Goal: Task Accomplishment & Management: Manage account settings

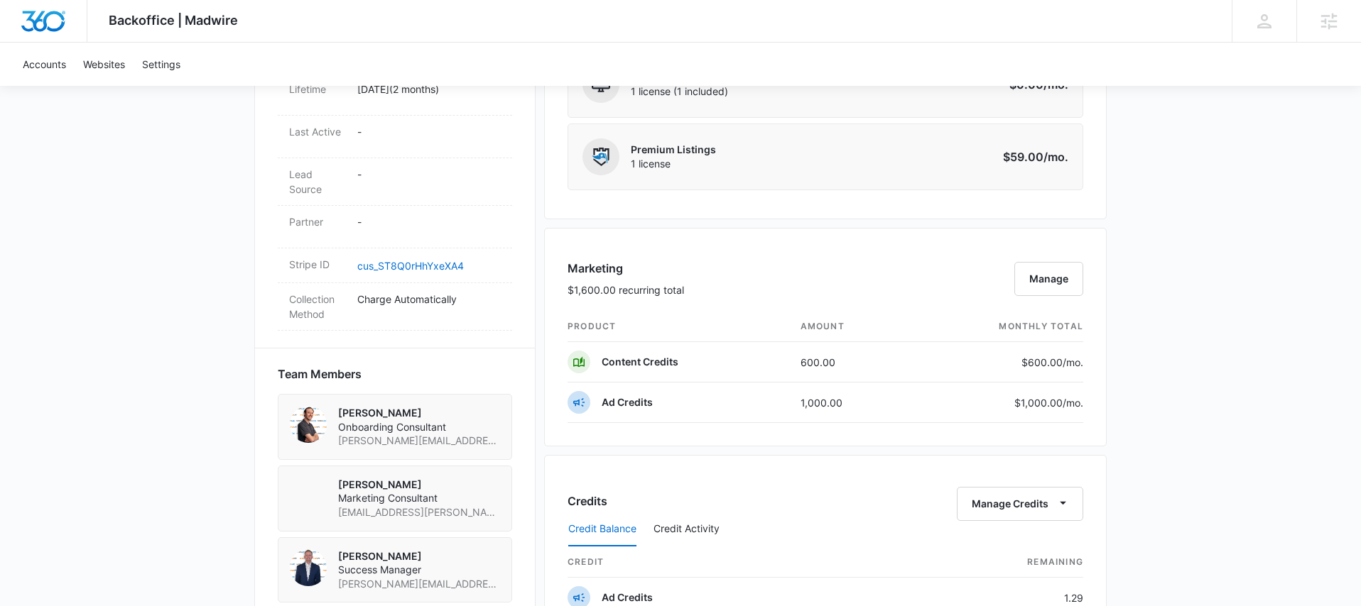
scroll to position [516, 0]
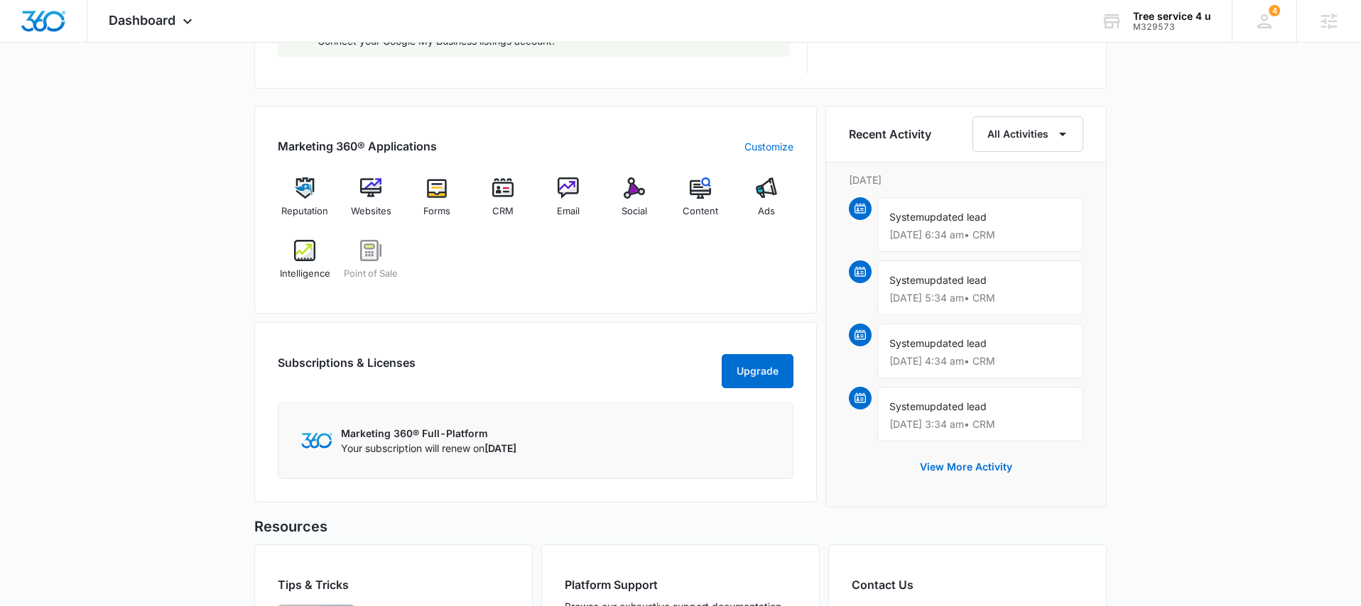
scroll to position [825, 0]
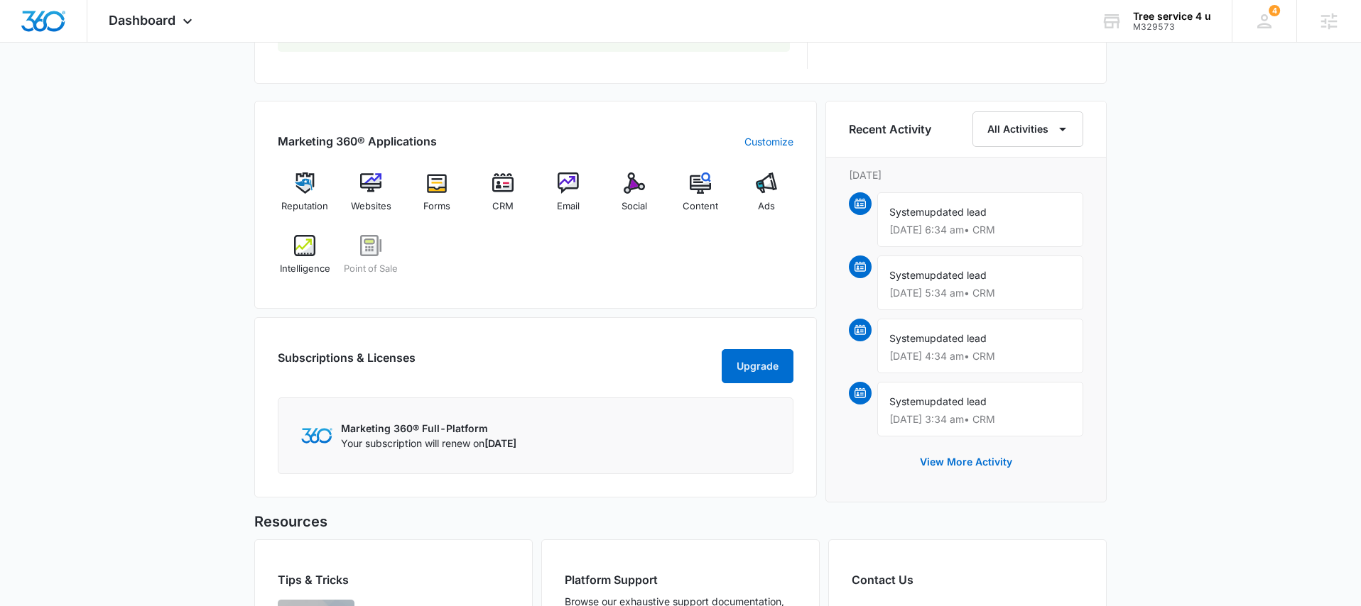
click at [530, 268] on div "Reputation Websites Forms CRM Email Social Content Ads Intelligence Point of Sa…" at bounding box center [536, 229] width 516 height 113
click at [304, 247] on img at bounding box center [304, 245] width 21 height 21
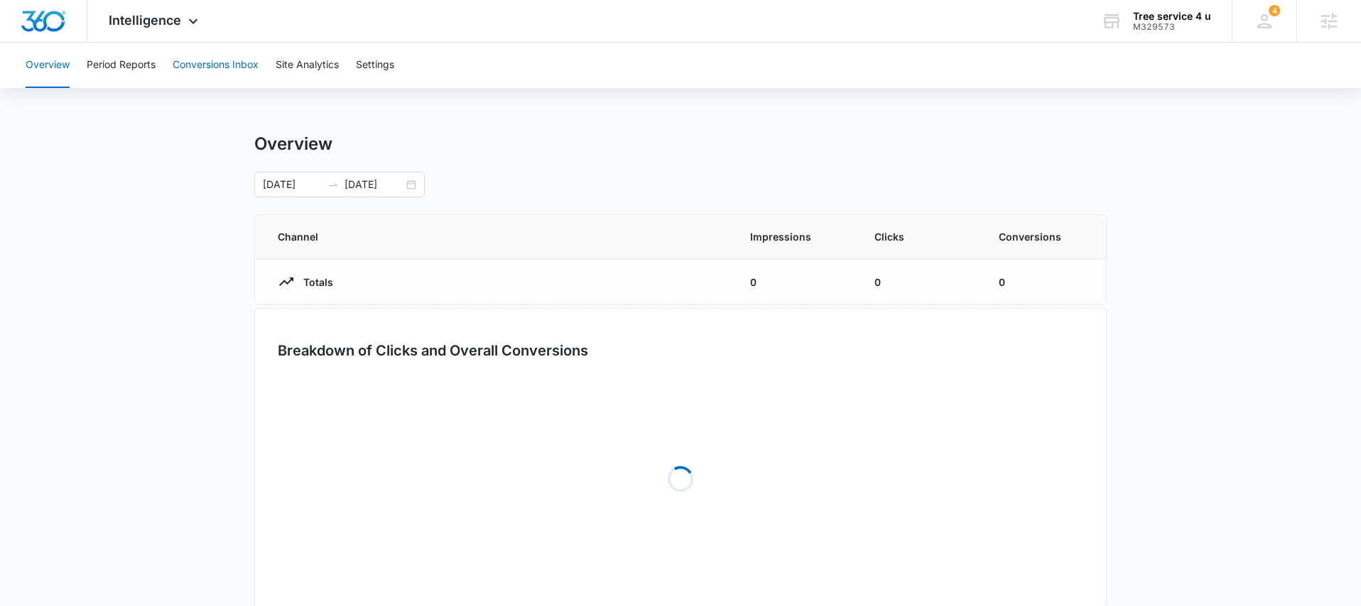
click at [247, 75] on button "Conversions Inbox" at bounding box center [216, 65] width 86 height 45
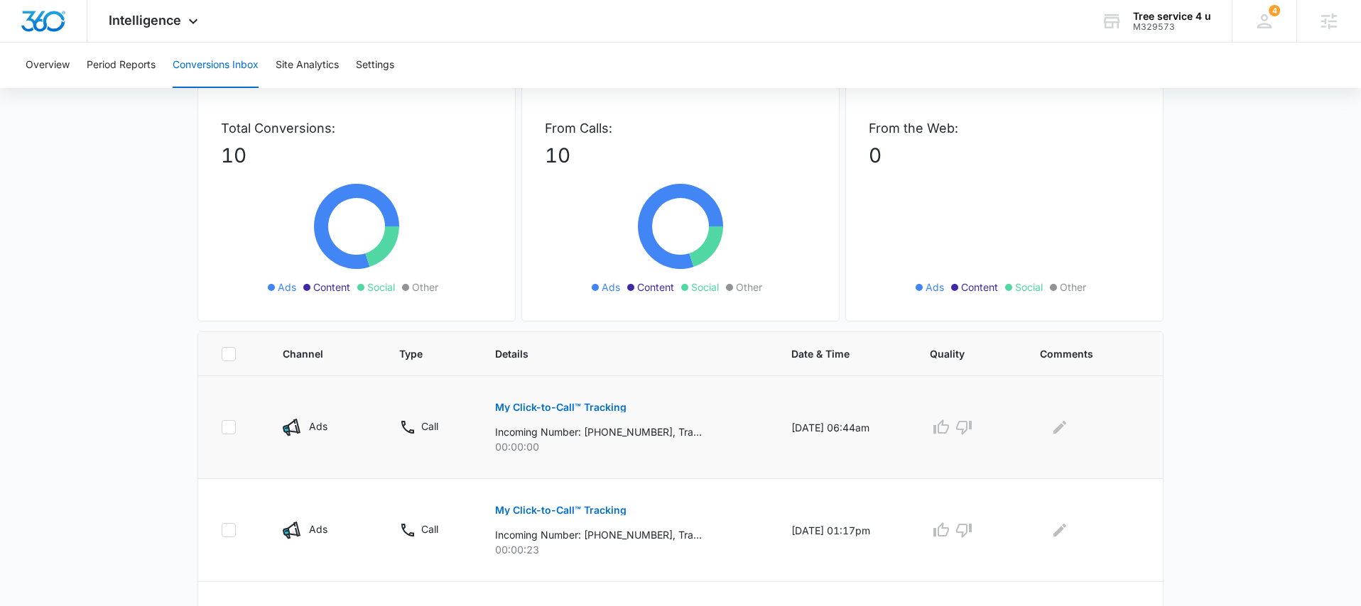
scroll to position [80, 0]
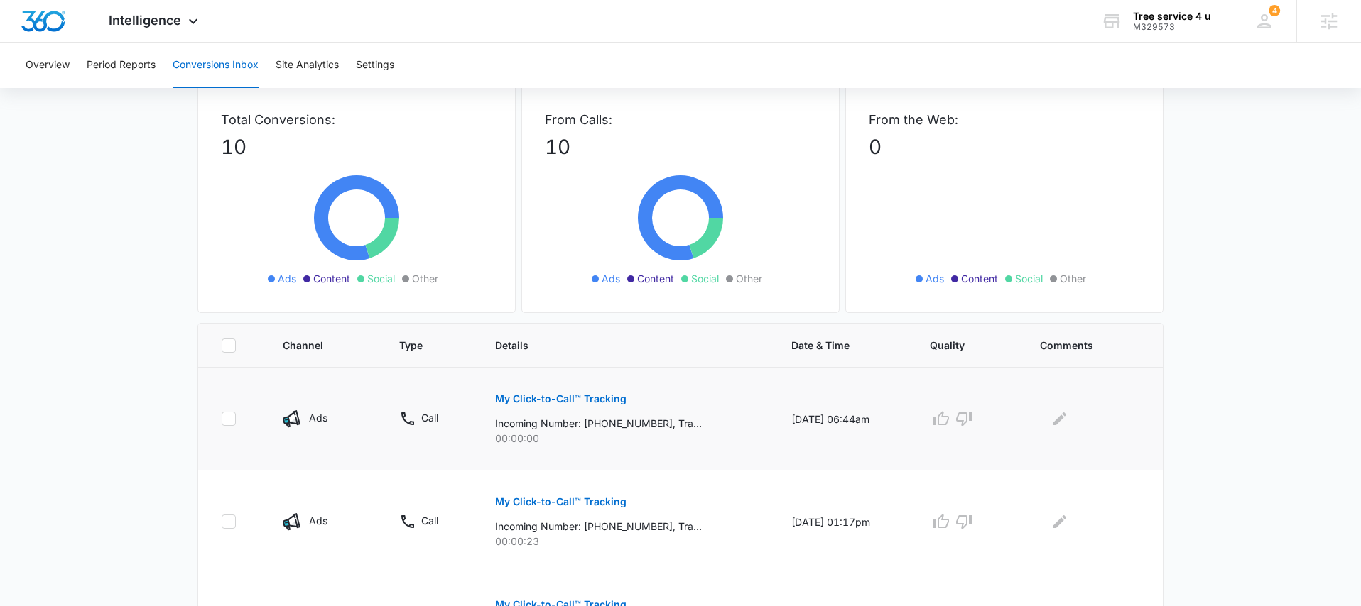
click at [566, 400] on p "My Click-to-Call™ Tracking" at bounding box center [560, 399] width 131 height 10
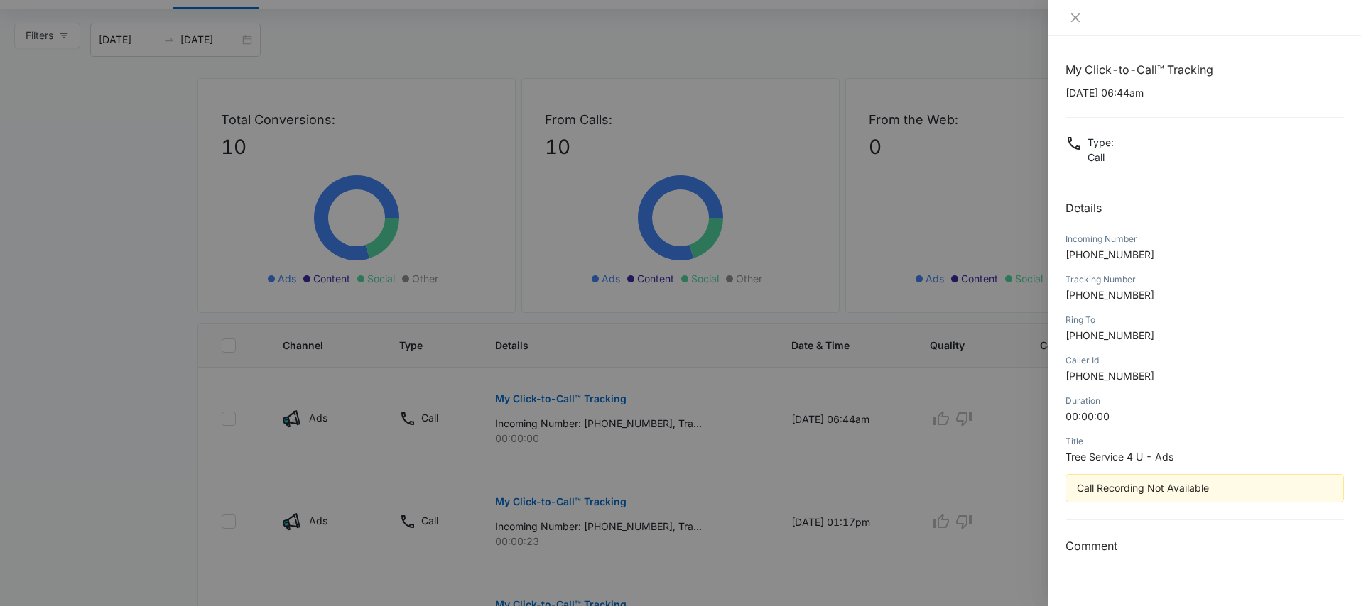
click at [1077, 8] on div at bounding box center [1204, 18] width 312 height 36
click at [1078, 12] on icon "close" at bounding box center [1075, 17] width 11 height 11
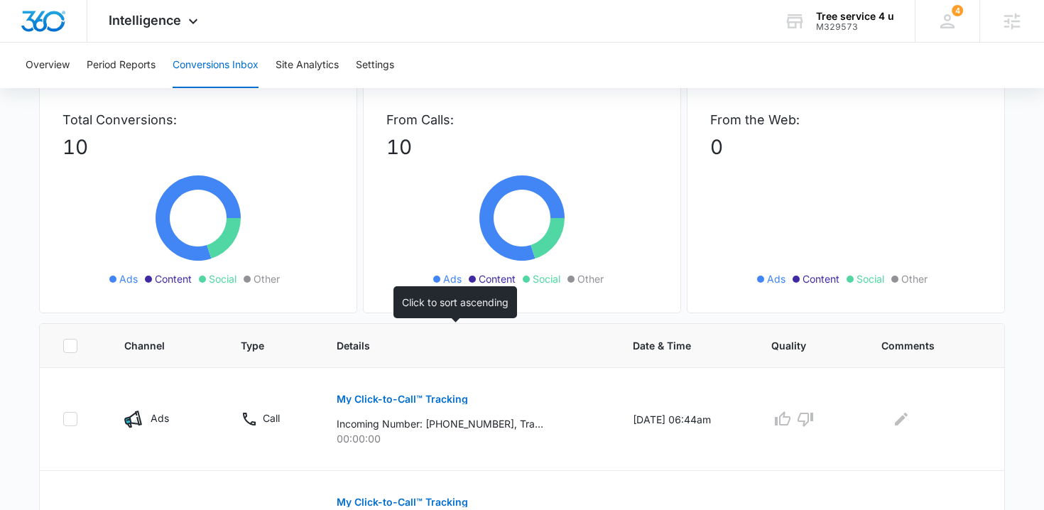
drag, startPoint x: 538, startPoint y: 350, endPoint x: 552, endPoint y: 357, distance: 14.9
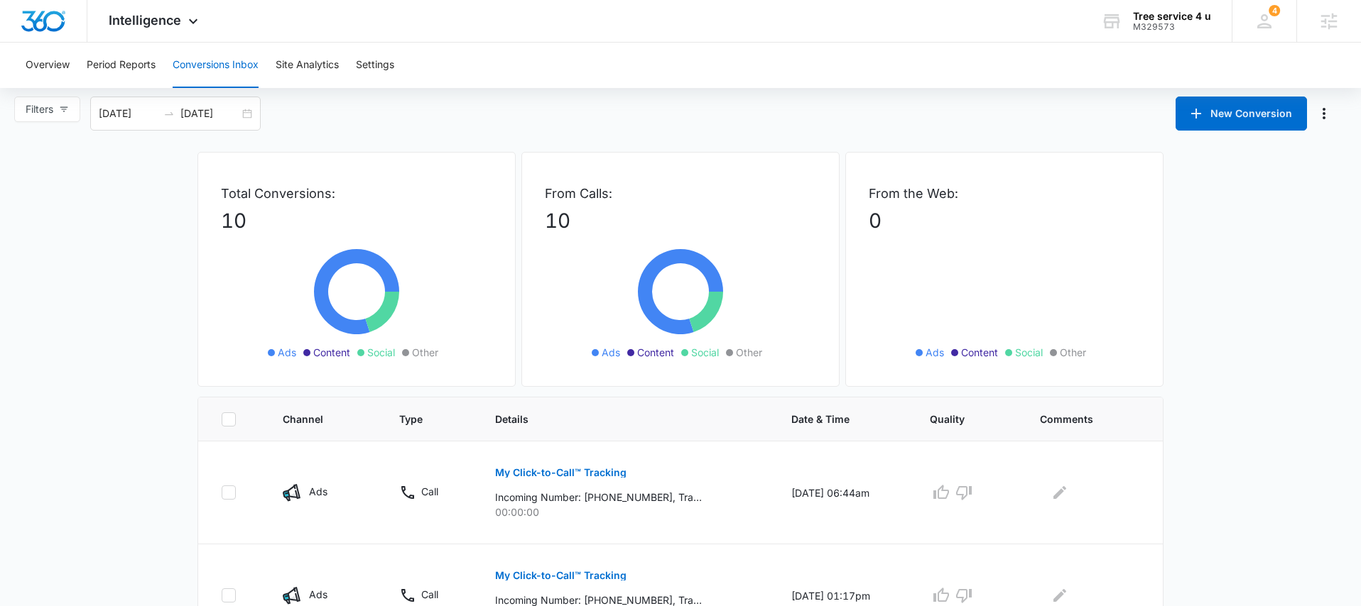
scroll to position [0, 0]
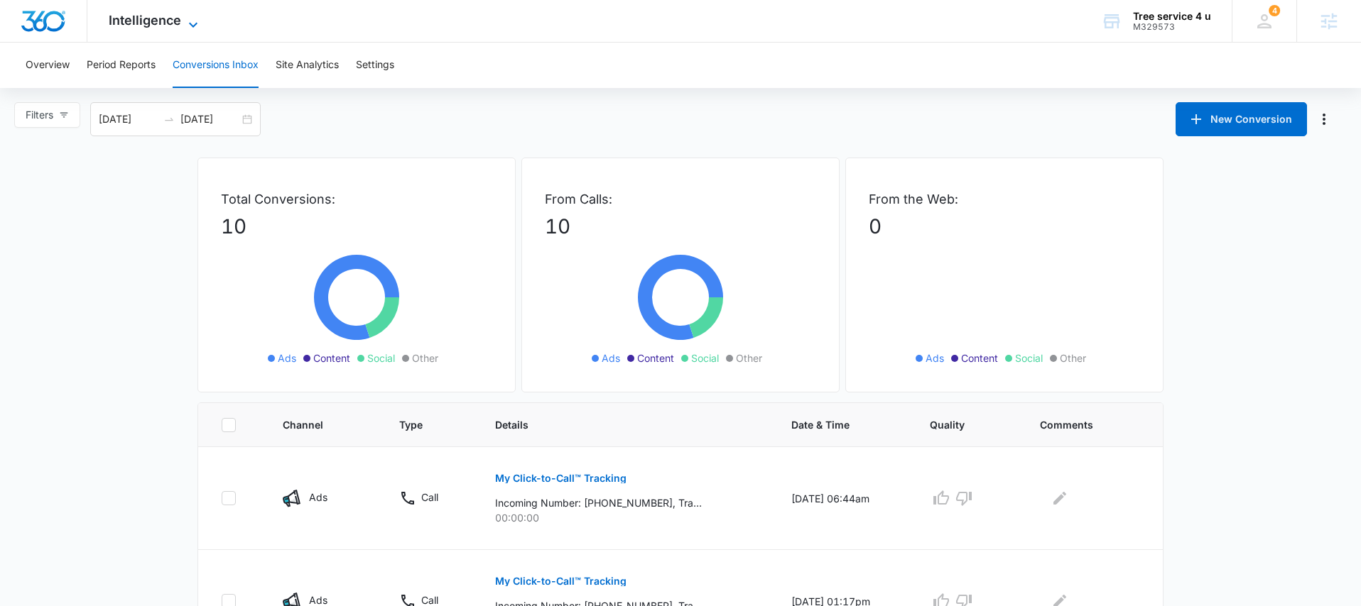
click at [195, 28] on icon at bounding box center [193, 24] width 17 height 17
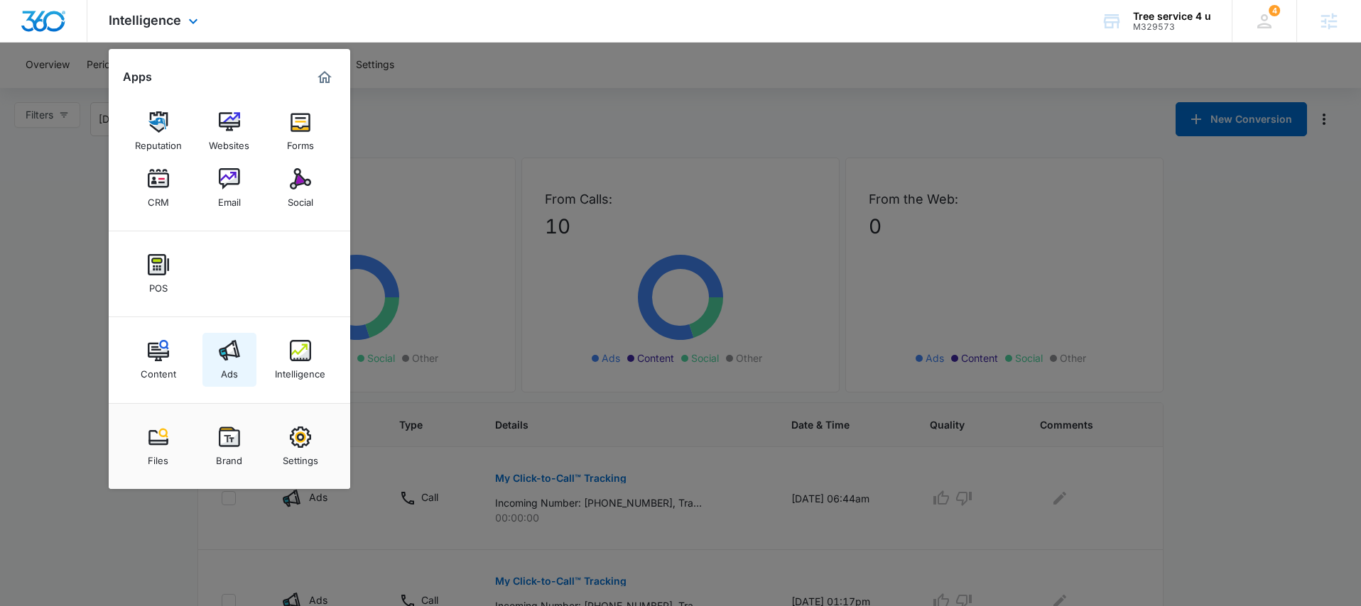
click at [229, 357] on img at bounding box center [229, 350] width 21 height 21
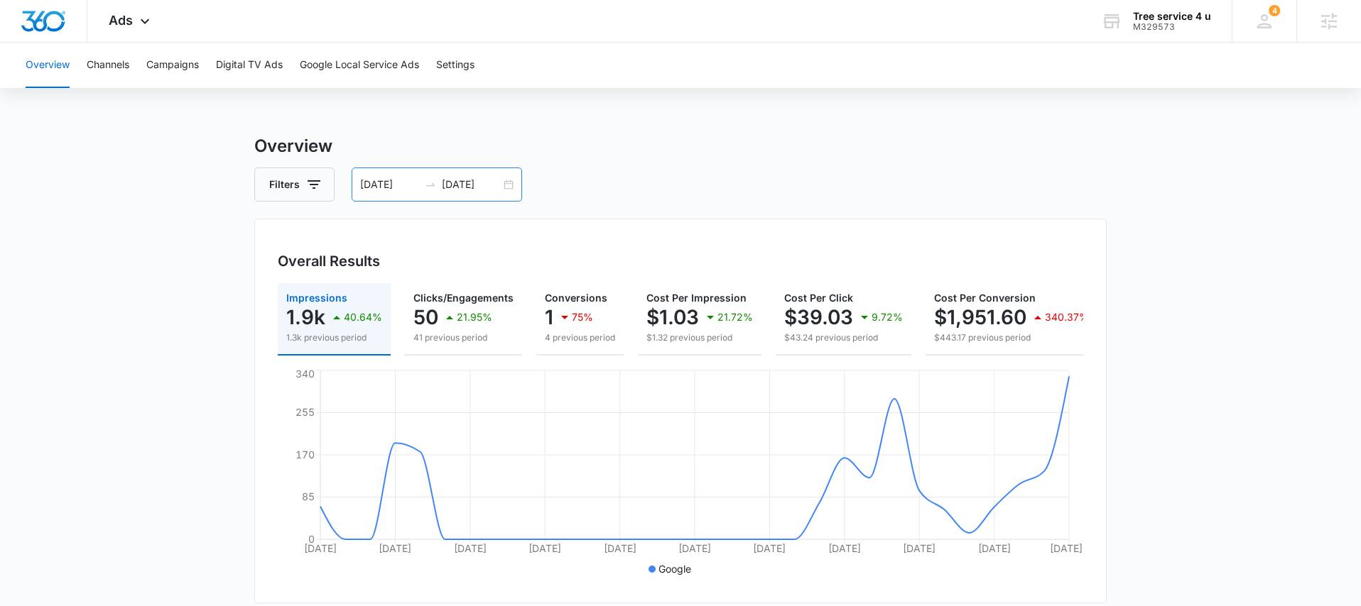
click at [511, 189] on div "07/12/2025 08/11/2025" at bounding box center [437, 185] width 170 height 34
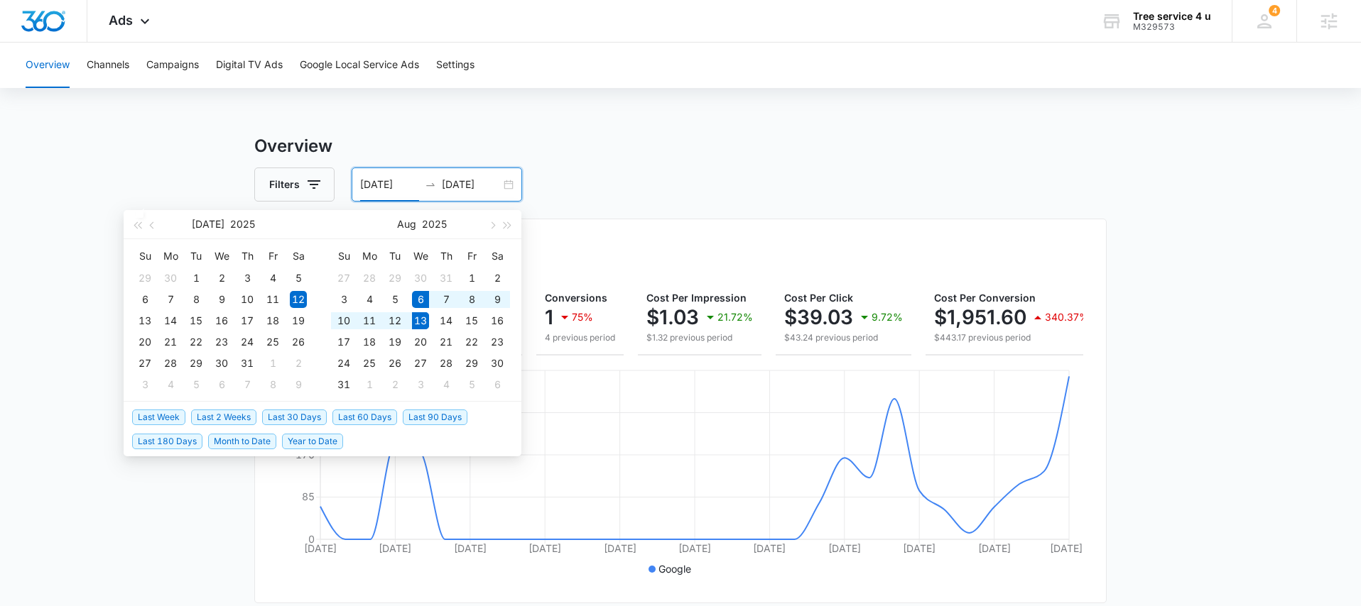
click at [153, 413] on span "Last Week" at bounding box center [158, 418] width 53 height 16
type input "08/06/2025"
type input "08/13/2025"
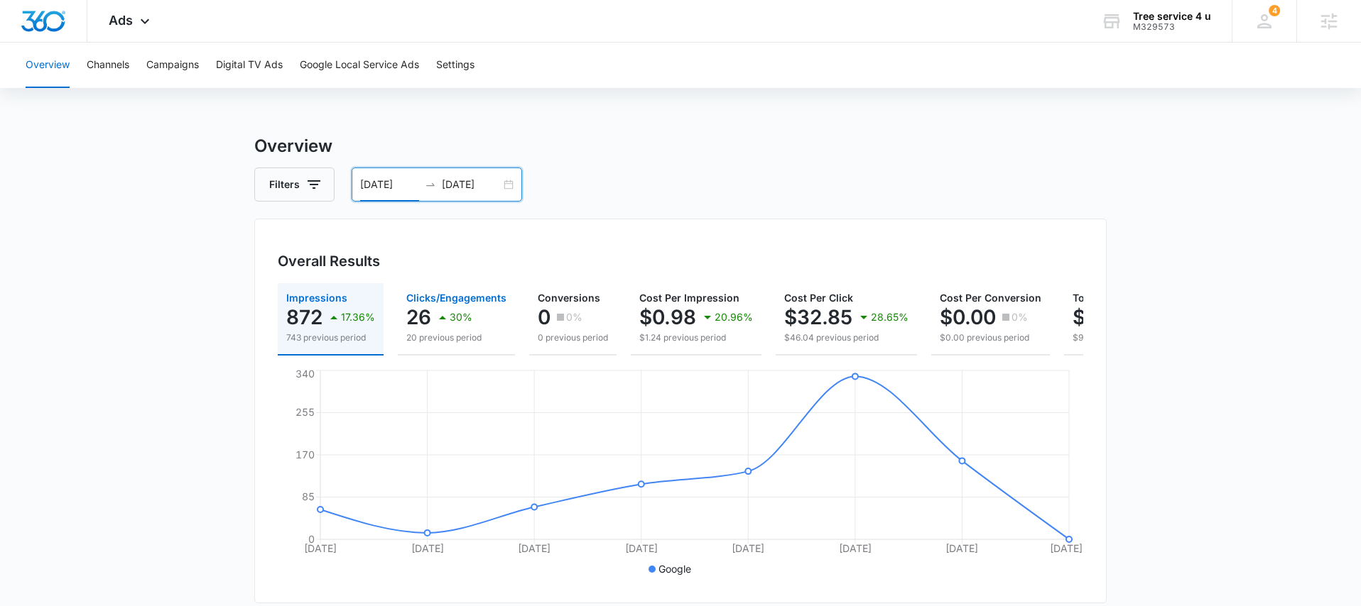
click at [429, 328] on p "26" at bounding box center [418, 317] width 25 height 23
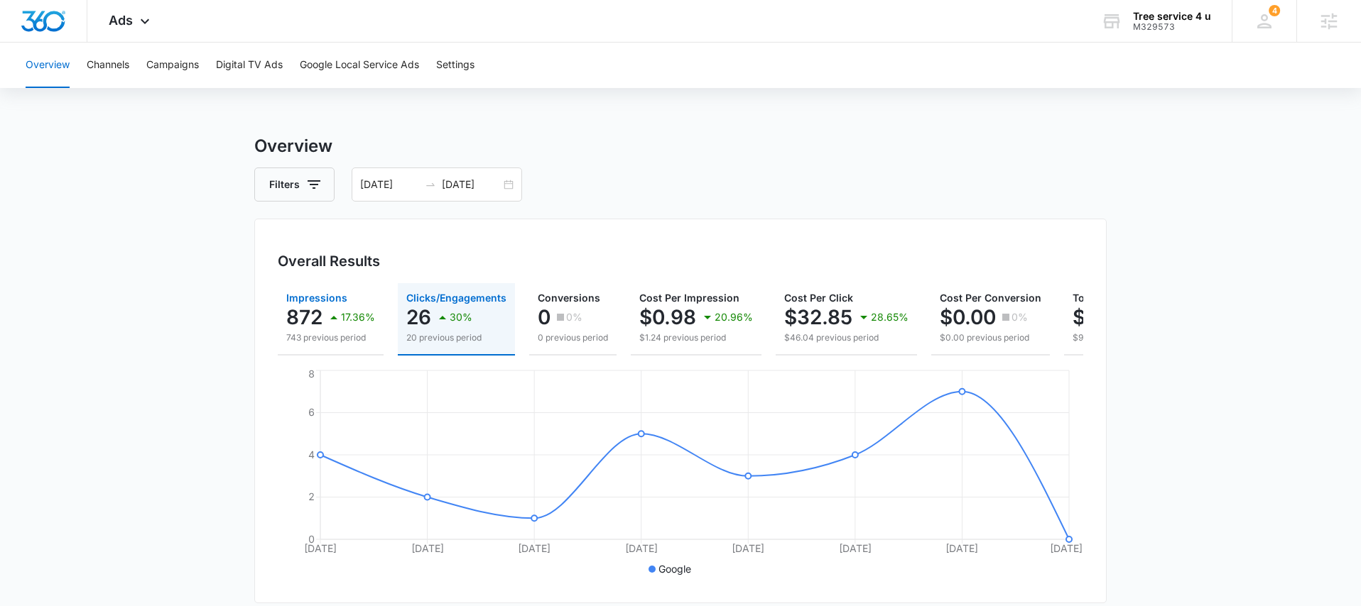
click at [349, 337] on p "743 previous period" at bounding box center [330, 338] width 89 height 13
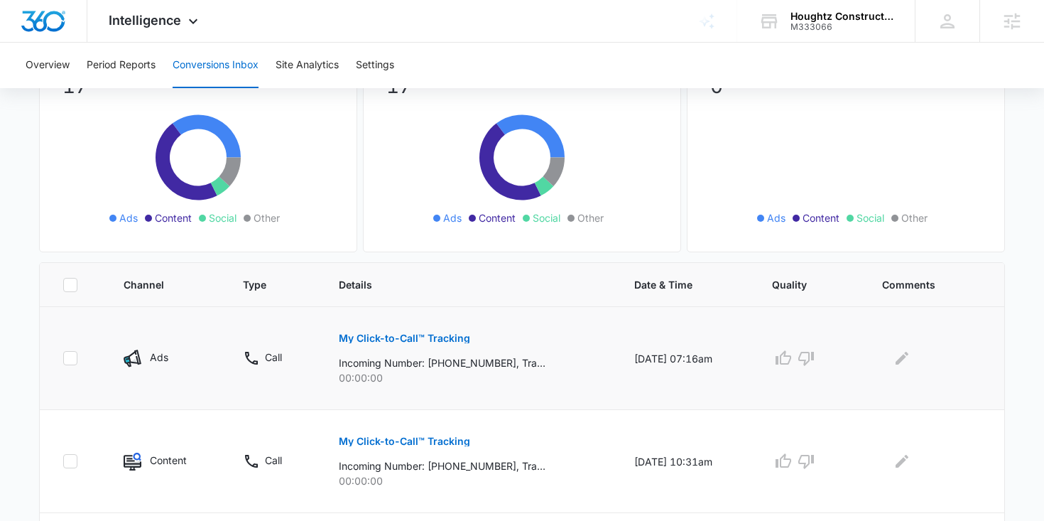
scroll to position [200, 0]
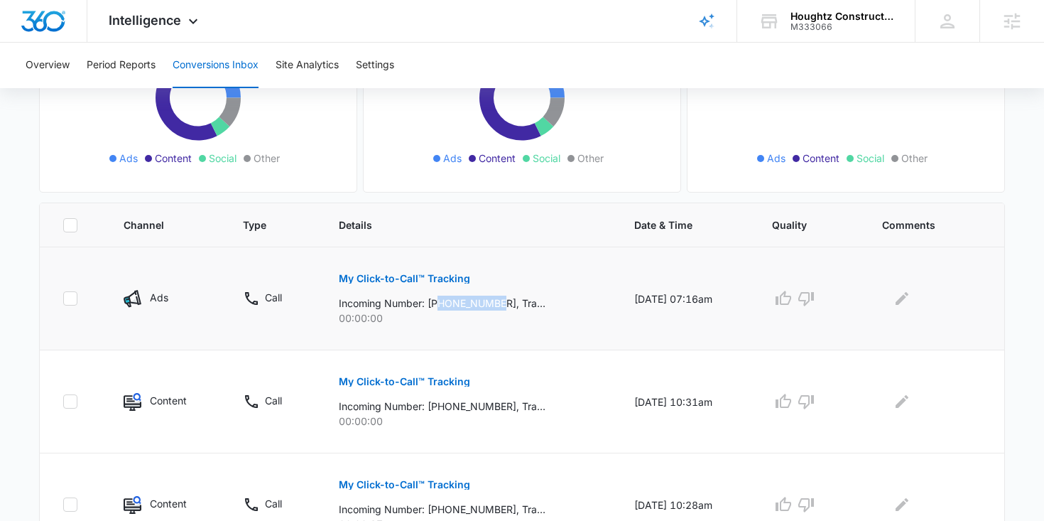
drag, startPoint x: 435, startPoint y: 300, endPoint x: 496, endPoint y: 302, distance: 61.1
click at [496, 302] on p "Incoming Number: [PHONE_NUMBER], Tracking Number: [PHONE_NUMBER], Ring To: [PHO…" at bounding box center [442, 302] width 207 height 15
copy p "7275801468"
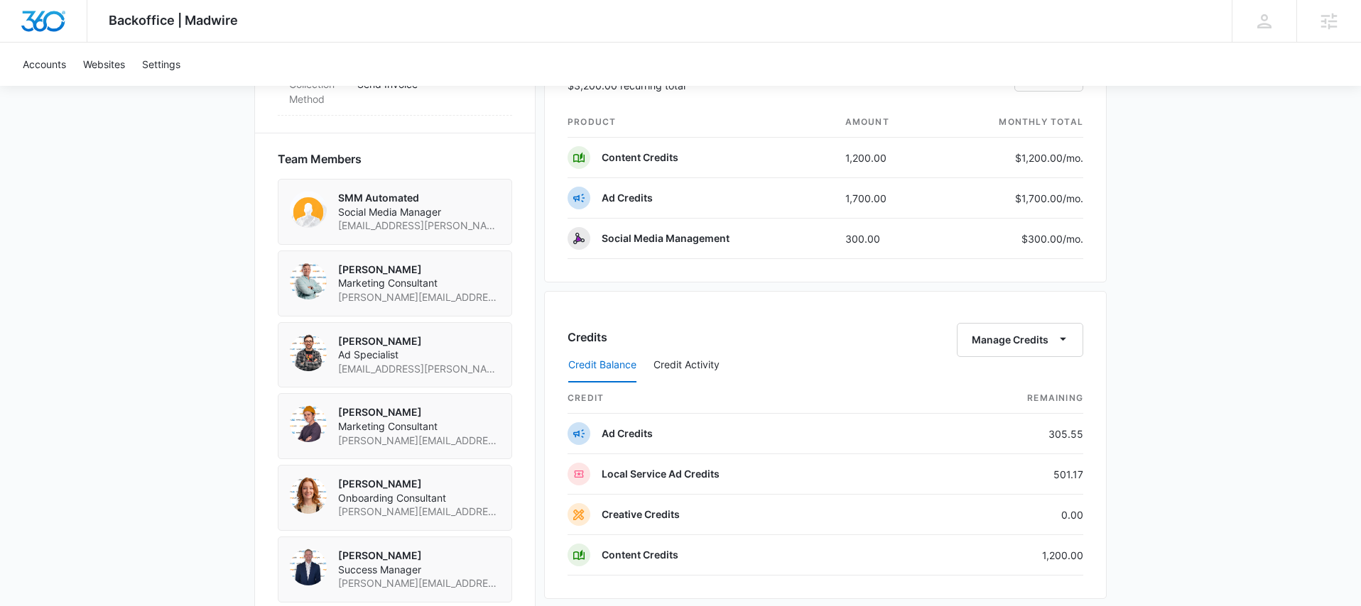
scroll to position [969, 0]
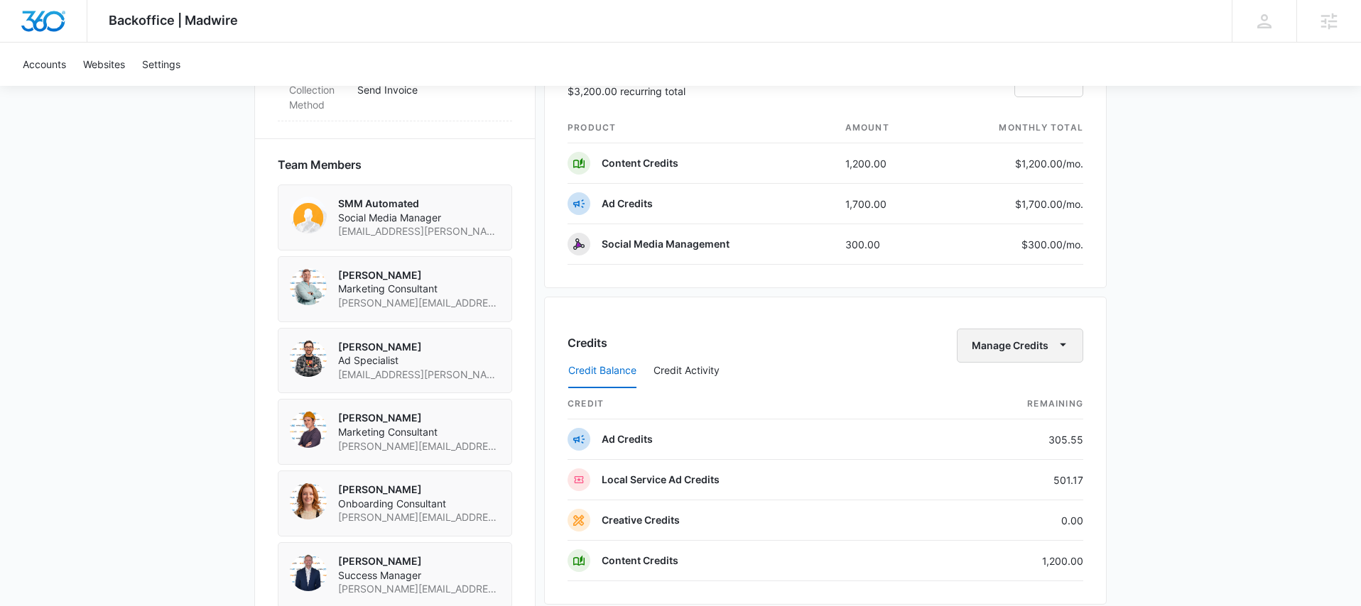
click at [1050, 349] on button "Manage Credits" at bounding box center [1020, 346] width 126 height 34
click at [1029, 381] on button "Transfer Credits" at bounding box center [1021, 391] width 126 height 21
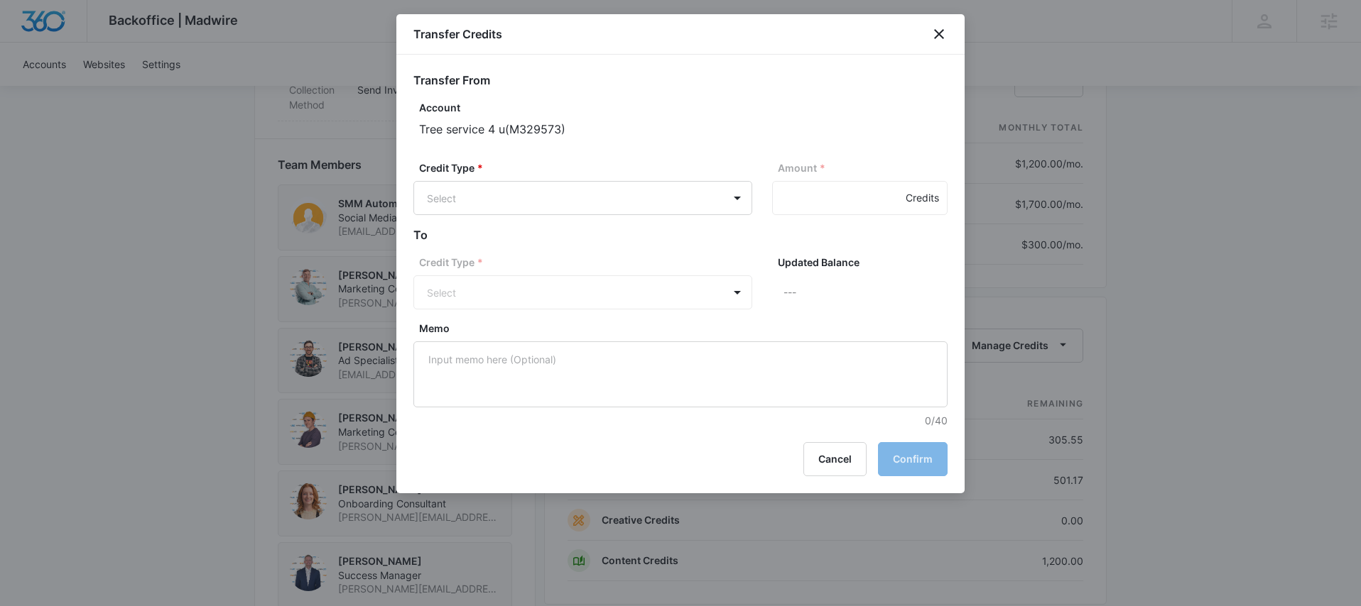
click at [678, 219] on div "Credit Type * Select Amount * Credits" at bounding box center [680, 193] width 534 height 66
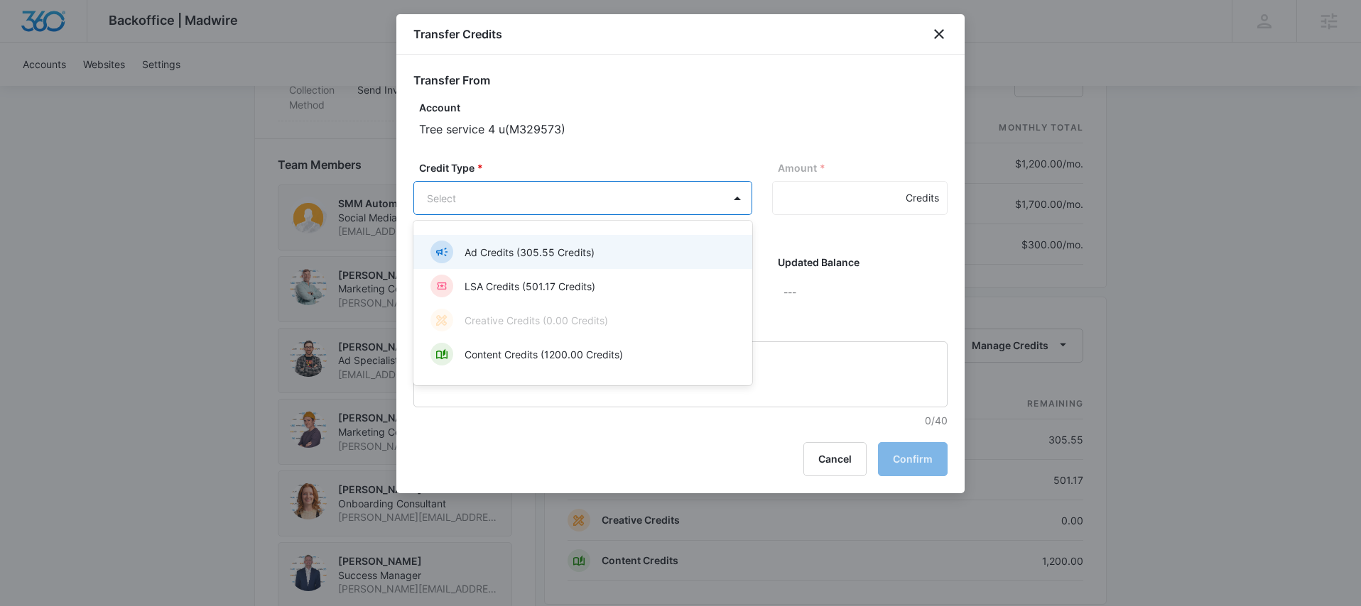
click at [674, 210] on body "Backoffice | Madwire Apps Settings MD Mike Davin Mike.Davin@madwire.com My Prof…" at bounding box center [680, 96] width 1361 height 2131
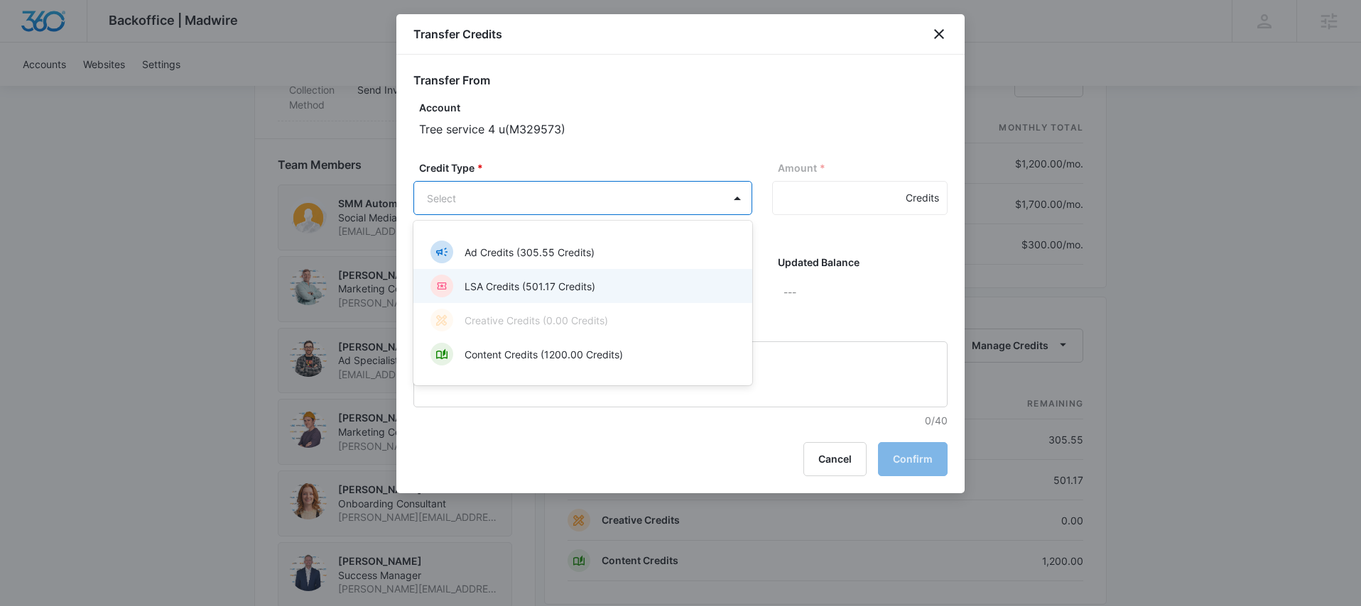
click at [602, 281] on div "LSA Credits (501.17 Credits)" at bounding box center [581, 286] width 302 height 23
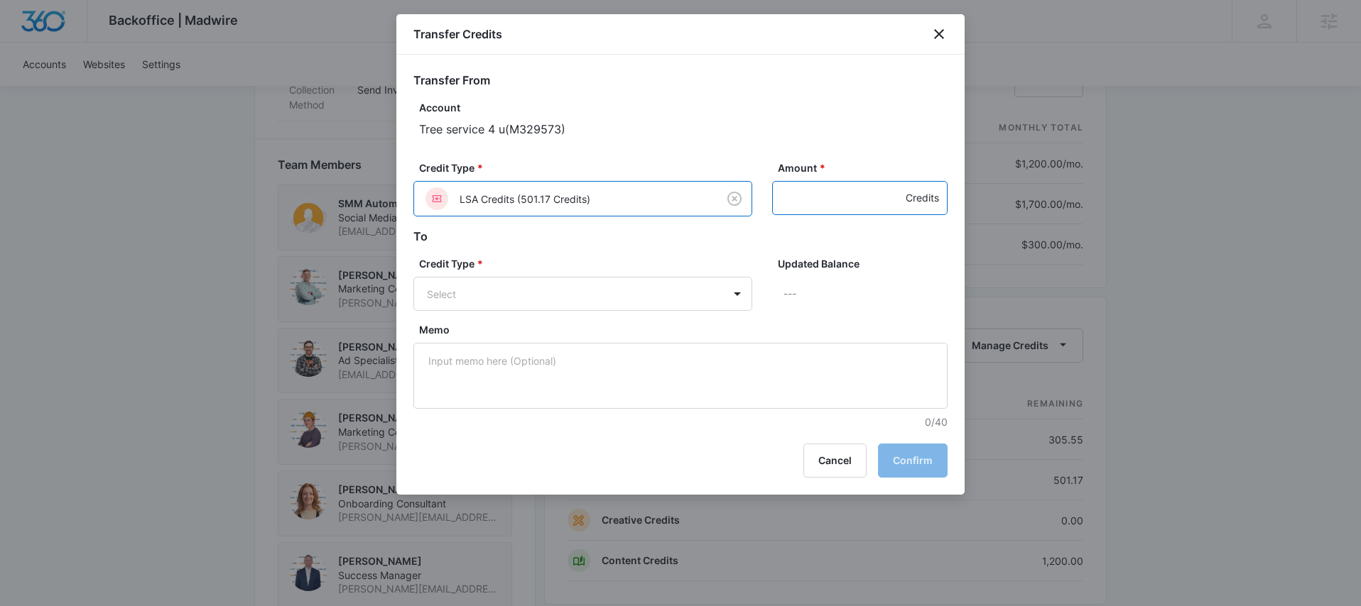
click at [781, 208] on input "Amount *" at bounding box center [859, 198] width 175 height 34
type input "150"
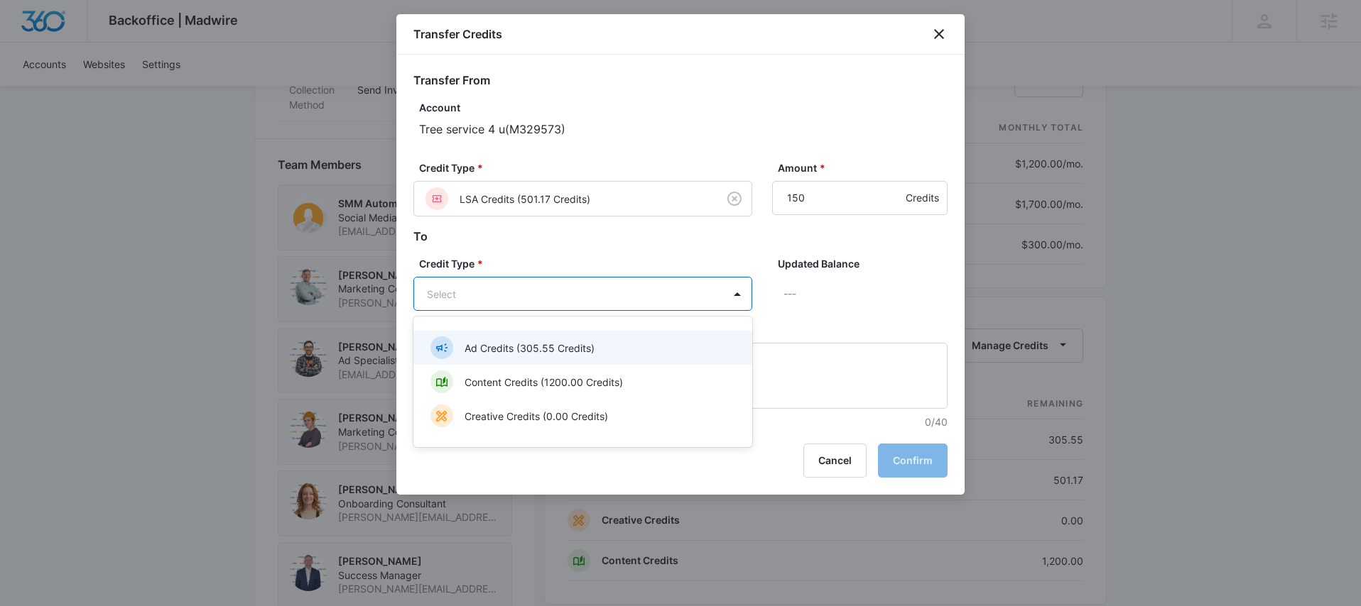
click at [700, 298] on body "Backoffice | Madwire Apps Settings MD Mike Davin Mike.Davin@madwire.com My Prof…" at bounding box center [680, 96] width 1361 height 2131
click at [632, 344] on div "Ad Credits (305.55 Credits)" at bounding box center [581, 348] width 302 height 23
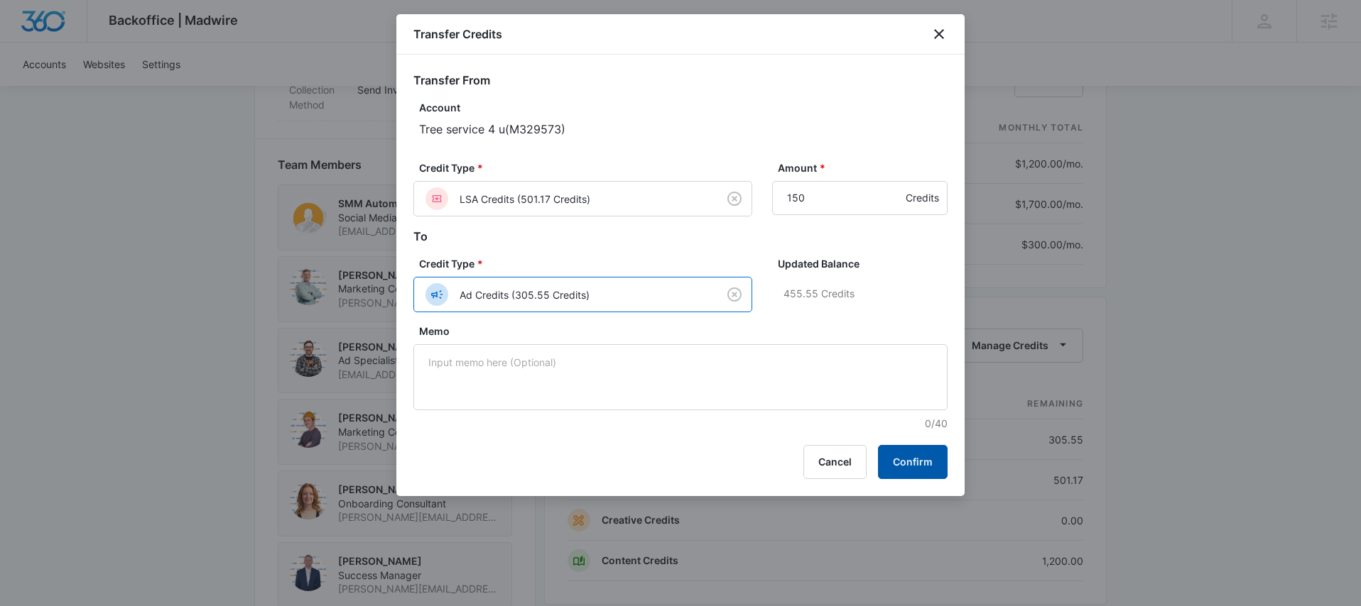
click at [907, 454] on button "Confirm" at bounding box center [913, 462] width 70 height 34
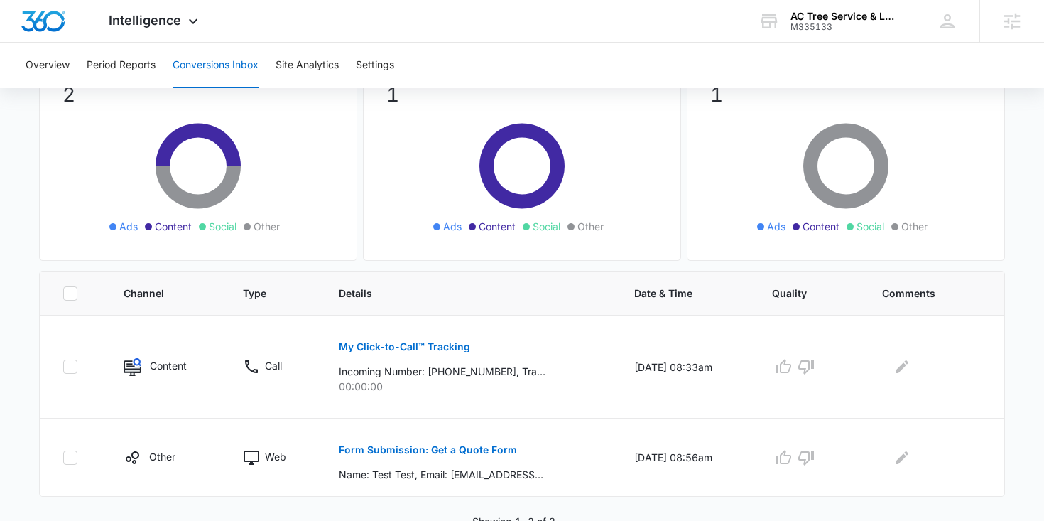
scroll to position [140, 0]
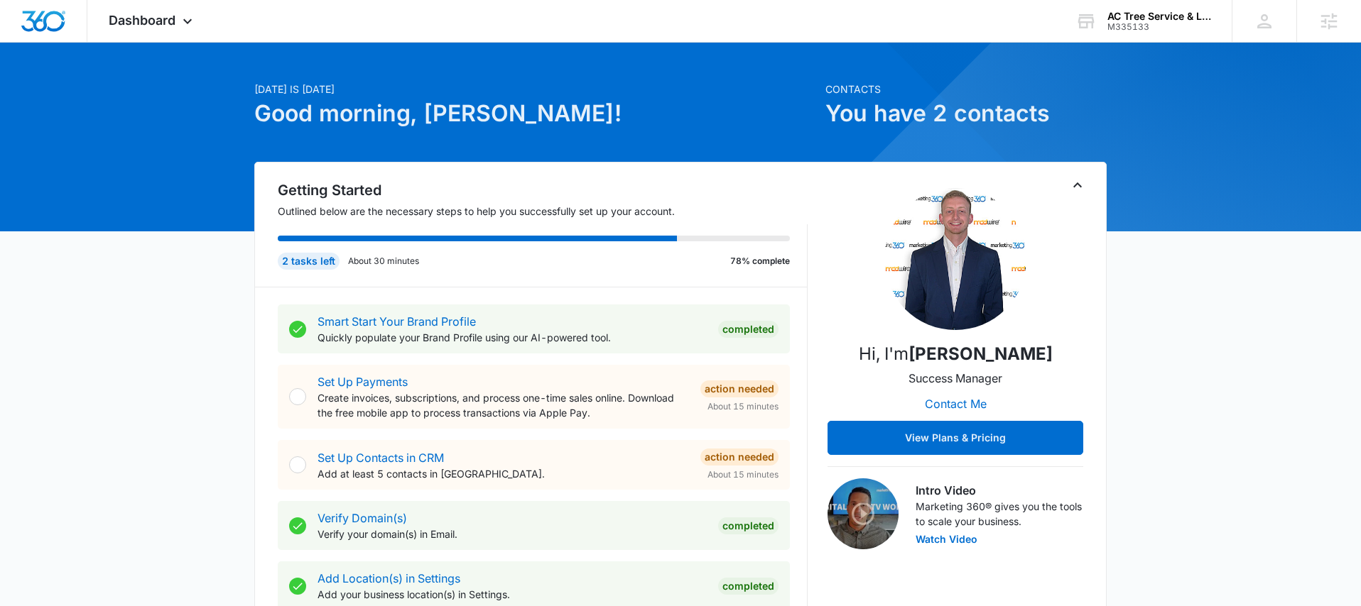
scroll to position [25, 0]
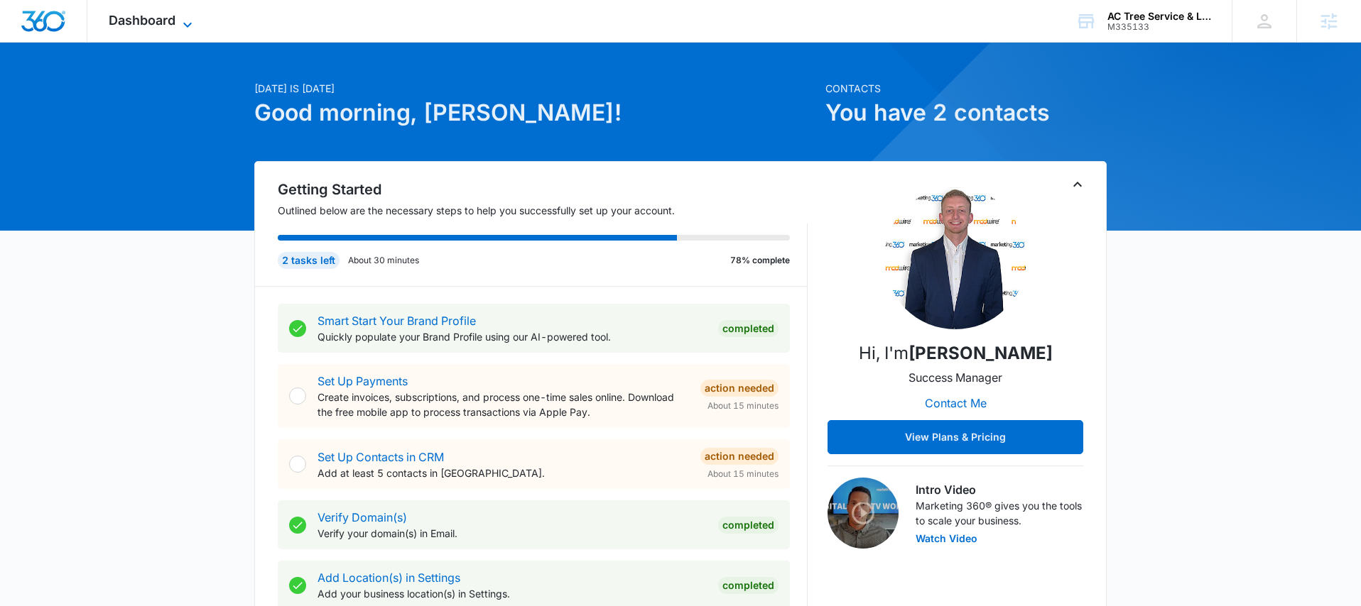
click at [180, 27] on icon at bounding box center [187, 24] width 17 height 17
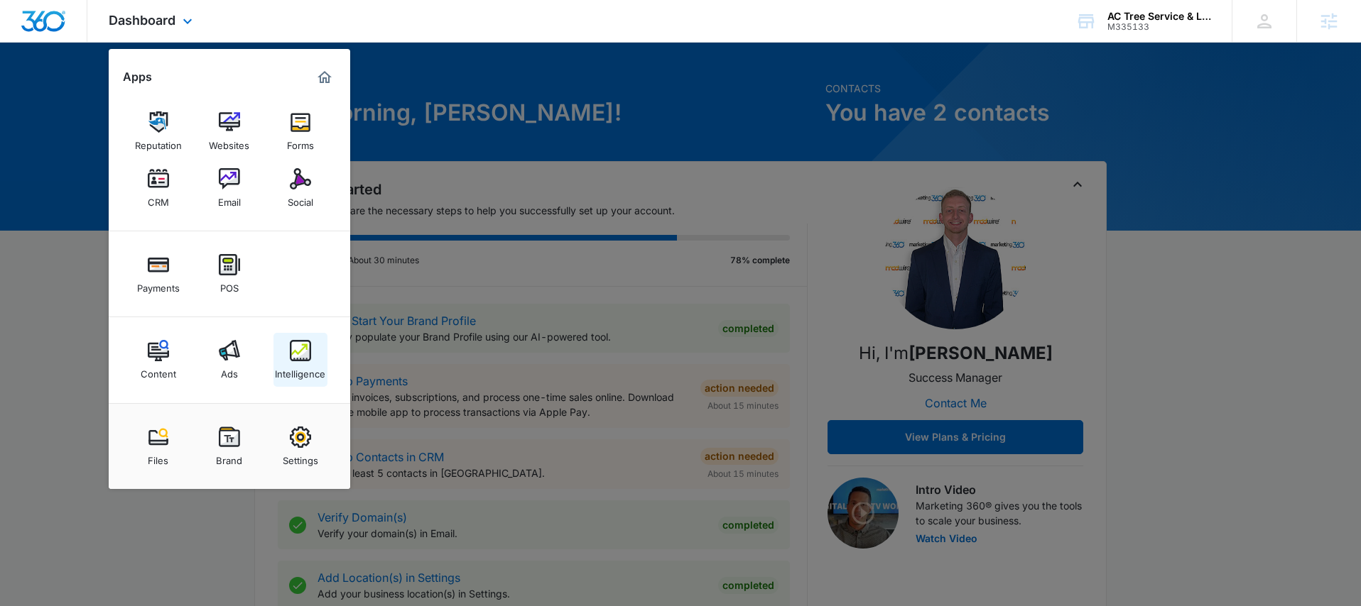
click at [291, 358] on img at bounding box center [300, 350] width 21 height 21
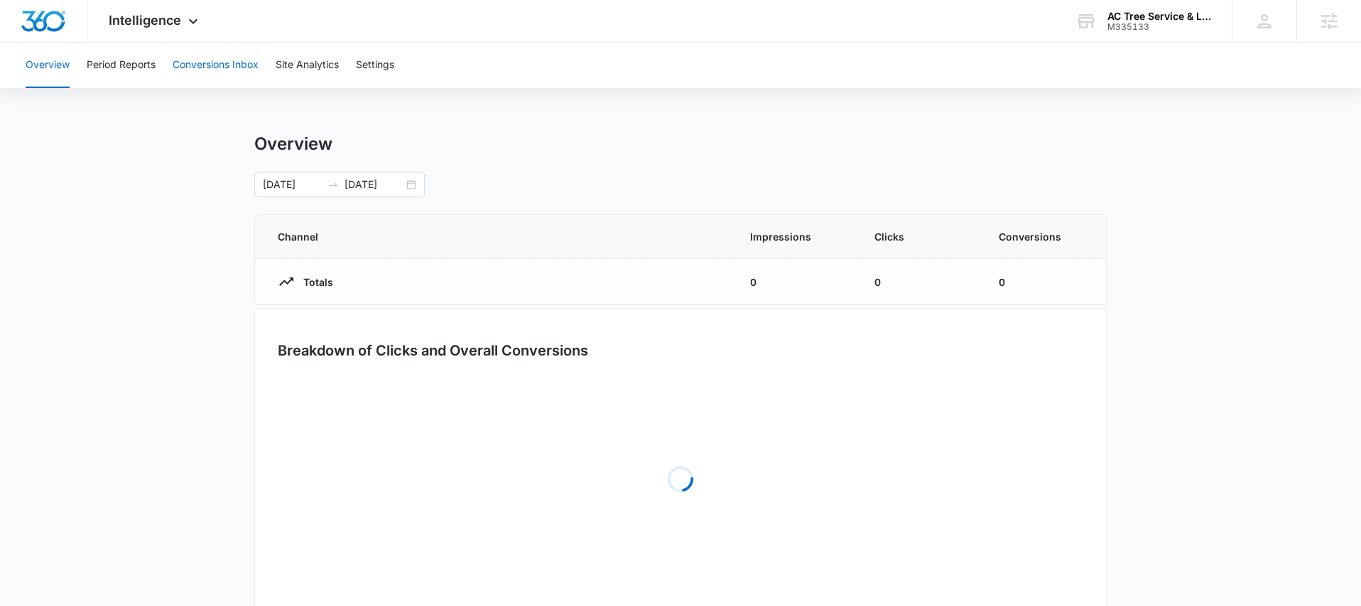
click at [216, 75] on button "Conversions Inbox" at bounding box center [216, 65] width 86 height 45
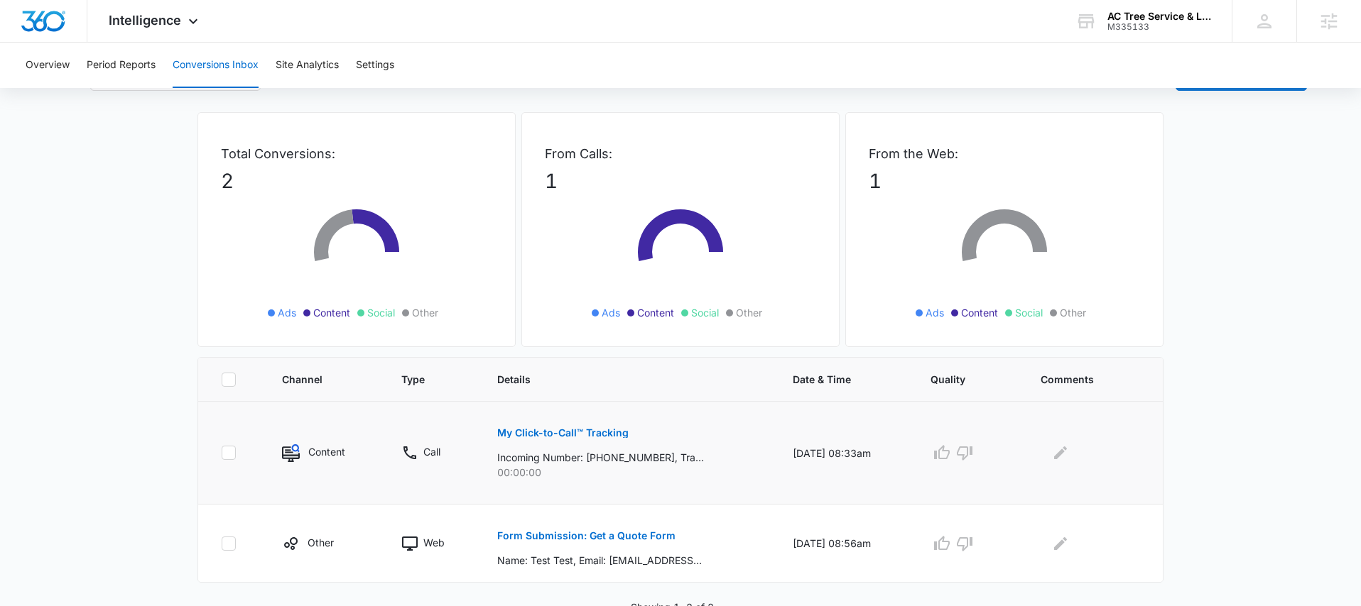
scroll to position [54, 0]
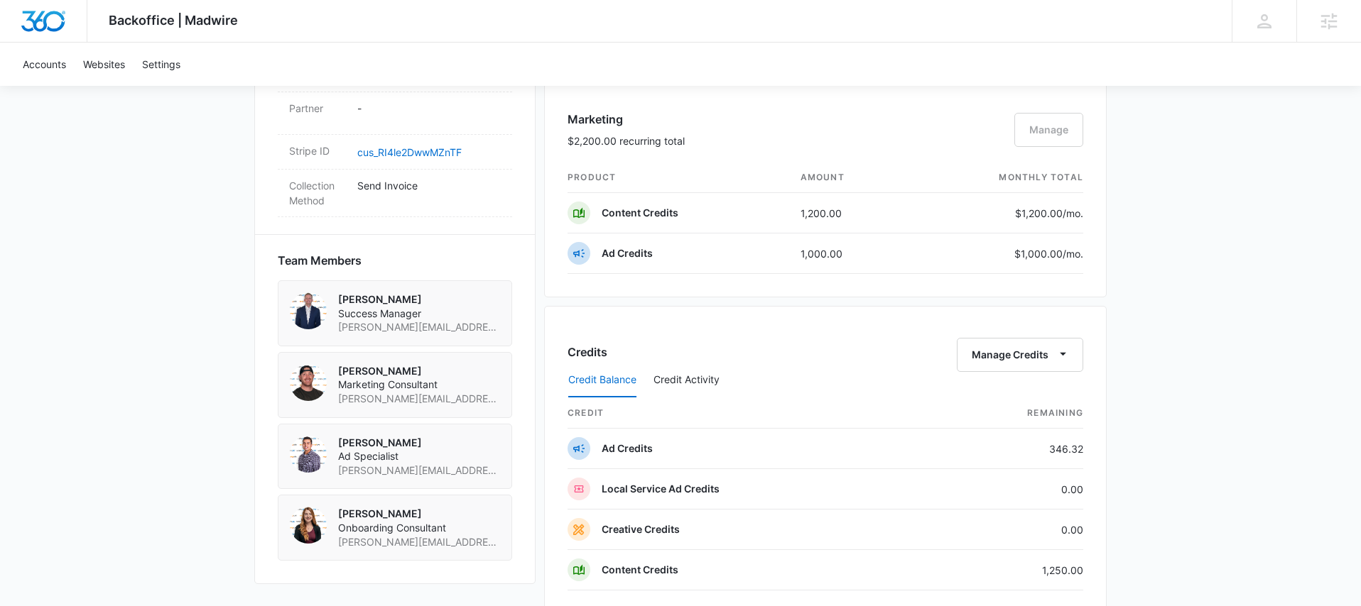
scroll to position [1124, 0]
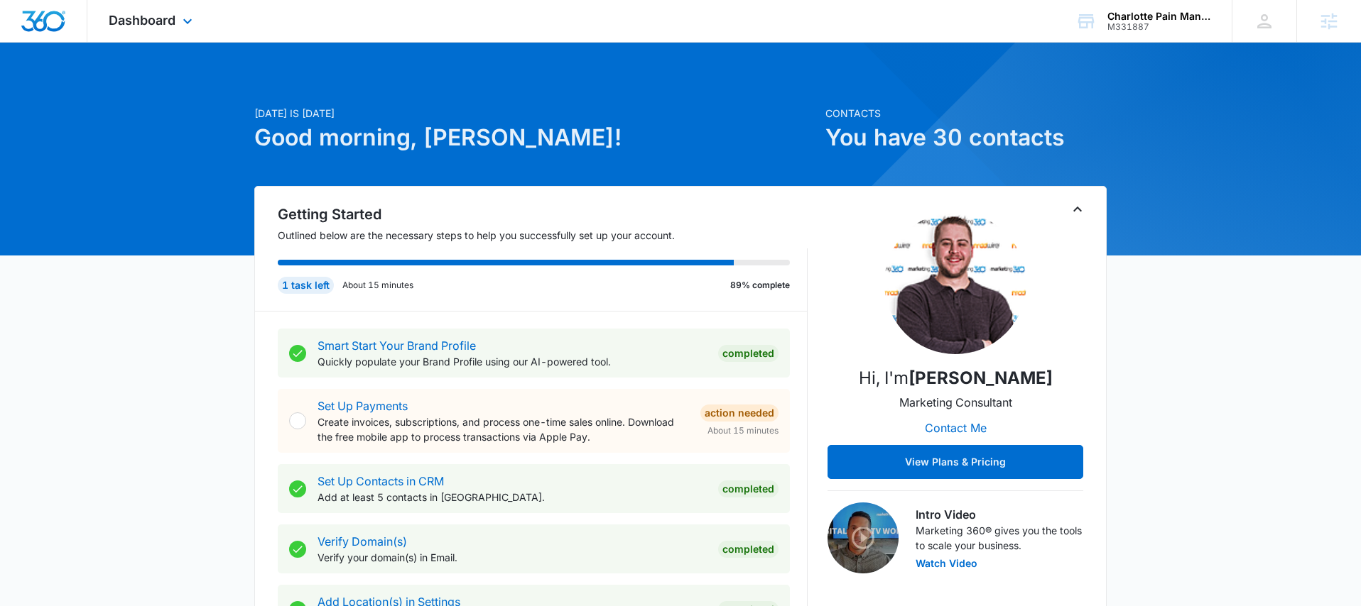
click at [169, 28] on div "Dashboard Apps Reputation Websites Forms CRM Email Social Payments POS Content …" at bounding box center [152, 21] width 130 height 42
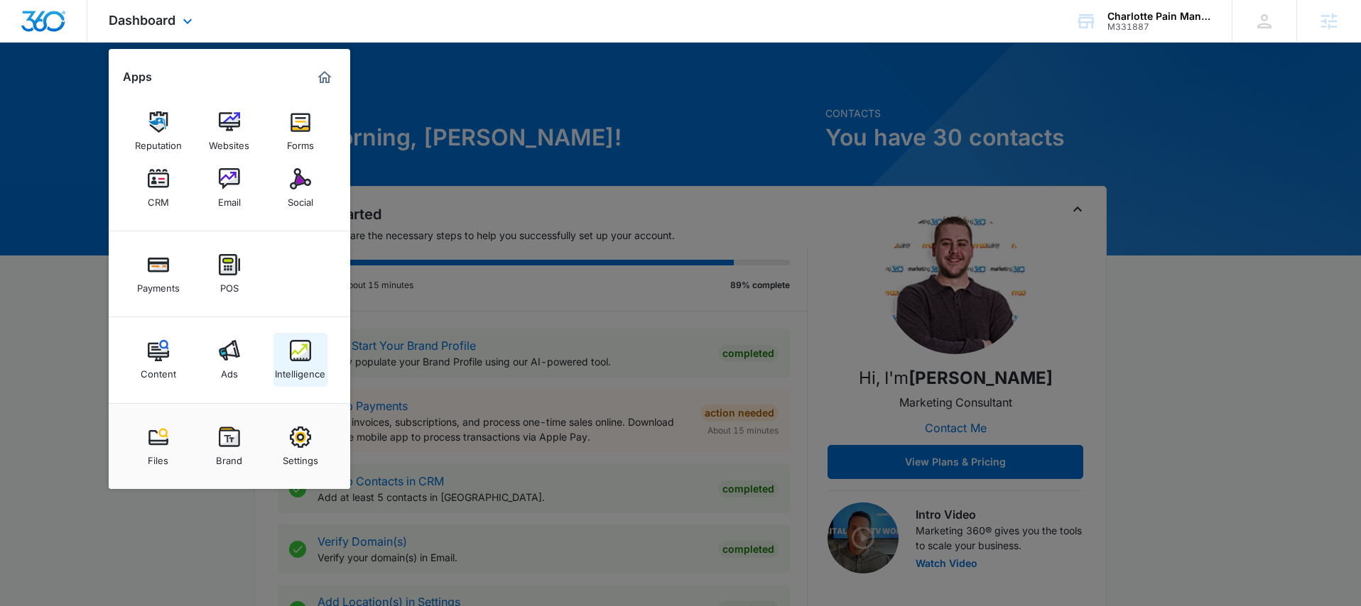
click at [286, 344] on link "Intelligence" at bounding box center [300, 360] width 54 height 54
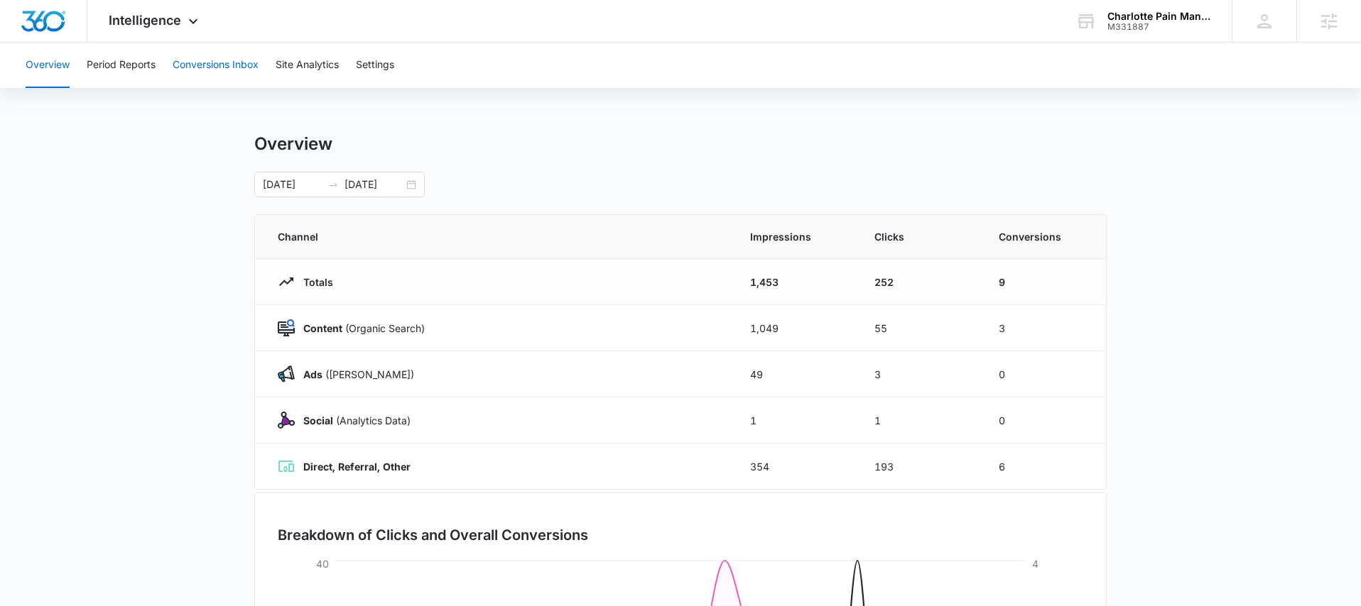
click at [200, 67] on button "Conversions Inbox" at bounding box center [216, 65] width 86 height 45
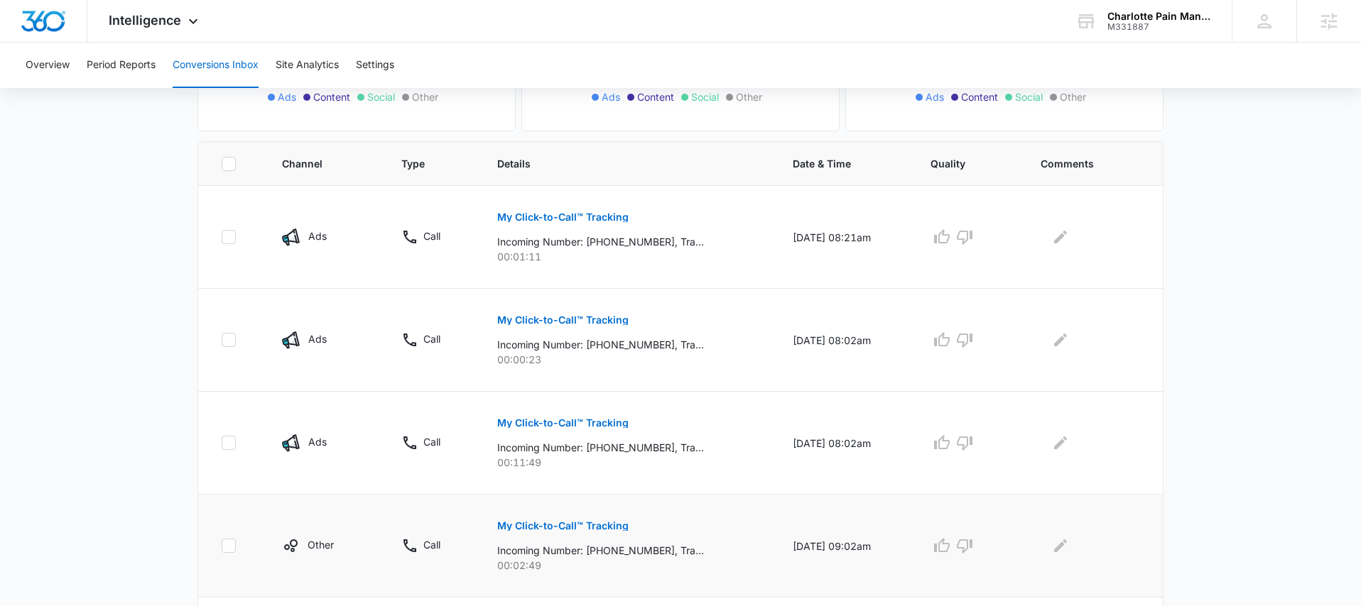
scroll to position [328, 0]
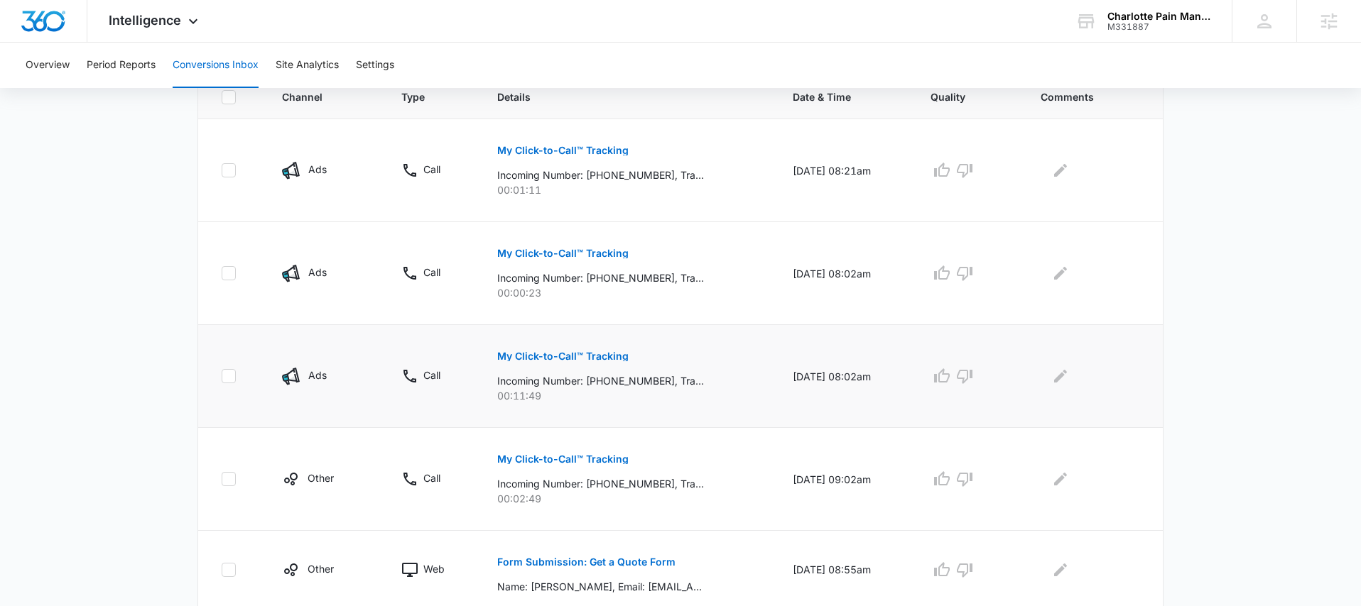
click at [583, 363] on button "My Click-to-Call™ Tracking" at bounding box center [562, 356] width 131 height 34
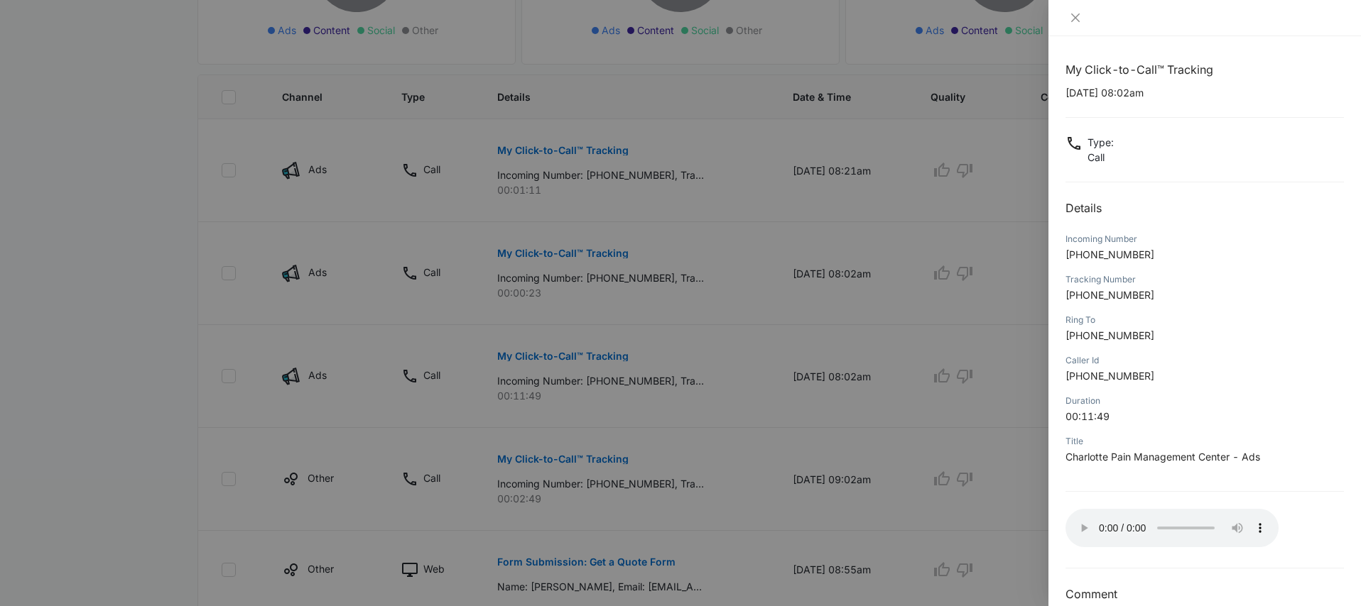
click at [783, 274] on div at bounding box center [680, 303] width 1361 height 606
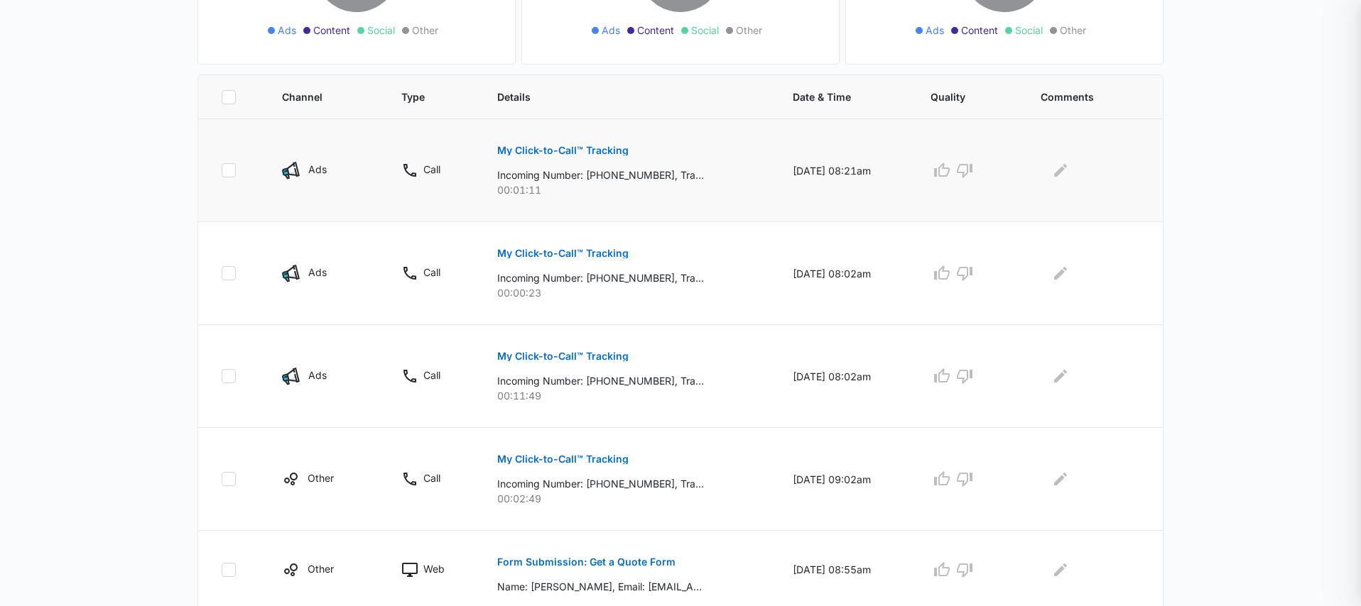
scroll to position [325, 0]
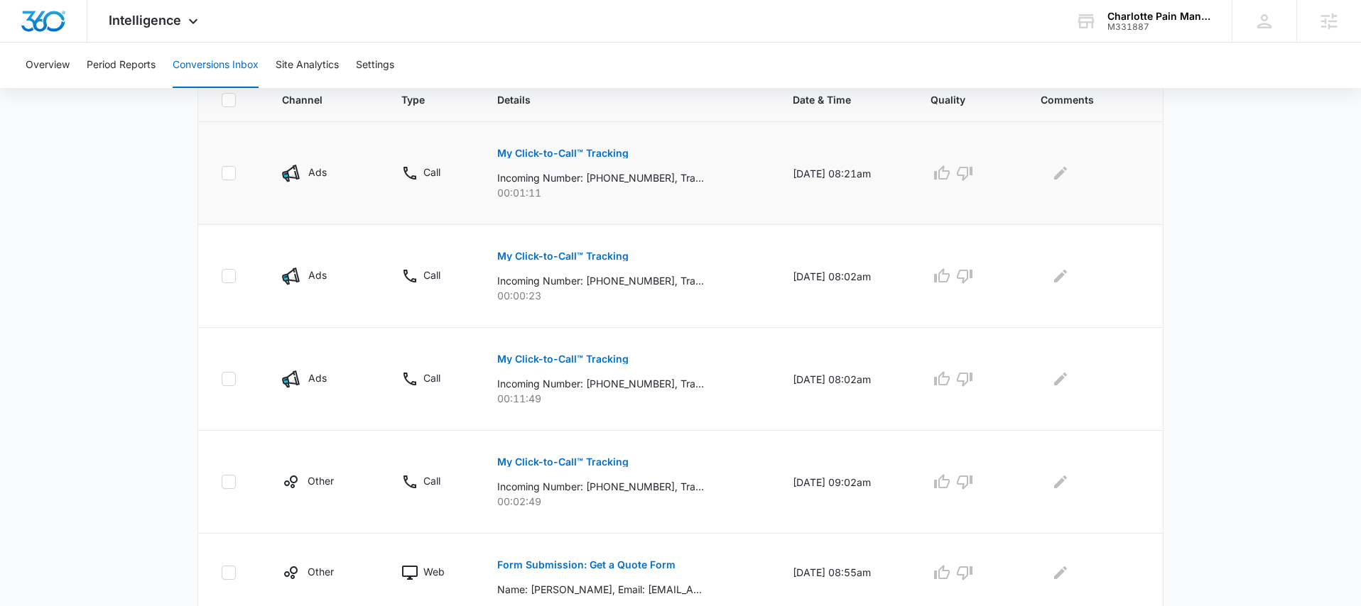
click at [599, 160] on button "My Click-to-Call™ Tracking" at bounding box center [562, 153] width 131 height 34
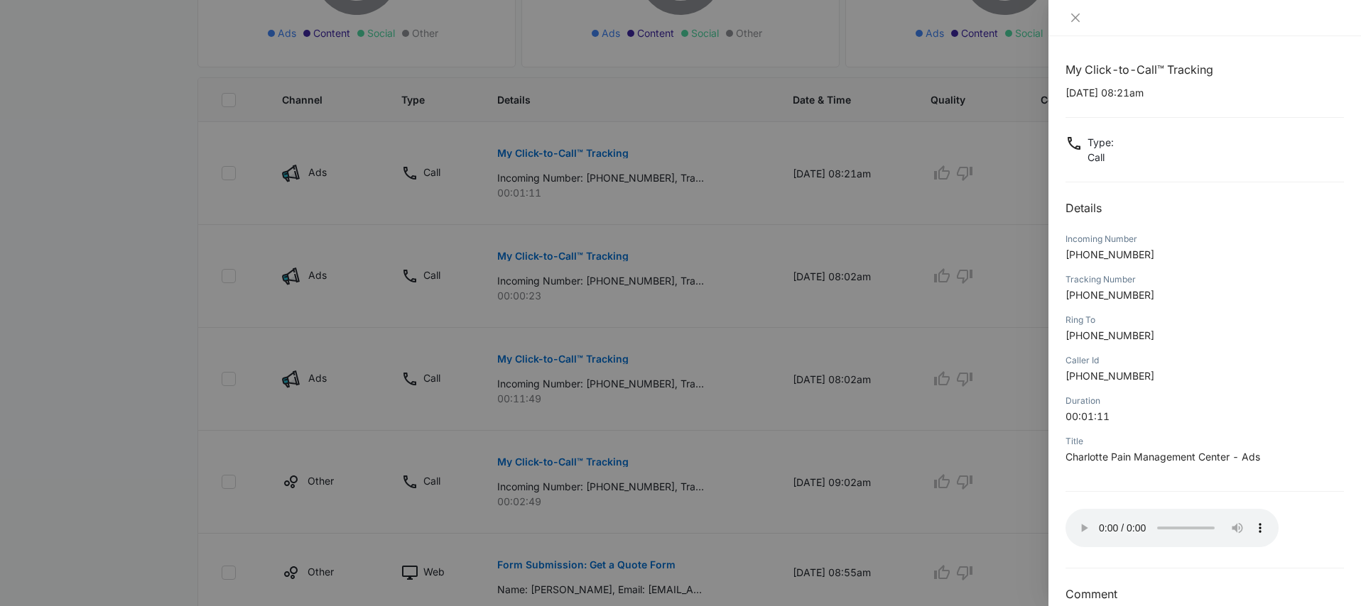
click at [895, 388] on div at bounding box center [680, 303] width 1361 height 606
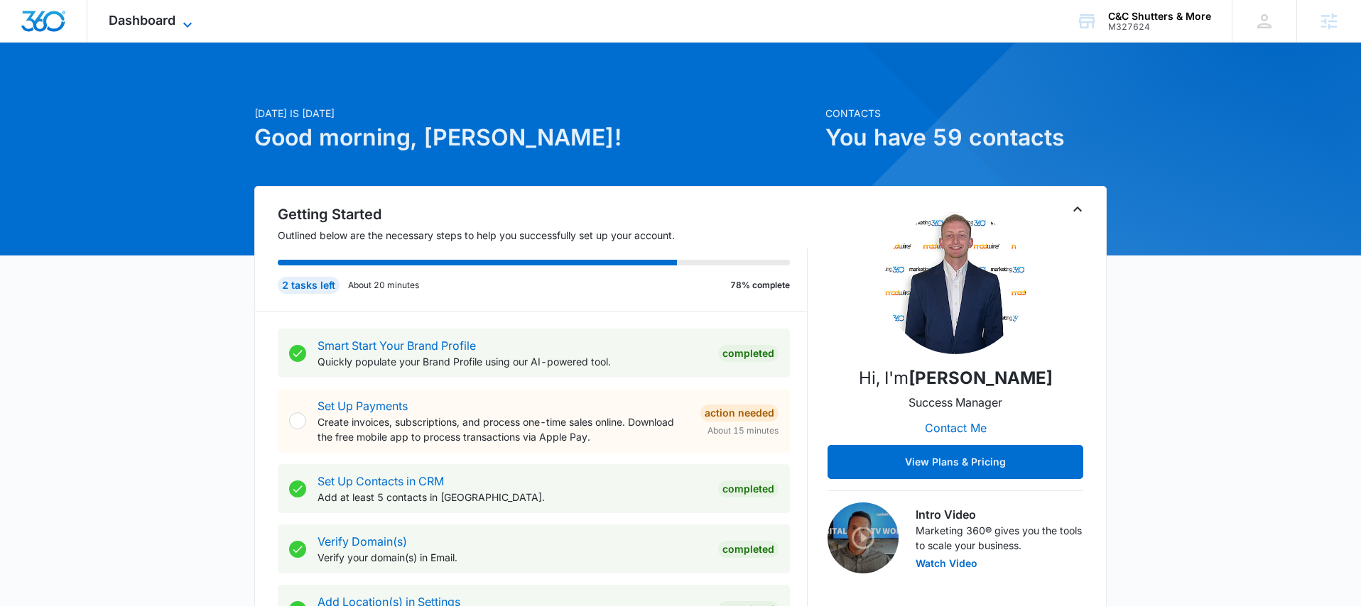
click at [155, 26] on span "Dashboard" at bounding box center [142, 20] width 67 height 15
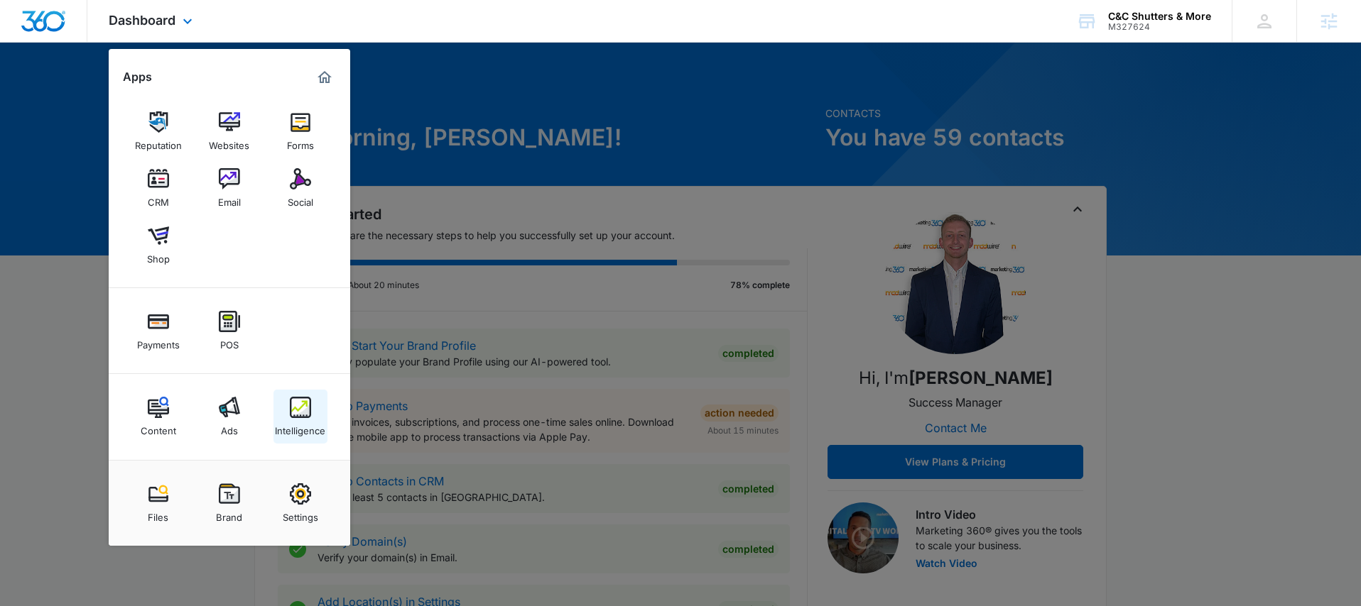
click at [301, 427] on div "Intelligence" at bounding box center [300, 427] width 50 height 18
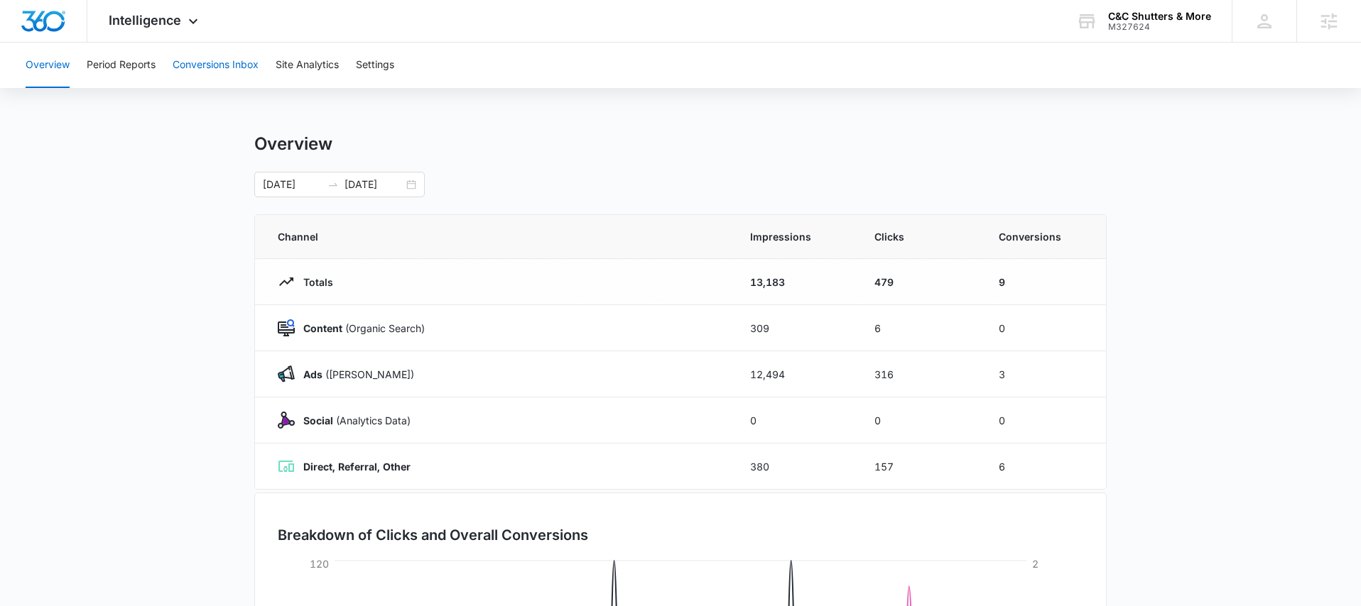
click at [225, 68] on button "Conversions Inbox" at bounding box center [216, 65] width 86 height 45
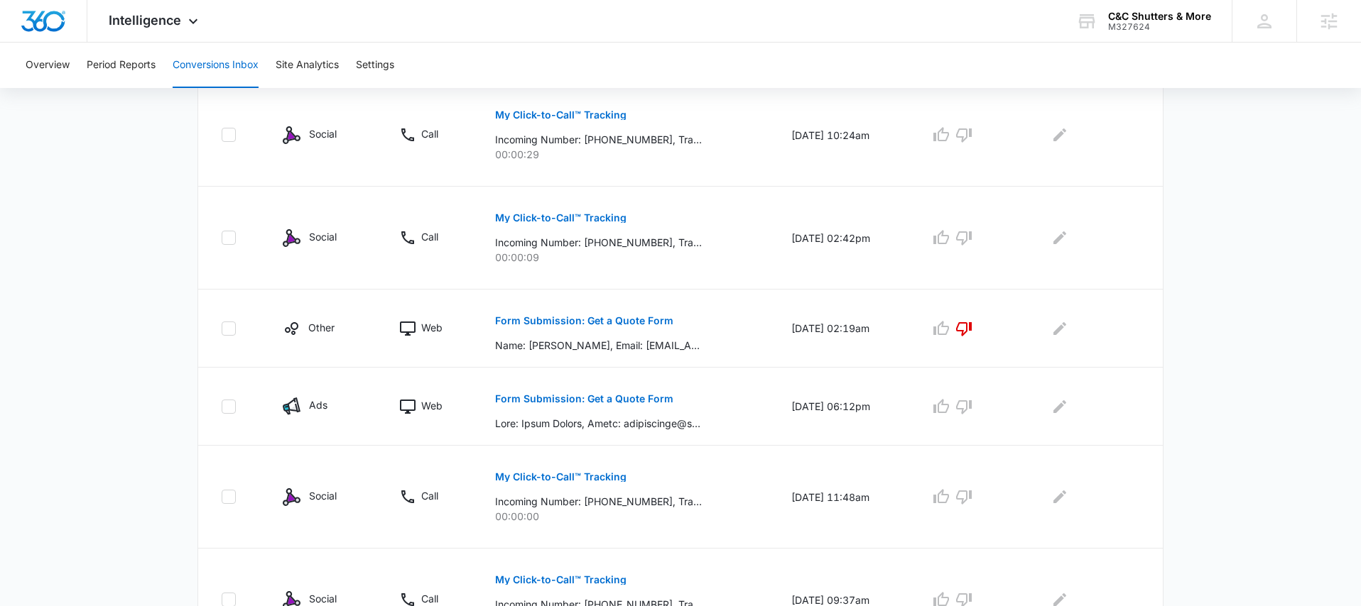
scroll to position [815, 0]
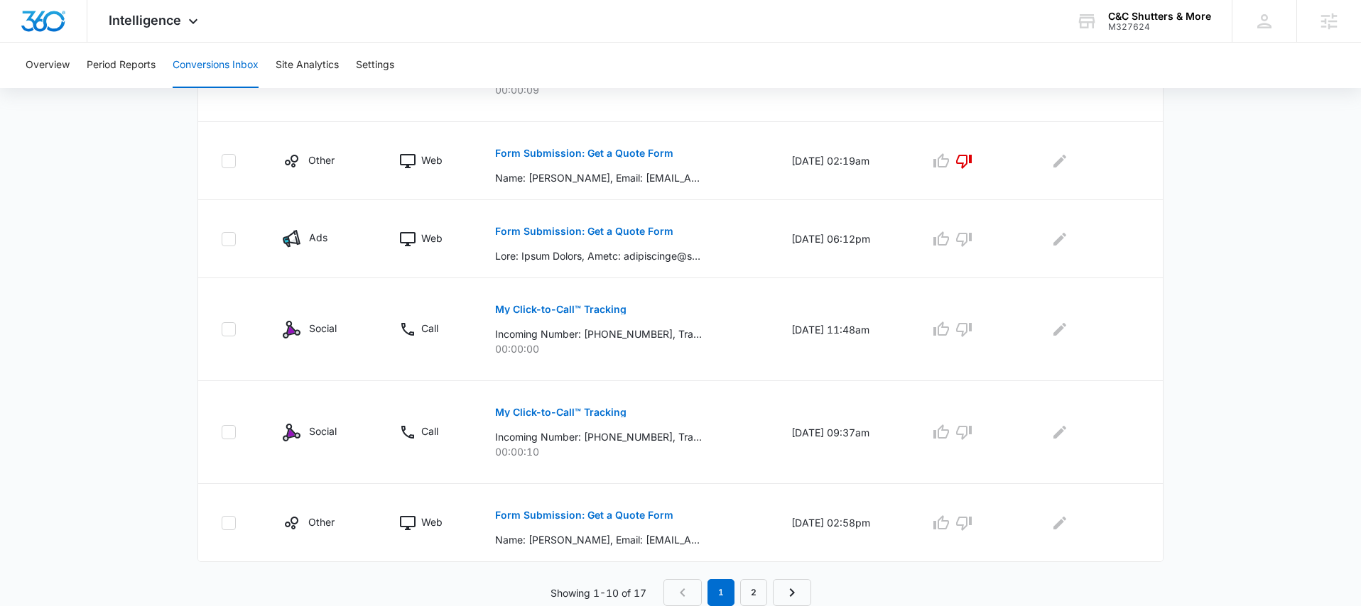
click at [750, 577] on div "Channel Type Details Date & Time Quality Comments Ads Web Form Submission: Get …" at bounding box center [680, 96] width 966 height 1019
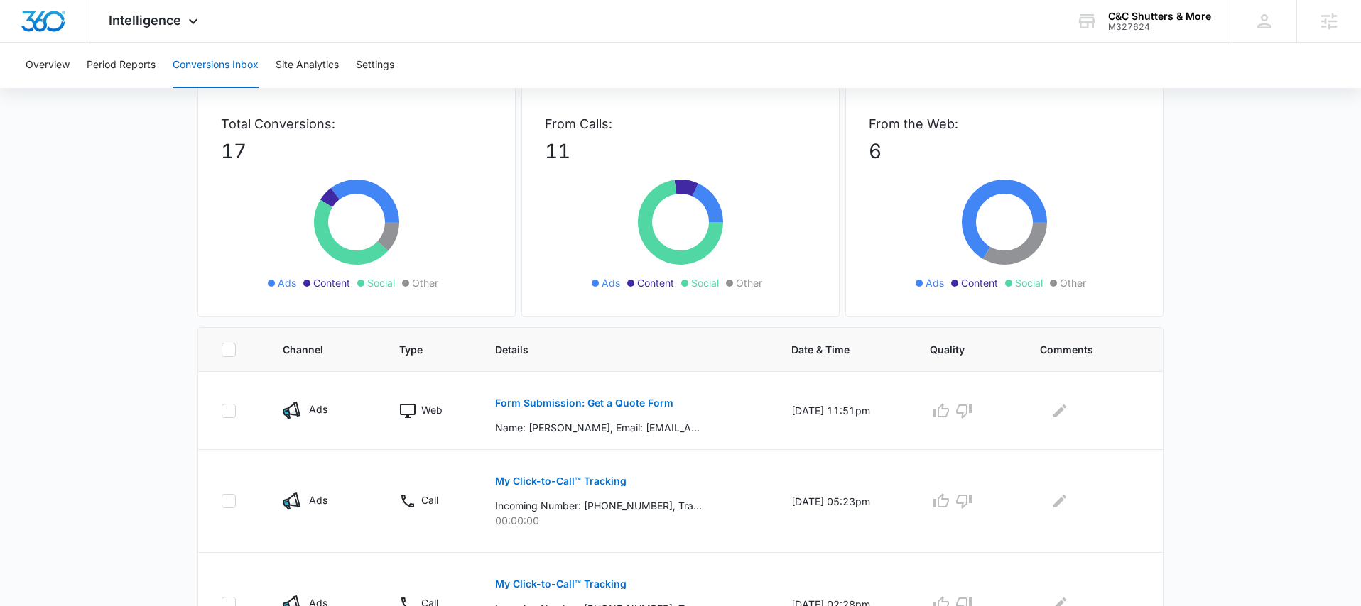
scroll to position [0, 0]
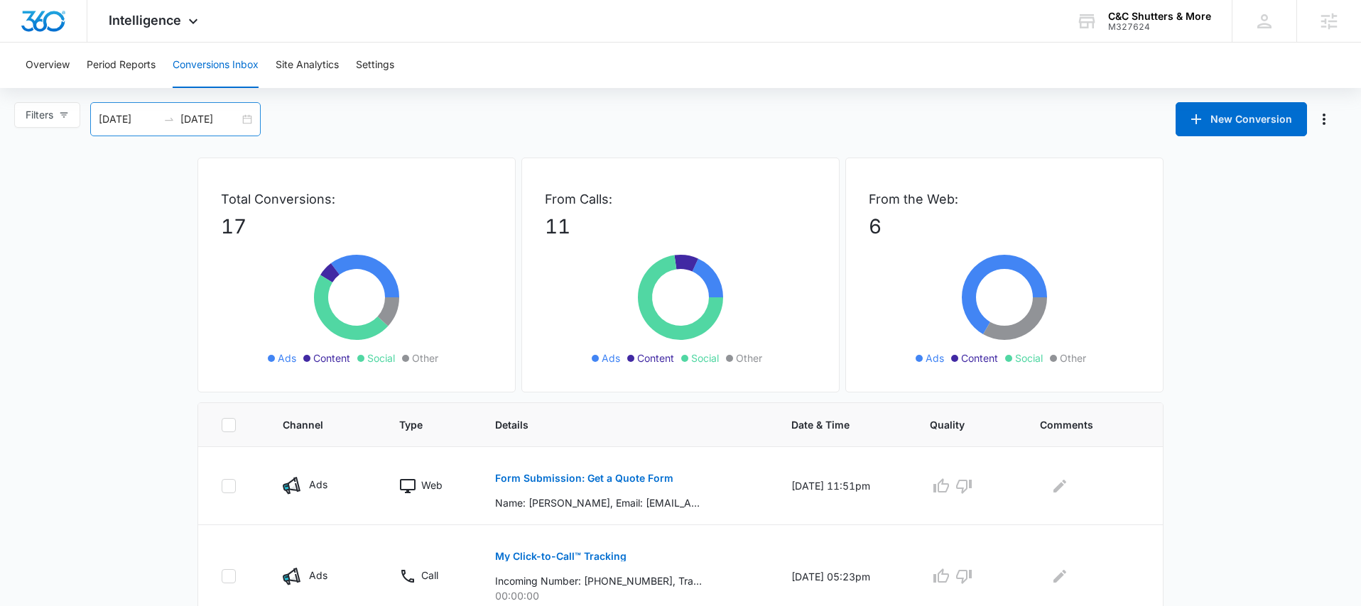
click at [246, 117] on div "07/14/2025 08/13/2025" at bounding box center [175, 119] width 170 height 34
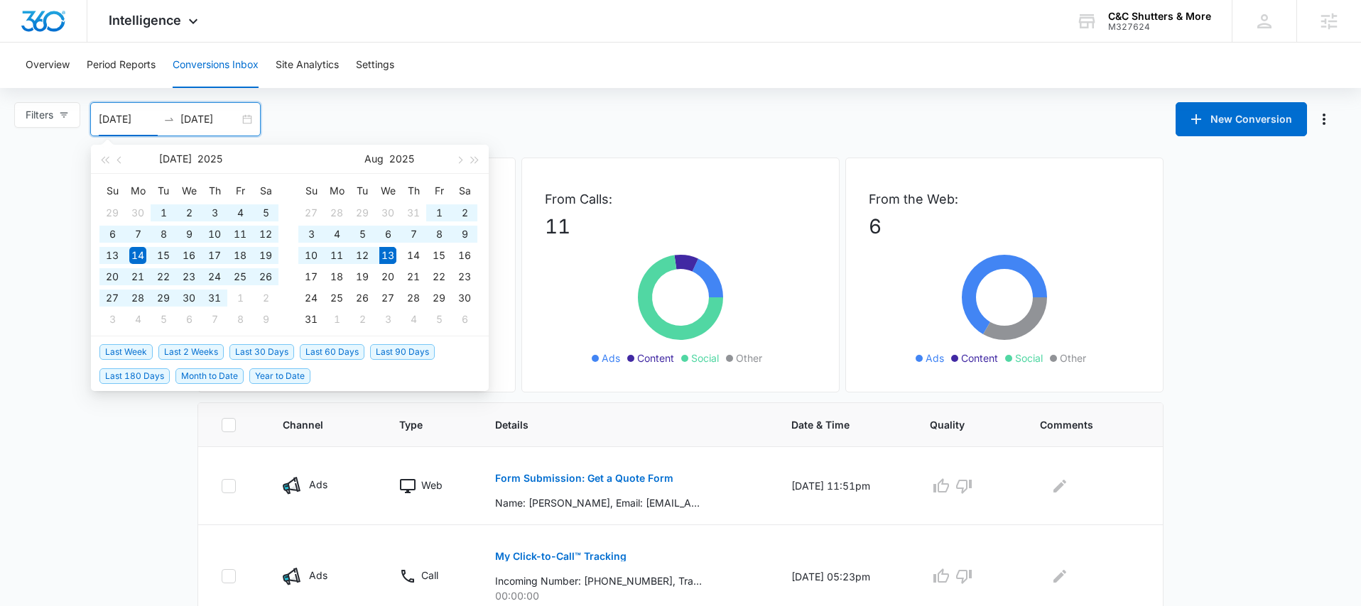
click at [340, 356] on span "Last 60 Days" at bounding box center [332, 352] width 65 height 16
type input "06/14/2025"
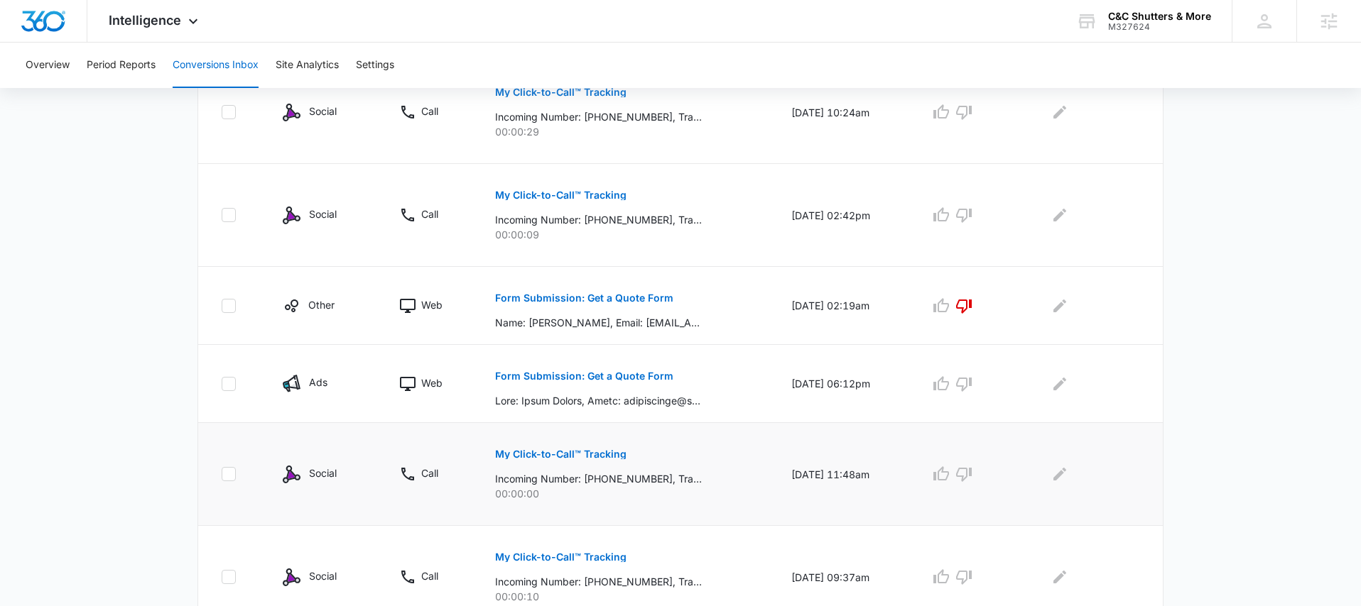
scroll to position [815, 0]
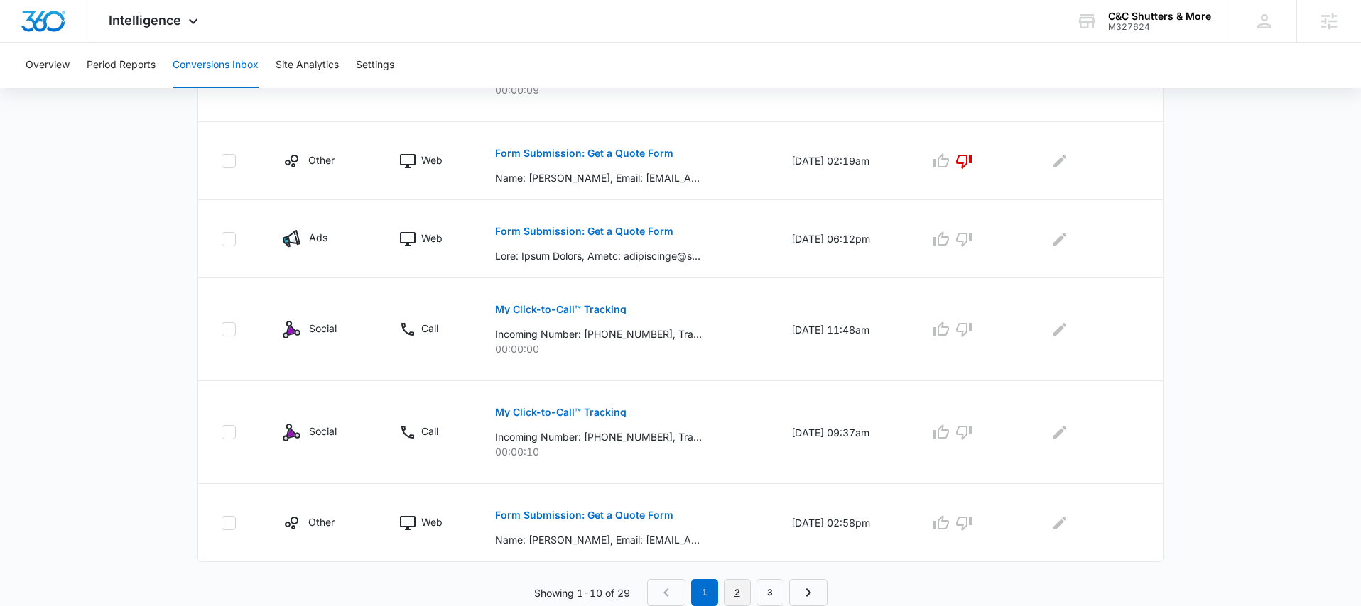
click at [736, 595] on link "2" at bounding box center [737, 592] width 27 height 27
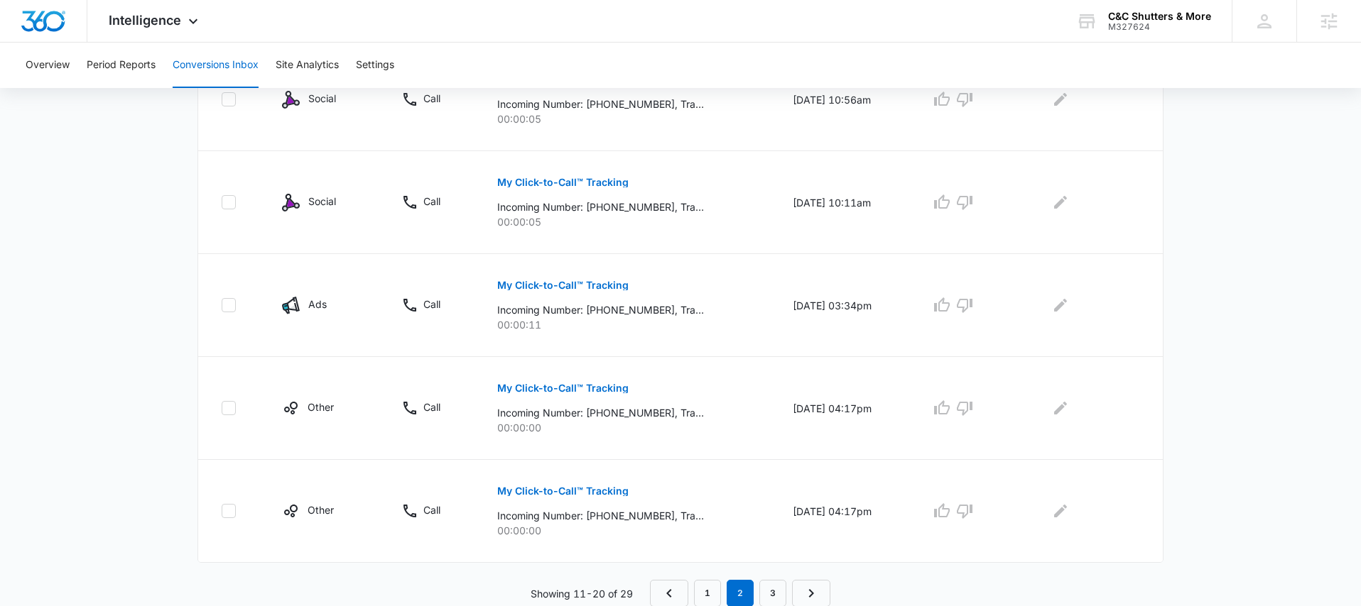
scroll to position [865, 0]
click at [709, 583] on link "1" at bounding box center [707, 592] width 27 height 27
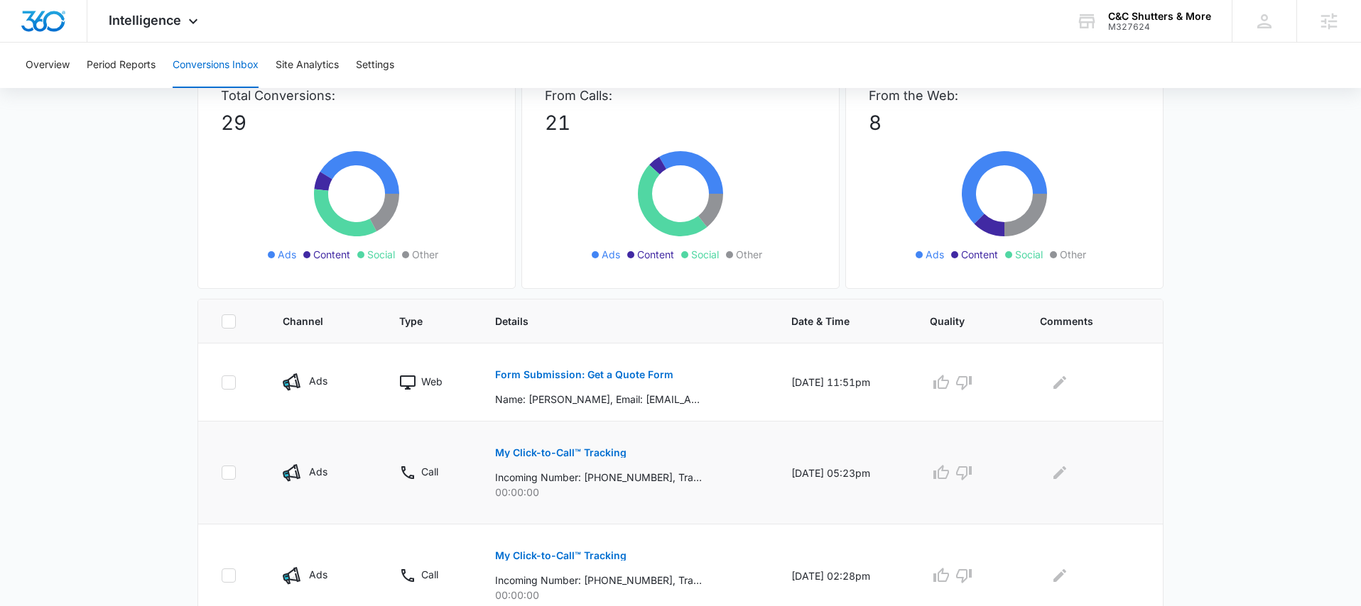
scroll to position [105, 0]
click at [397, 71] on div "Overview Period Reports Conversions Inbox Site Analytics Settings" at bounding box center [680, 65] width 1327 height 45
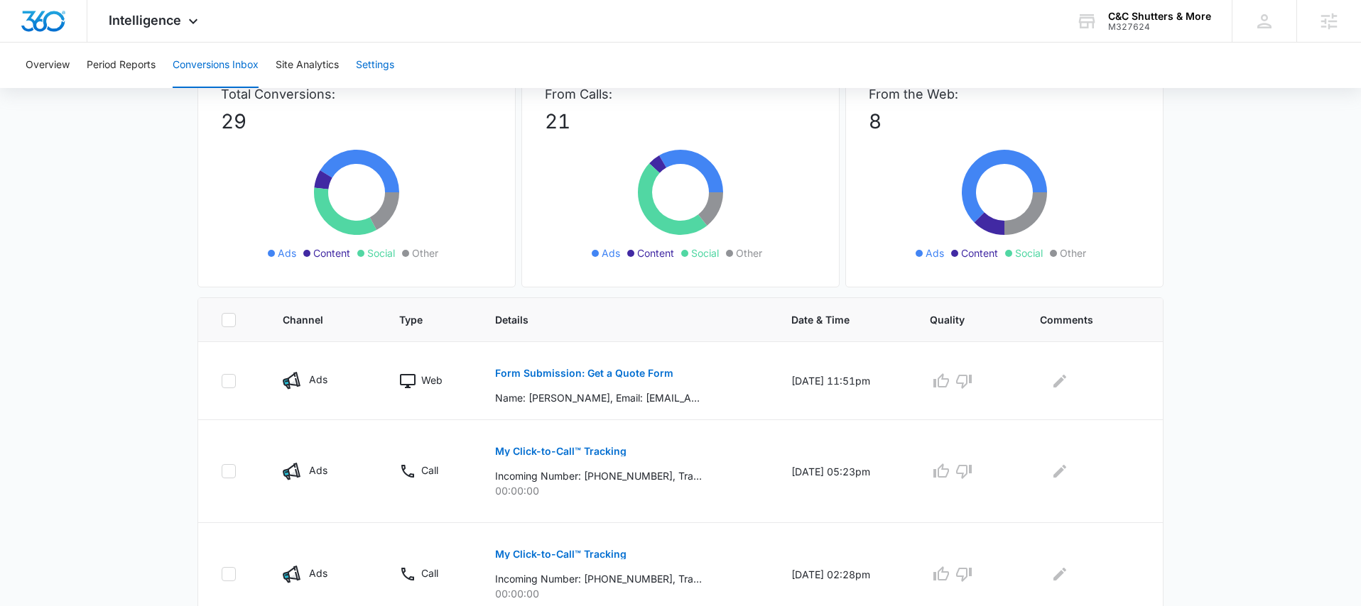
click at [389, 63] on button "Settings" at bounding box center [375, 65] width 38 height 45
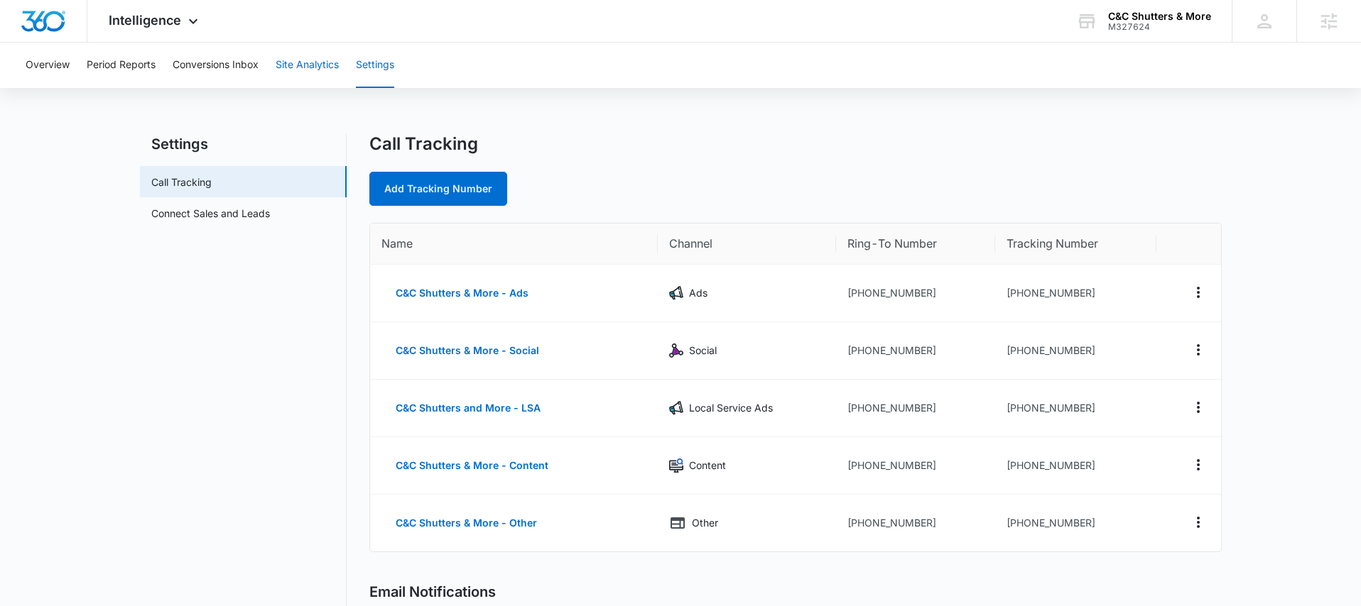
click at [303, 67] on button "Site Analytics" at bounding box center [307, 65] width 63 height 45
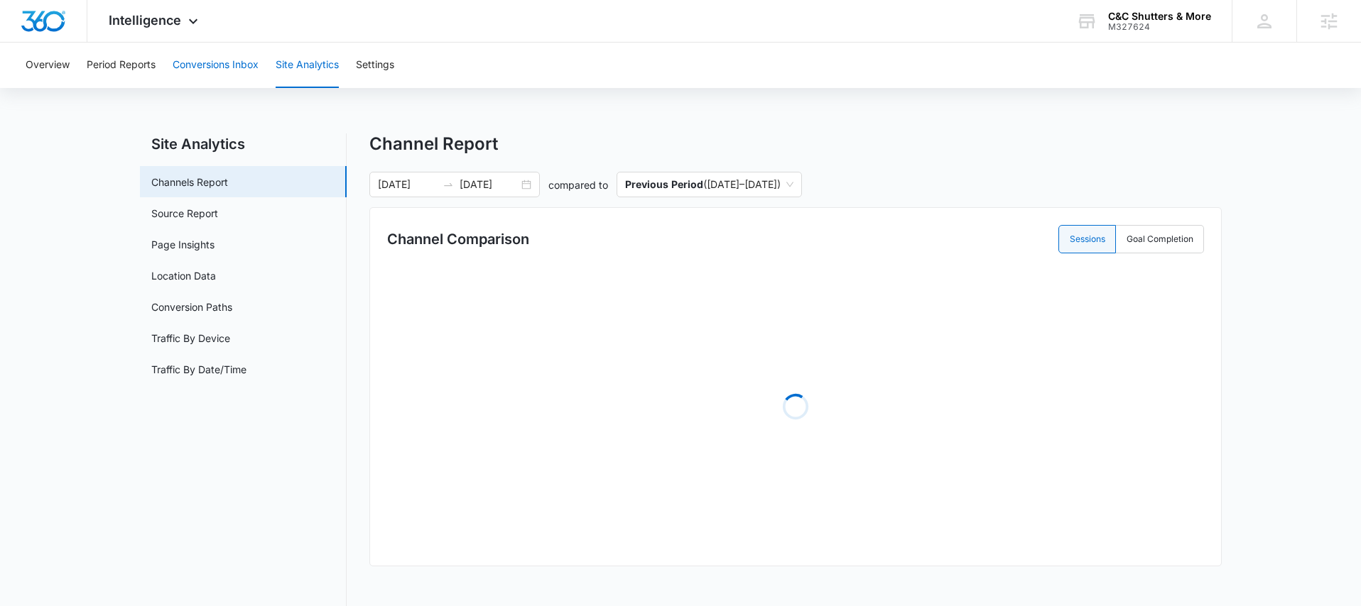
click at [232, 63] on button "Conversions Inbox" at bounding box center [216, 65] width 86 height 45
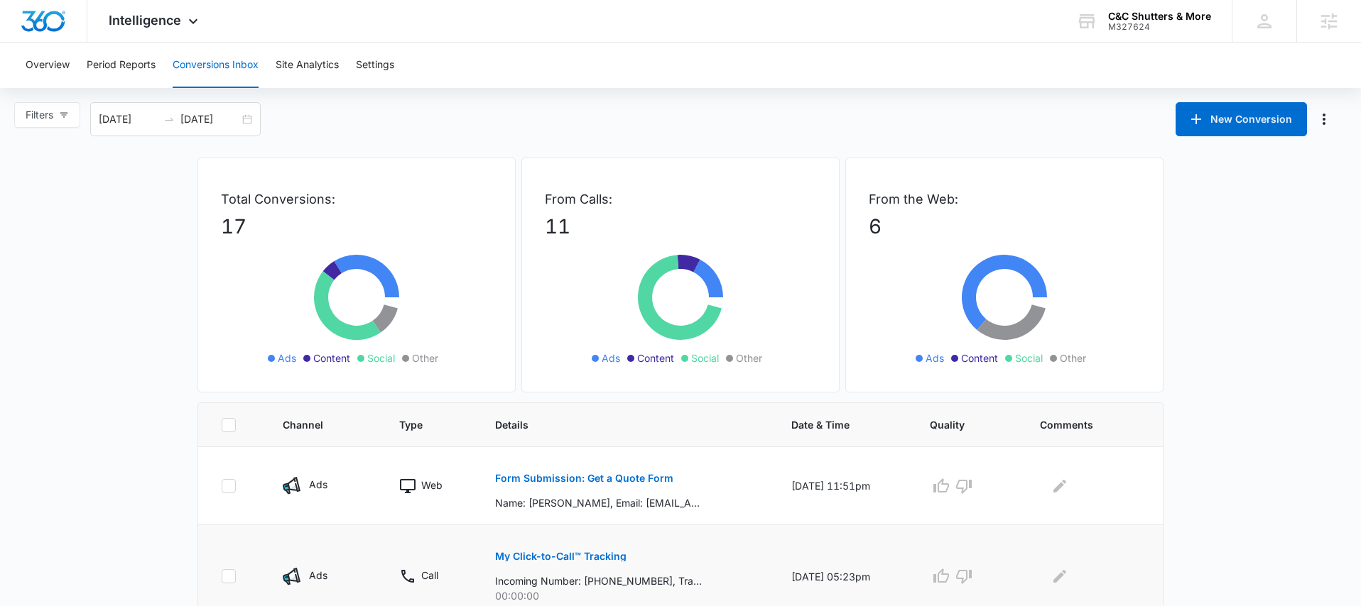
click at [558, 552] on p "My Click-to-Call™ Tracking" at bounding box center [560, 557] width 131 height 10
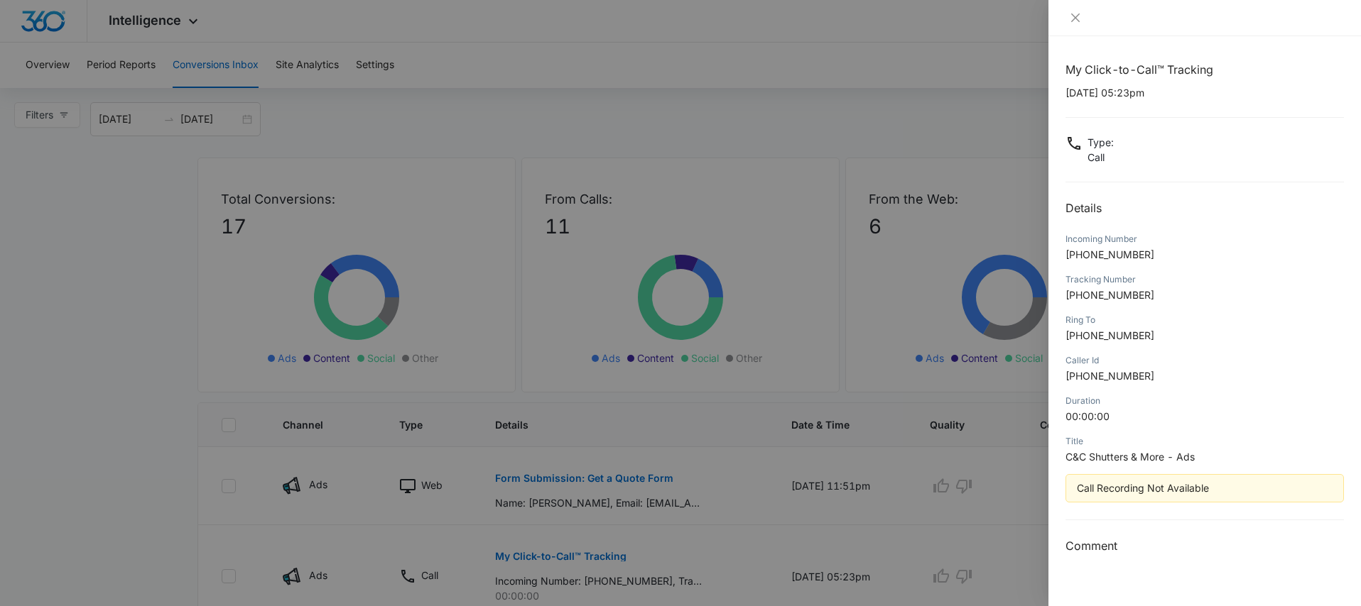
click at [850, 256] on div at bounding box center [680, 303] width 1361 height 606
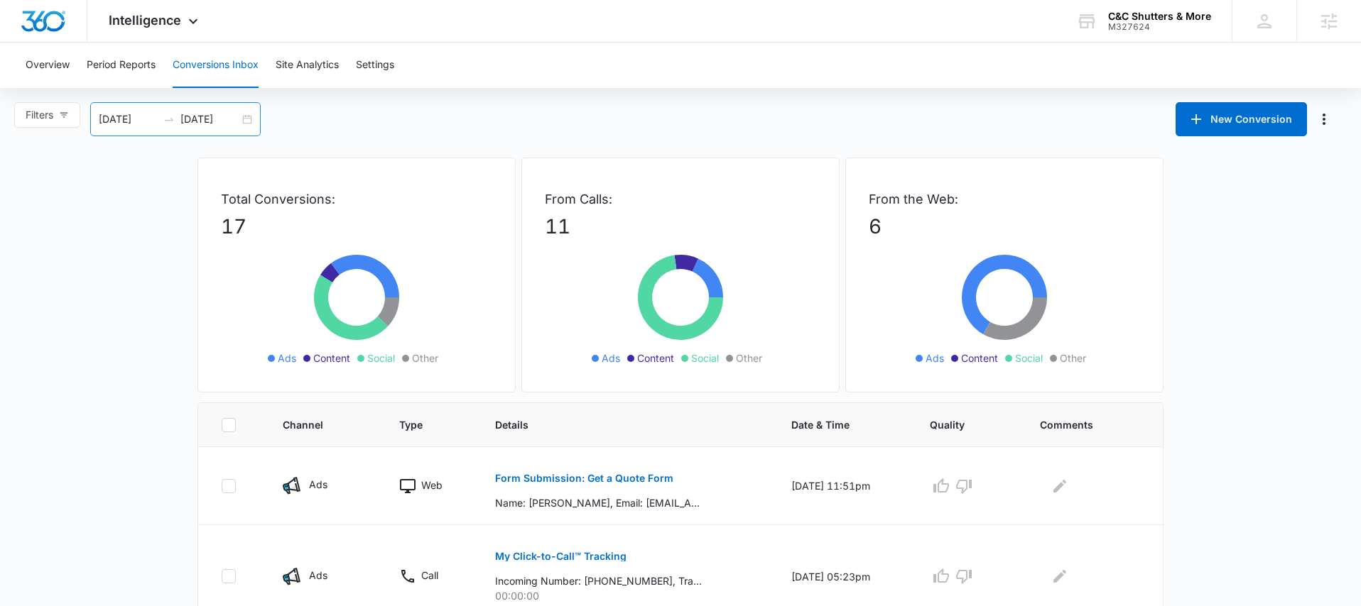
click at [251, 121] on div "07/14/2025 08/13/2025" at bounding box center [175, 119] width 170 height 34
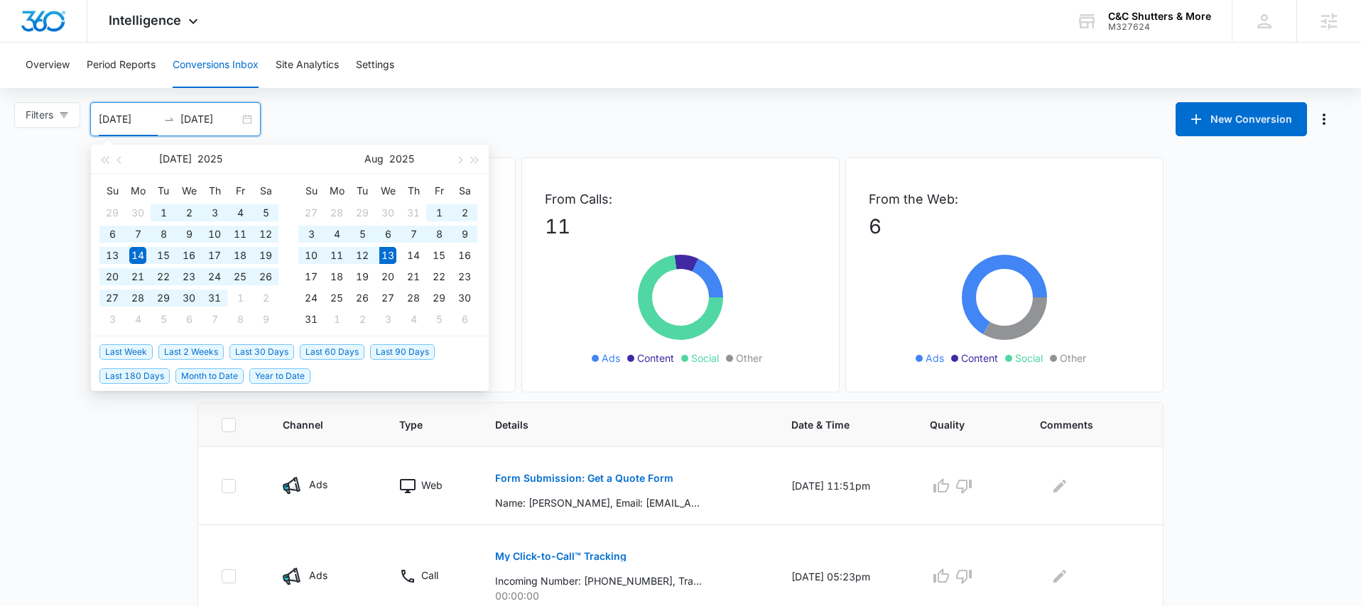
click at [393, 347] on span "Last 90 Days" at bounding box center [402, 352] width 65 height 16
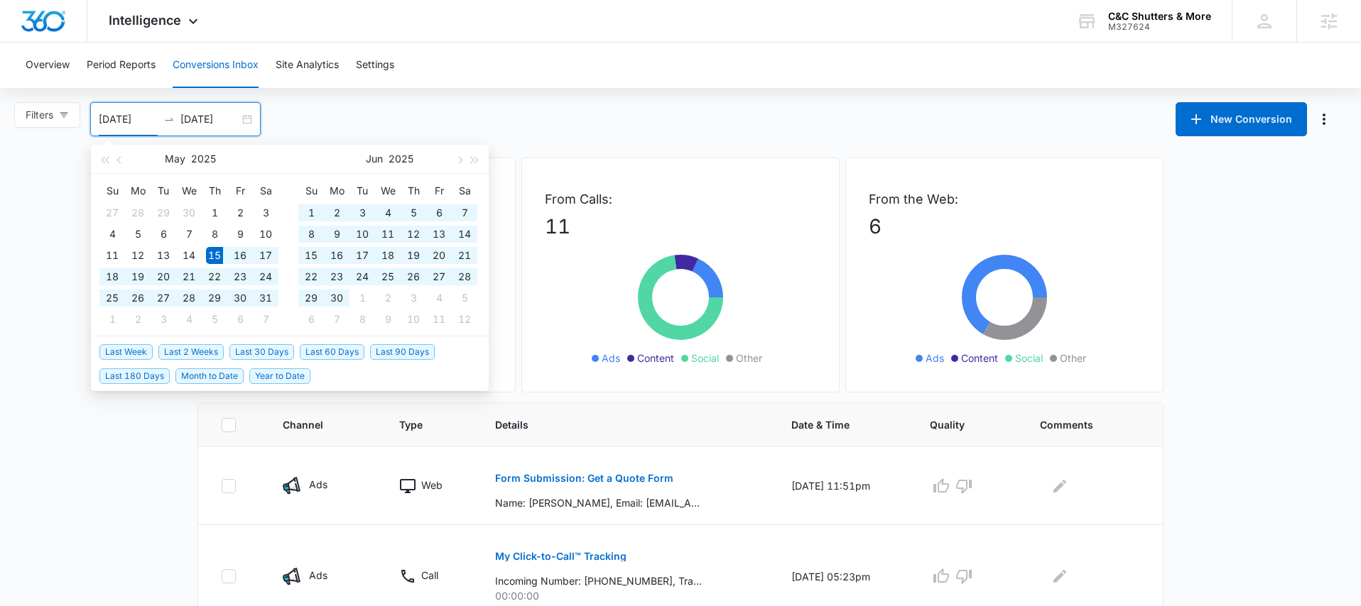
type input "05/15/2025"
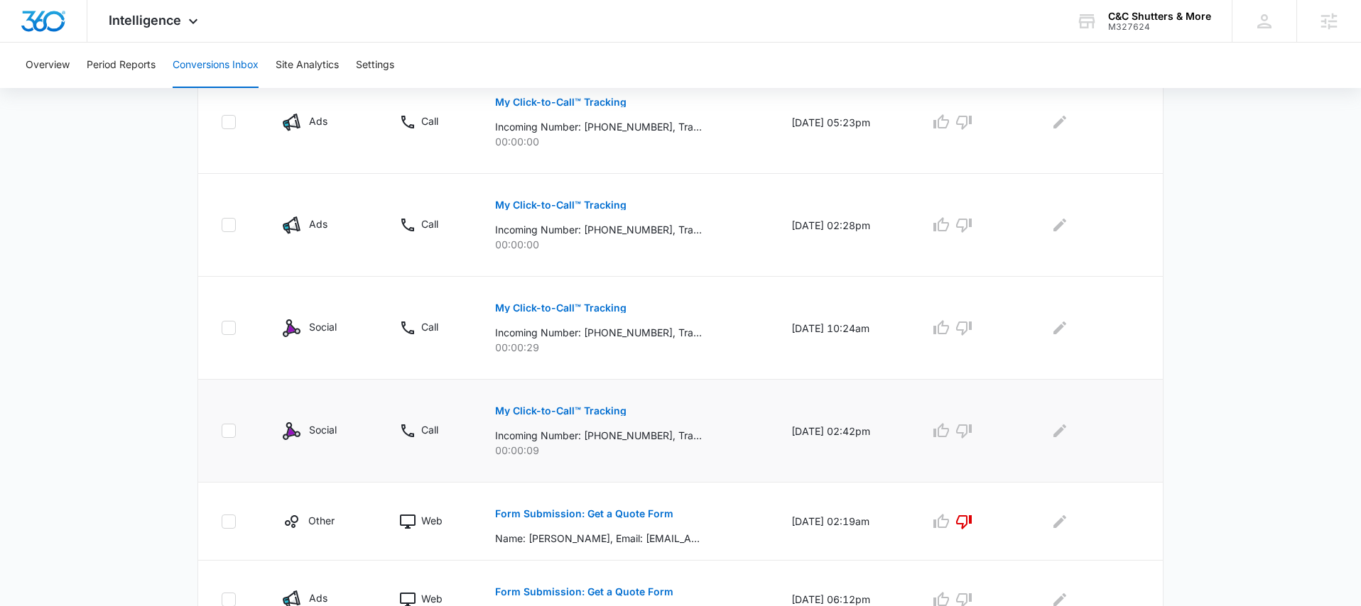
scroll to position [815, 0]
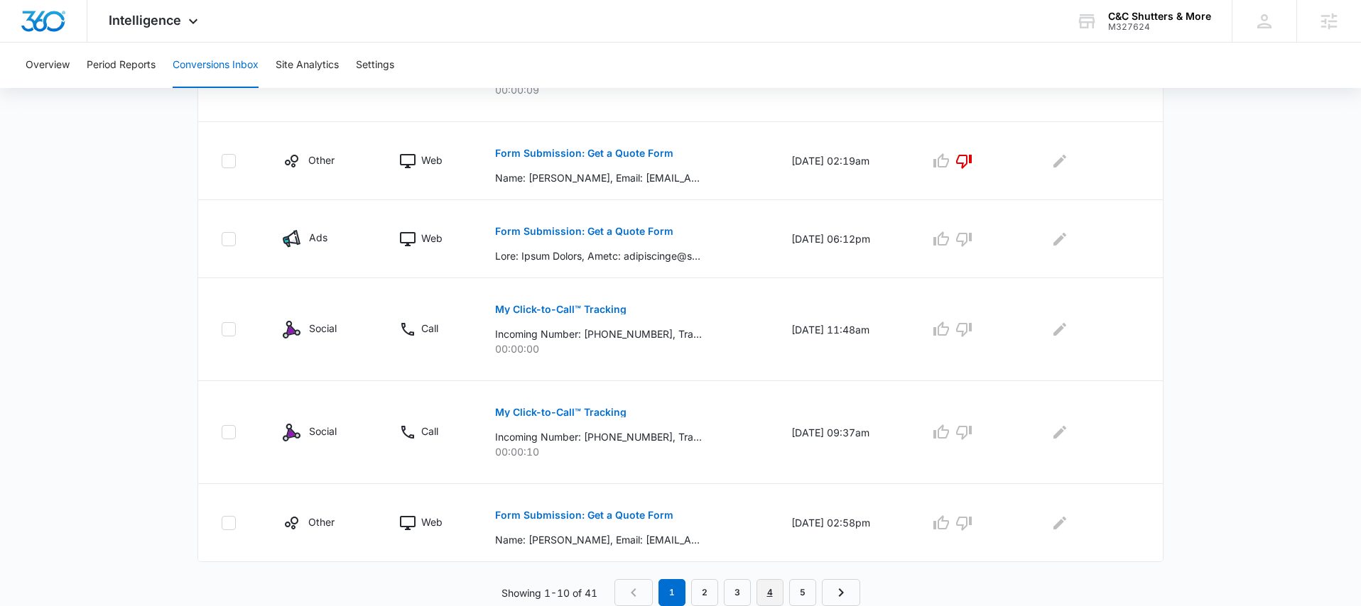
click at [778, 590] on link "4" at bounding box center [769, 592] width 27 height 27
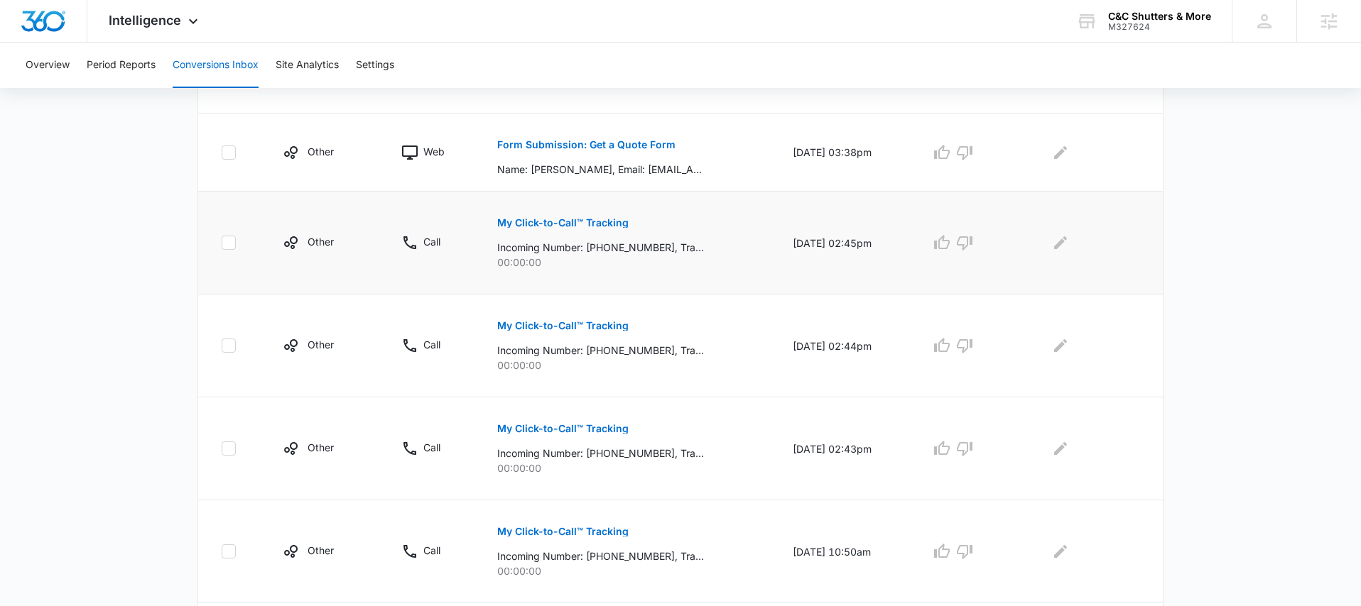
scroll to position [865, 0]
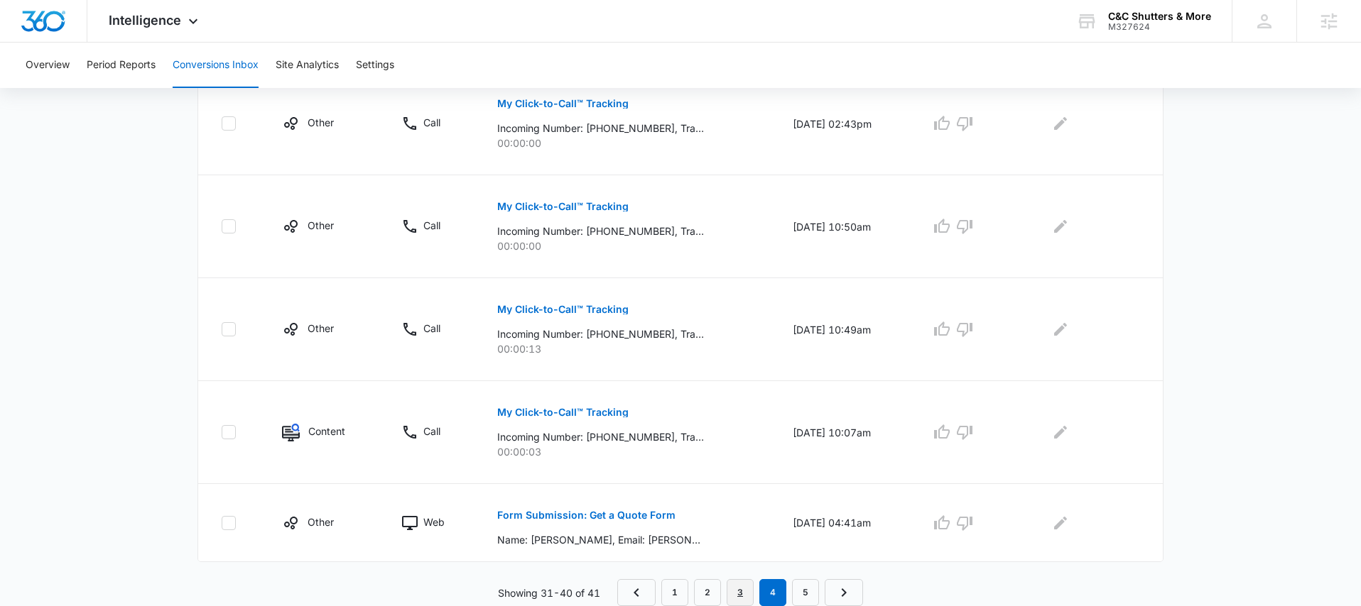
click at [736, 579] on link "3" at bounding box center [740, 592] width 27 height 27
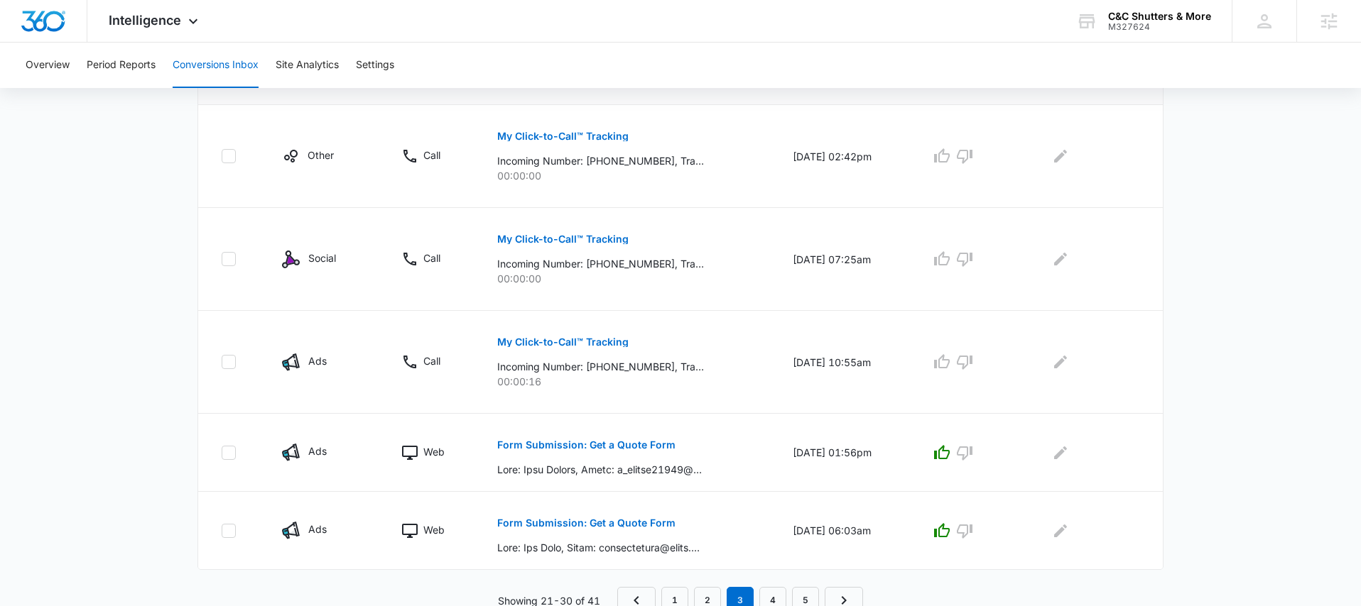
scroll to position [840, 0]
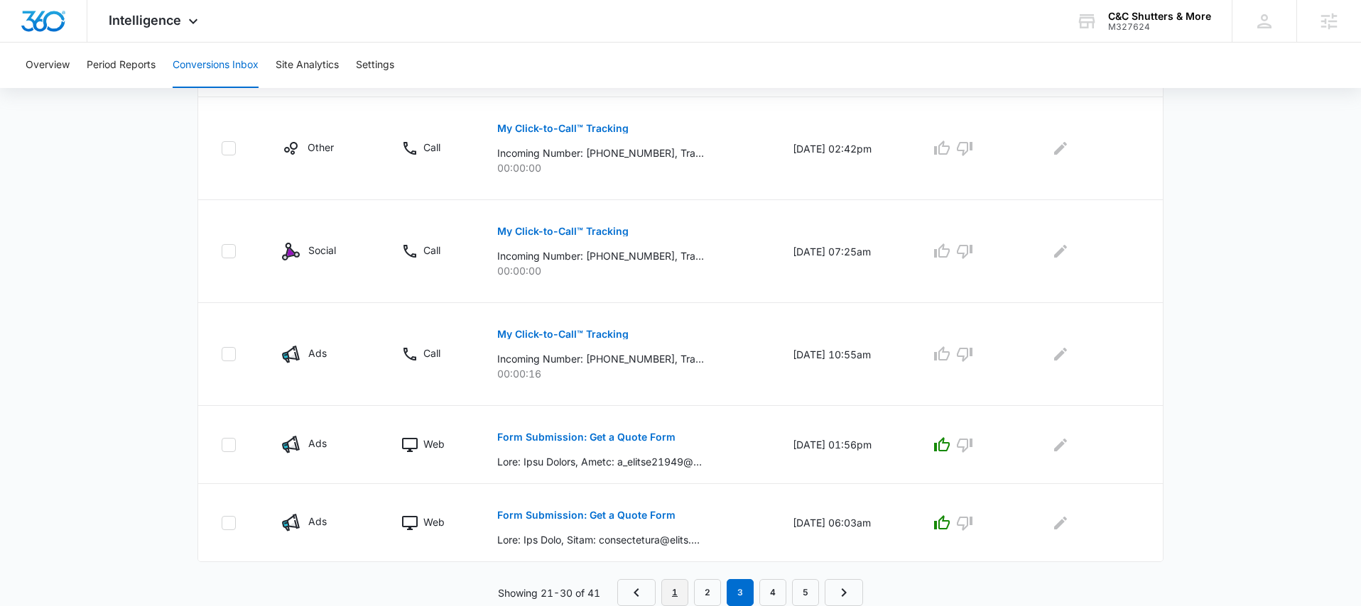
click at [680, 593] on link "1" at bounding box center [674, 592] width 27 height 27
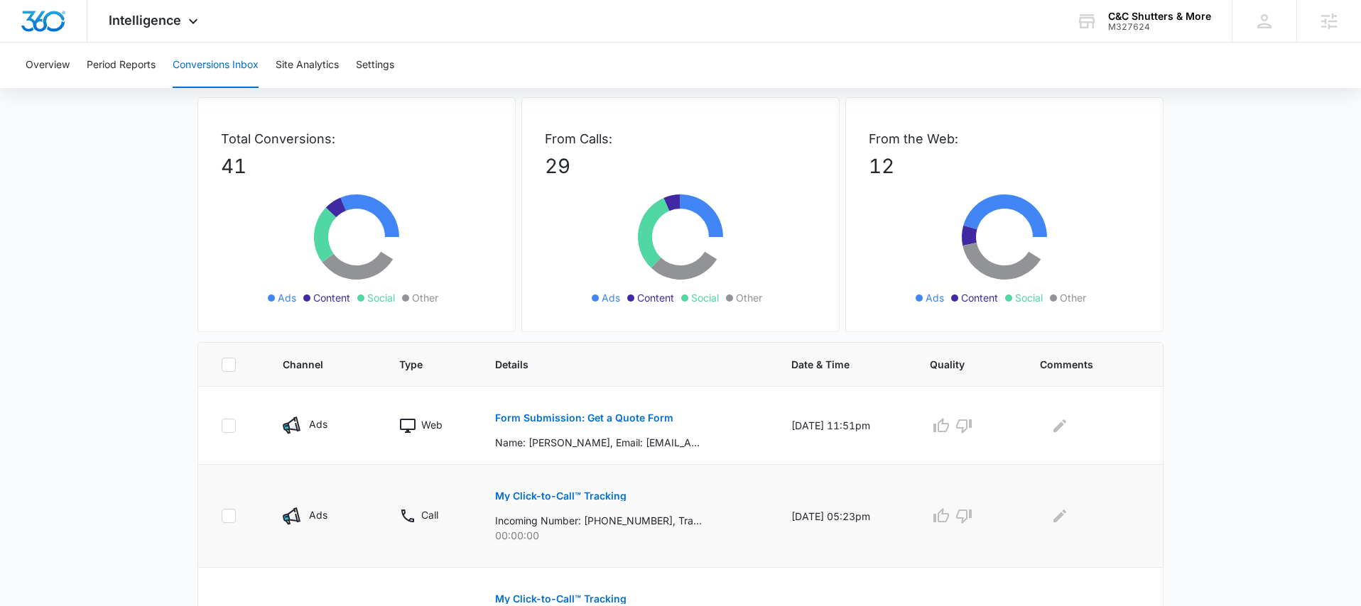
scroll to position [67, 0]
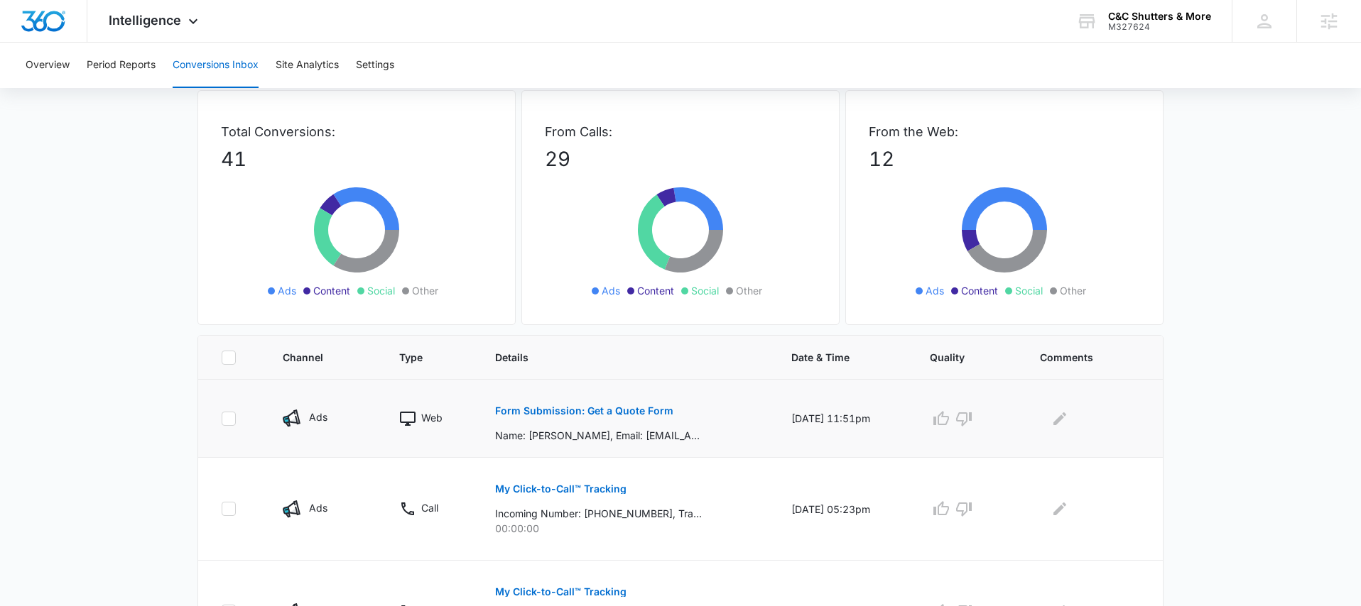
click at [602, 405] on button "Form Submission: Get a Quote Form" at bounding box center [584, 411] width 178 height 34
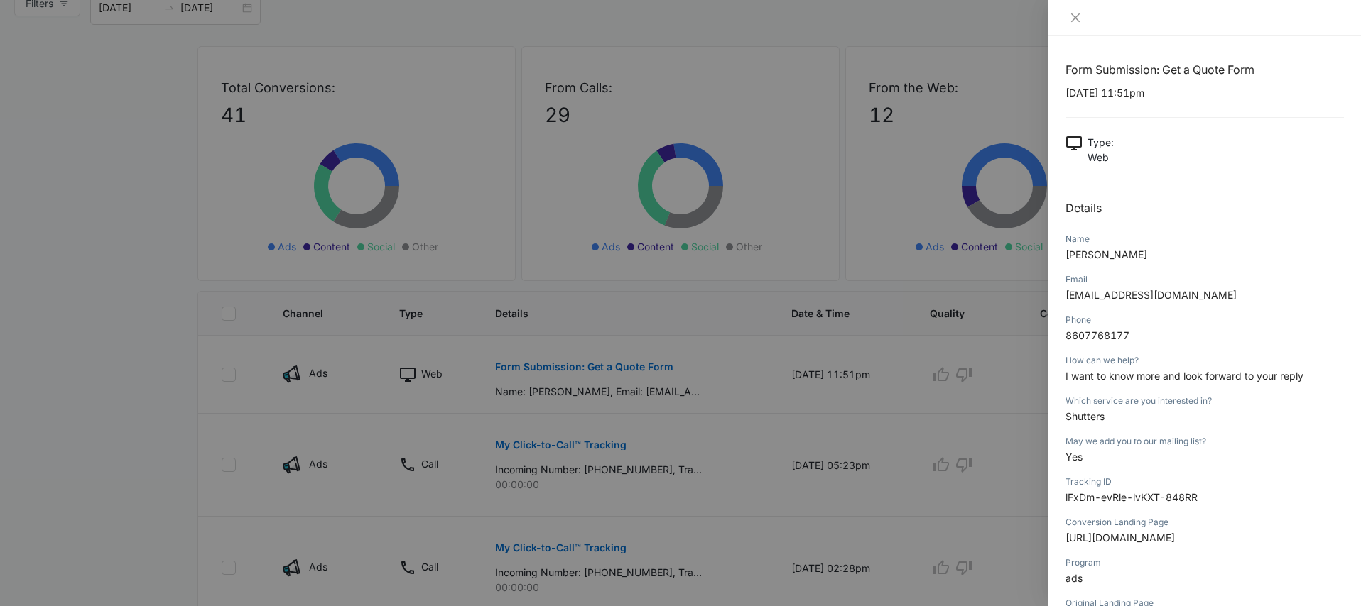
scroll to position [0, 0]
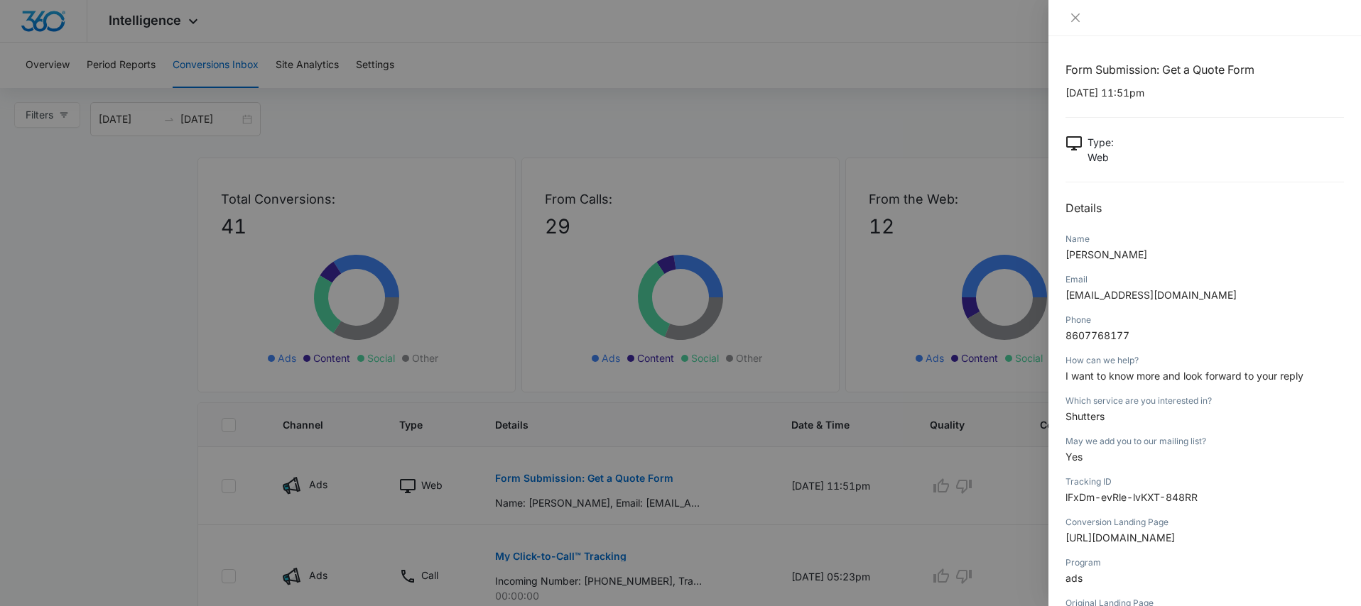
click at [844, 155] on div at bounding box center [680, 303] width 1361 height 606
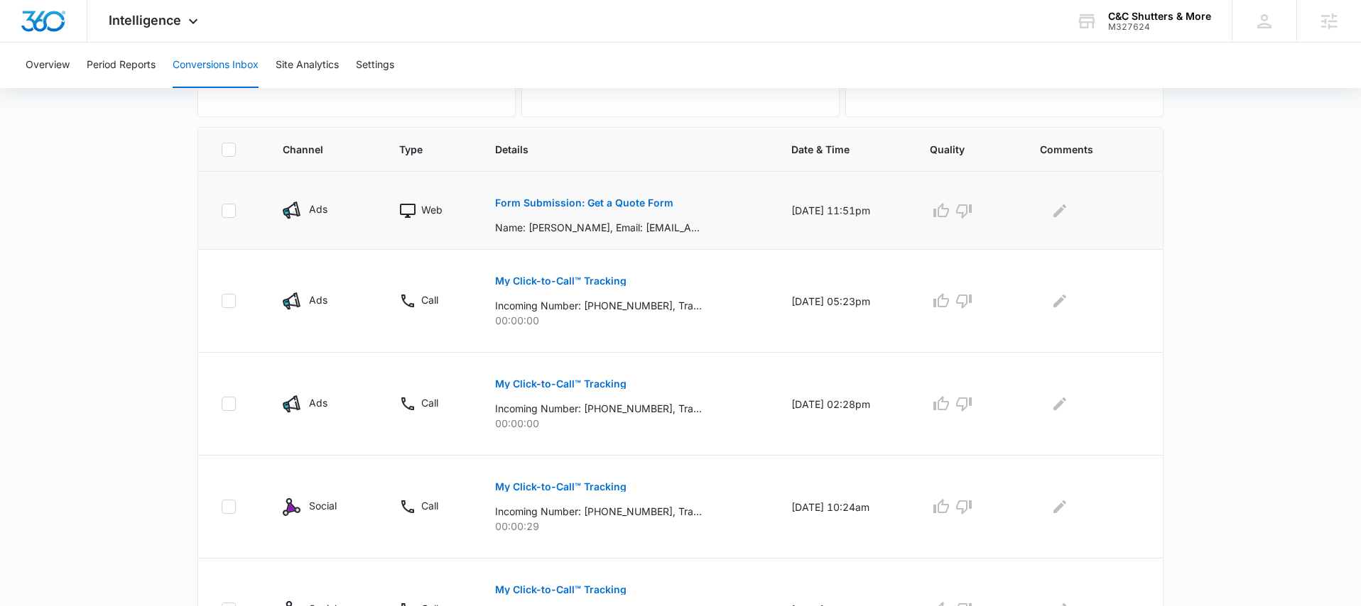
scroll to position [277, 0]
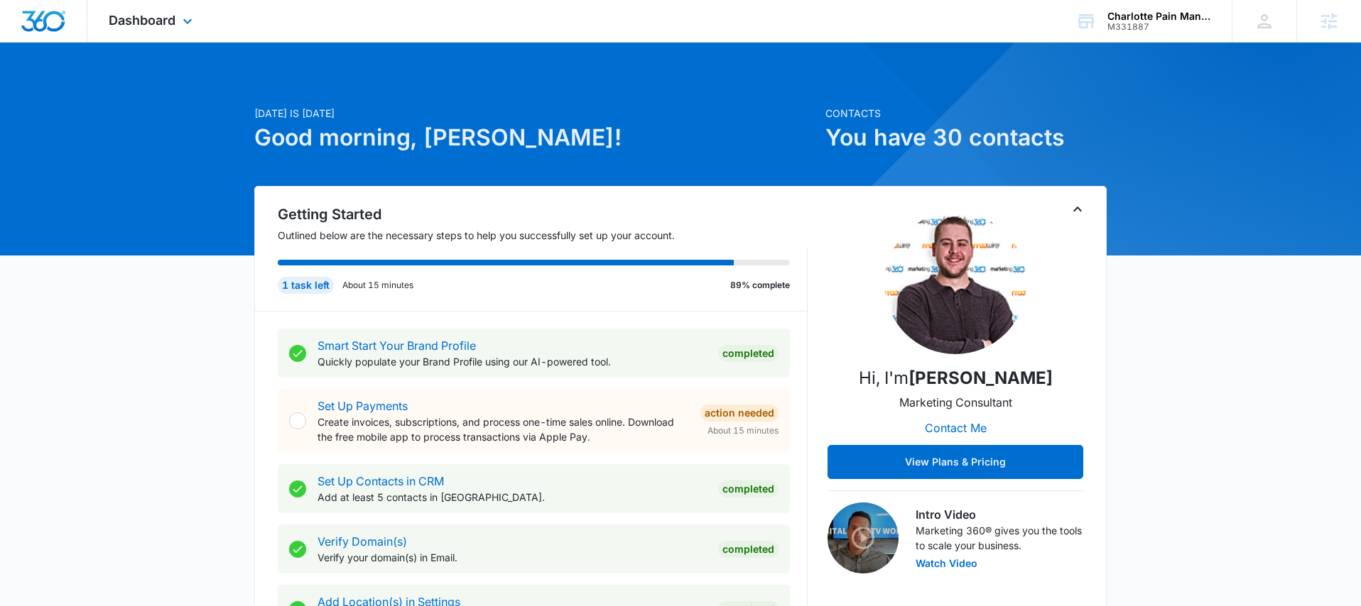
click at [176, 20] on div "Dashboard Apps Reputation Websites Forms CRM Email Social Payments POS Content …" at bounding box center [152, 21] width 130 height 42
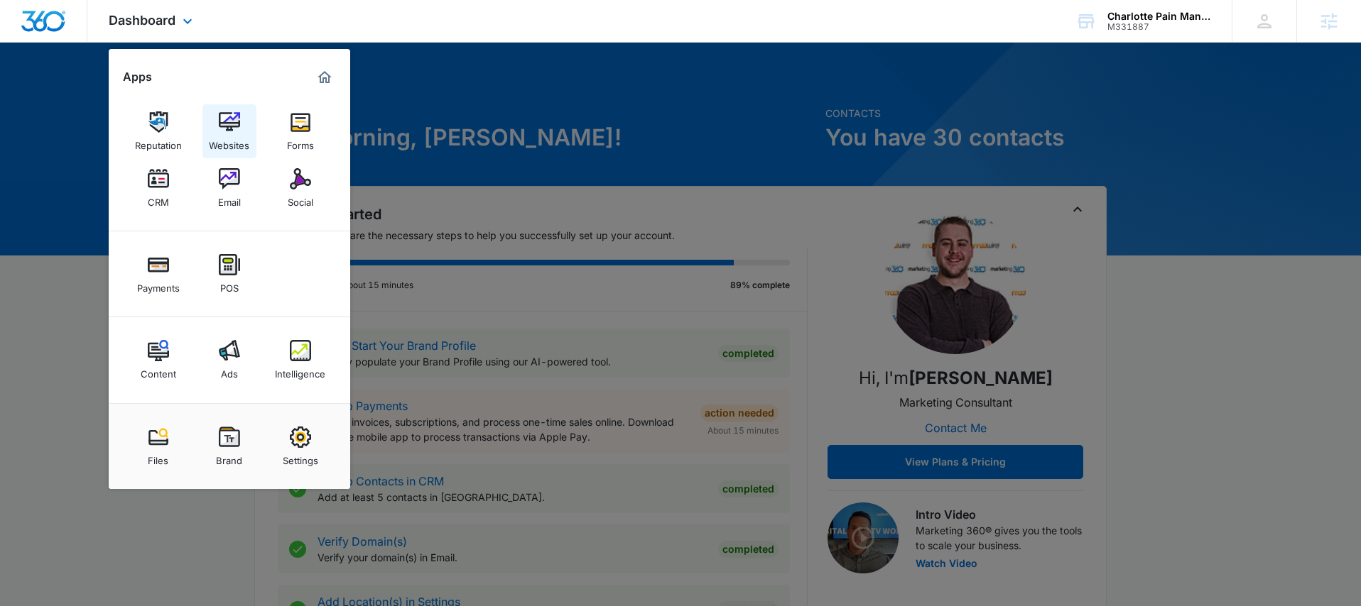
click at [231, 124] on img at bounding box center [229, 121] width 21 height 21
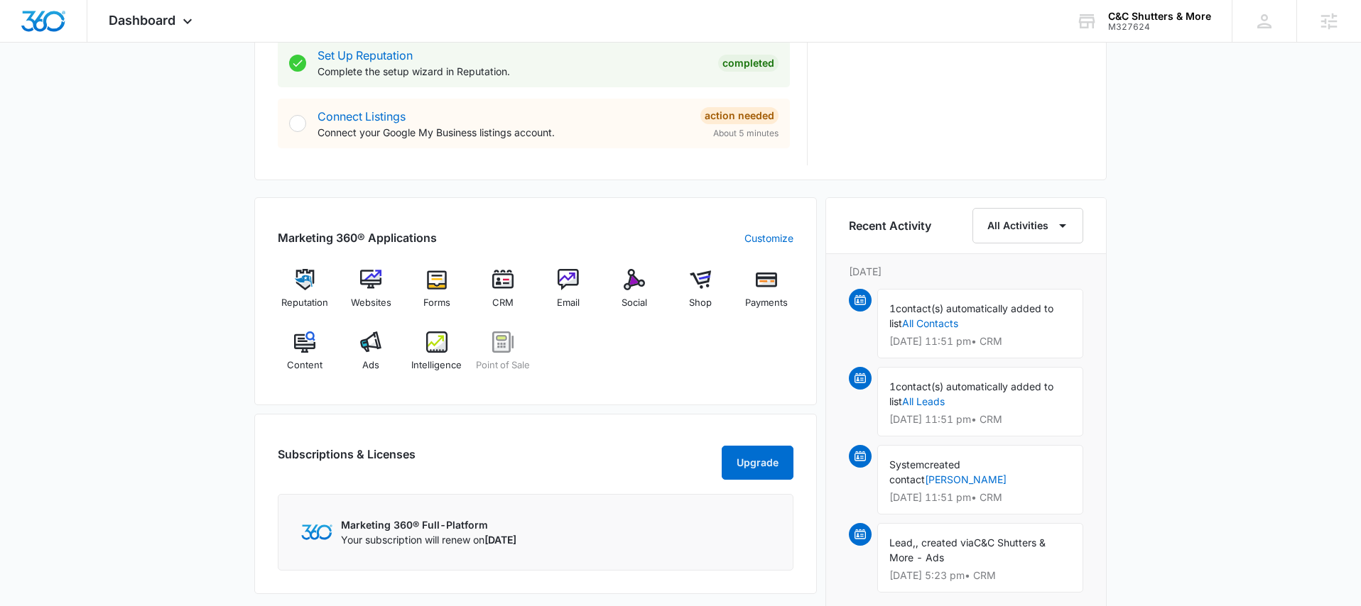
scroll to position [738, 0]
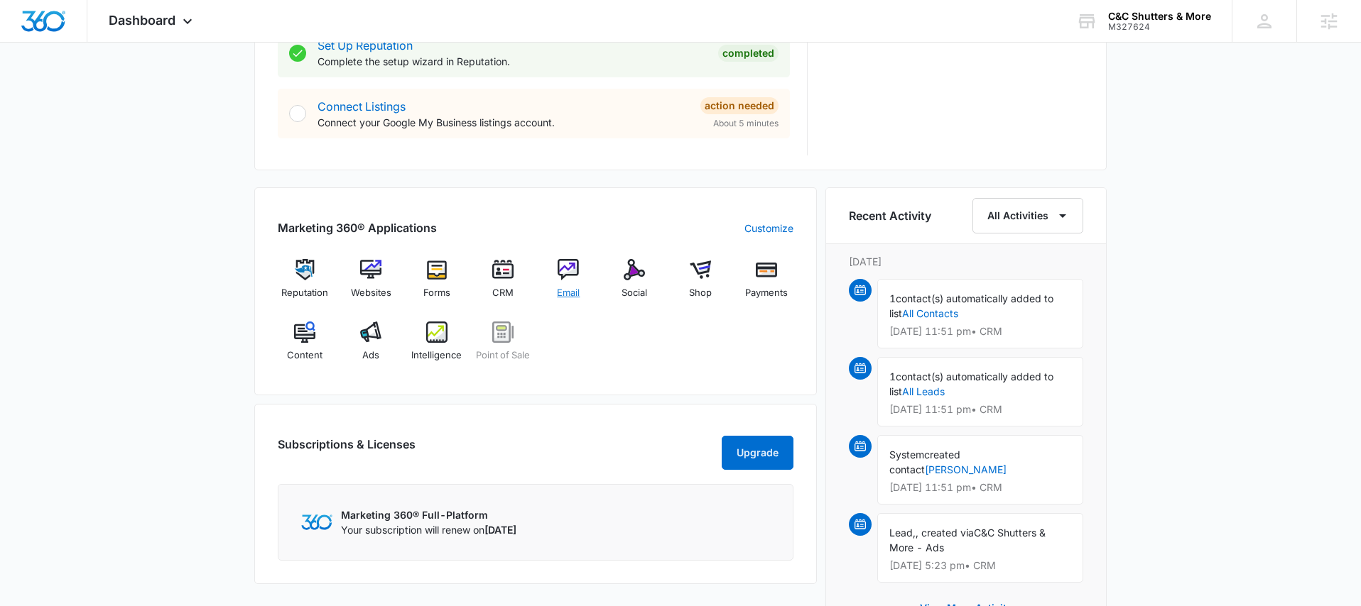
click at [549, 308] on div "Email" at bounding box center [568, 284] width 55 height 51
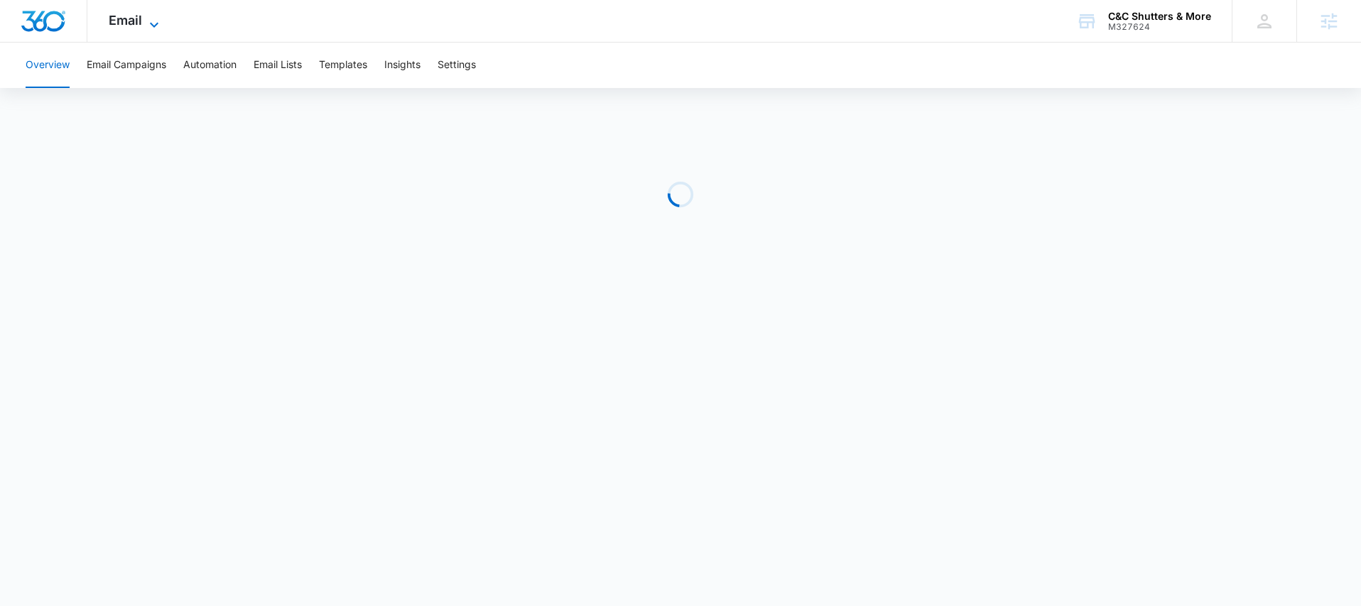
click at [147, 20] on icon at bounding box center [154, 24] width 17 height 17
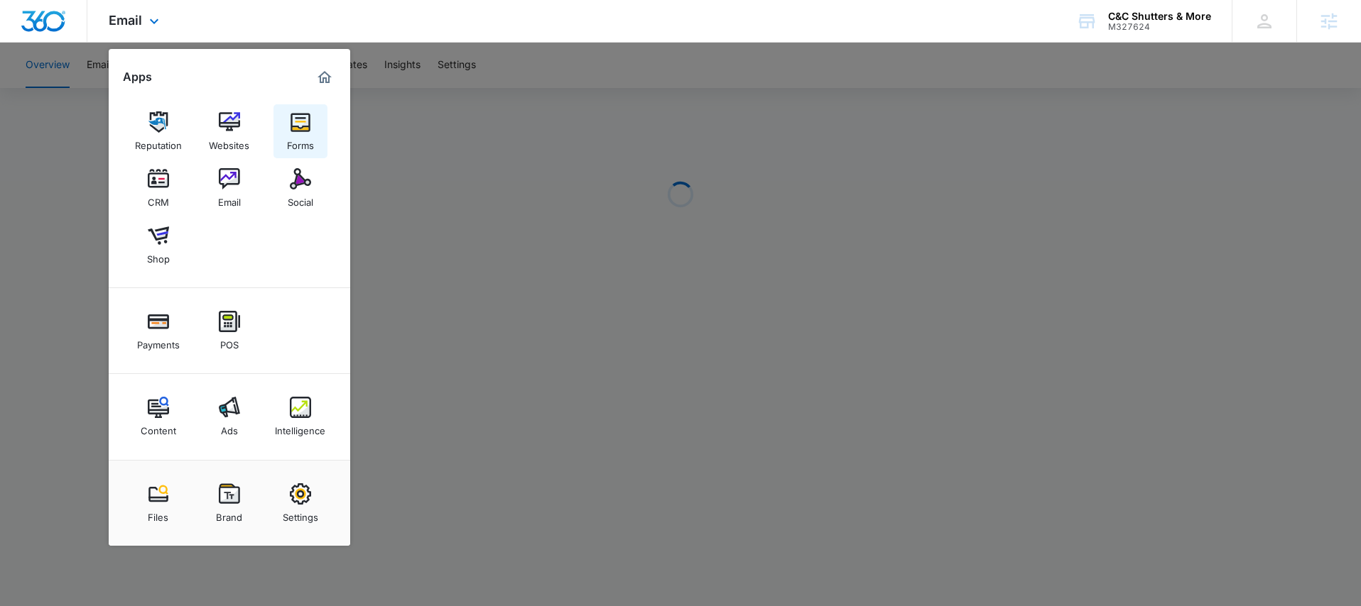
click at [304, 117] on img at bounding box center [300, 121] width 21 height 21
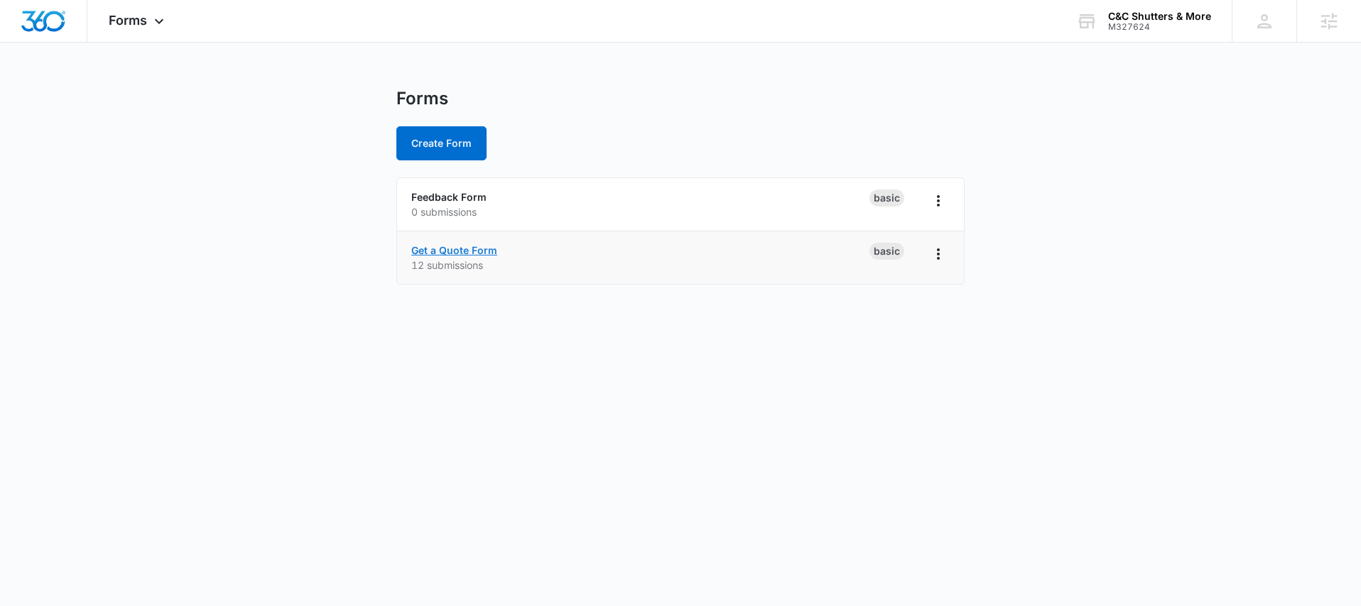
click at [459, 254] on link "Get a Quote Form" at bounding box center [454, 250] width 86 height 12
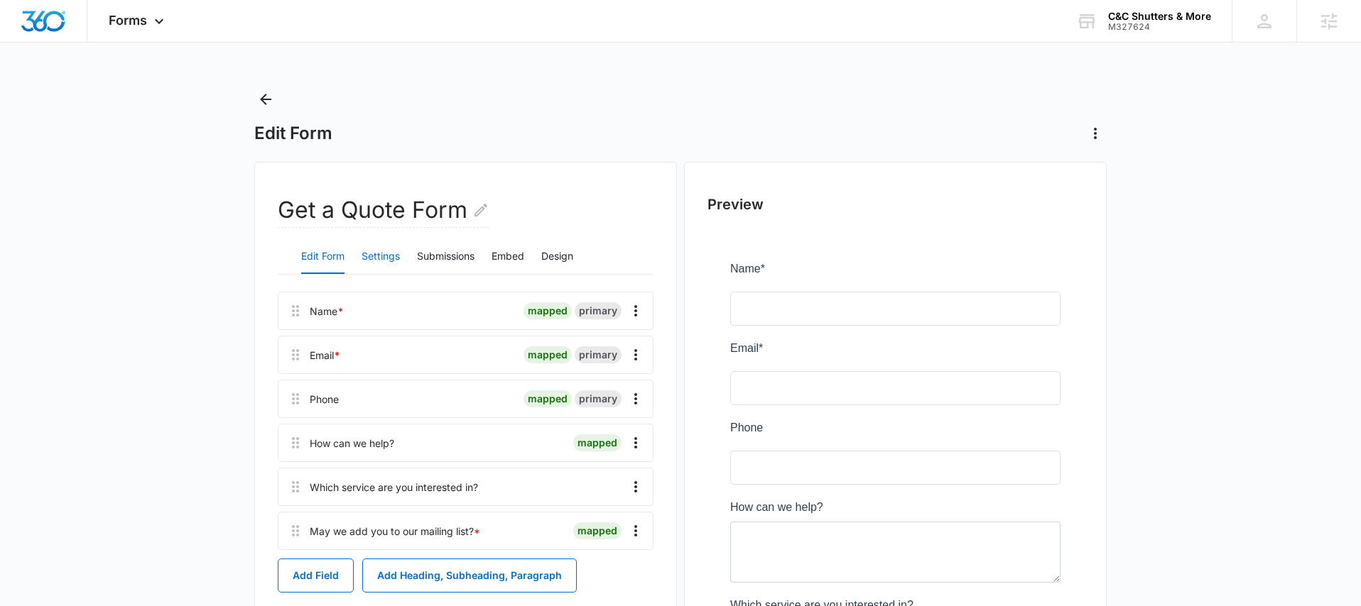
click at [383, 256] on button "Settings" at bounding box center [380, 257] width 38 height 34
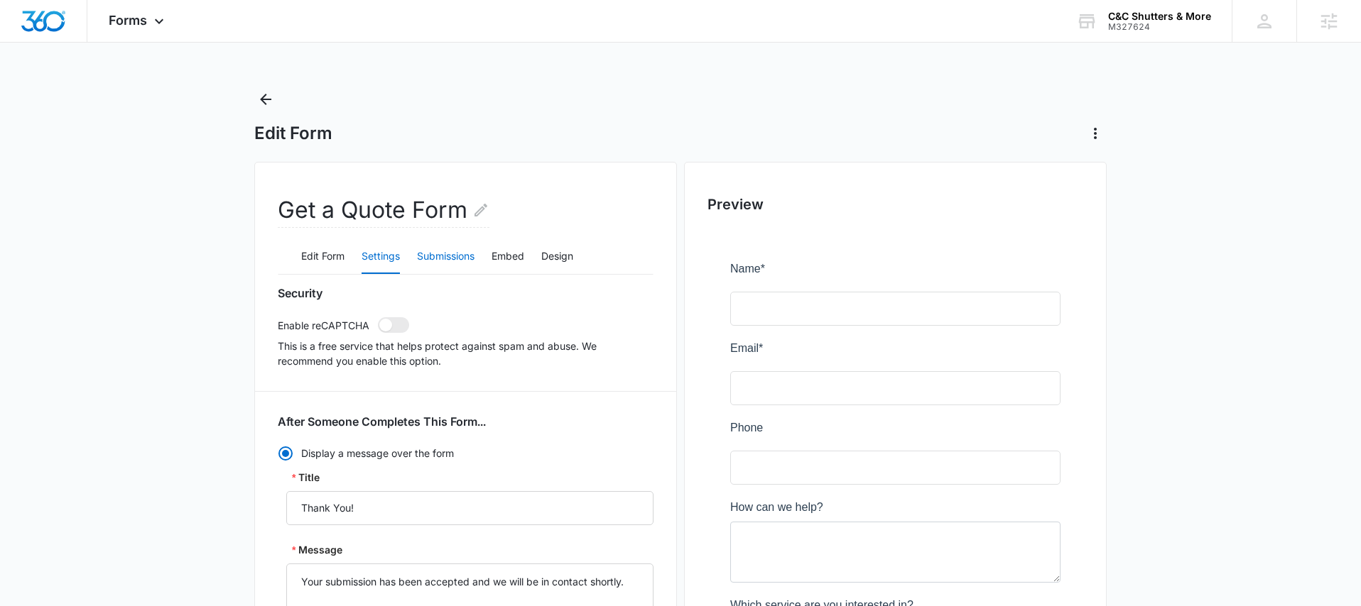
click at [441, 254] on button "Submissions" at bounding box center [446, 257] width 58 height 34
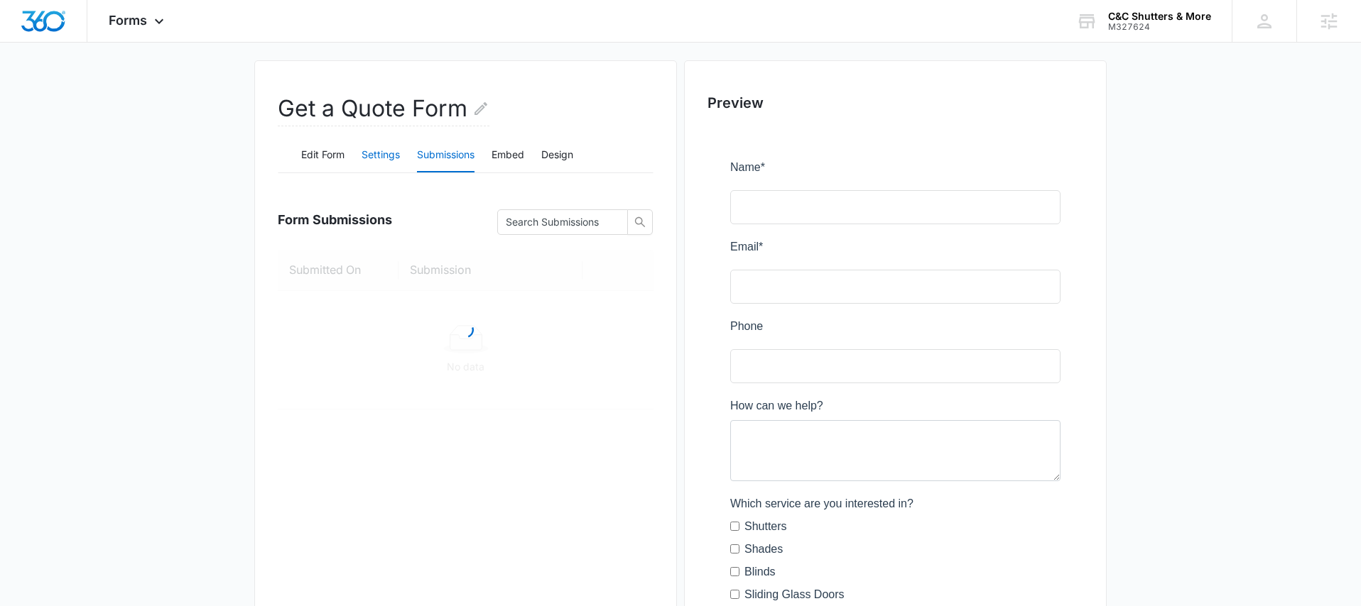
click at [385, 165] on button "Settings" at bounding box center [380, 155] width 38 height 34
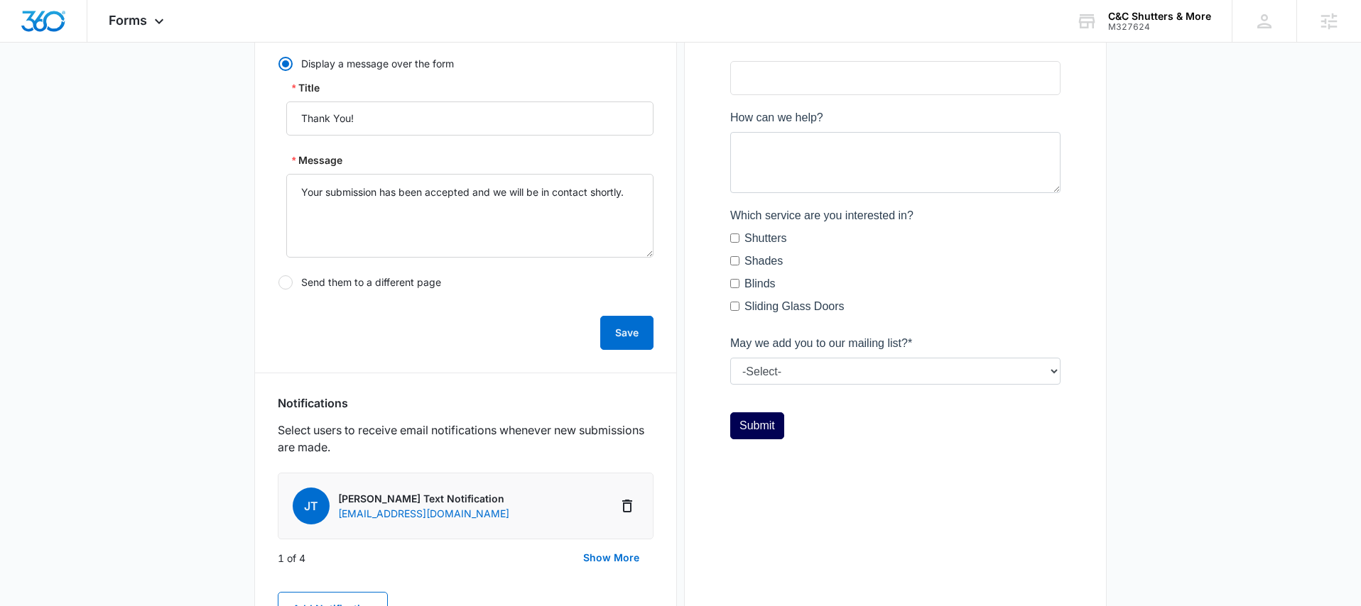
scroll to position [507, 0]
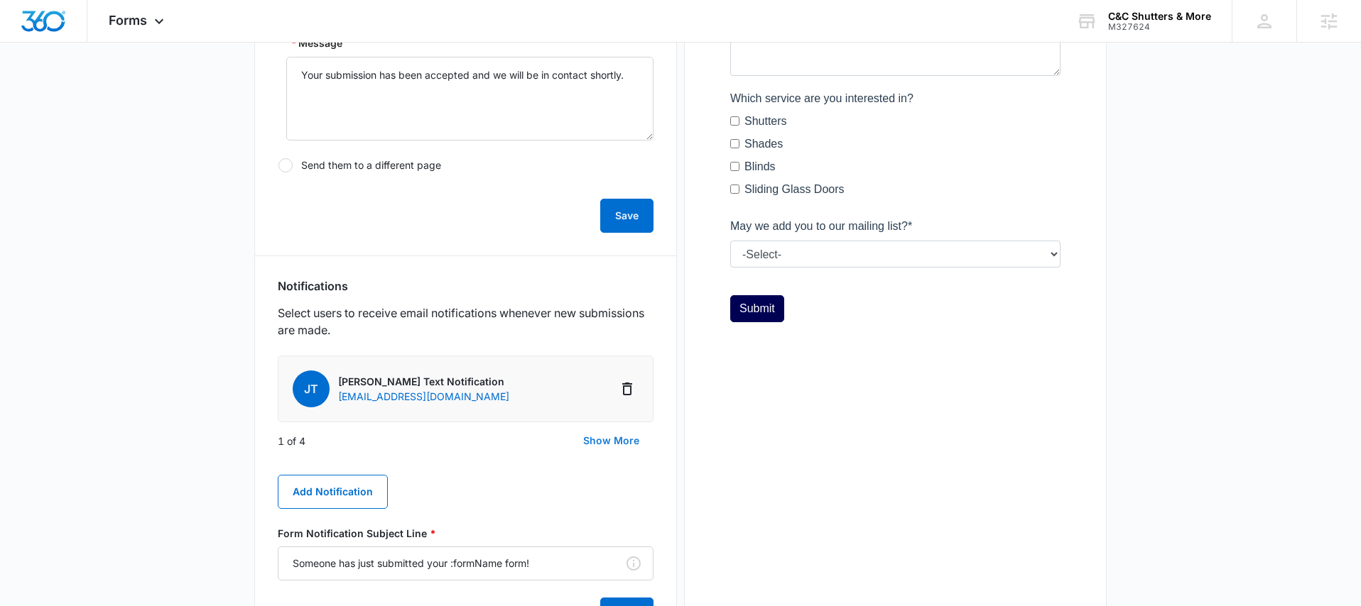
click at [599, 448] on button "Show More" at bounding box center [611, 441] width 85 height 34
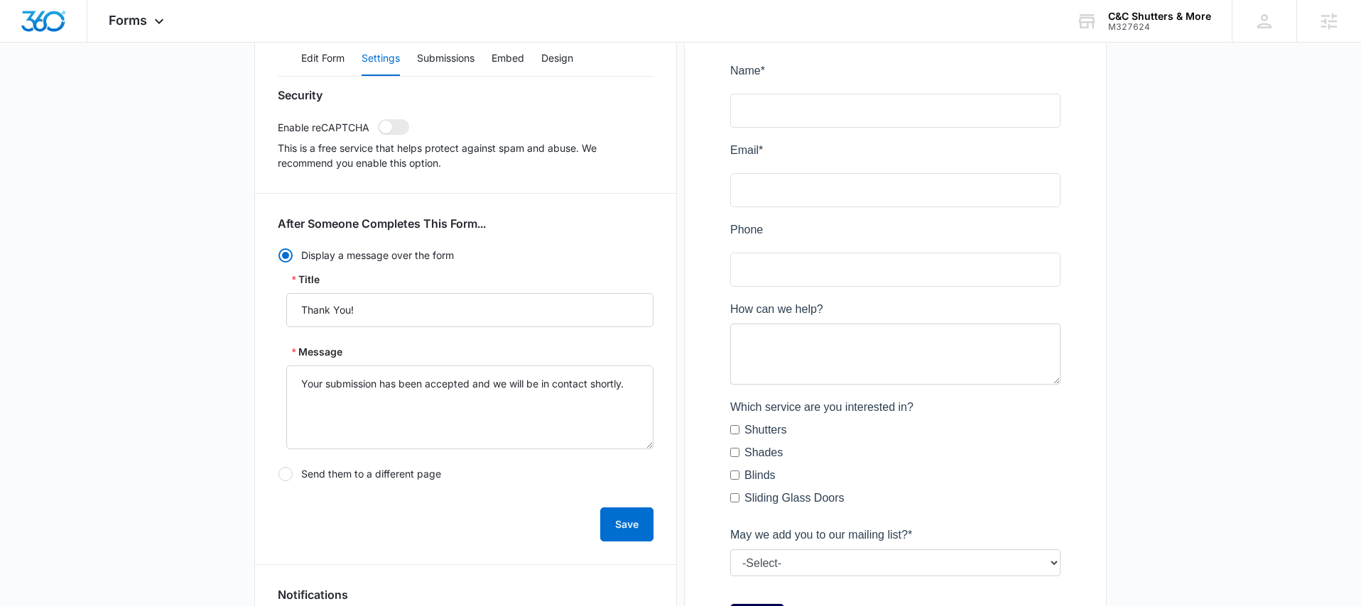
scroll to position [0, 0]
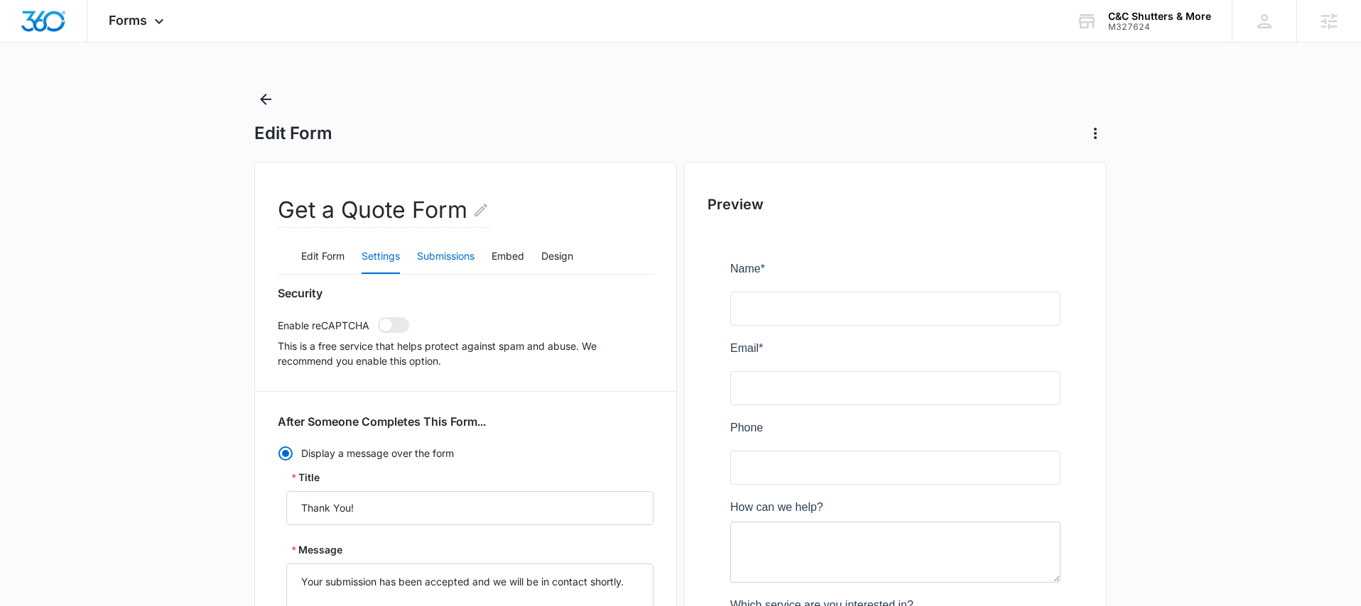
click at [421, 255] on button "Submissions" at bounding box center [446, 257] width 58 height 34
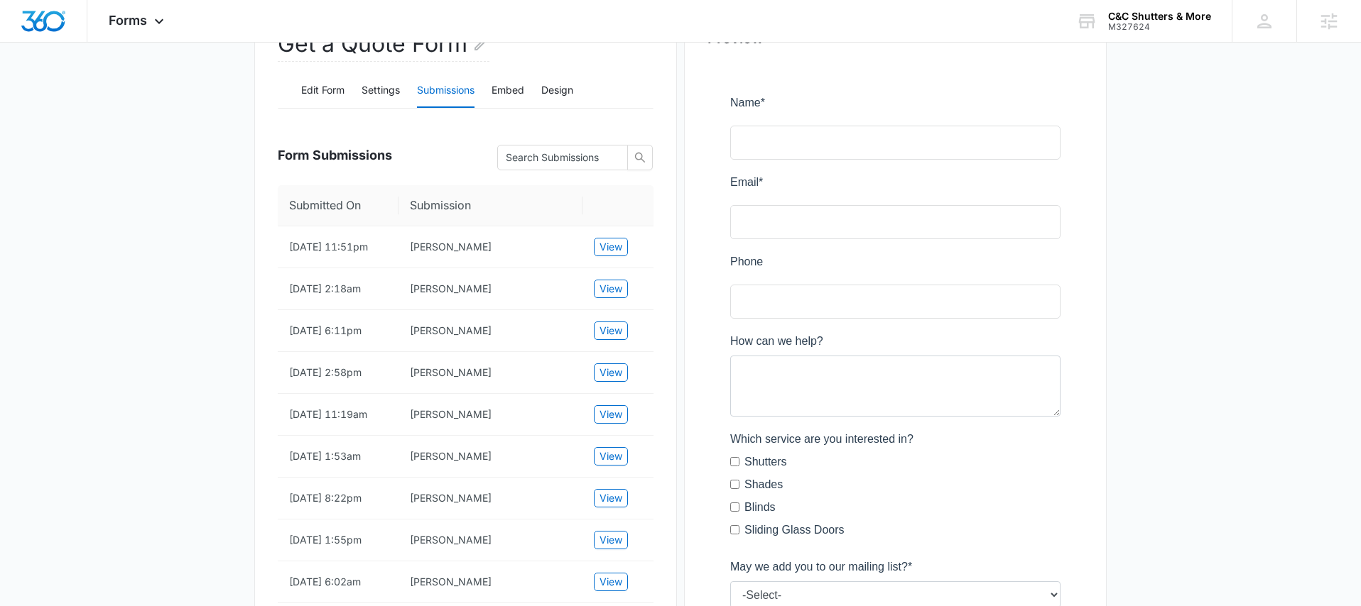
scroll to position [178, 0]
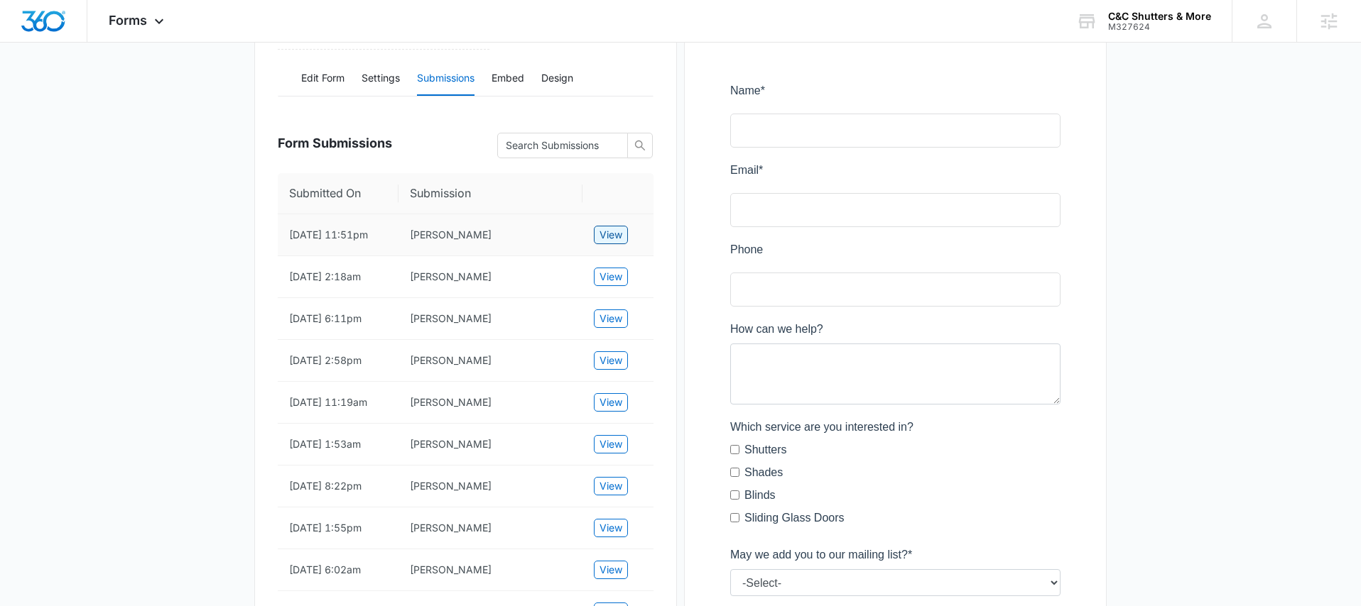
click at [602, 241] on span "View" at bounding box center [610, 235] width 23 height 16
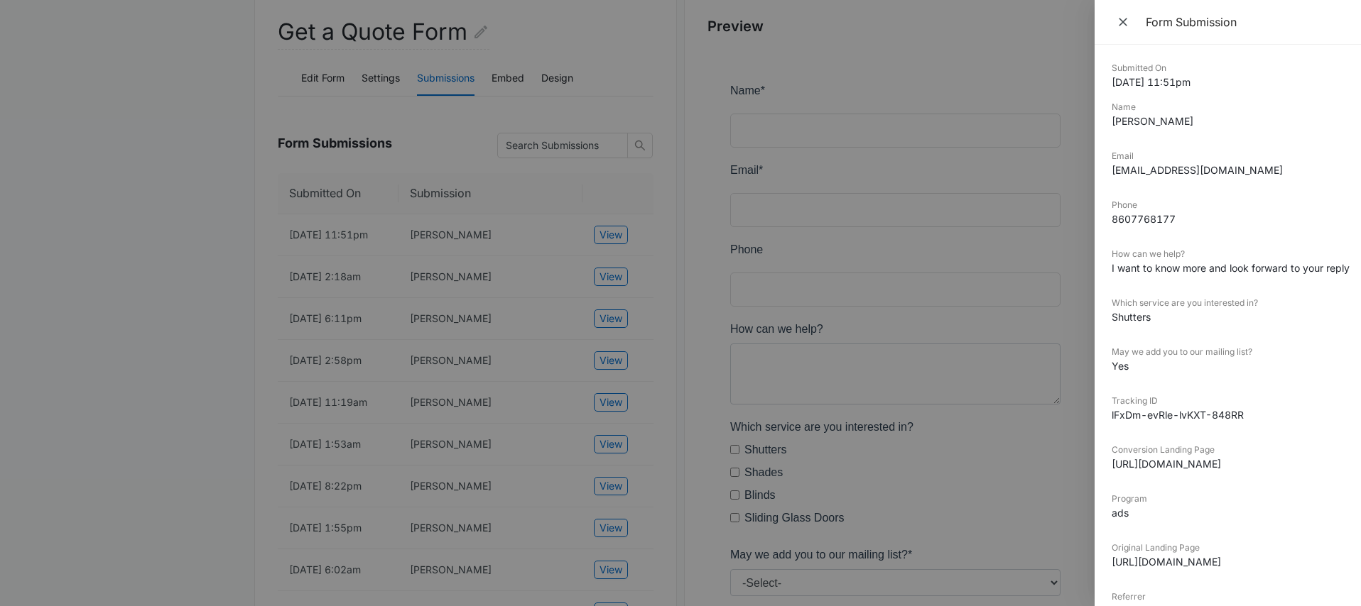
click at [590, 246] on div at bounding box center [680, 303] width 1361 height 606
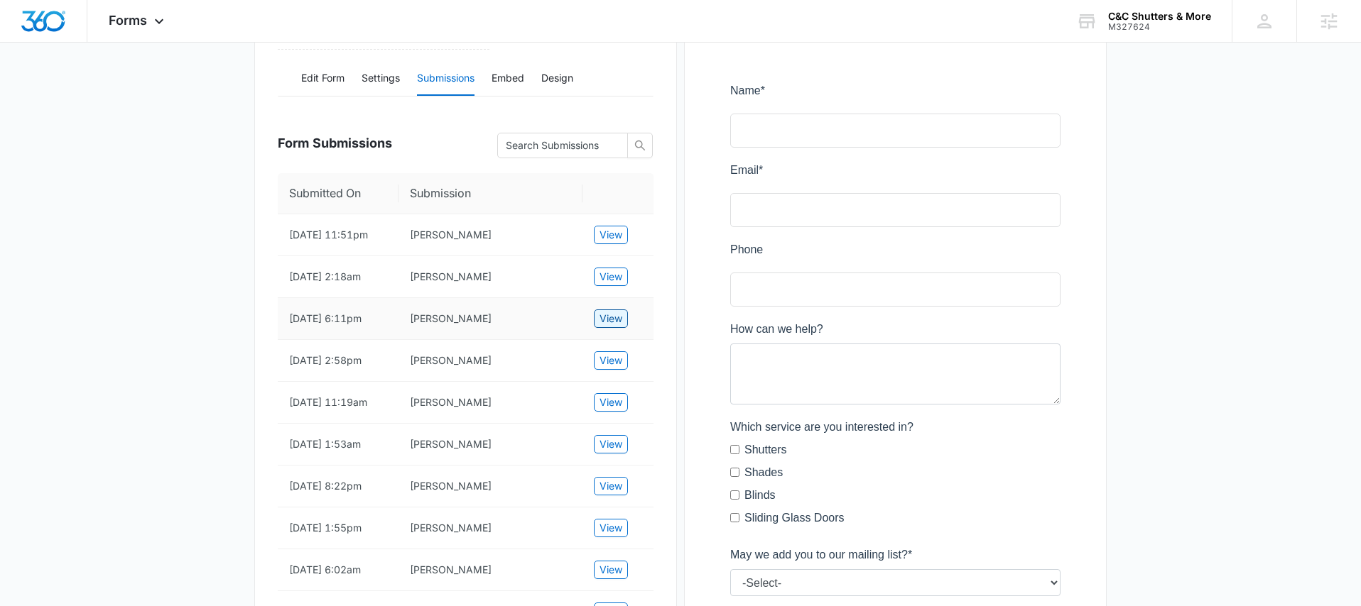
click at [607, 323] on span "View" at bounding box center [610, 319] width 23 height 16
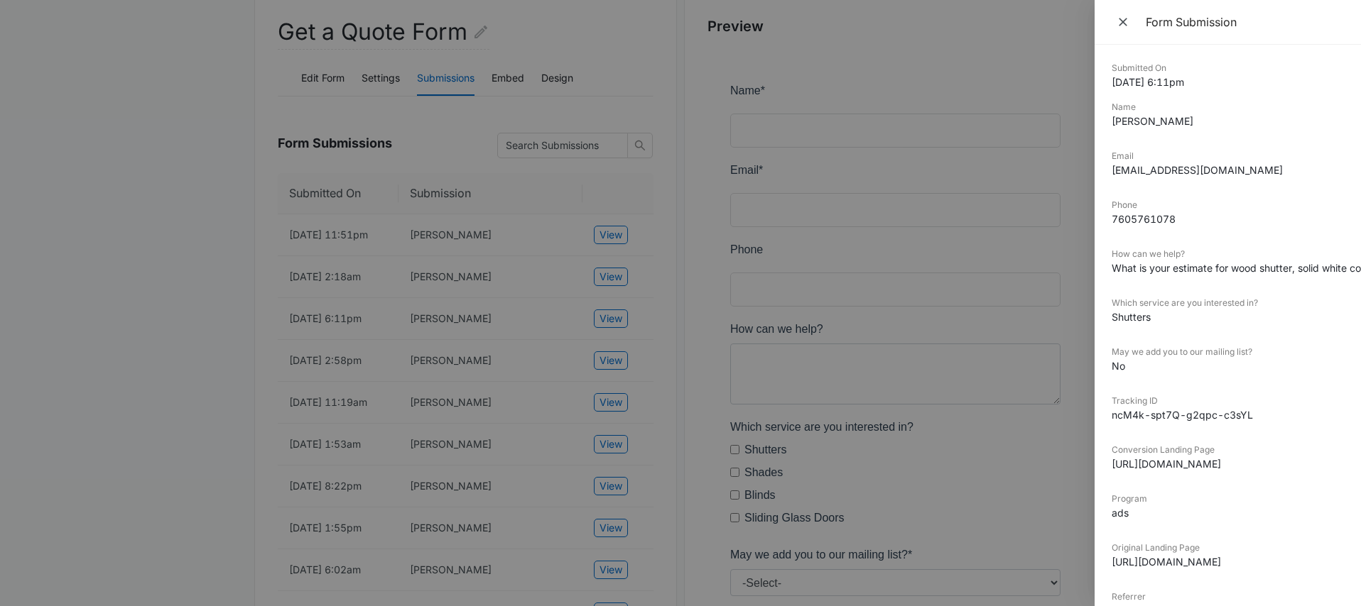
click at [570, 357] on div at bounding box center [680, 303] width 1361 height 606
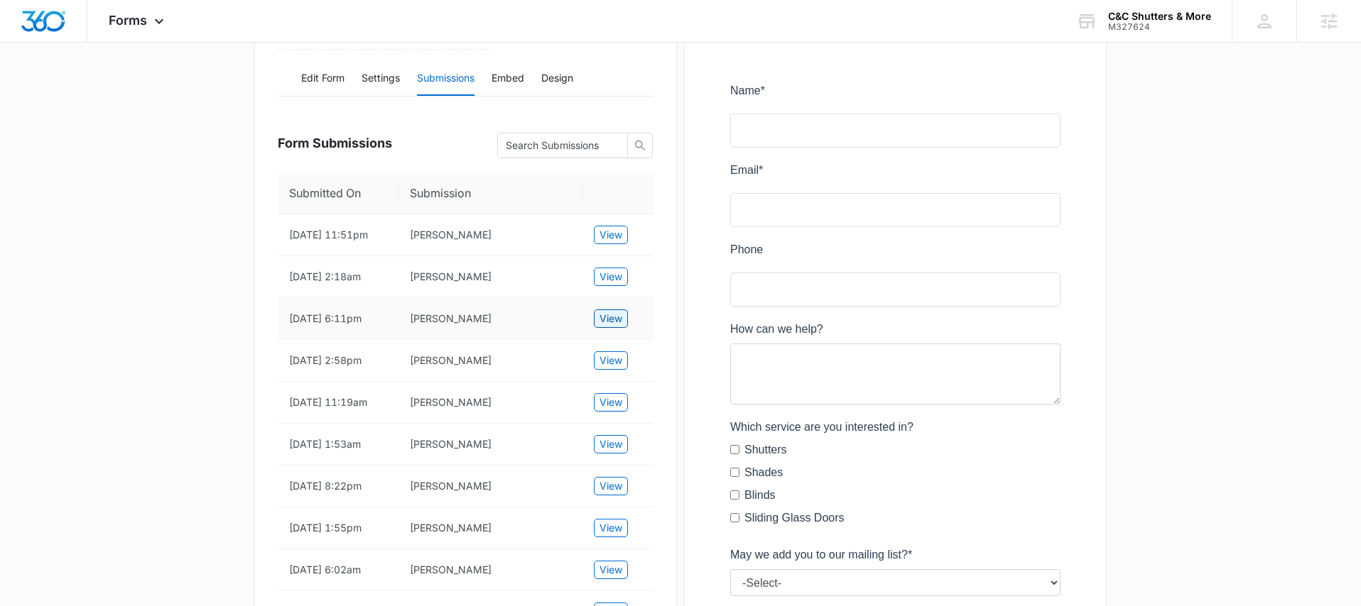
click at [609, 327] on span "View" at bounding box center [610, 319] width 23 height 16
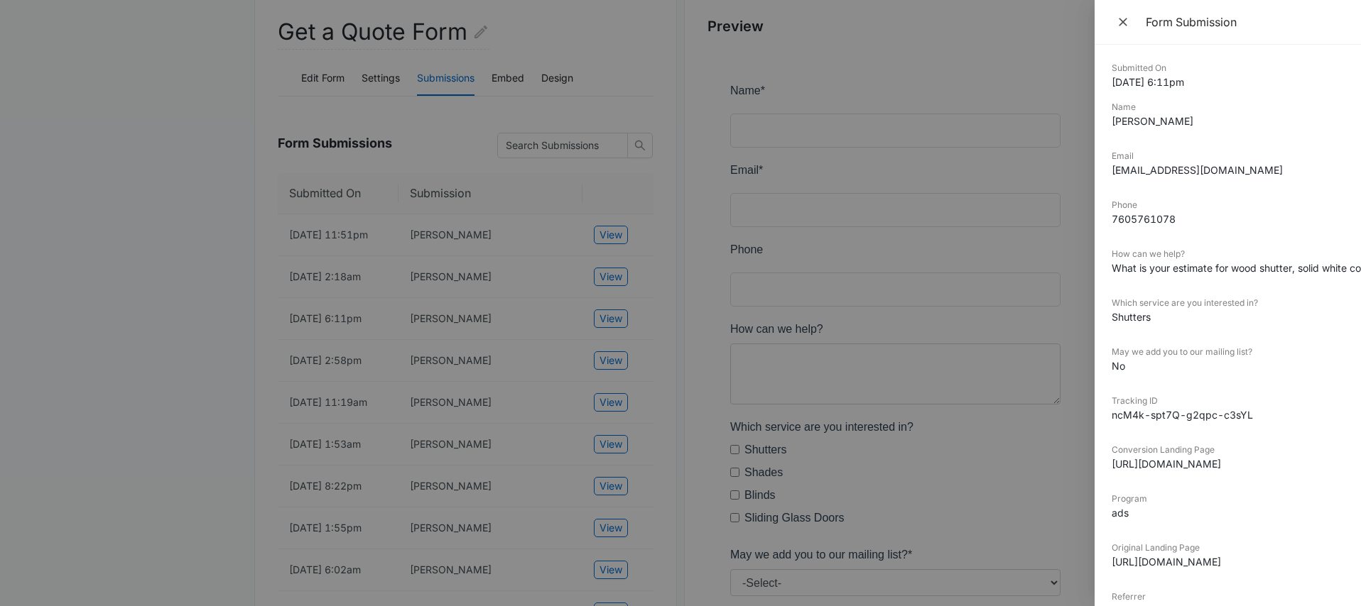
click at [1229, 344] on dl "Submitted On 8/05/2025 6:11pm Name Weena Montes Email richeyweena@gmail.com Pho…" at bounding box center [1227, 351] width 232 height 578
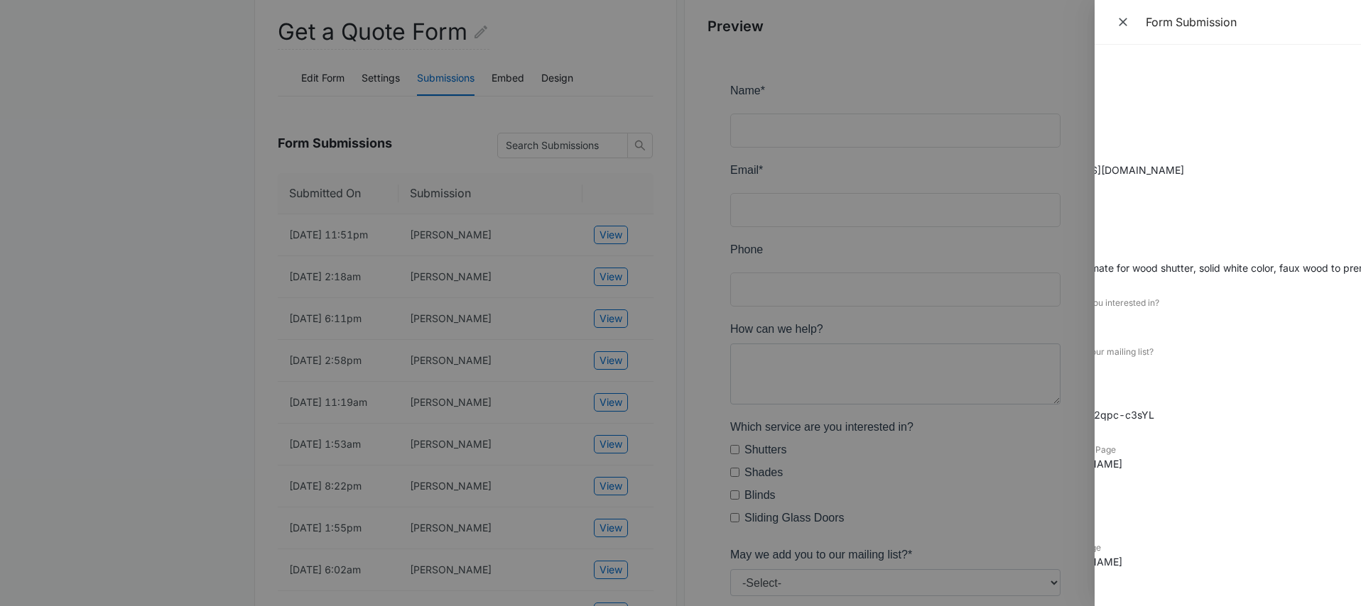
scroll to position [0, 0]
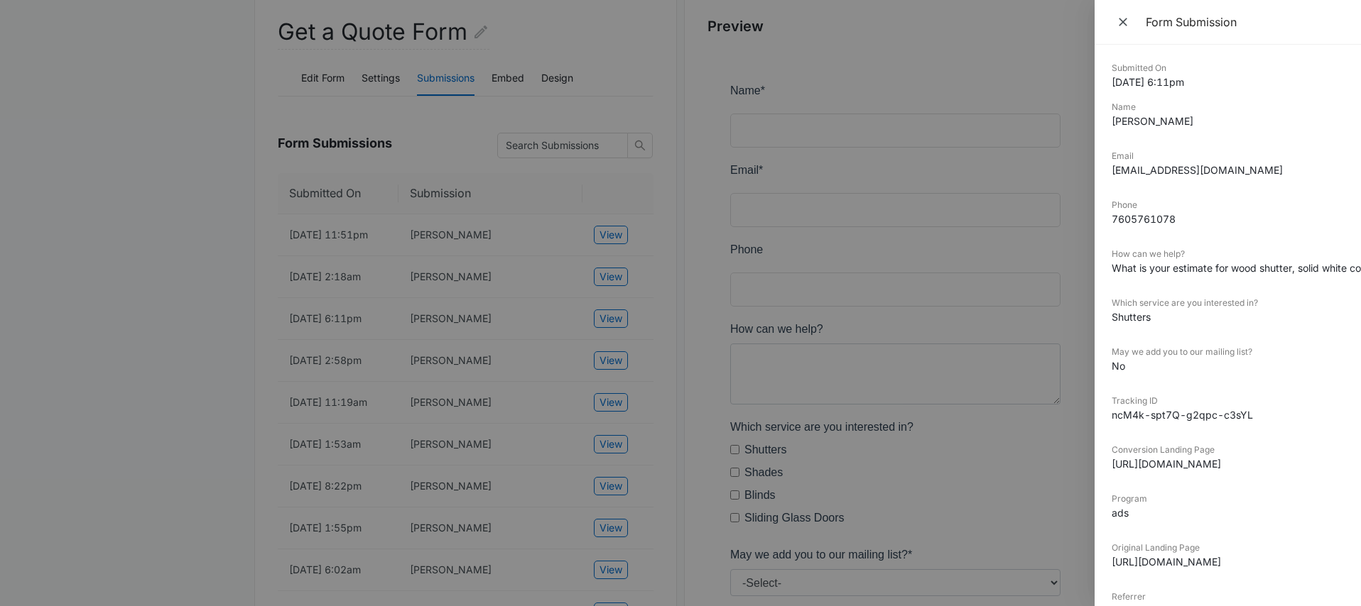
click at [736, 290] on div at bounding box center [680, 303] width 1361 height 606
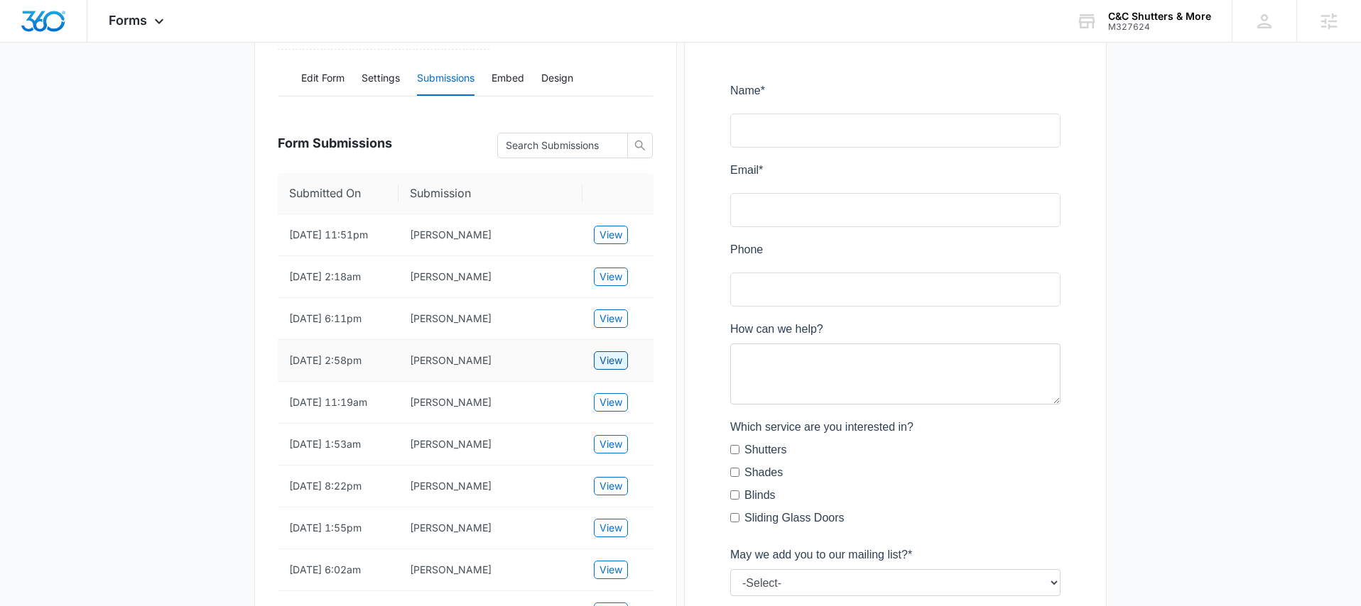
click at [614, 369] on span "View" at bounding box center [610, 361] width 23 height 16
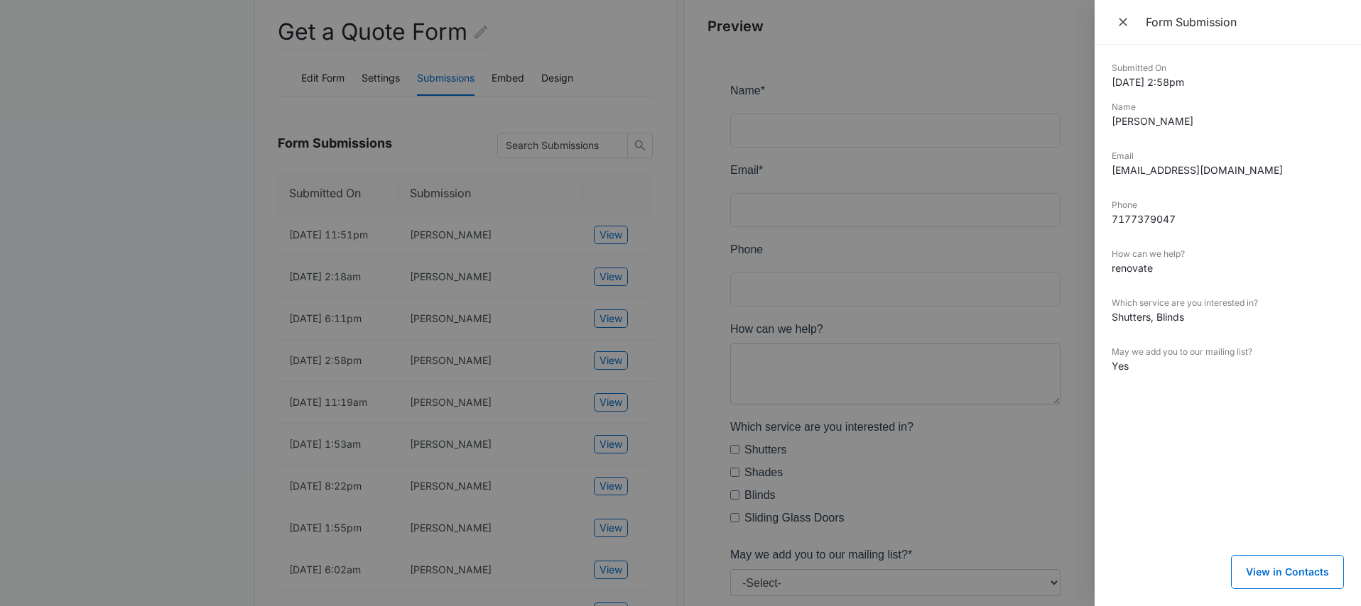
click at [614, 413] on div at bounding box center [680, 303] width 1361 height 606
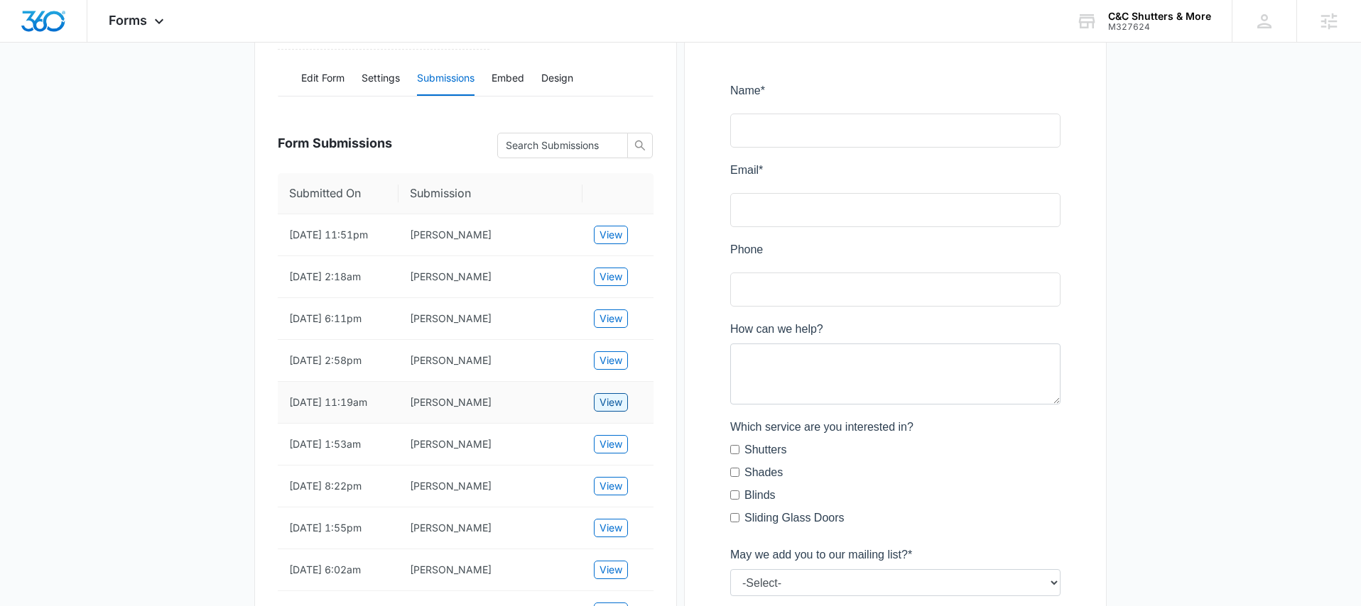
click at [614, 410] on span "View" at bounding box center [610, 403] width 23 height 16
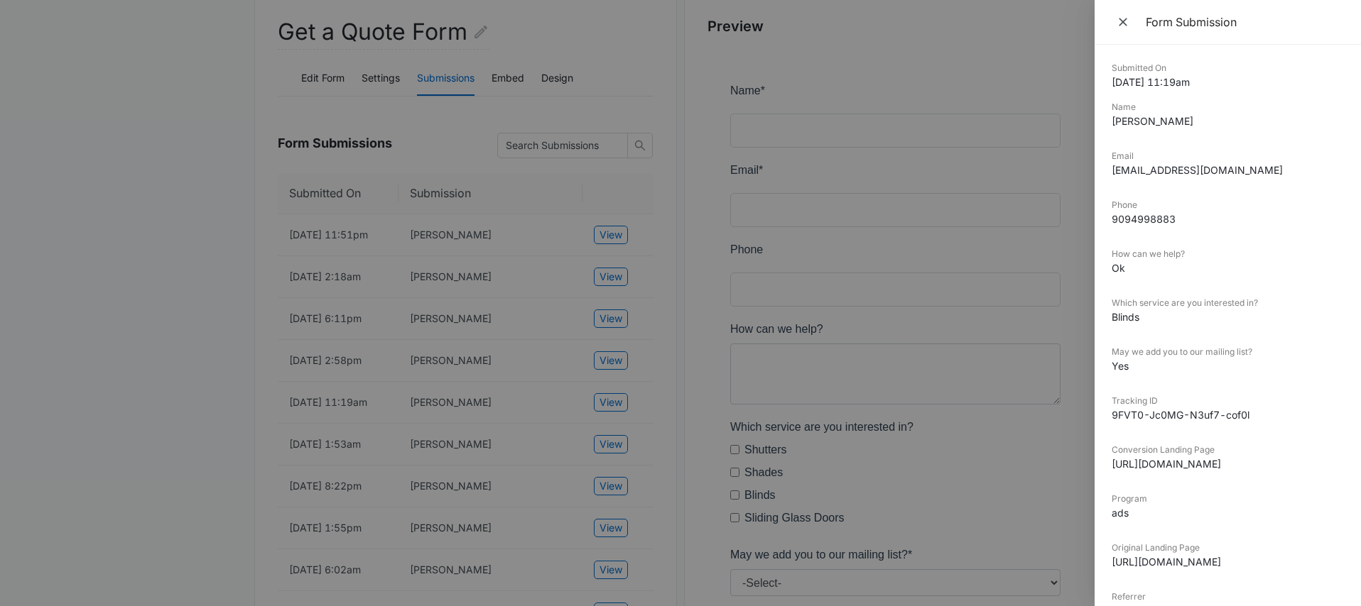
click at [611, 414] on div at bounding box center [680, 303] width 1361 height 606
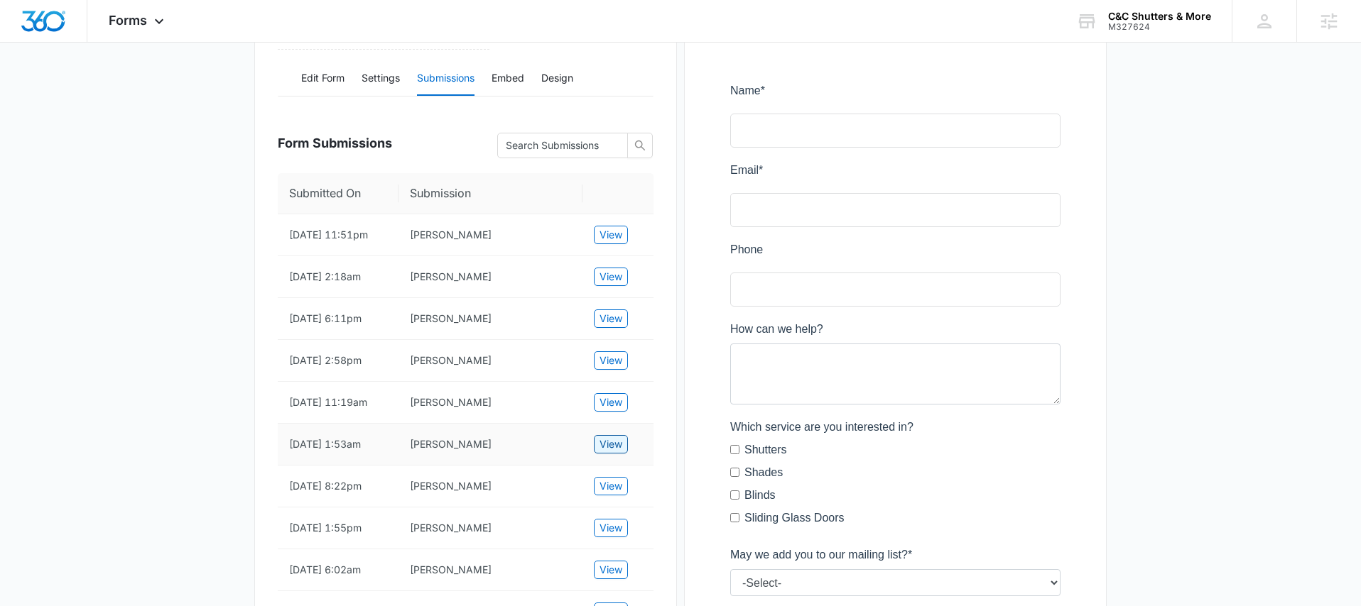
click at [607, 452] on span "View" at bounding box center [610, 445] width 23 height 16
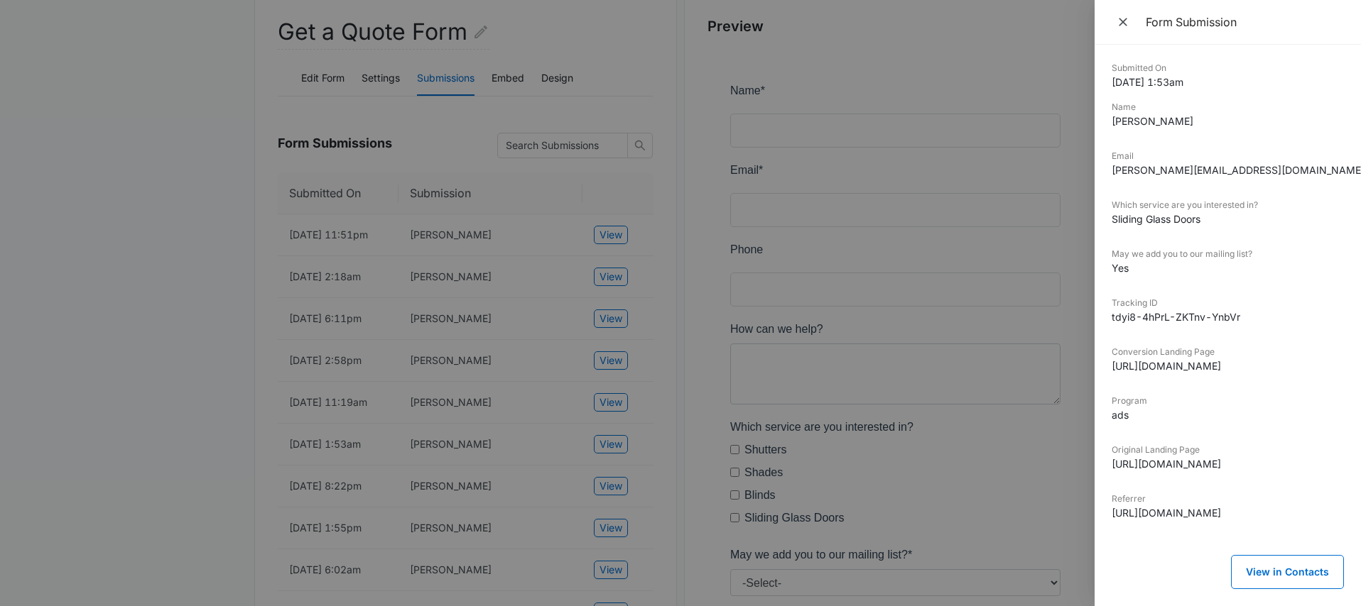
click at [607, 458] on div at bounding box center [680, 303] width 1361 height 606
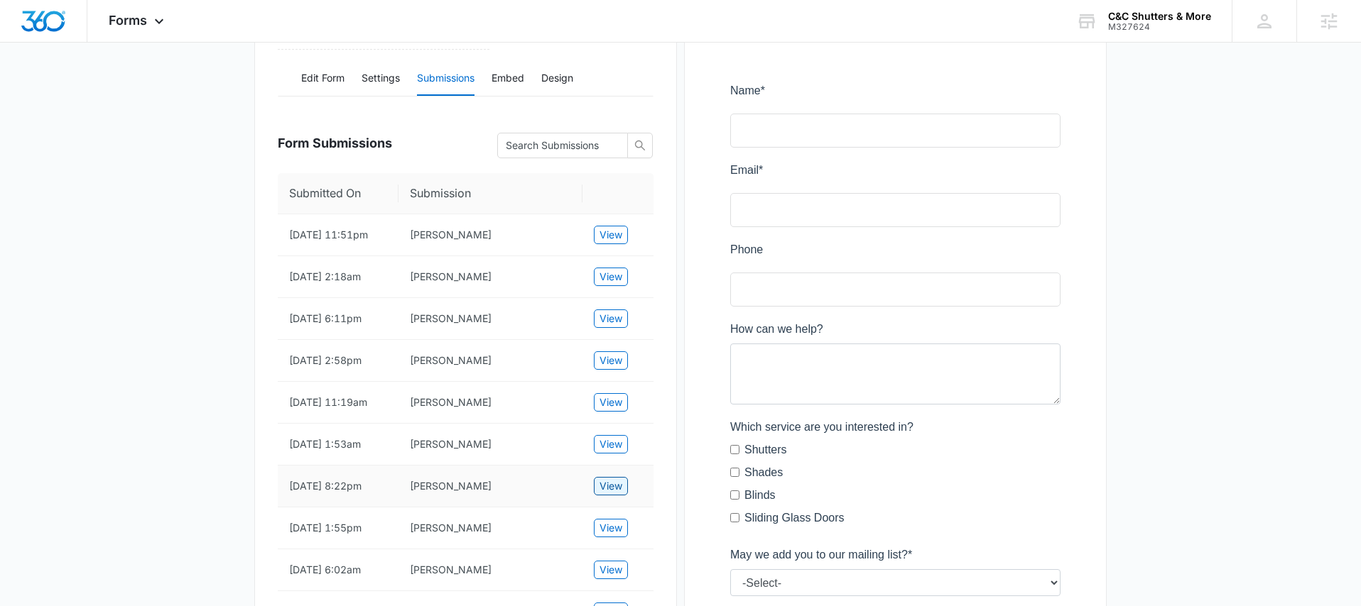
click at [611, 494] on span "View" at bounding box center [610, 487] width 23 height 16
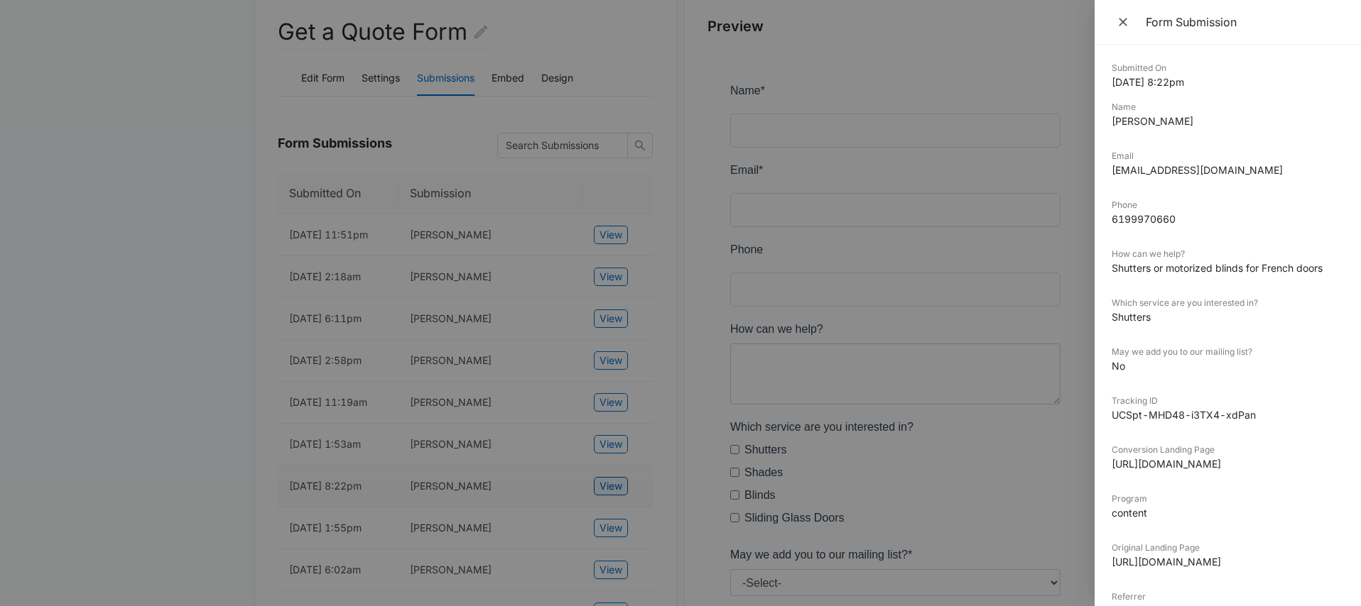
click at [611, 495] on div at bounding box center [680, 303] width 1361 height 606
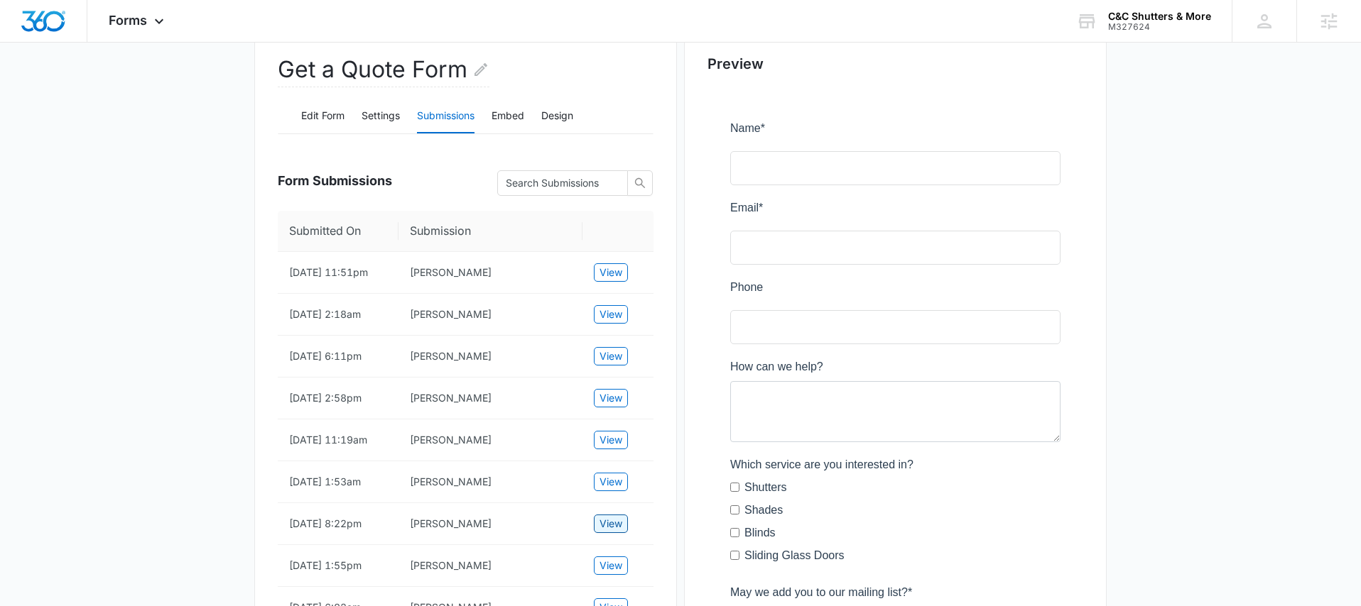
scroll to position [140, 0]
click at [380, 118] on button "Settings" at bounding box center [380, 117] width 38 height 34
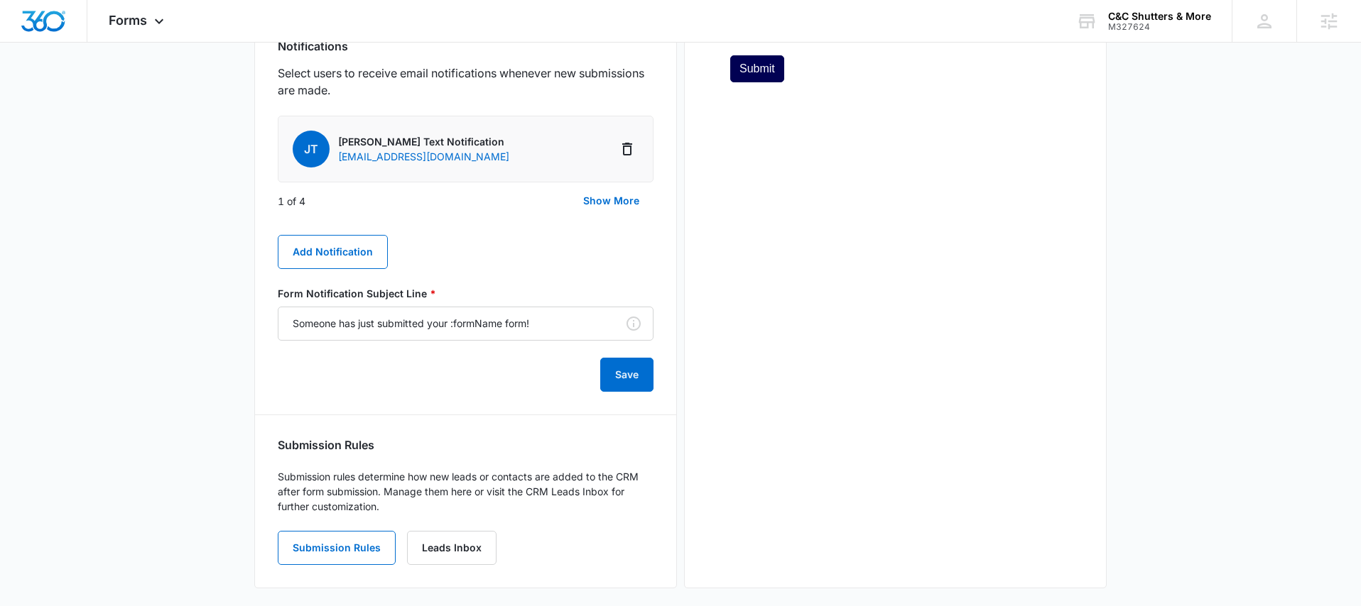
scroll to position [758, 0]
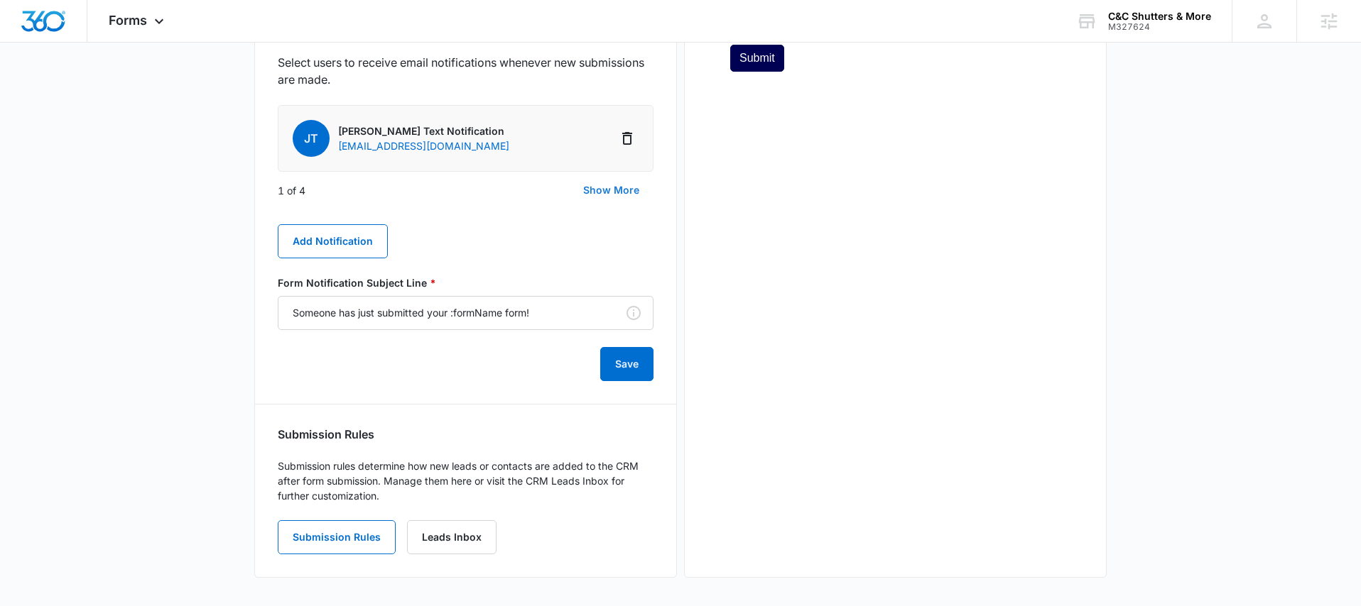
click at [587, 195] on button "Show More" at bounding box center [611, 190] width 85 height 34
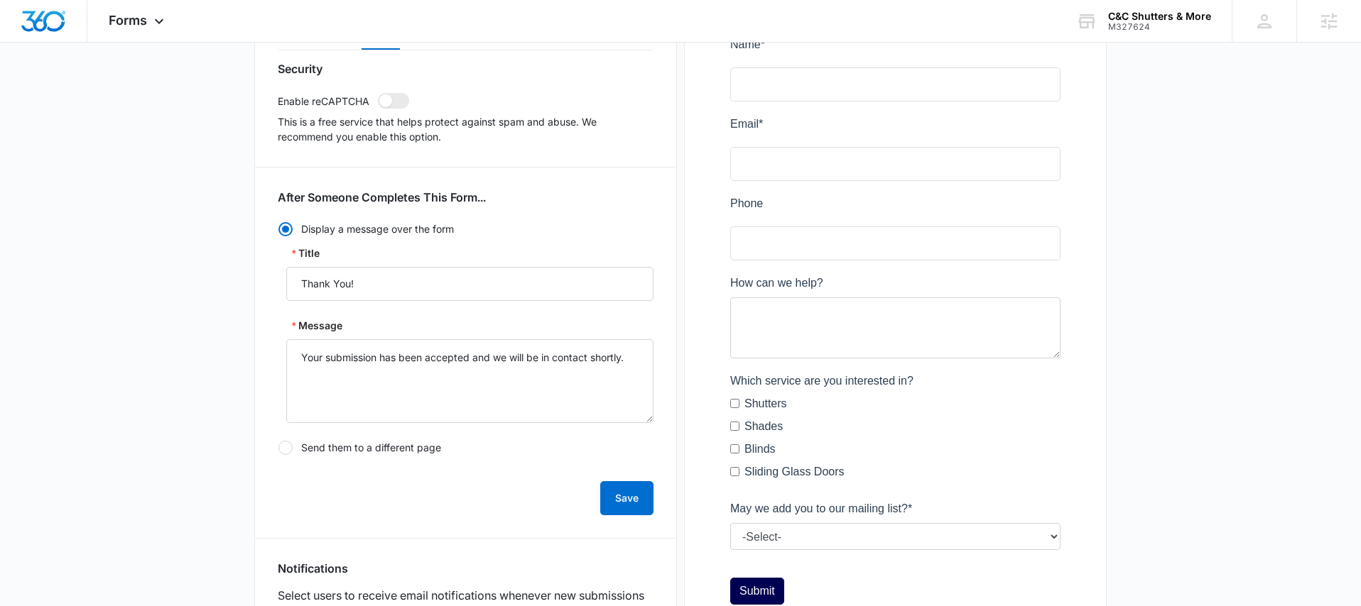
scroll to position [153, 0]
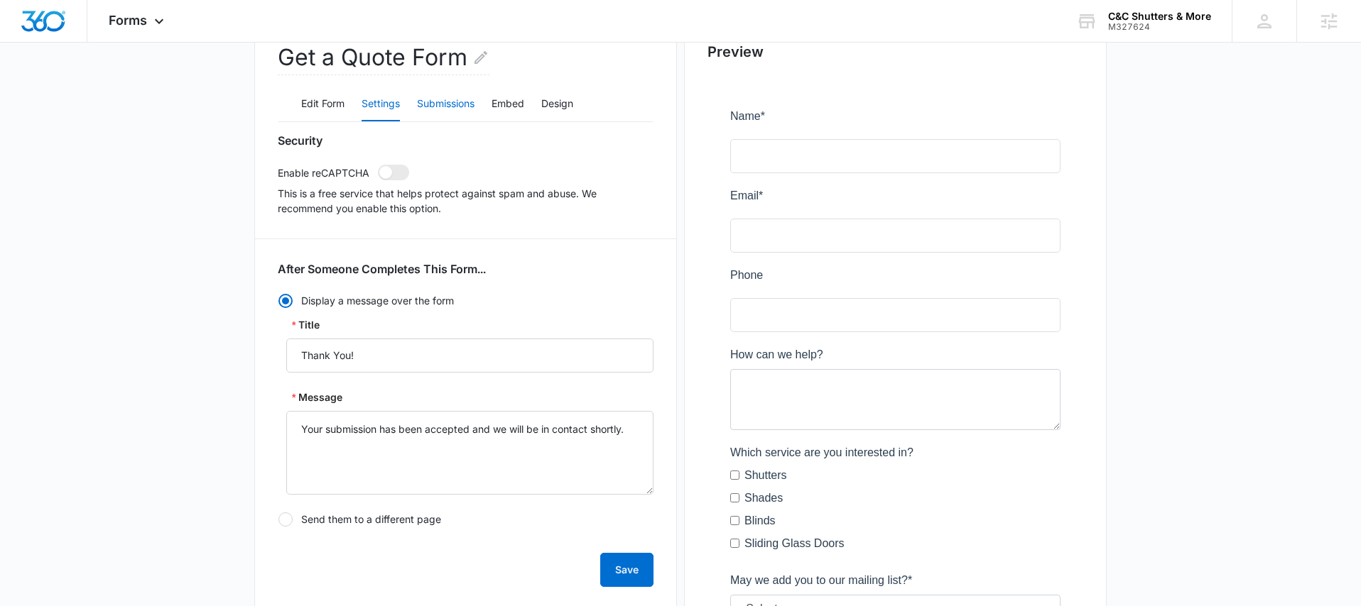
click at [459, 107] on button "Submissions" at bounding box center [446, 104] width 58 height 34
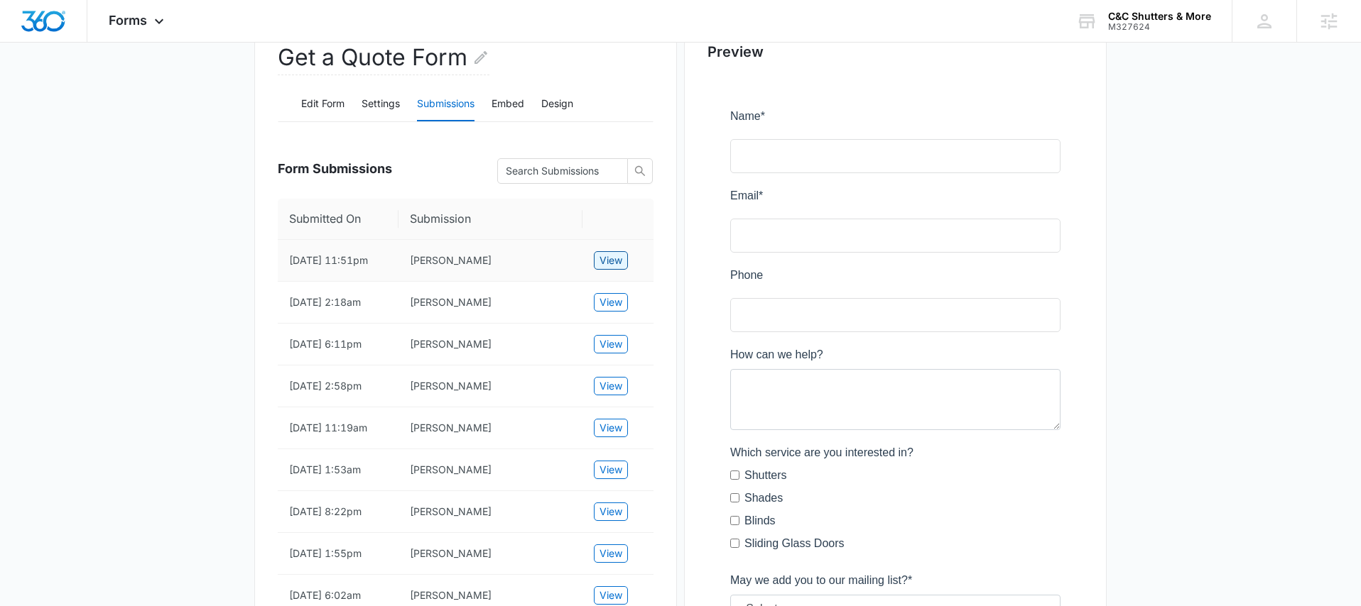
click at [613, 268] on span "View" at bounding box center [610, 261] width 23 height 16
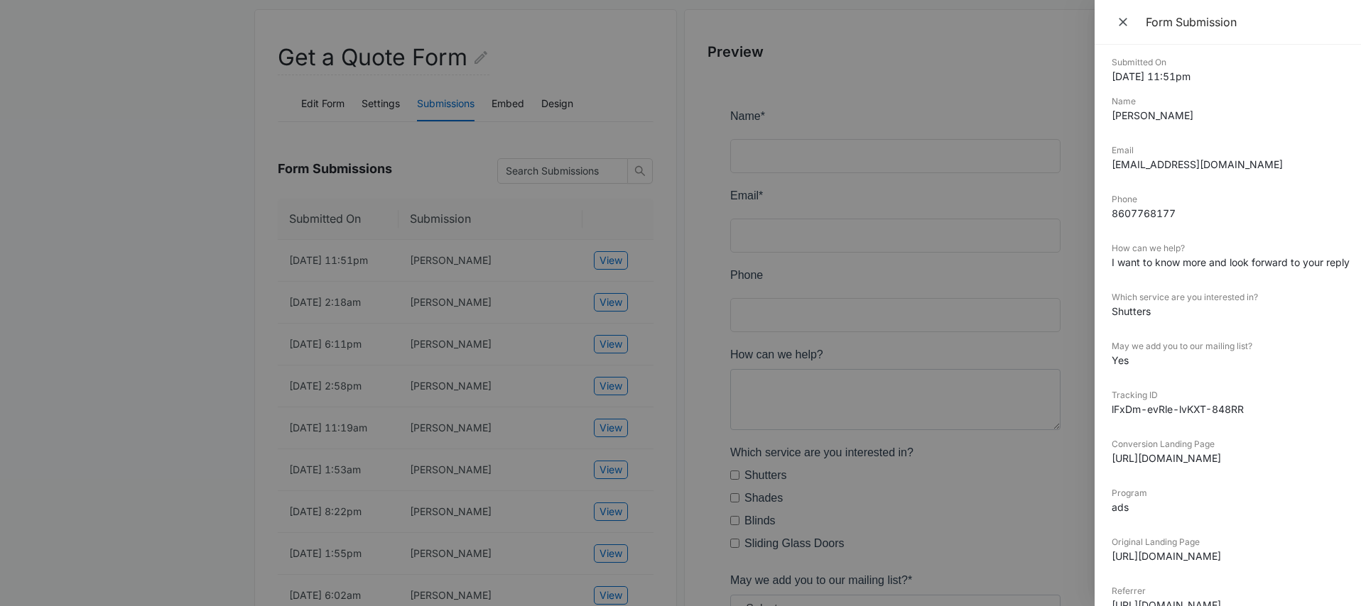
scroll to position [0, 0]
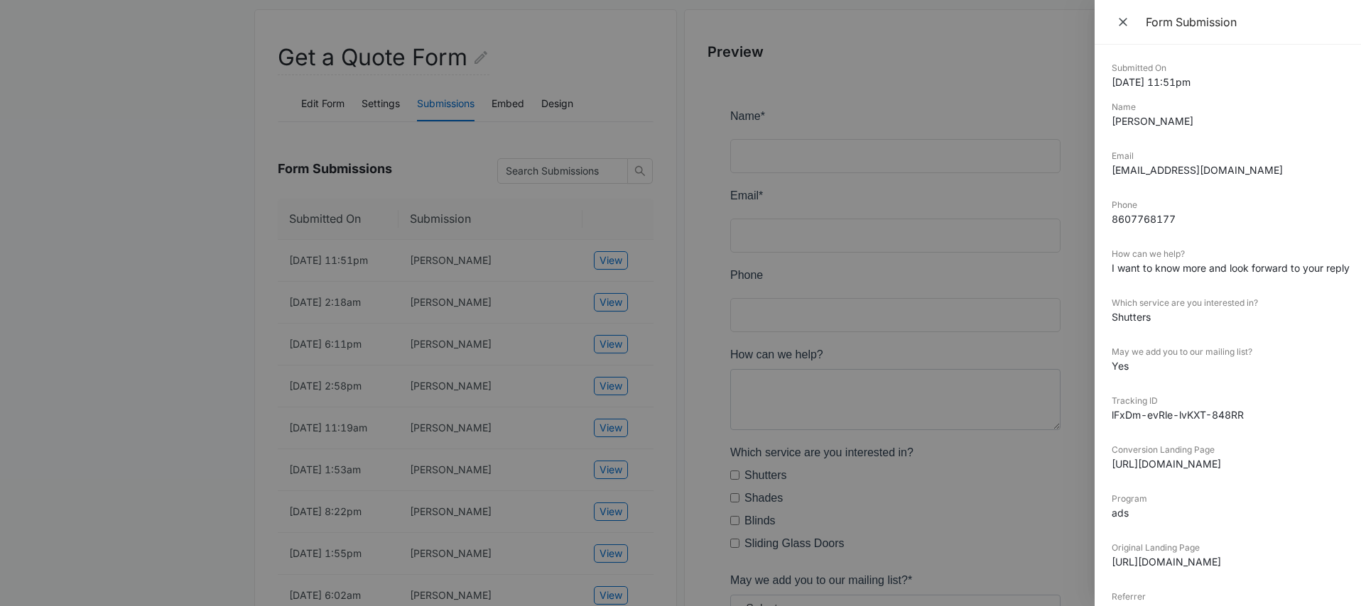
click at [567, 303] on div at bounding box center [680, 303] width 1361 height 606
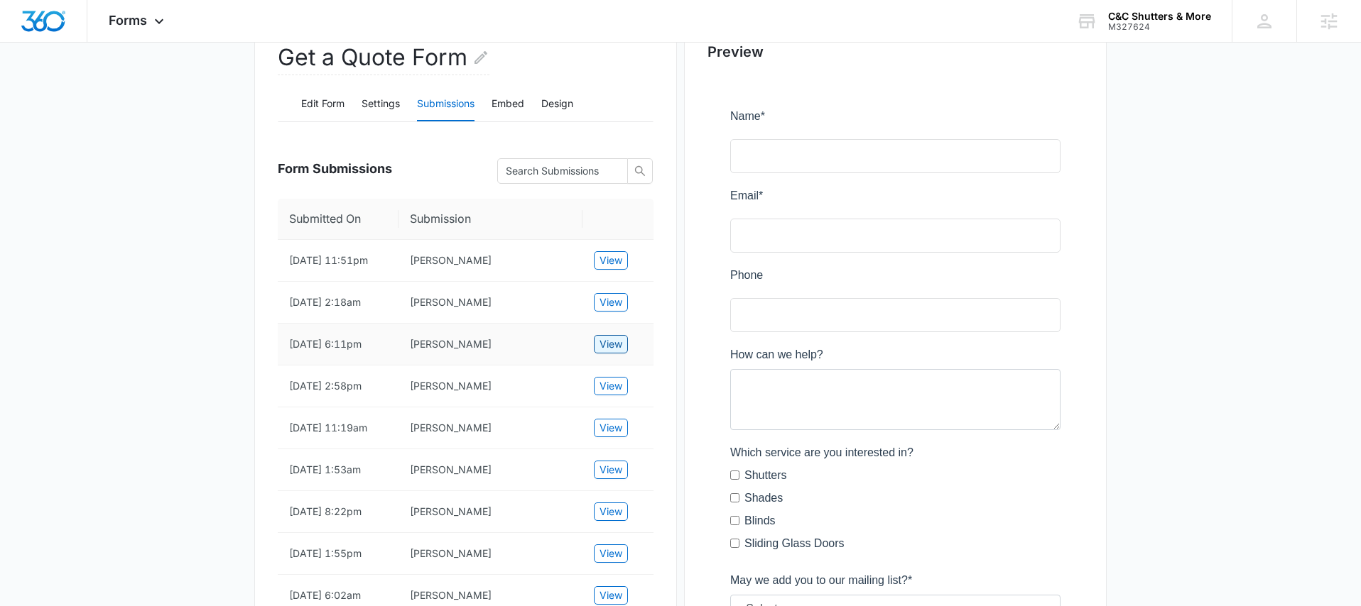
click at [616, 352] on span "View" at bounding box center [610, 345] width 23 height 16
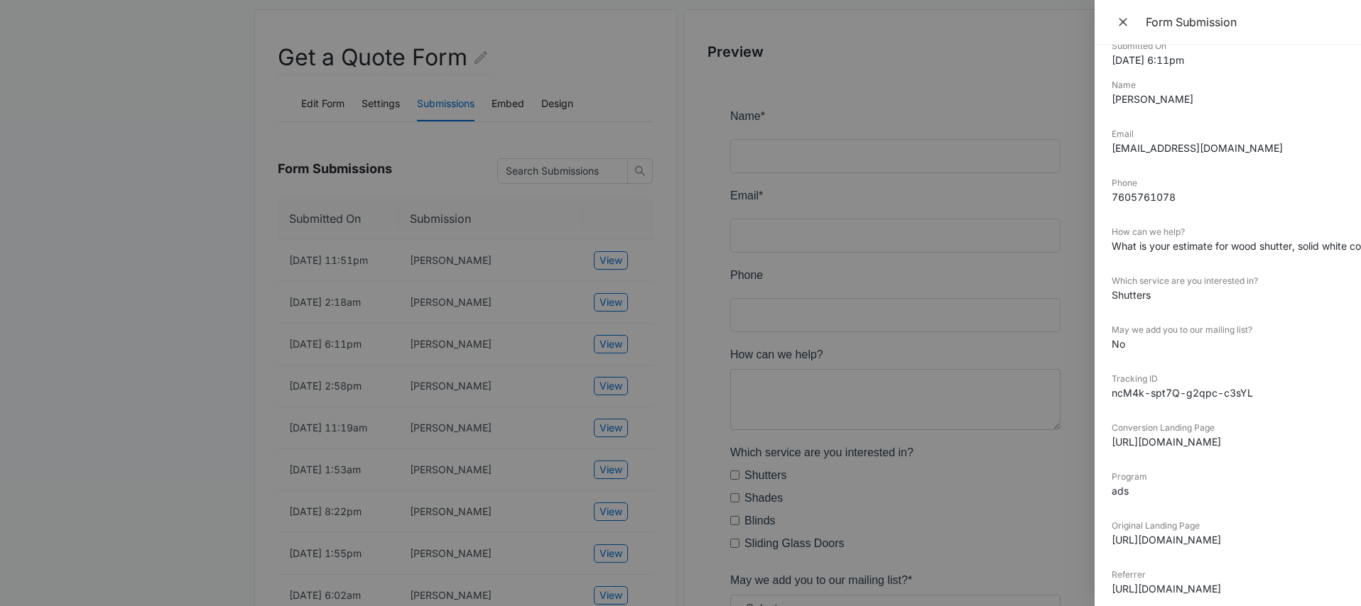
scroll to position [67, 0]
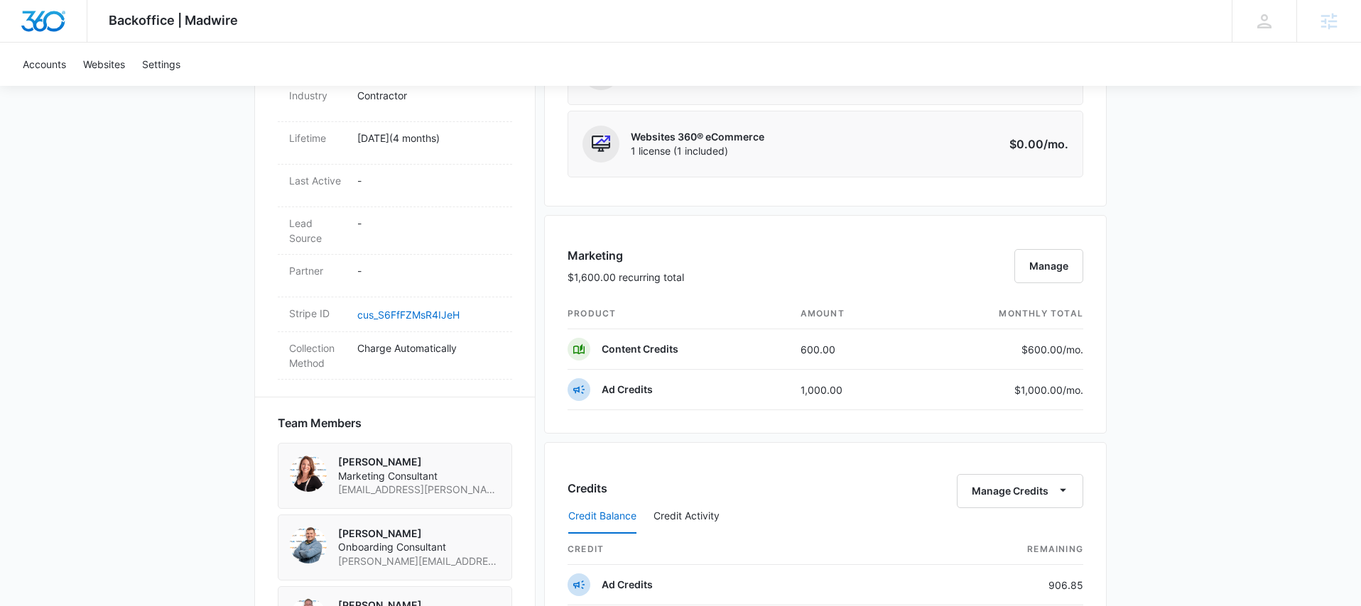
scroll to position [699, 0]
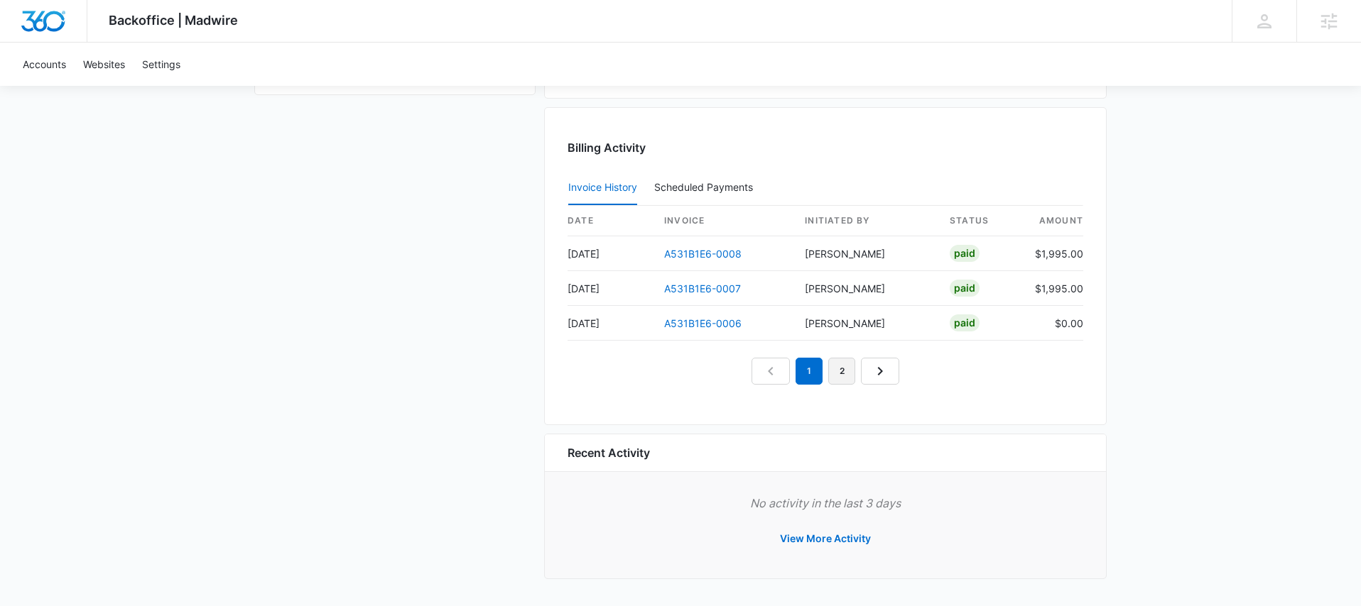
click at [841, 364] on link "2" at bounding box center [841, 371] width 27 height 27
click at [857, 366] on link "3" at bounding box center [857, 371] width 27 height 27
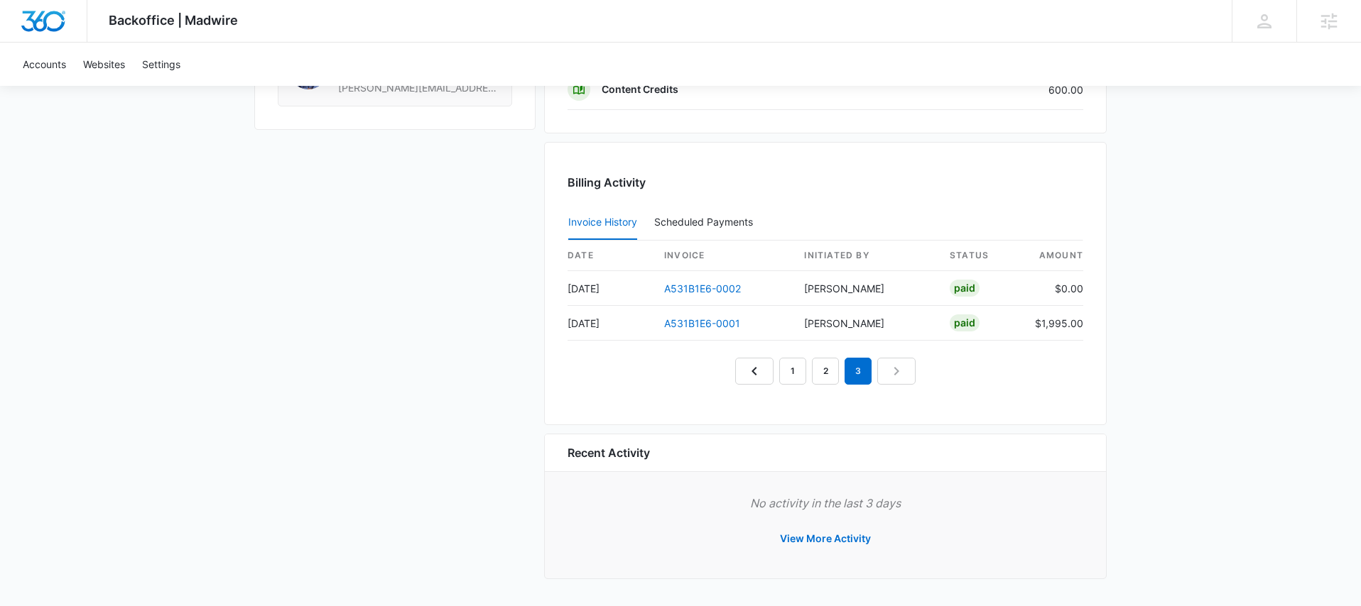
scroll to position [1313, 0]
click at [830, 375] on link "2" at bounding box center [825, 371] width 27 height 27
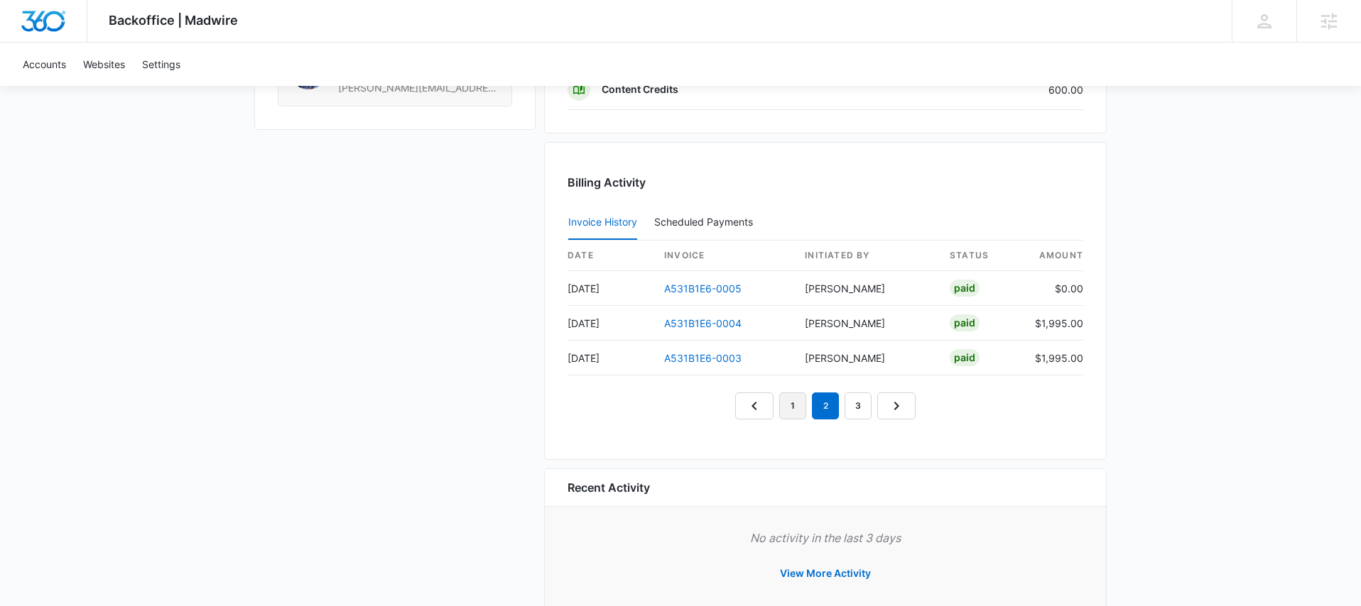
click at [800, 395] on link "1" at bounding box center [792, 406] width 27 height 27
click at [858, 406] on link "3" at bounding box center [857, 406] width 27 height 27
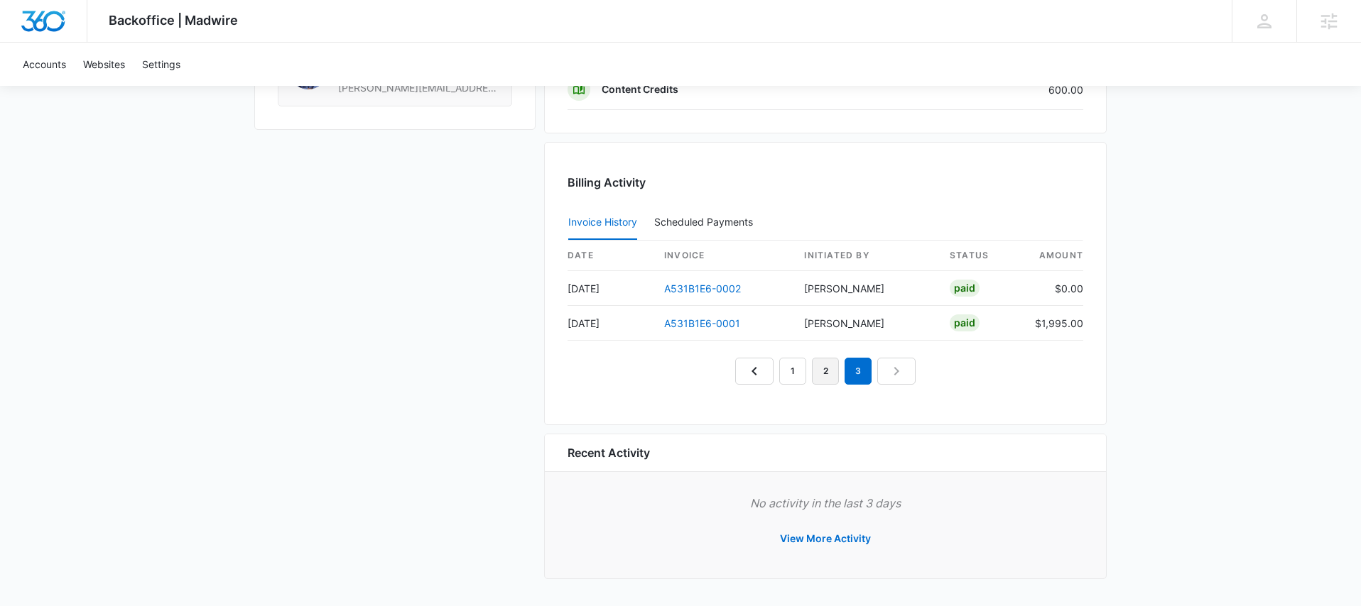
click at [823, 374] on link "2" at bounding box center [825, 371] width 27 height 27
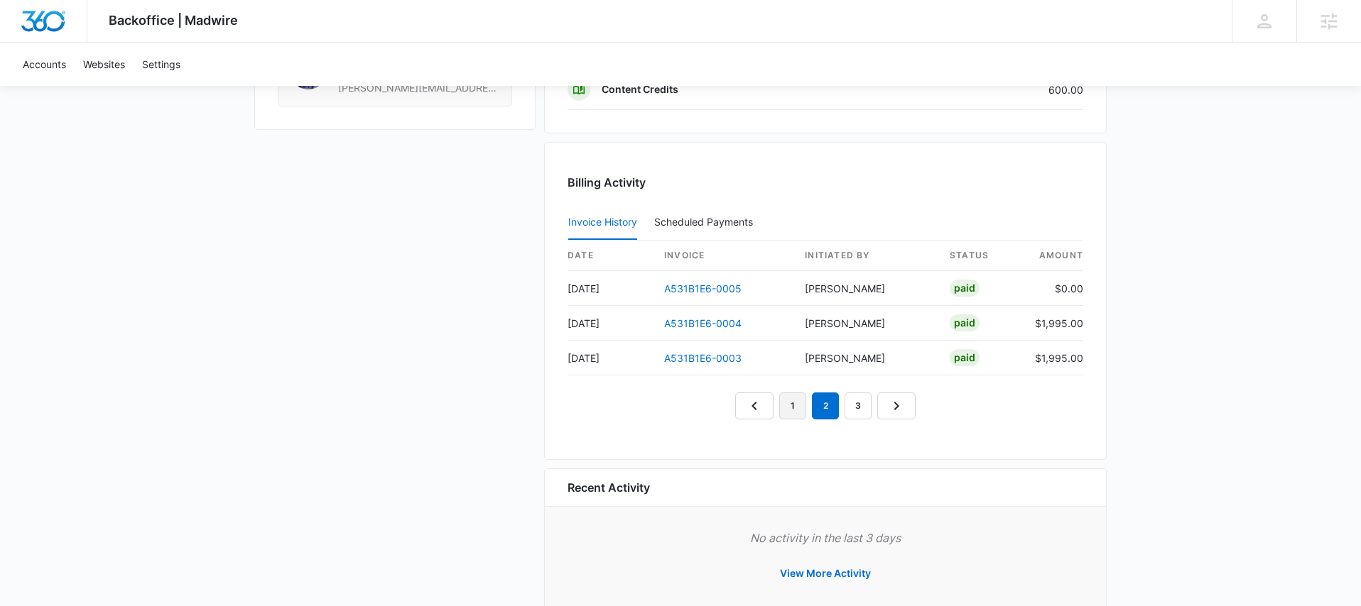
click at [795, 398] on link "1" at bounding box center [792, 406] width 27 height 27
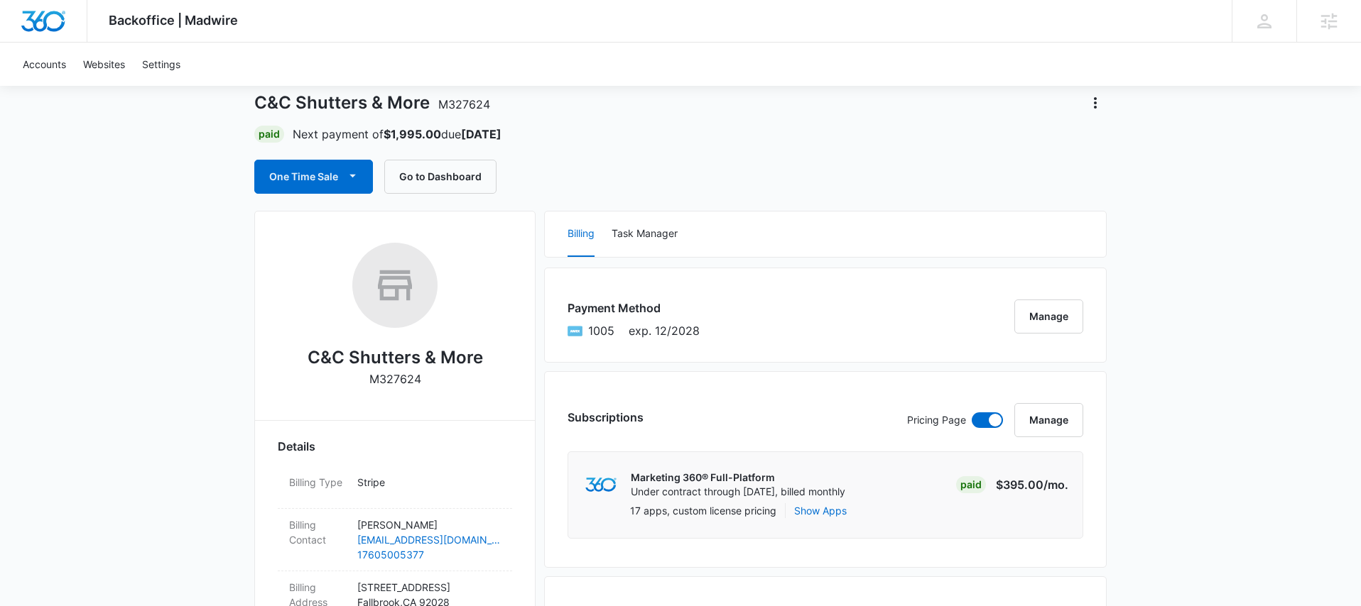
scroll to position [0, 0]
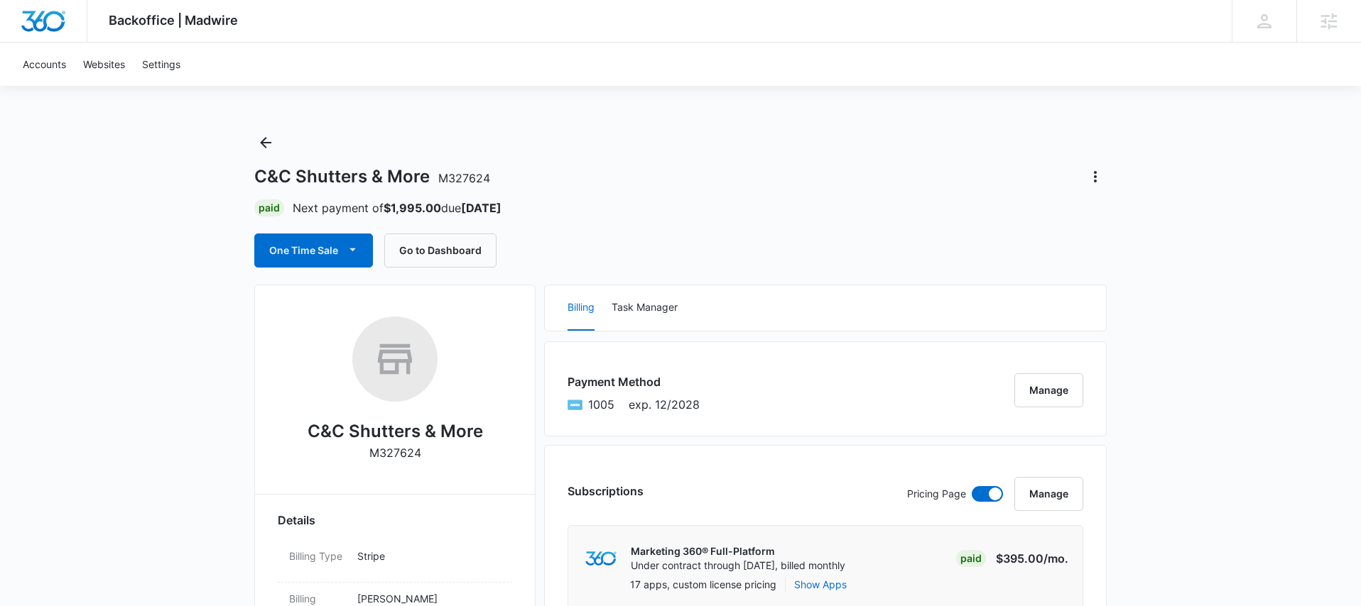
click at [918, 214] on div "Paid Next payment of $1,995.00 due [DATE]" at bounding box center [680, 208] width 852 height 17
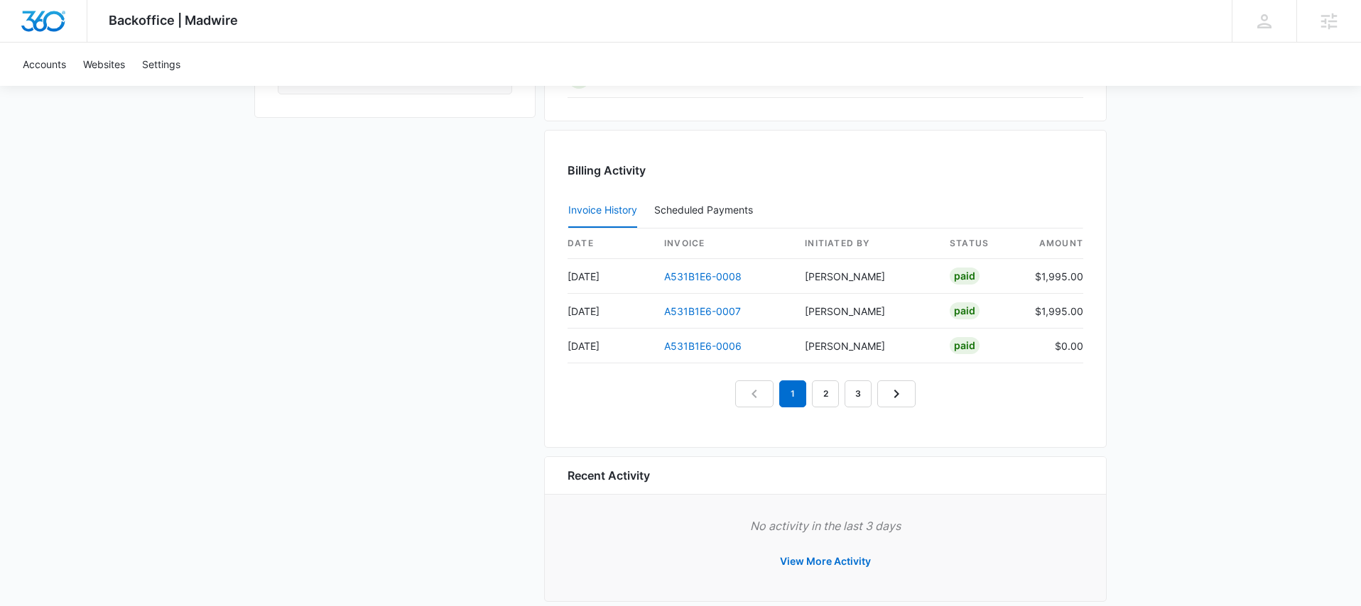
scroll to position [1326, 0]
click at [854, 393] on link "3" at bounding box center [857, 393] width 27 height 27
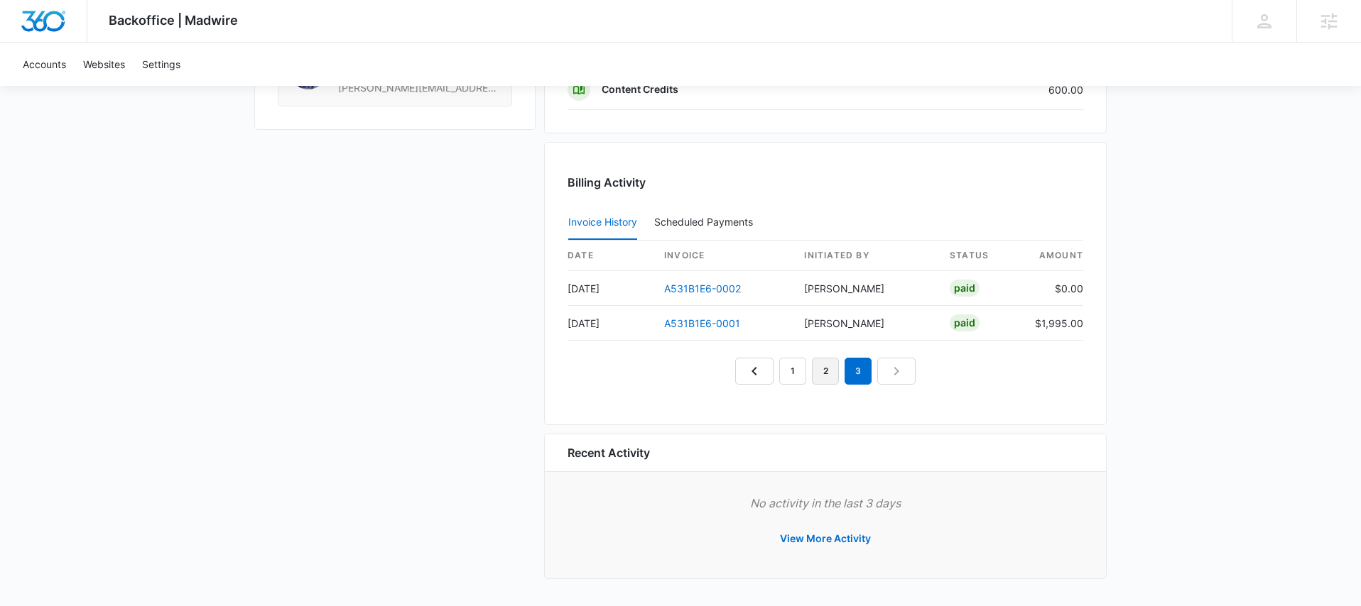
click at [827, 374] on link "2" at bounding box center [825, 371] width 27 height 27
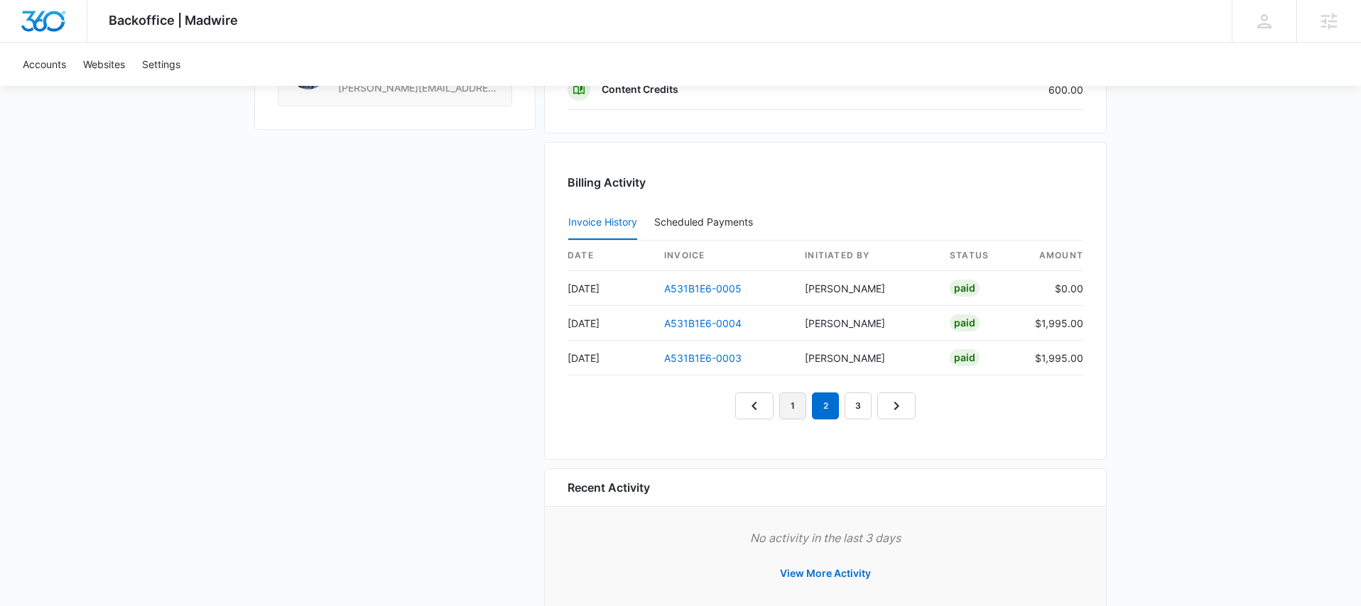
click at [799, 401] on link "1" at bounding box center [792, 406] width 27 height 27
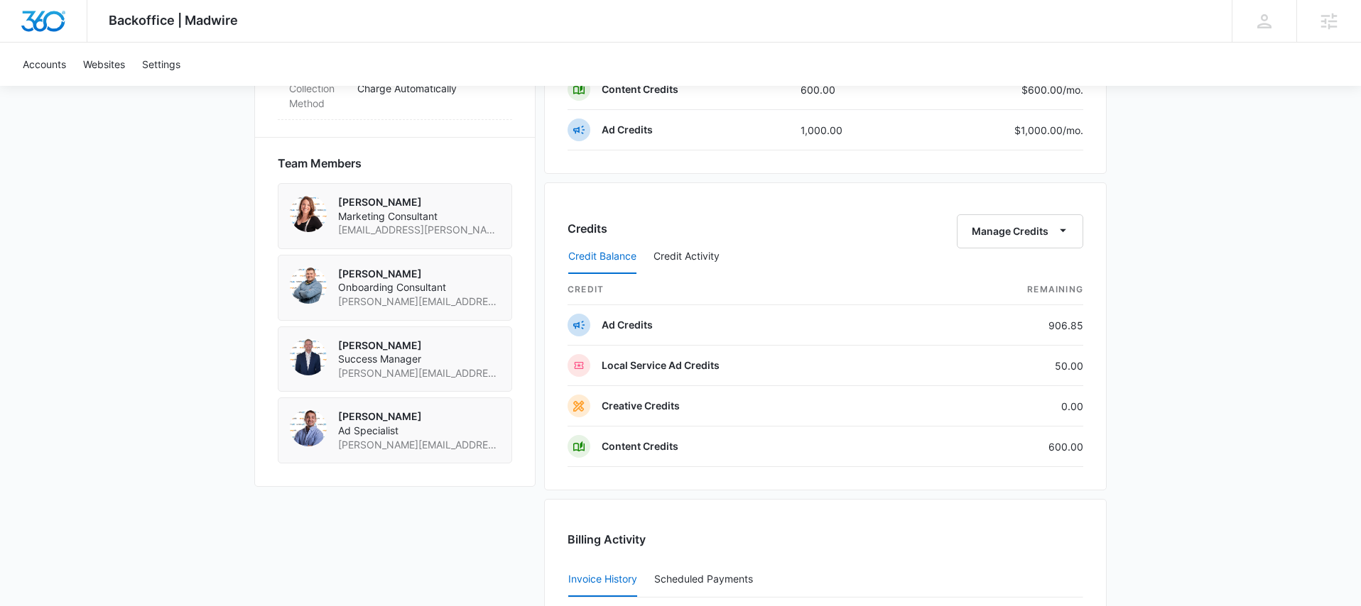
scroll to position [940, 0]
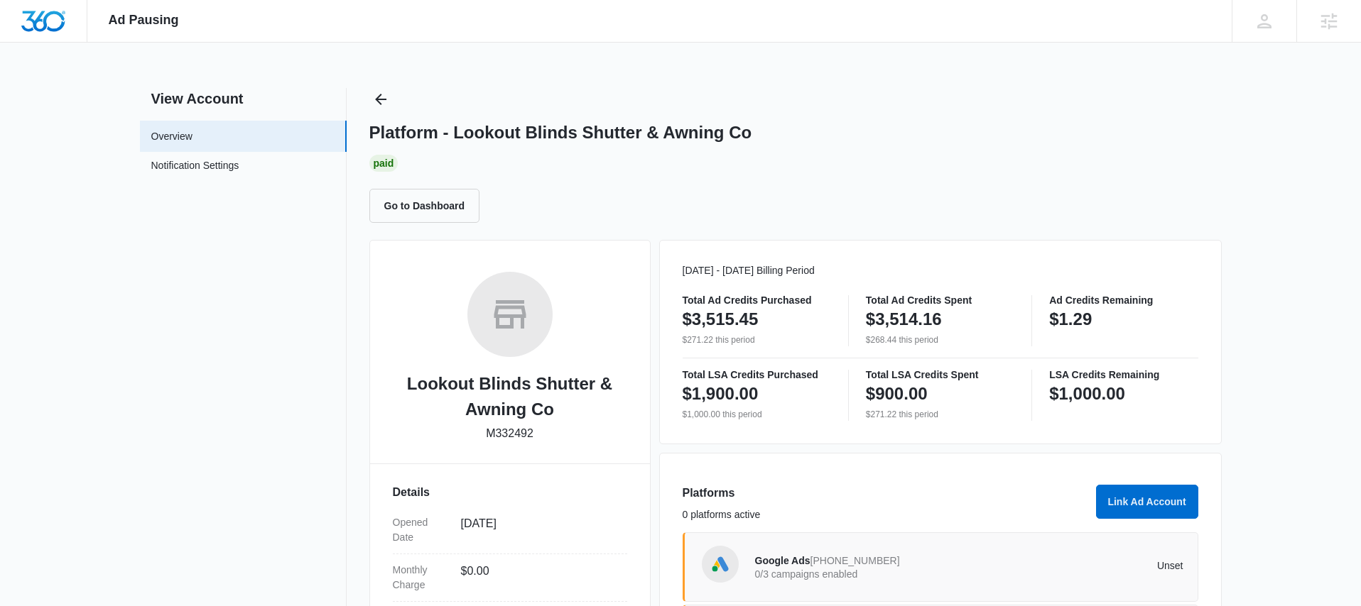
scroll to position [274, 0]
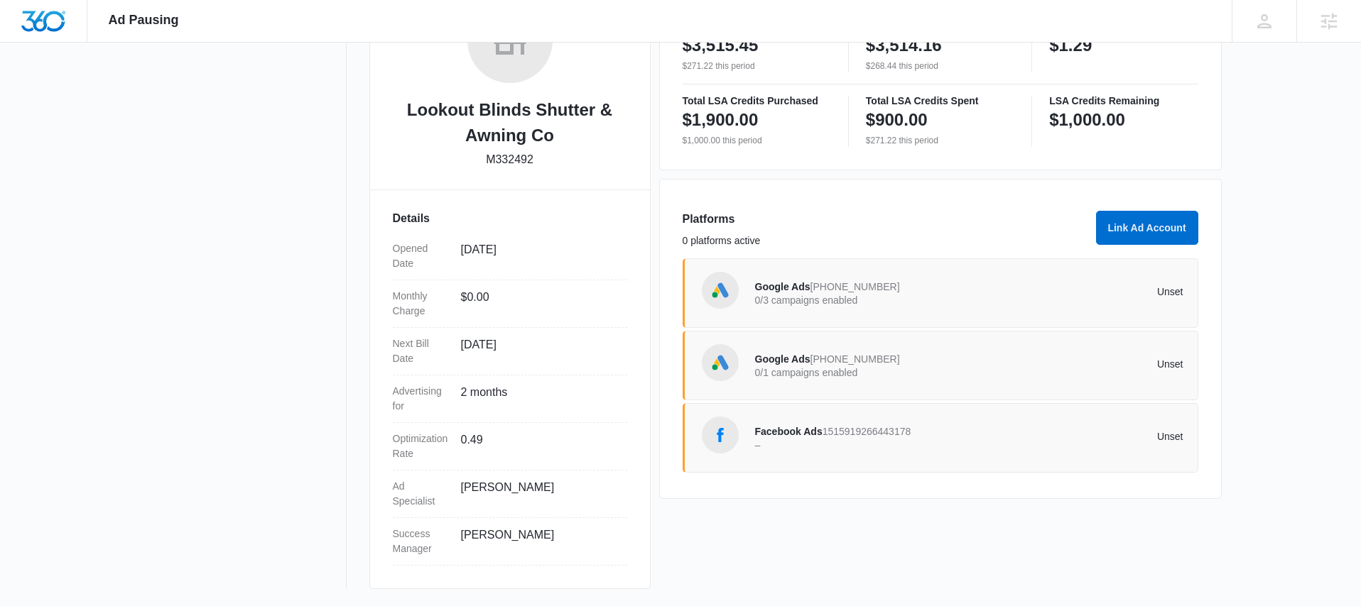
click at [856, 364] on span "[PHONE_NUMBER]" at bounding box center [854, 359] width 89 height 11
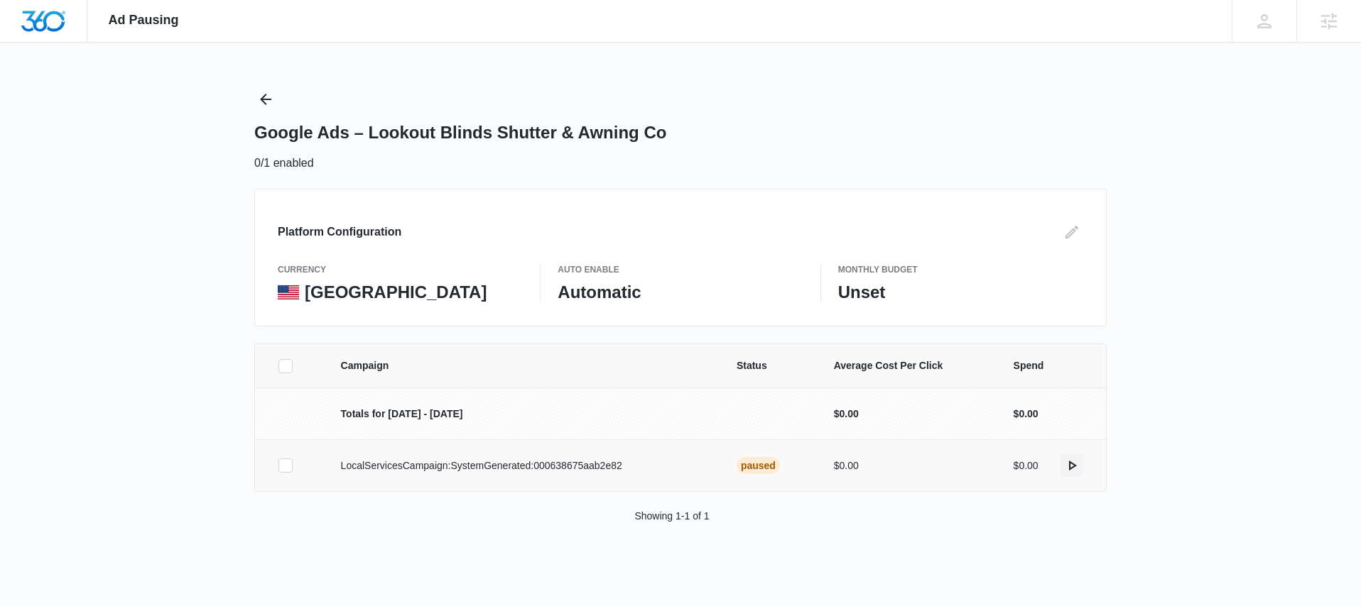
click at [1068, 464] on icon "actions.activate" at bounding box center [1071, 465] width 17 height 17
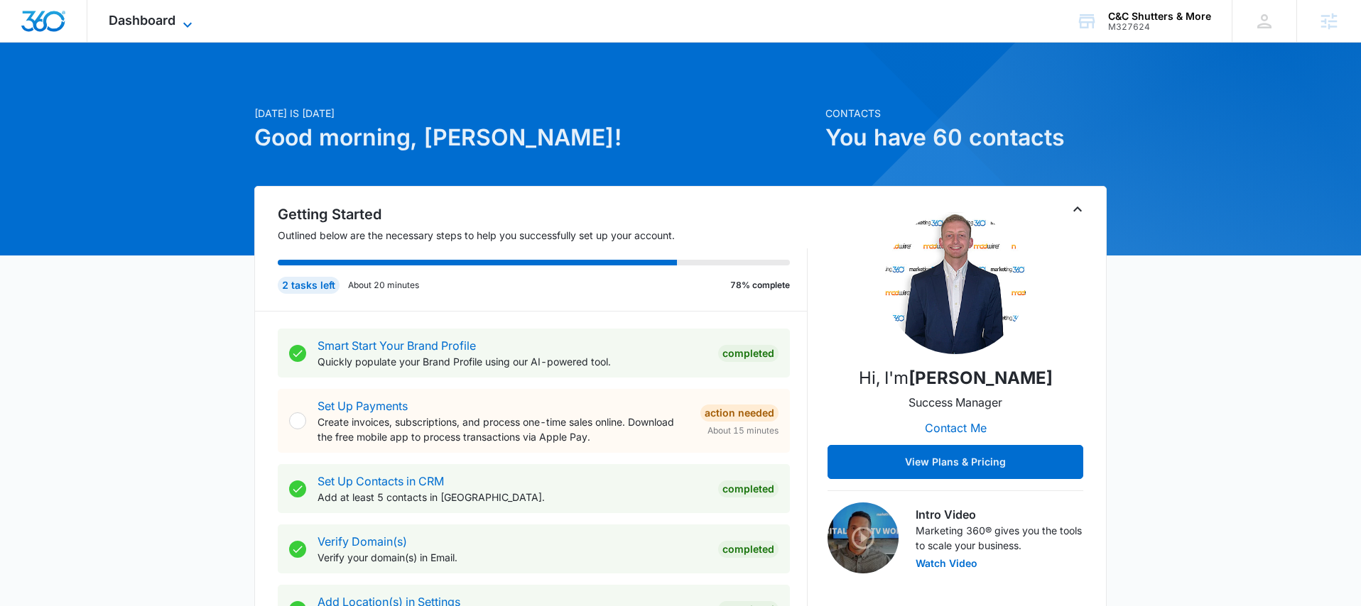
click at [190, 27] on icon at bounding box center [187, 24] width 17 height 17
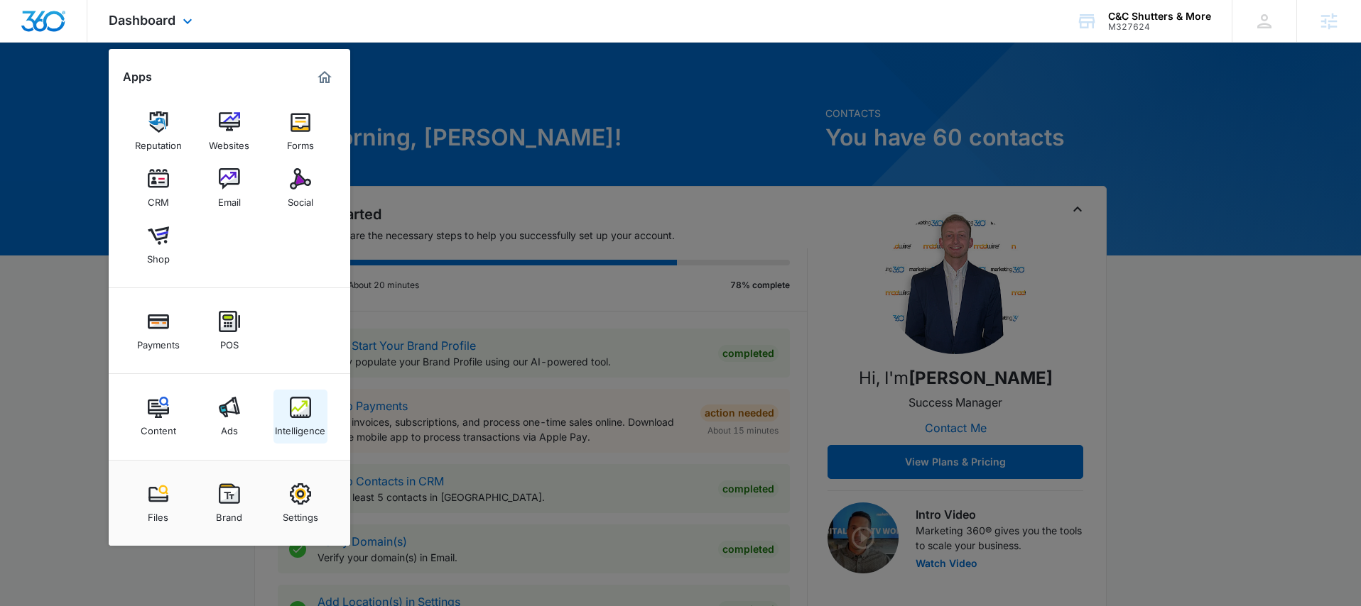
click at [296, 418] on img at bounding box center [300, 407] width 21 height 21
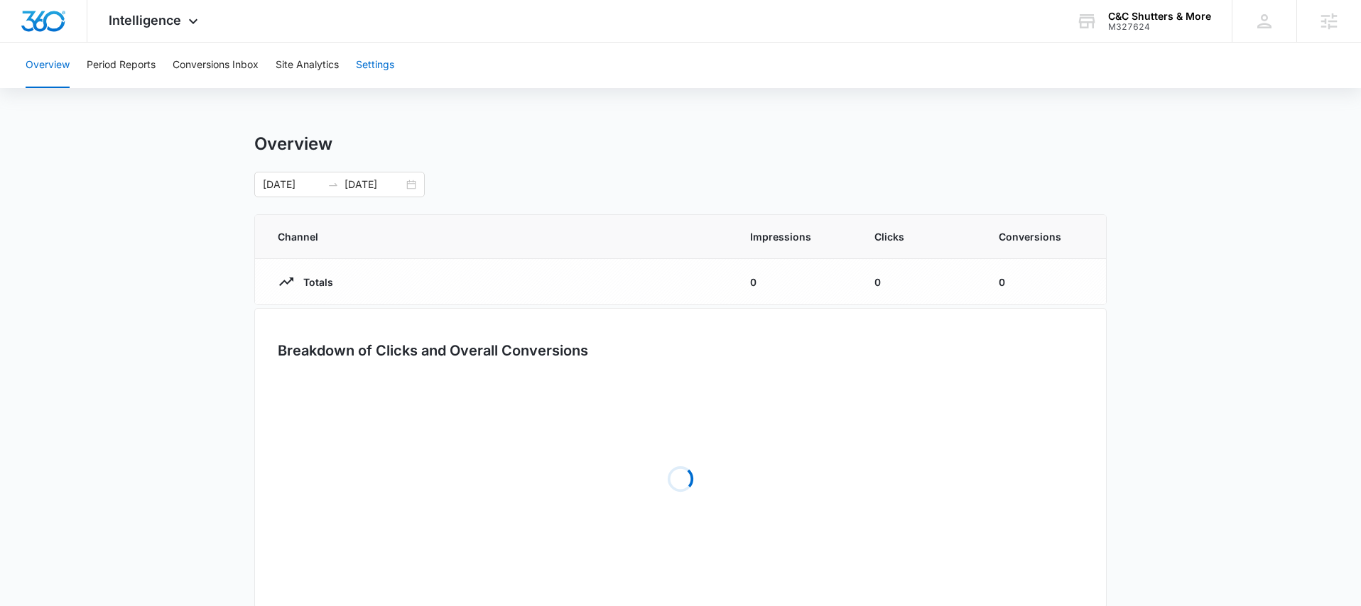
click at [394, 69] on button "Settings" at bounding box center [375, 65] width 38 height 45
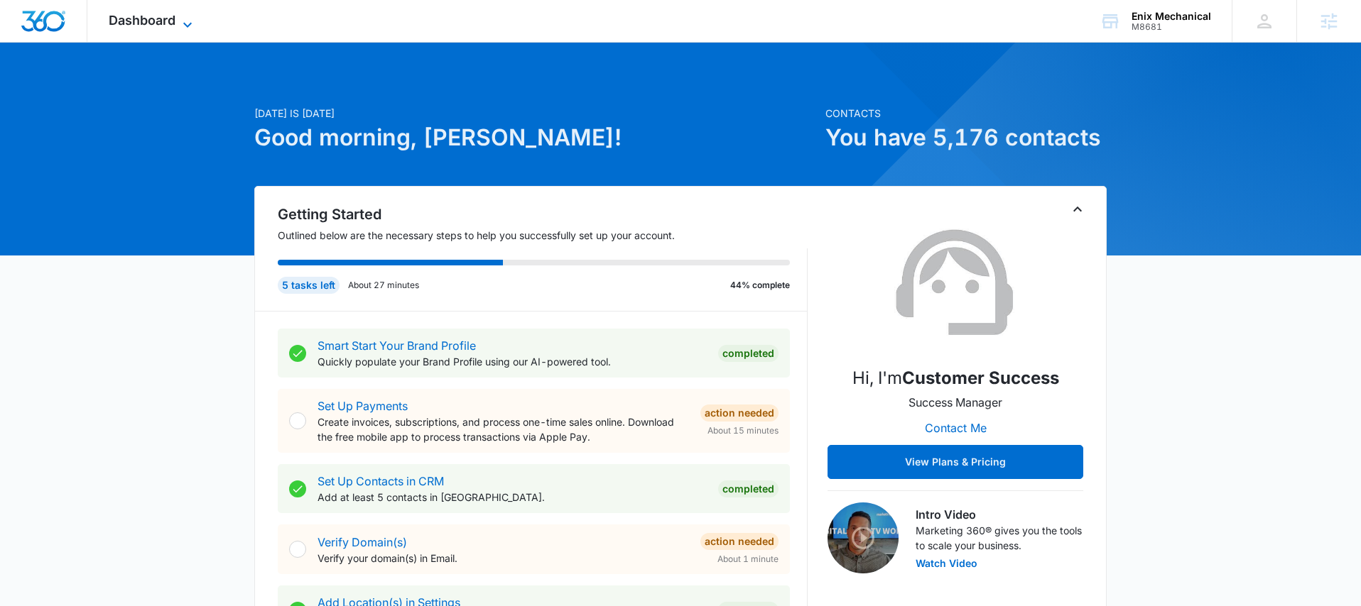
click at [171, 21] on span "Dashboard" at bounding box center [142, 20] width 67 height 15
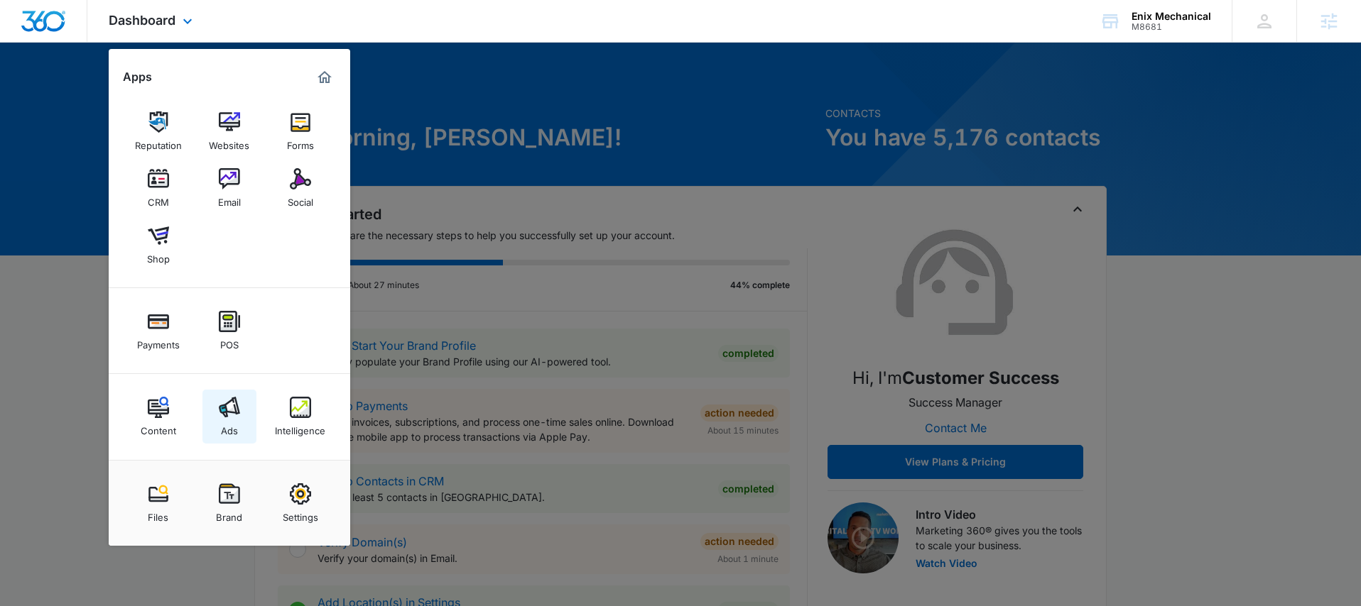
click at [241, 420] on link "Ads" at bounding box center [229, 417] width 54 height 54
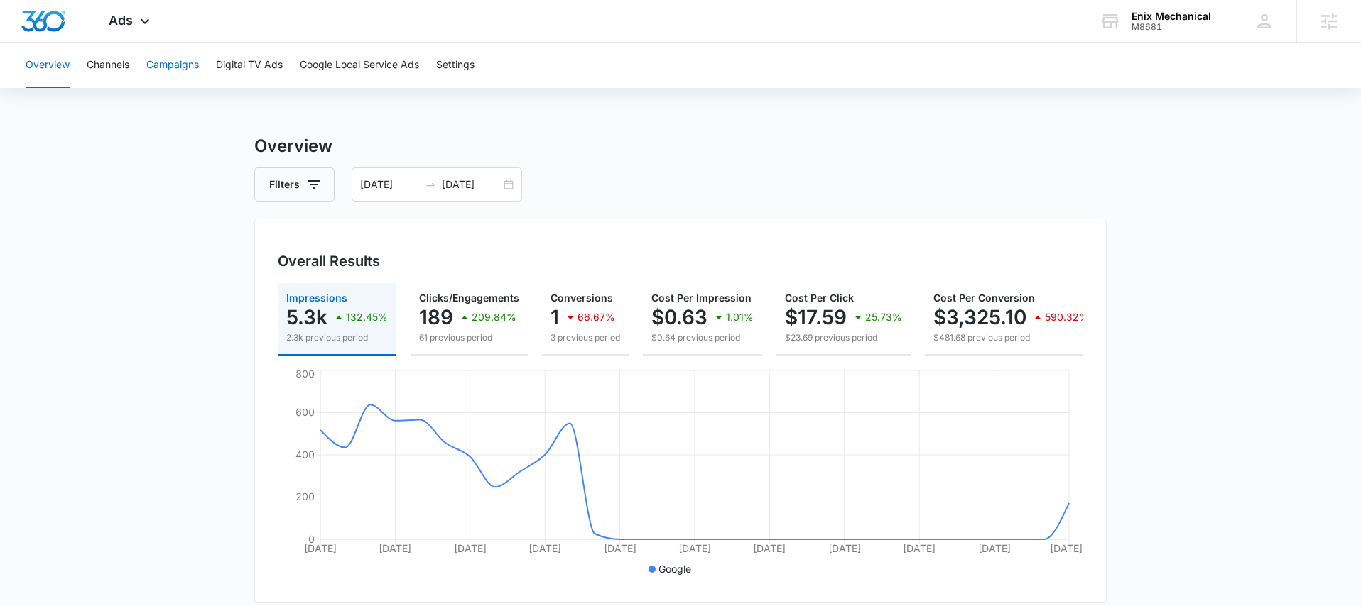
click at [170, 73] on button "Campaigns" at bounding box center [172, 65] width 53 height 45
click at [504, 187] on div "07/12/2025 08/11/2025" at bounding box center [437, 185] width 170 height 34
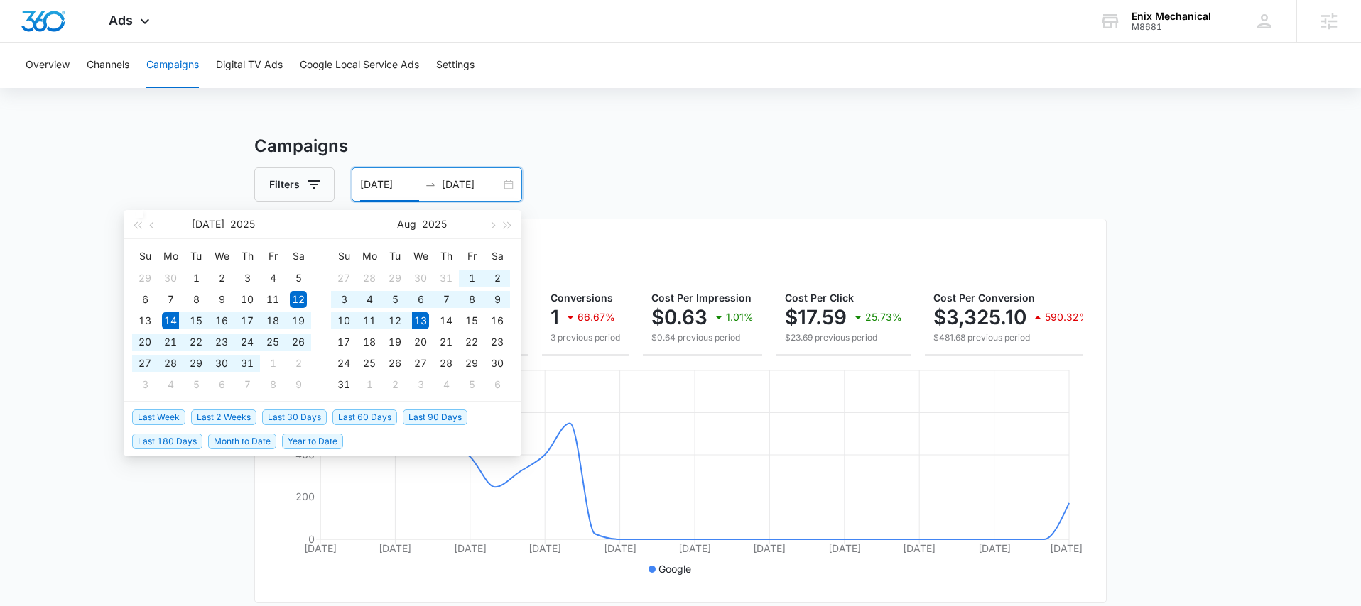
click at [290, 413] on span "Last 30 Days" at bounding box center [294, 418] width 65 height 16
type input "07/14/2025"
type input "08/13/2025"
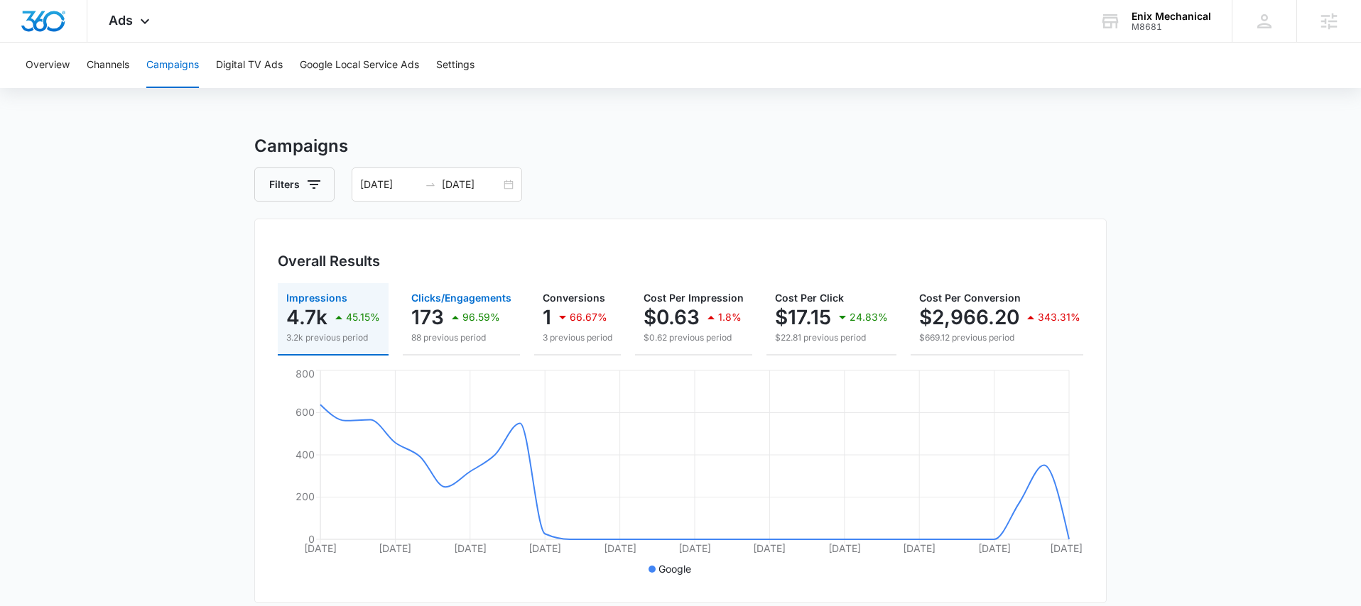
click at [473, 332] on p "88 previous period" at bounding box center [461, 338] width 100 height 13
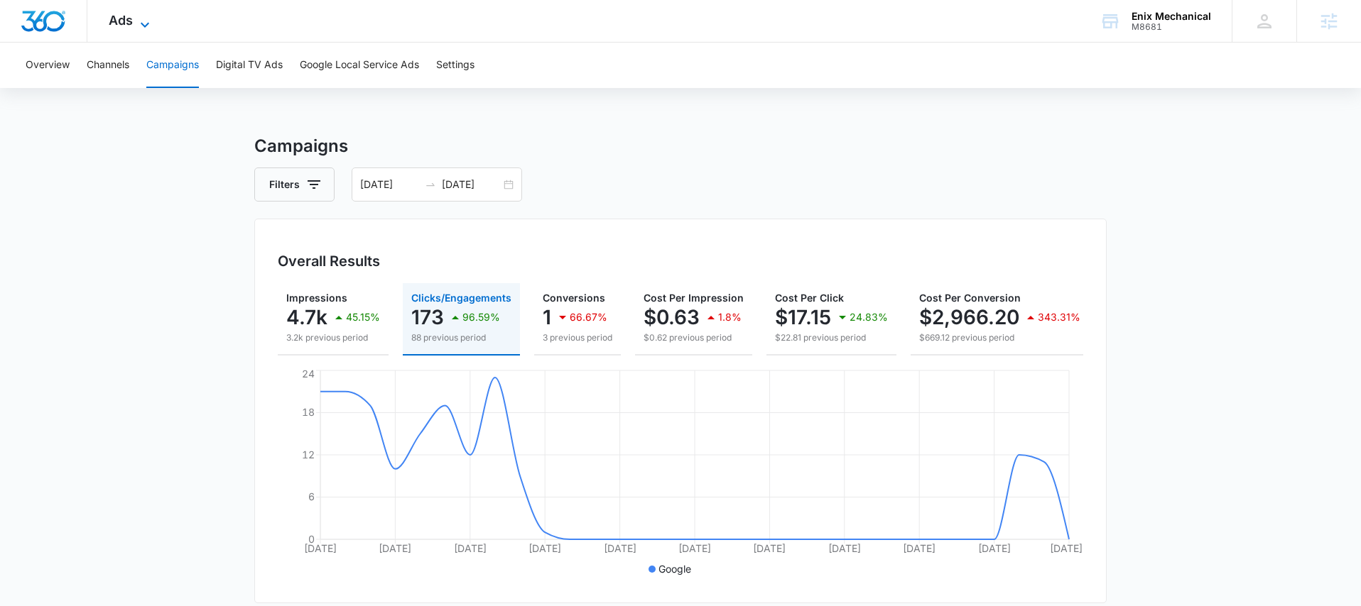
click at [152, 25] on icon at bounding box center [144, 24] width 17 height 17
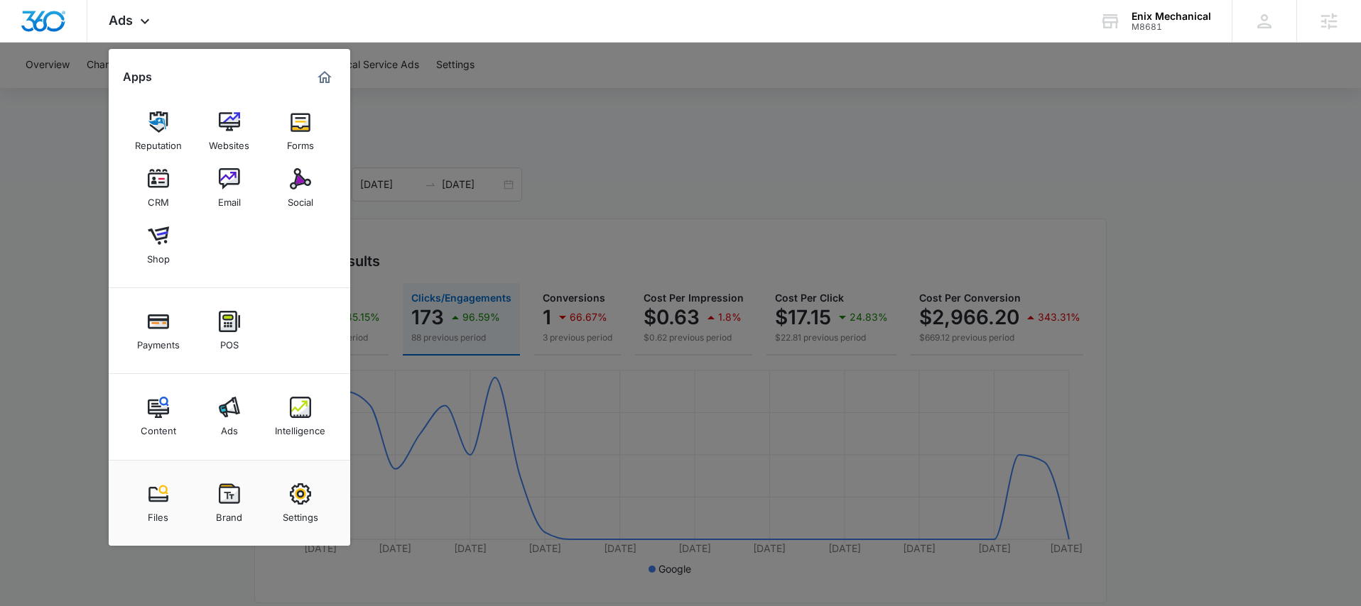
click at [300, 420] on div "Intelligence" at bounding box center [300, 427] width 50 height 18
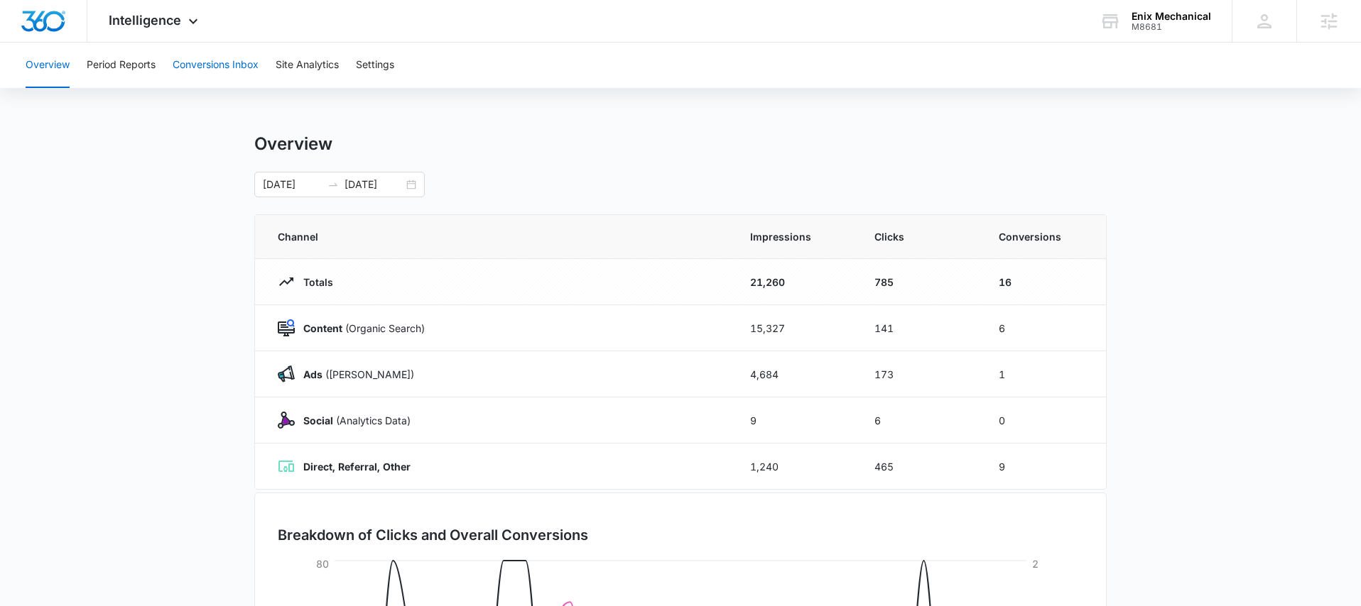
click at [204, 70] on button "Conversions Inbox" at bounding box center [216, 65] width 86 height 45
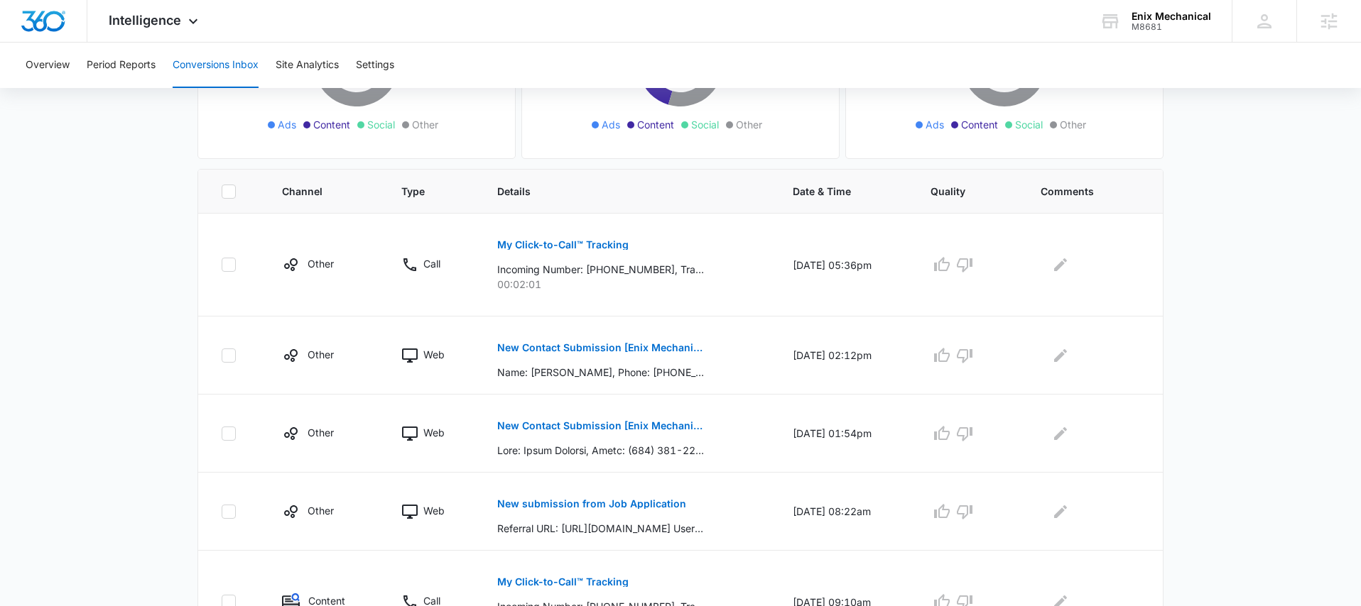
scroll to position [232, 0]
click at [196, 16] on icon at bounding box center [193, 24] width 17 height 17
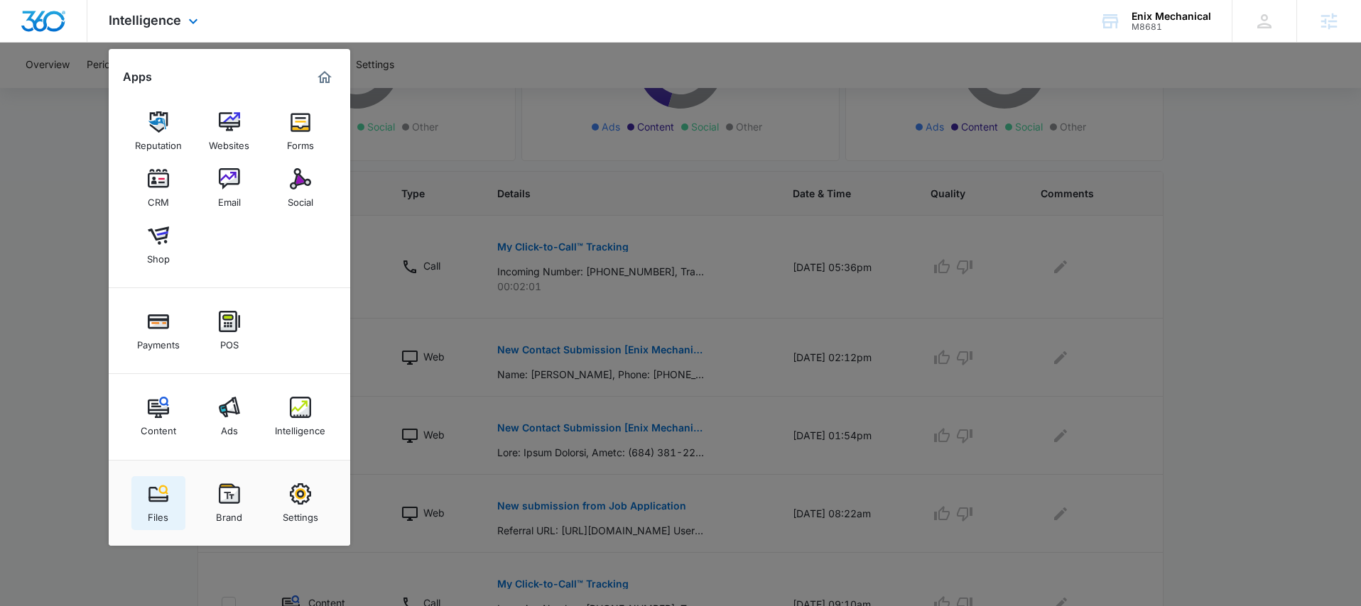
click at [181, 500] on link "Files" at bounding box center [158, 504] width 54 height 54
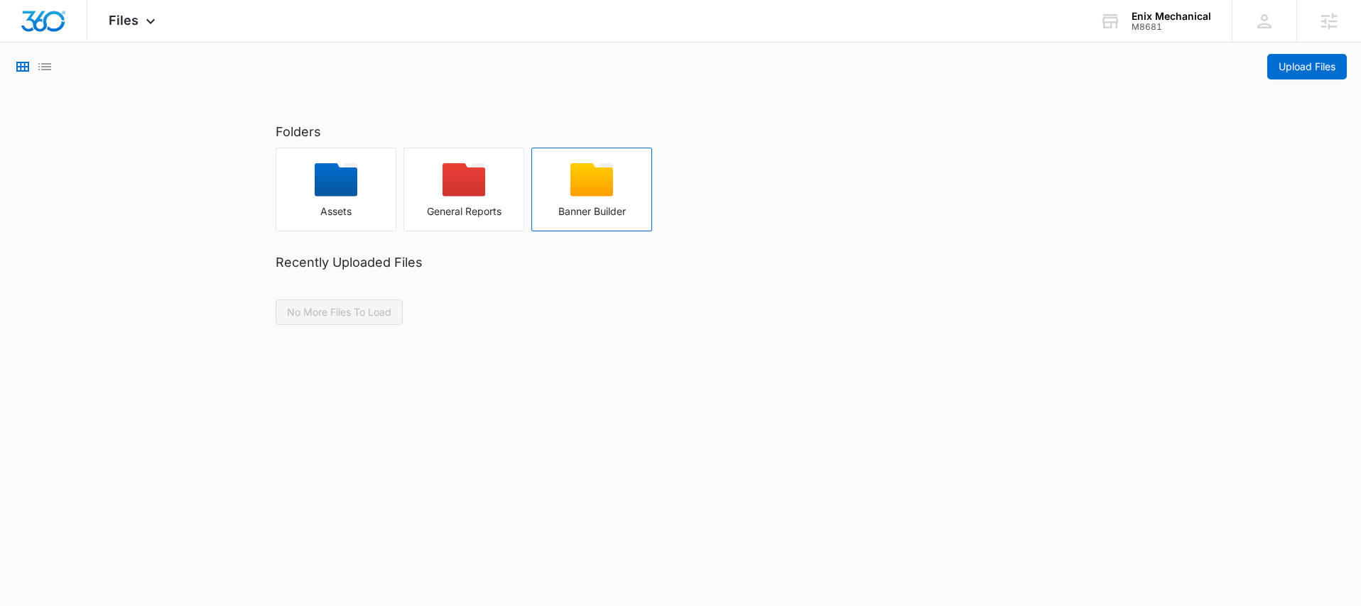
click at [615, 195] on div "button" at bounding box center [591, 184] width 119 height 43
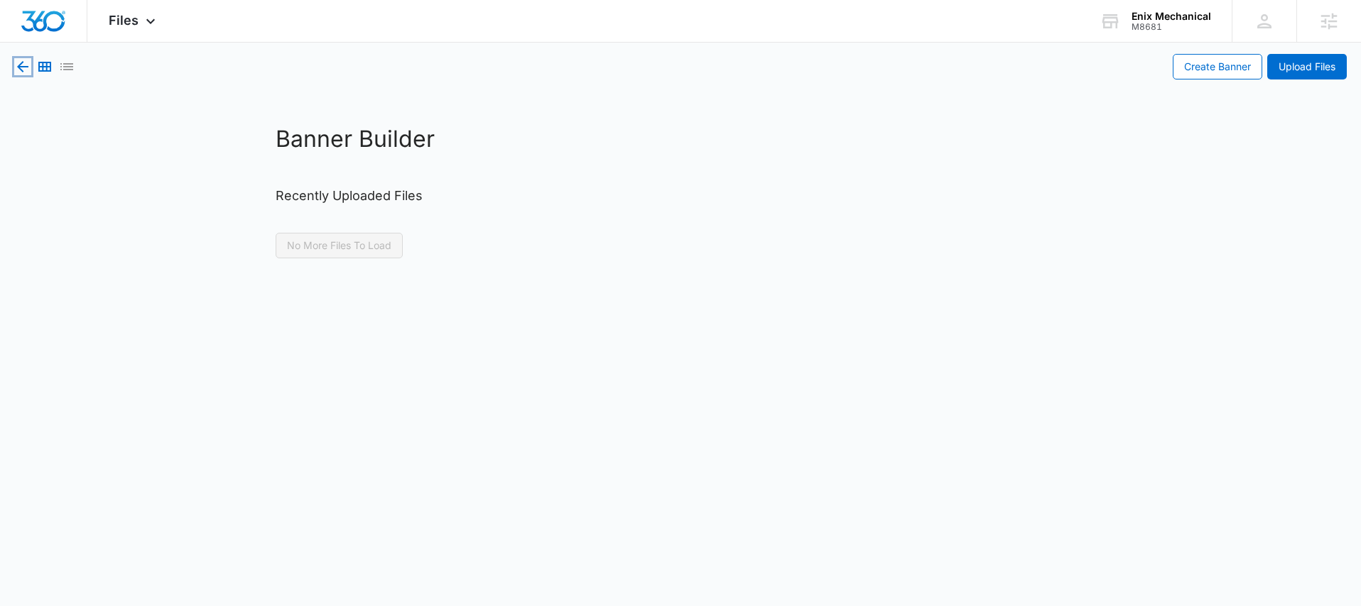
click at [25, 64] on icon "button" at bounding box center [22, 66] width 17 height 17
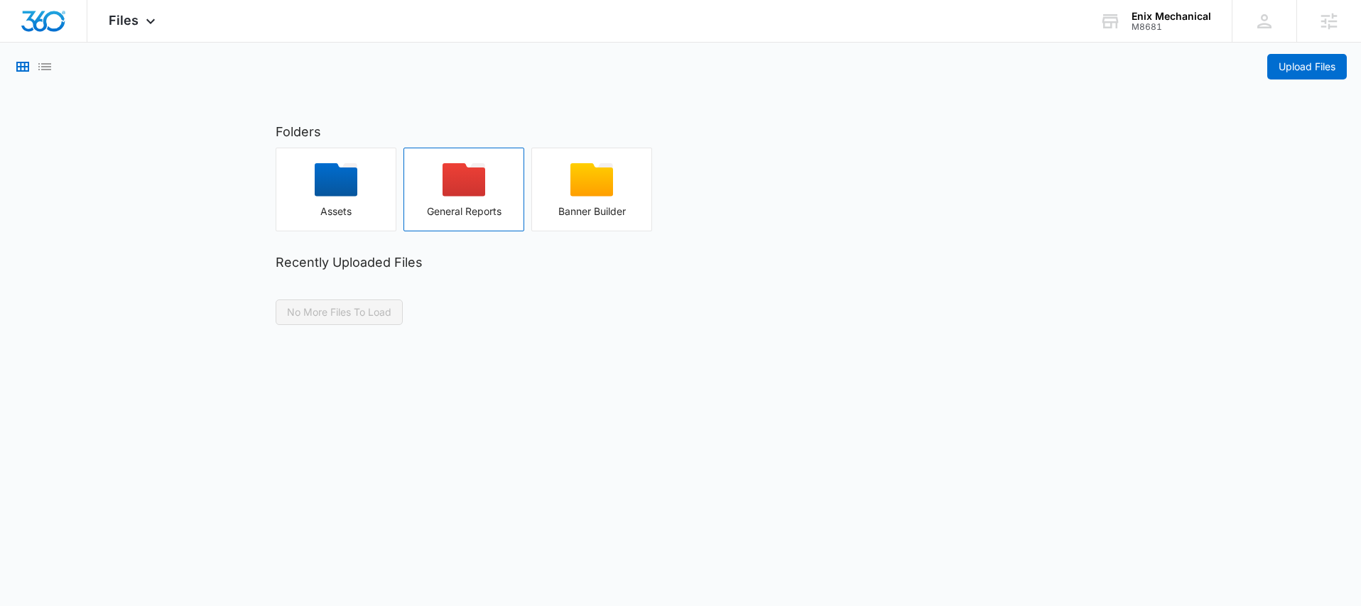
click at [457, 188] on icon "button" at bounding box center [463, 179] width 43 height 33
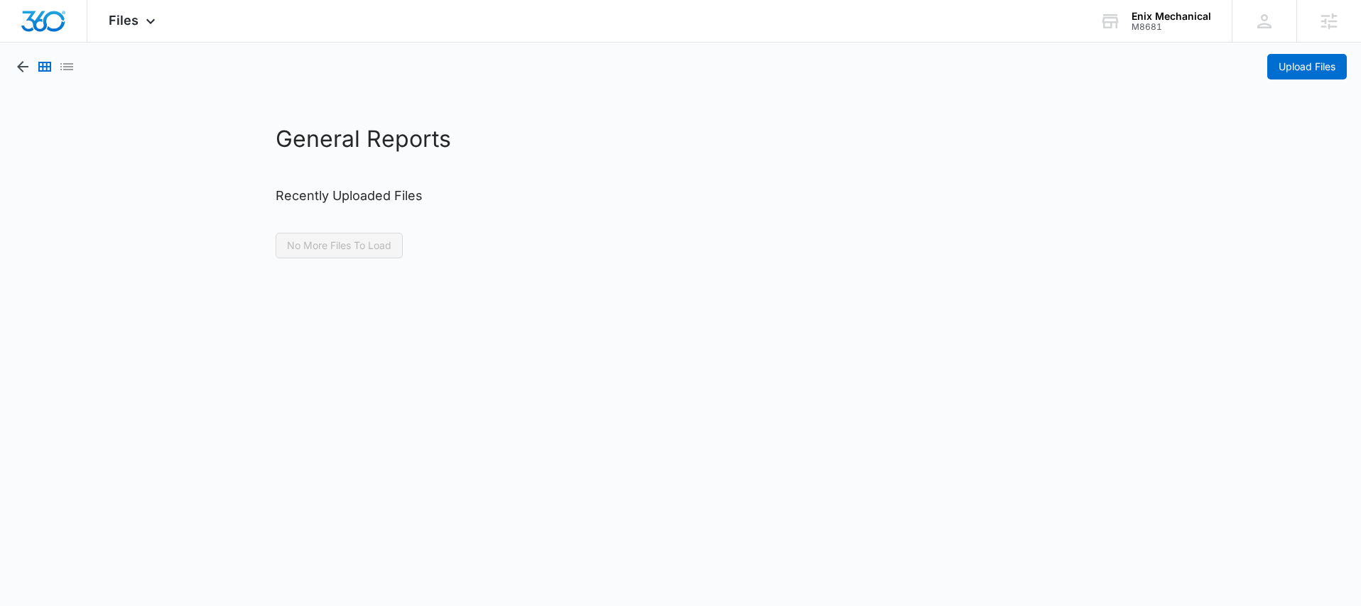
click at [14, 56] on div at bounding box center [44, 67] width 61 height 26
click at [22, 65] on icon "button" at bounding box center [22, 66] width 17 height 17
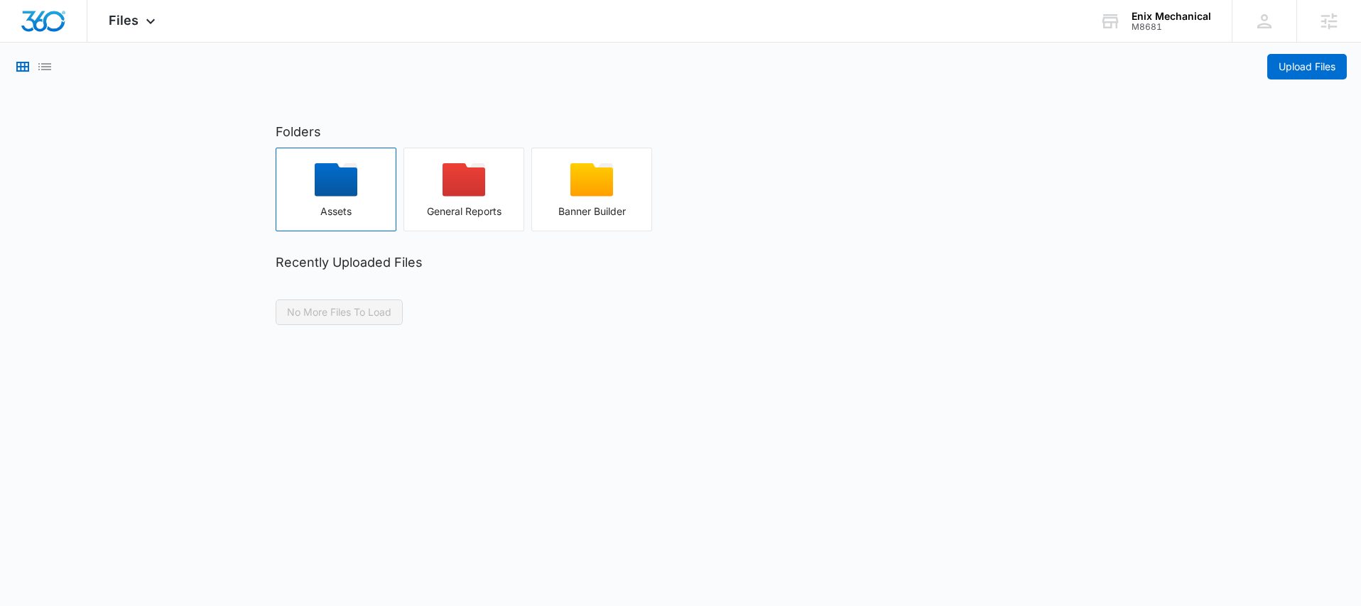
click at [327, 183] on icon "button" at bounding box center [336, 179] width 43 height 33
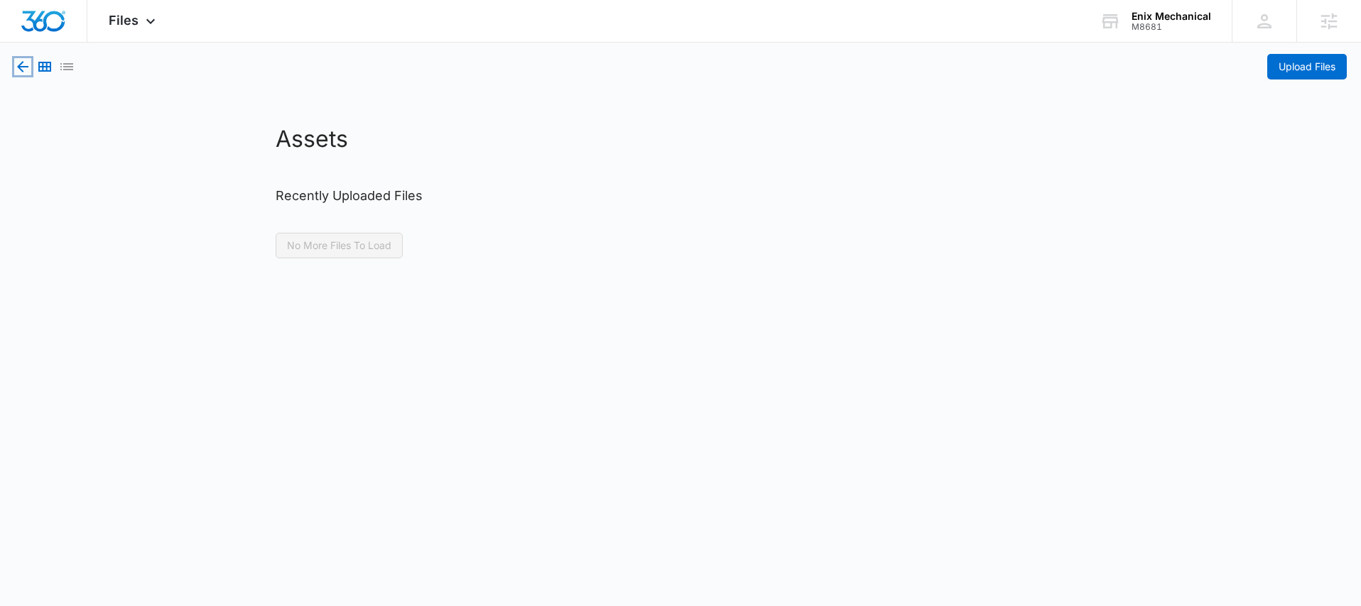
click at [23, 70] on icon "button" at bounding box center [22, 66] width 11 height 11
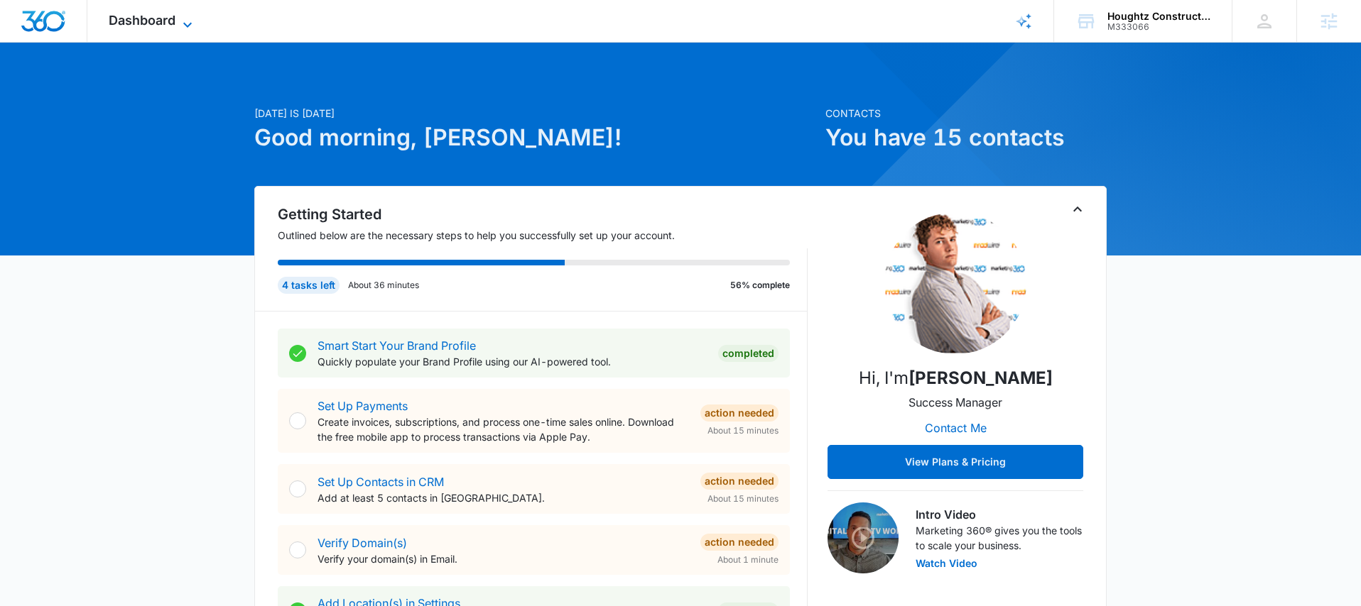
click at [166, 26] on span "Dashboard" at bounding box center [142, 20] width 67 height 15
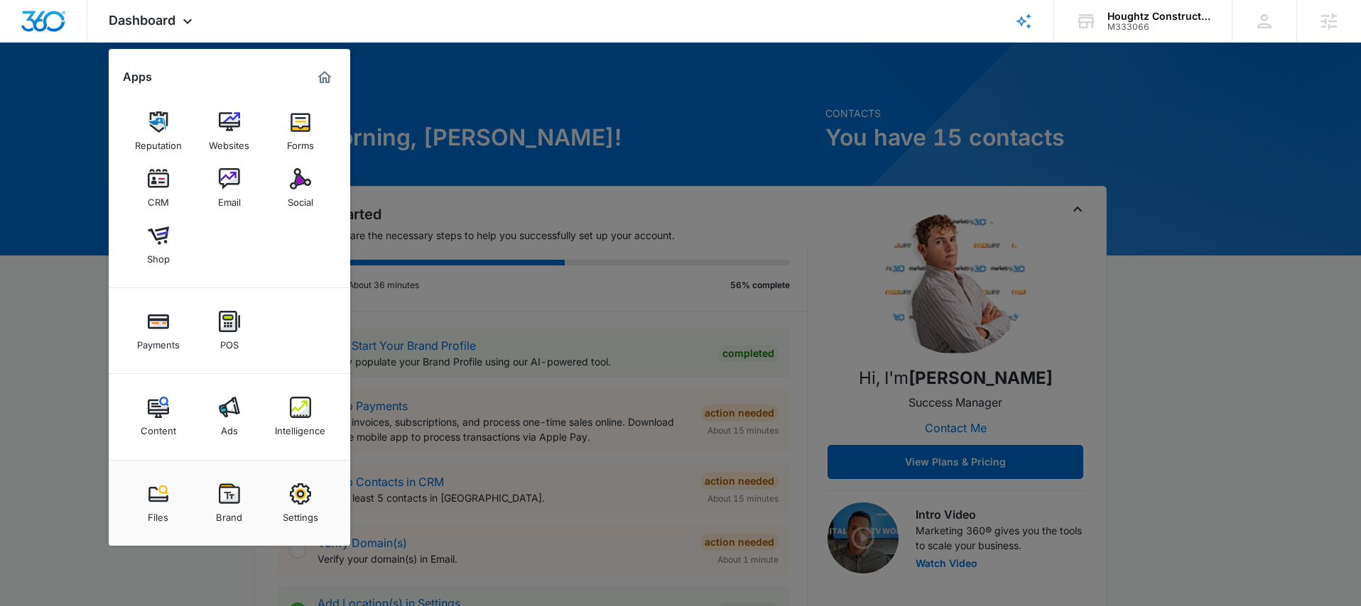
click at [304, 423] on div "Intelligence" at bounding box center [300, 427] width 50 height 18
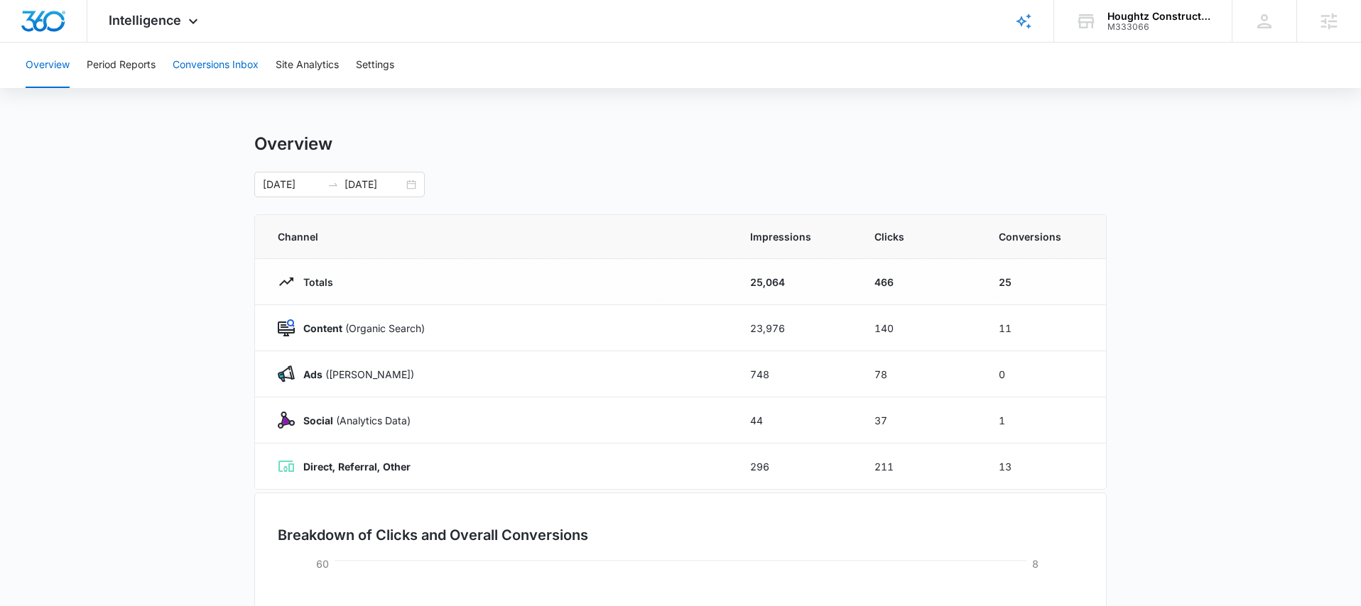
click at [195, 65] on button "Conversions Inbox" at bounding box center [216, 65] width 86 height 45
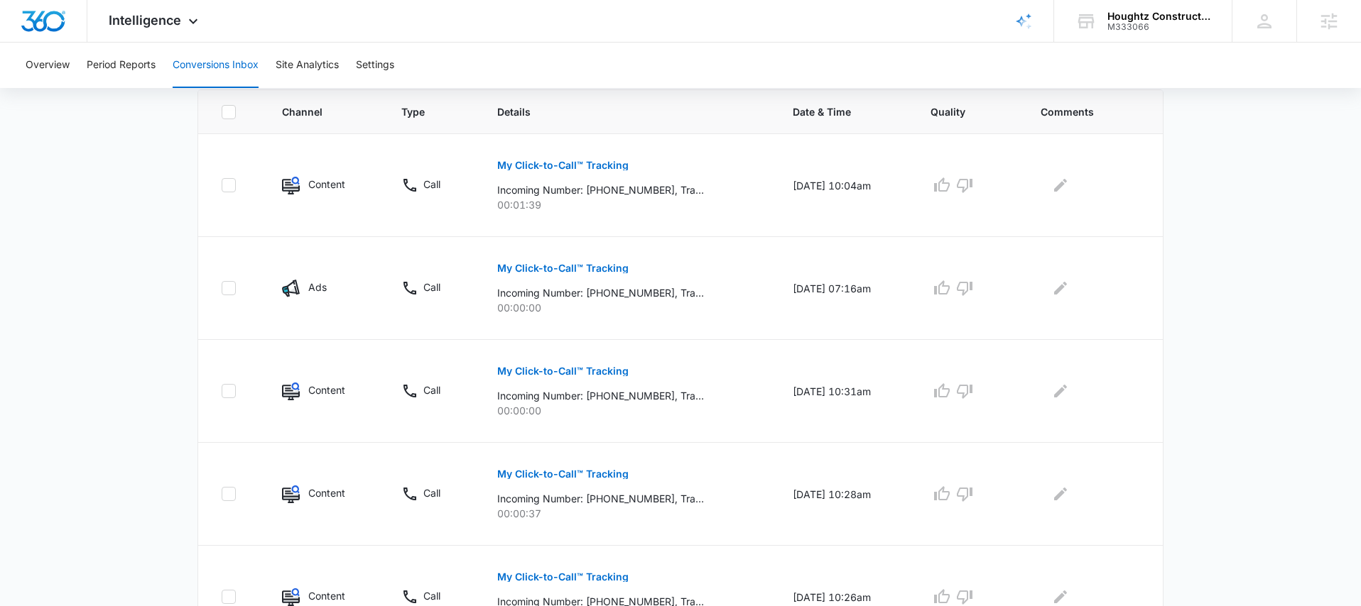
scroll to position [77, 0]
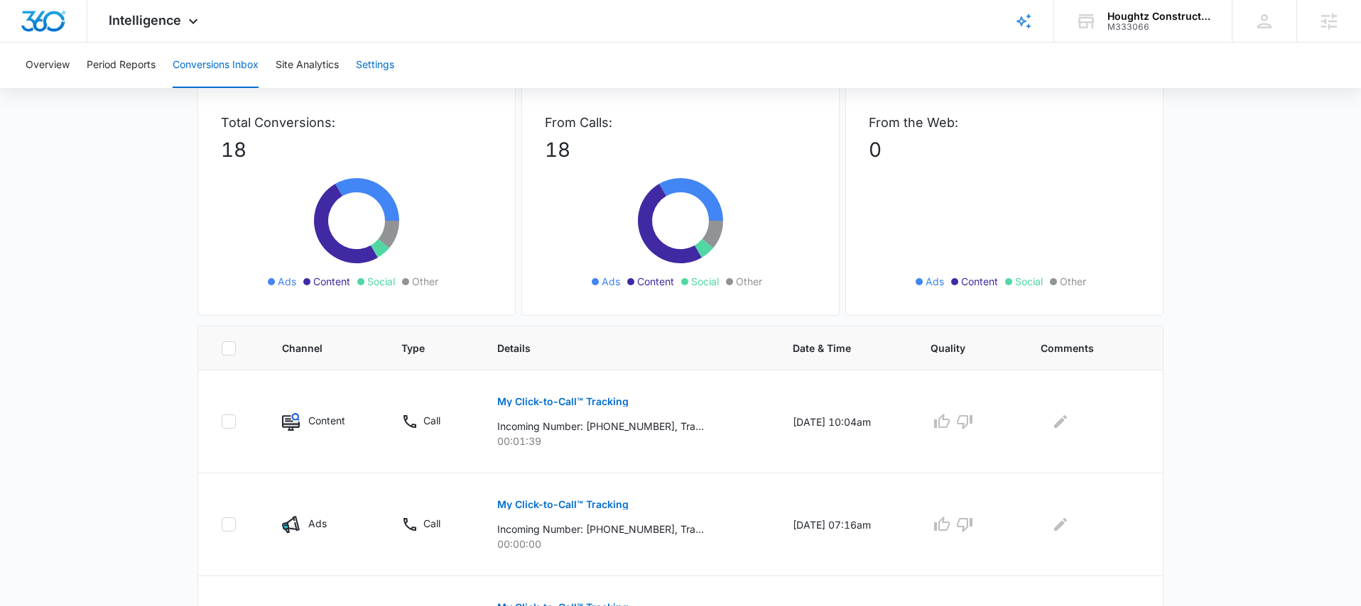
click at [375, 79] on button "Settings" at bounding box center [375, 65] width 38 height 45
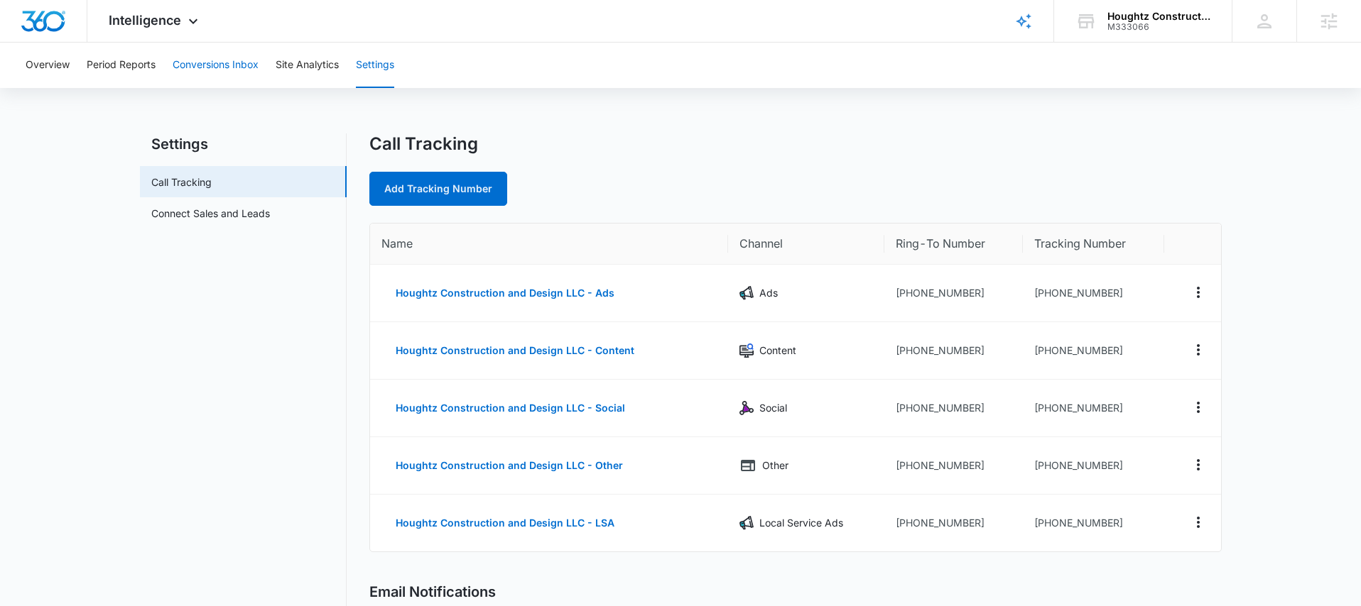
click at [205, 62] on button "Conversions Inbox" at bounding box center [216, 65] width 86 height 45
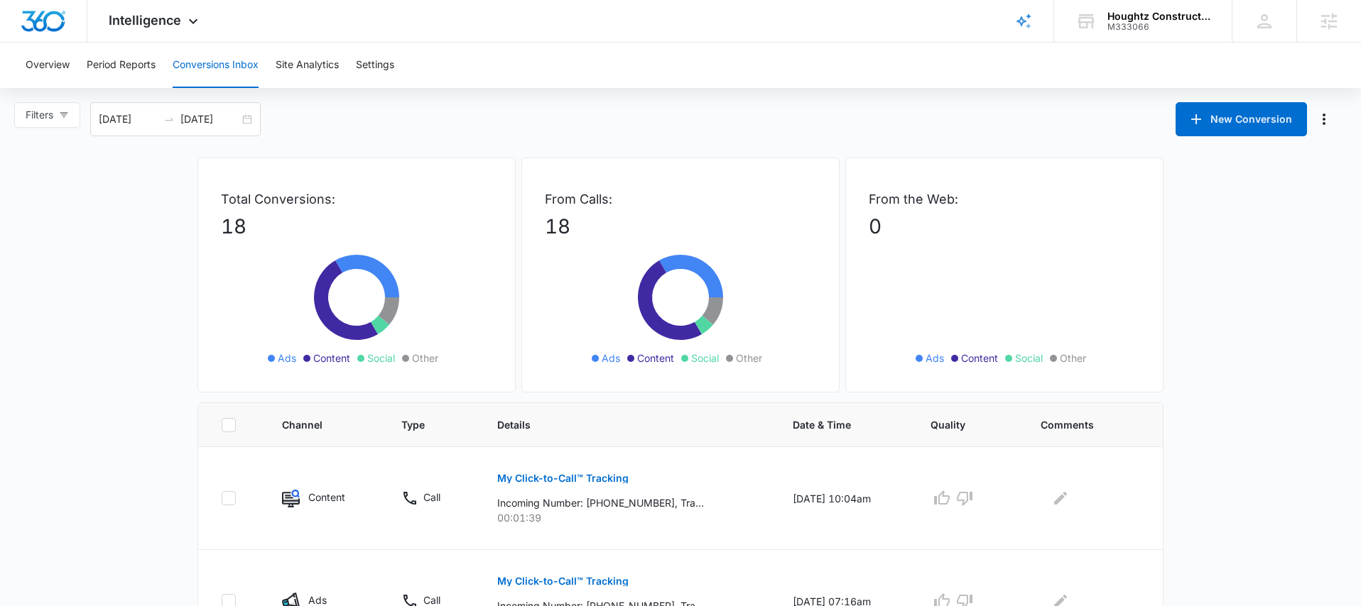
click at [506, 56] on div "Overview Period Reports Conversions Inbox Site Analytics Settings" at bounding box center [680, 65] width 1327 height 45
click at [188, 28] on icon at bounding box center [193, 24] width 17 height 17
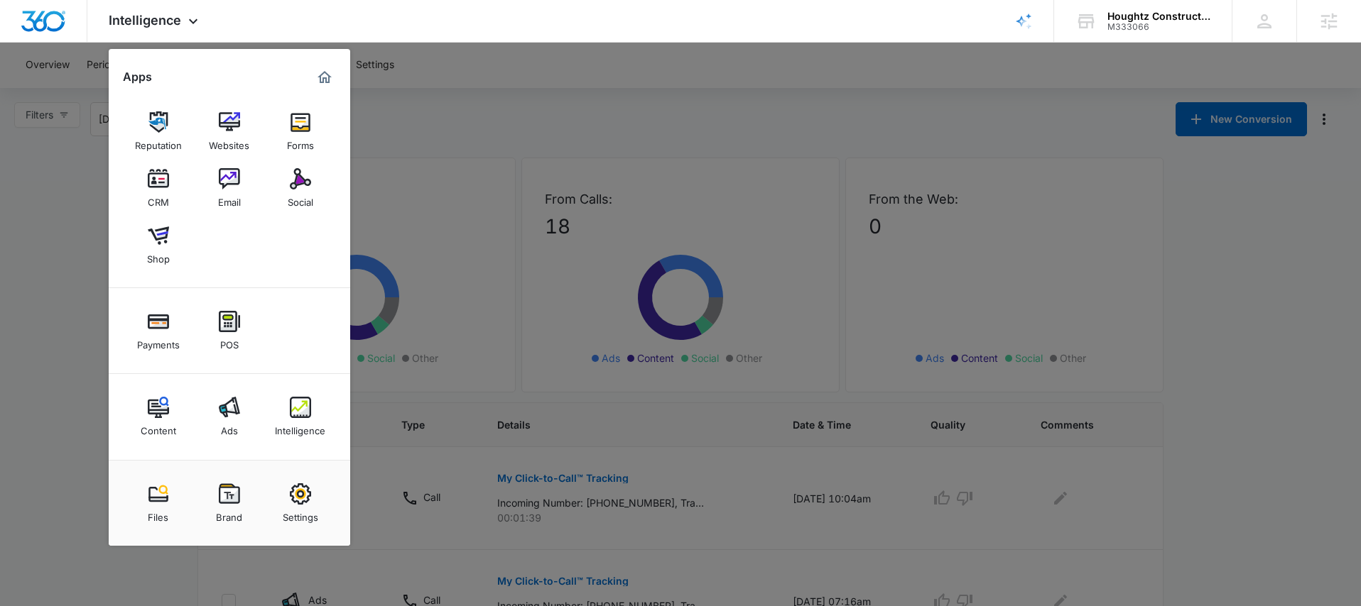
click at [549, 102] on div at bounding box center [680, 303] width 1361 height 606
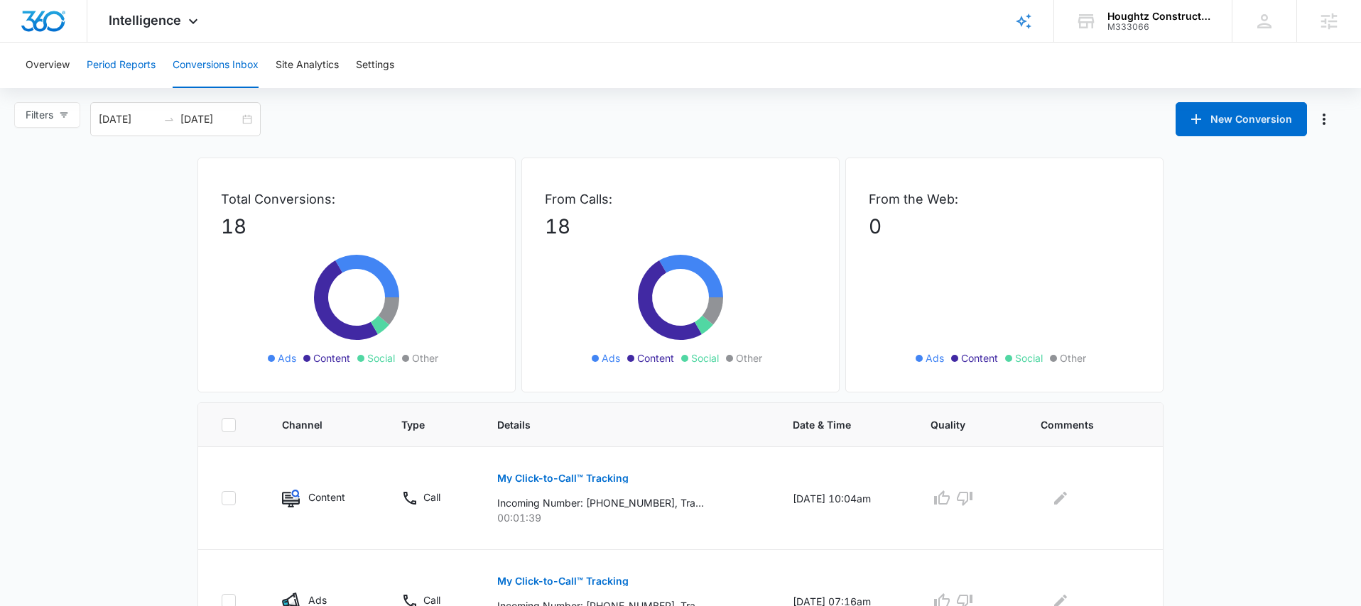
click at [137, 63] on button "Period Reports" at bounding box center [121, 65] width 69 height 45
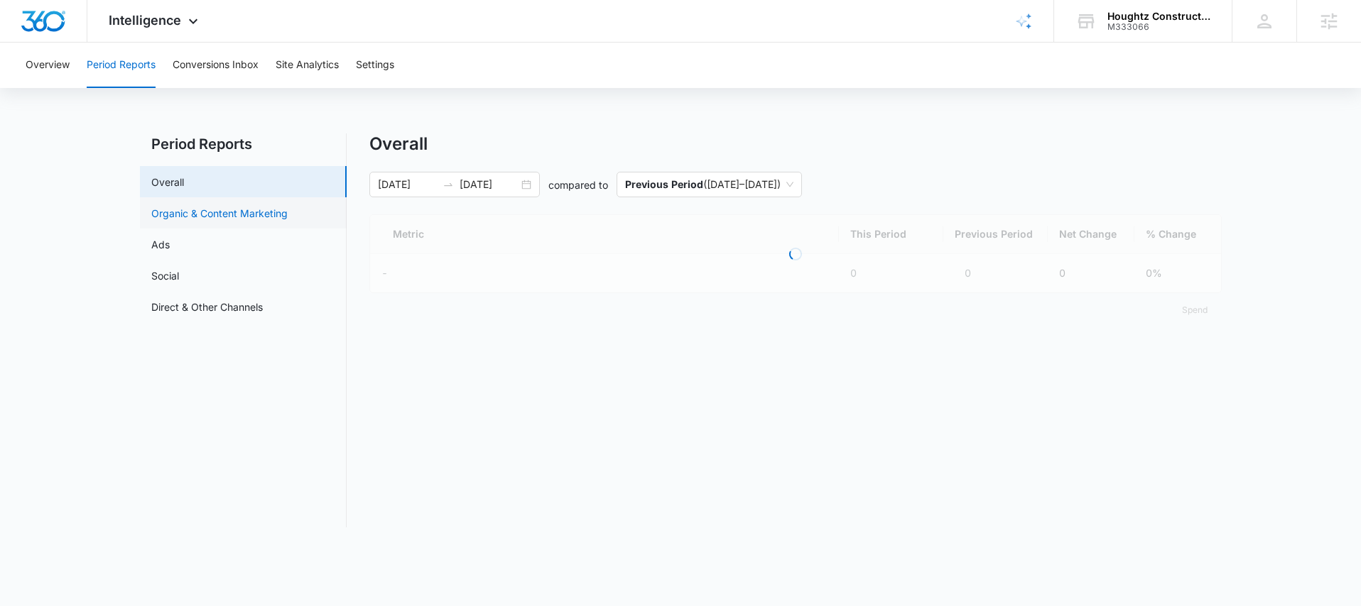
click at [180, 210] on link "Organic & Content Marketing" at bounding box center [219, 213] width 136 height 15
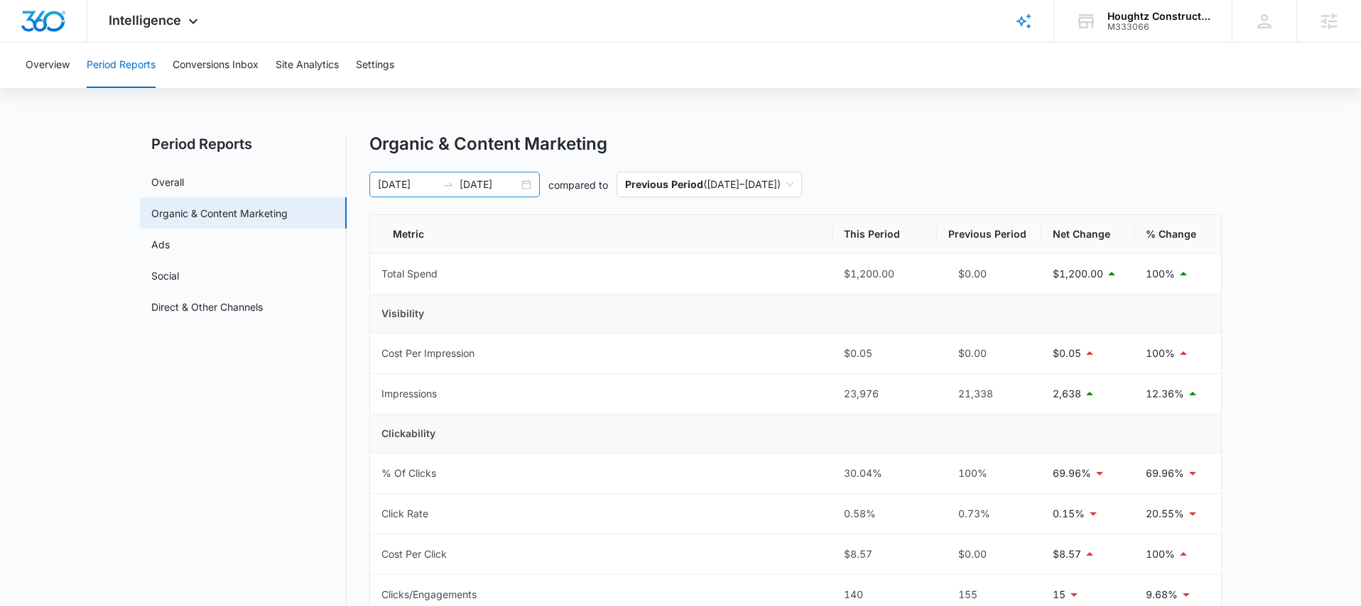
click at [527, 186] on div "07/13/2025 08/12/2025" at bounding box center [454, 185] width 170 height 26
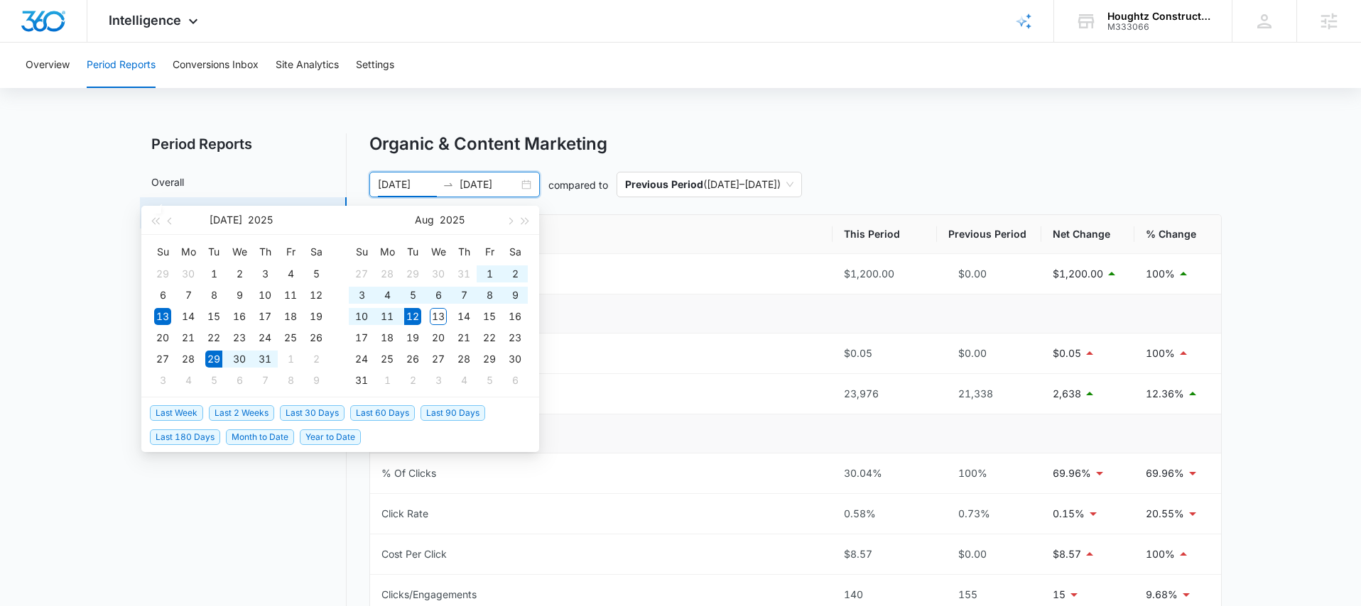
click at [245, 414] on span "Last 2 Weeks" at bounding box center [241, 414] width 65 height 16
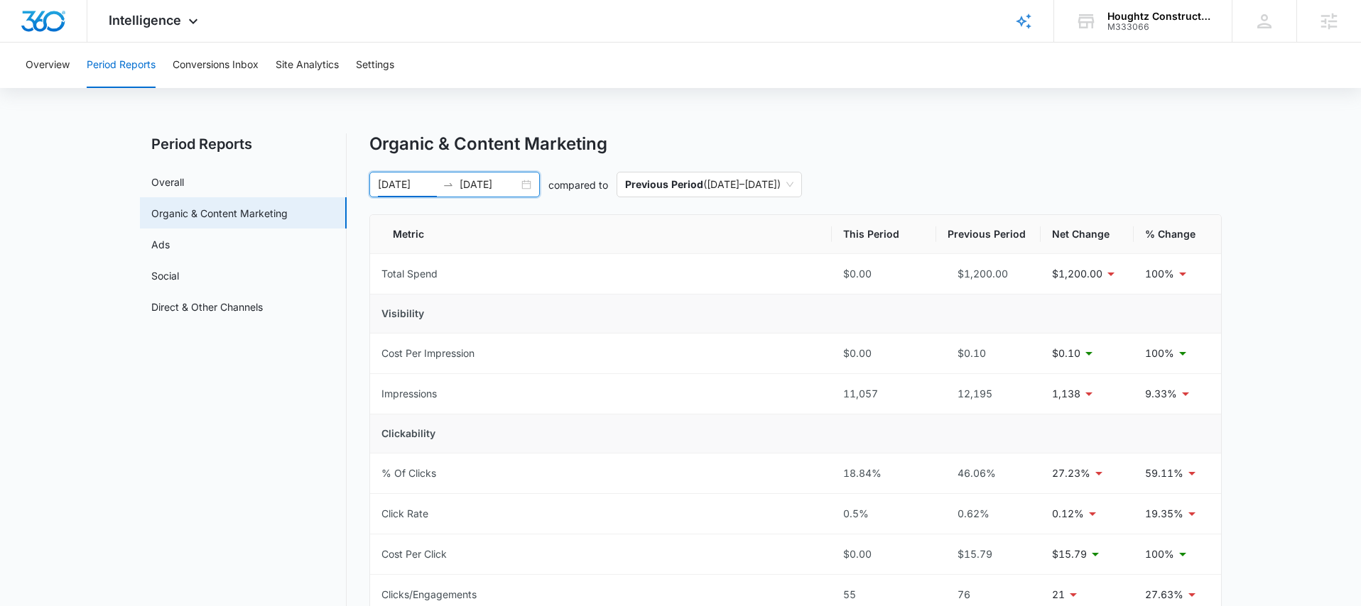
click at [529, 186] on div "07/29/2025 08/12/2025" at bounding box center [454, 185] width 170 height 26
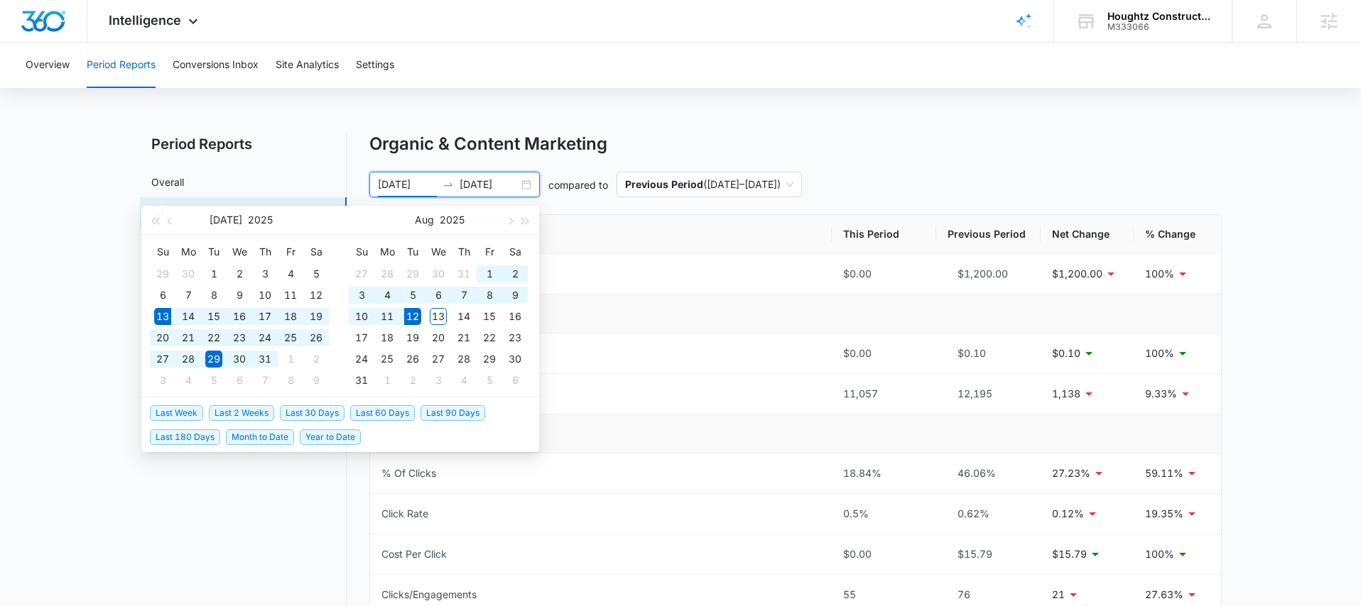
click at [311, 412] on span "Last 30 Days" at bounding box center [312, 414] width 65 height 16
type input "07/13/2025"
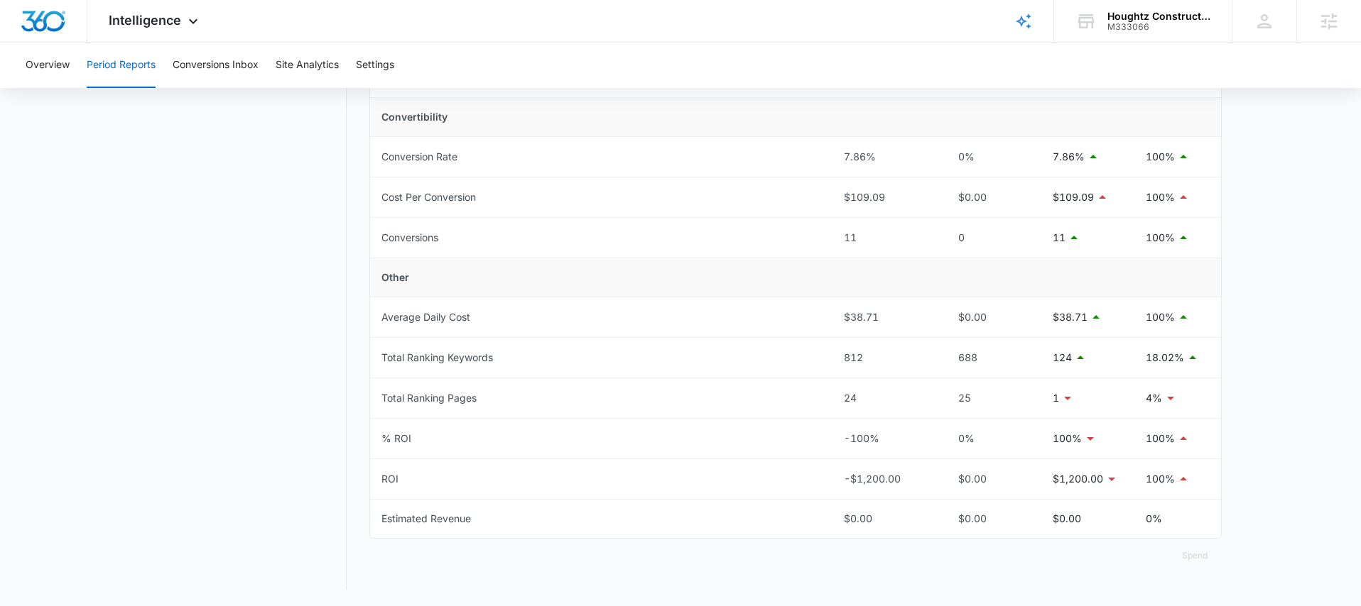
scroll to position [518, 0]
click at [361, 66] on button "Settings" at bounding box center [375, 65] width 38 height 45
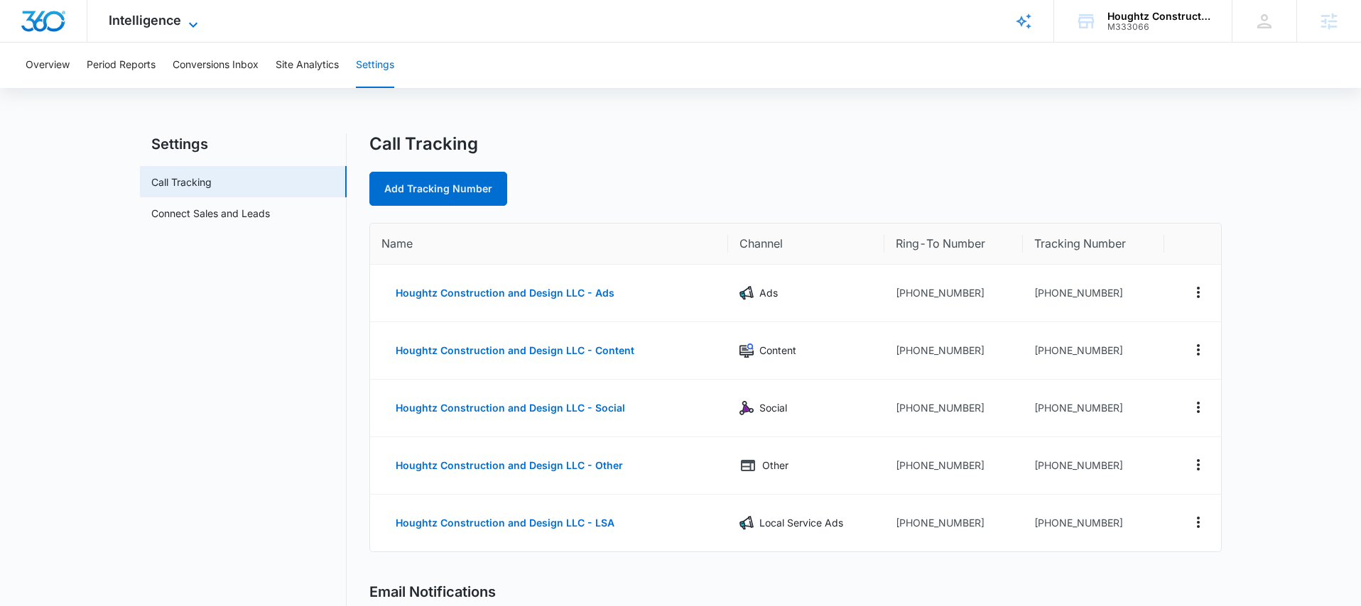
click at [185, 29] on icon at bounding box center [193, 24] width 17 height 17
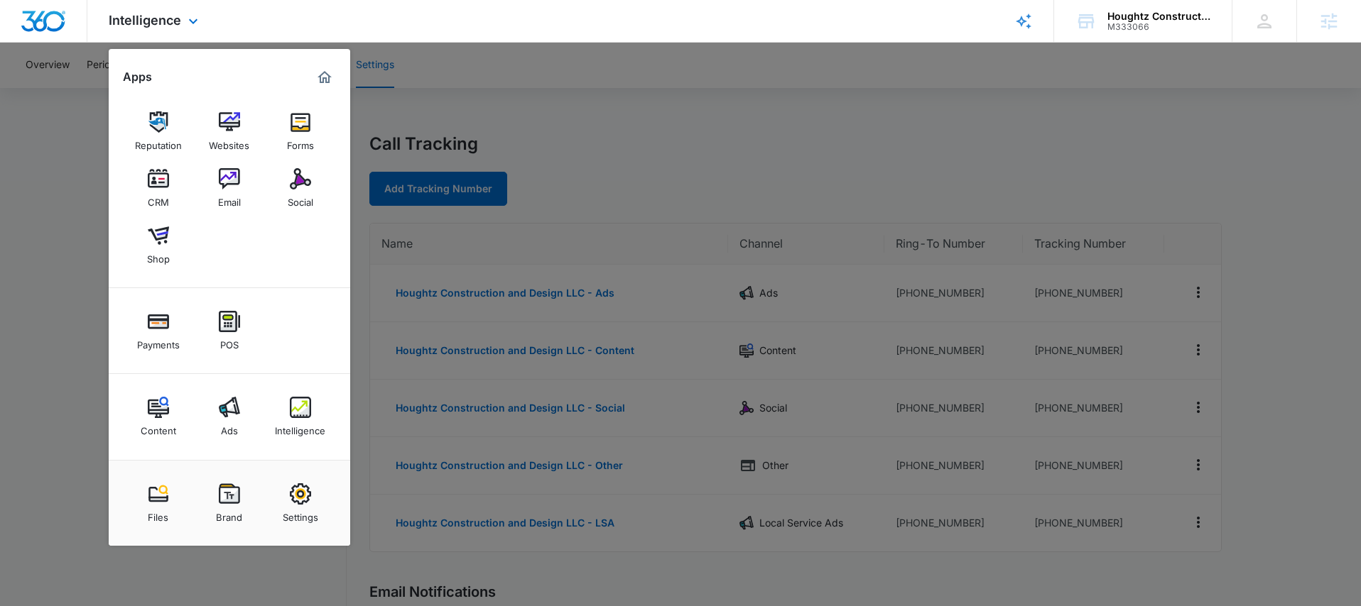
click at [53, 31] on div at bounding box center [43, 21] width 87 height 42
click at [511, 97] on div at bounding box center [680, 303] width 1361 height 606
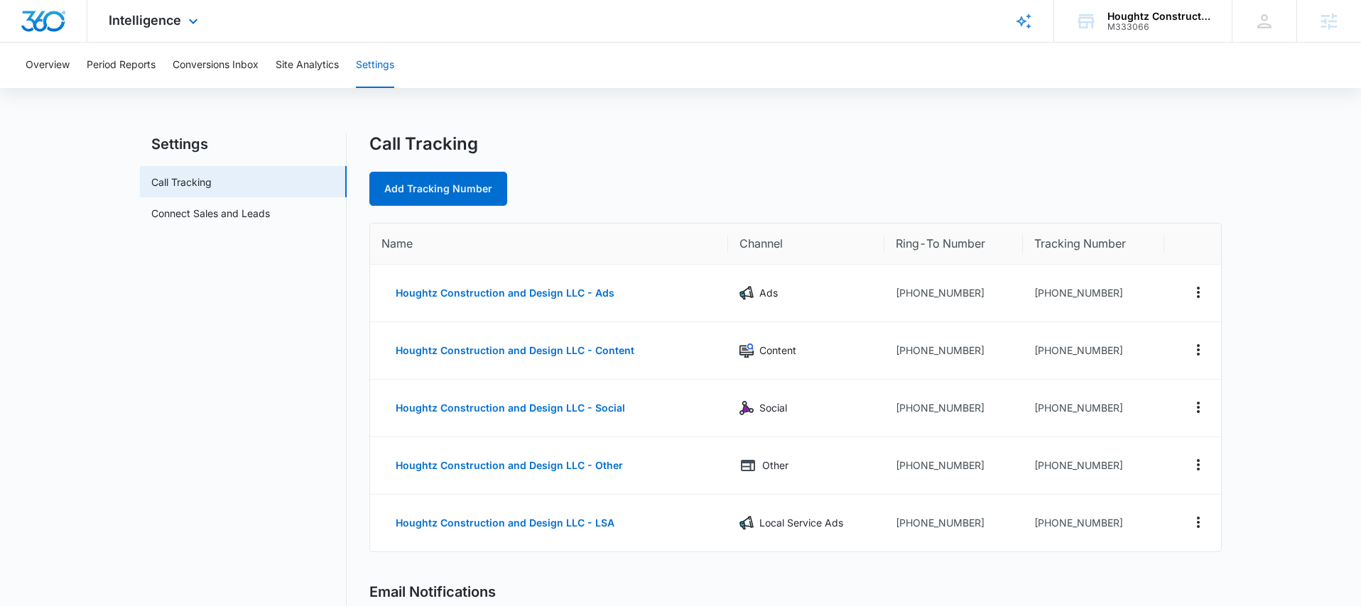
click at [180, 15] on div "Intelligence Apps Reputation Websites Forms CRM Email Social Shop Payments POS …" at bounding box center [155, 21] width 136 height 42
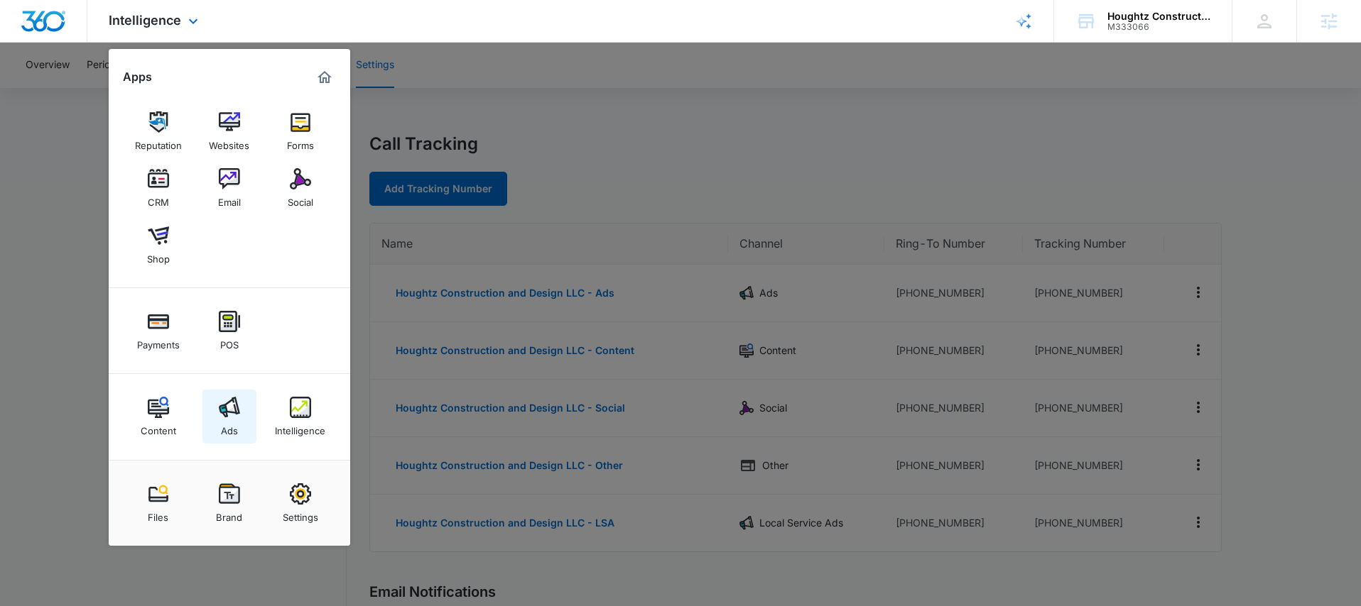
click at [226, 422] on div "Ads" at bounding box center [229, 427] width 17 height 18
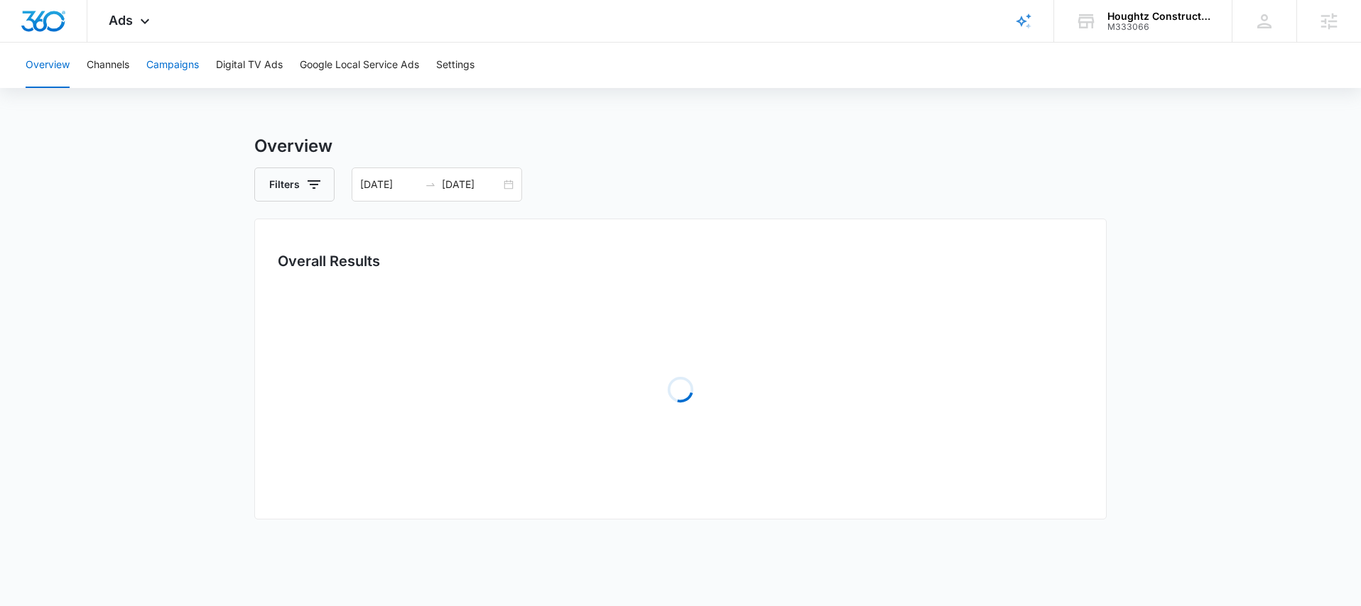
click at [170, 70] on button "Campaigns" at bounding box center [172, 65] width 53 height 45
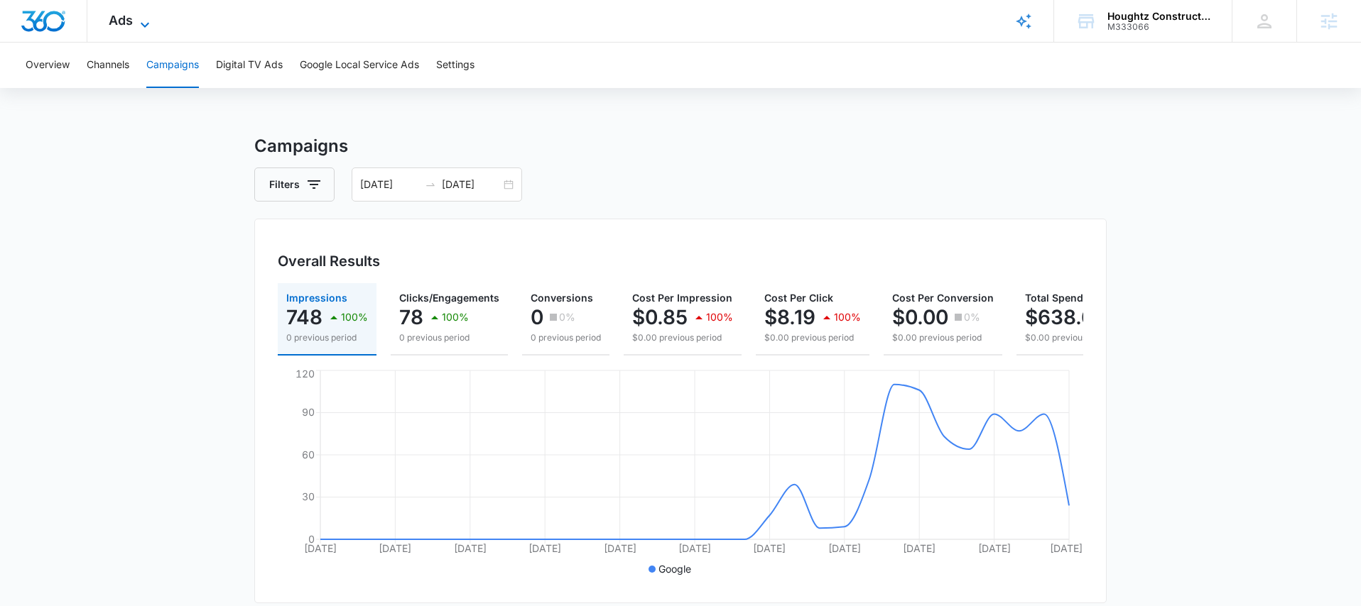
click at [146, 28] on icon at bounding box center [144, 24] width 17 height 17
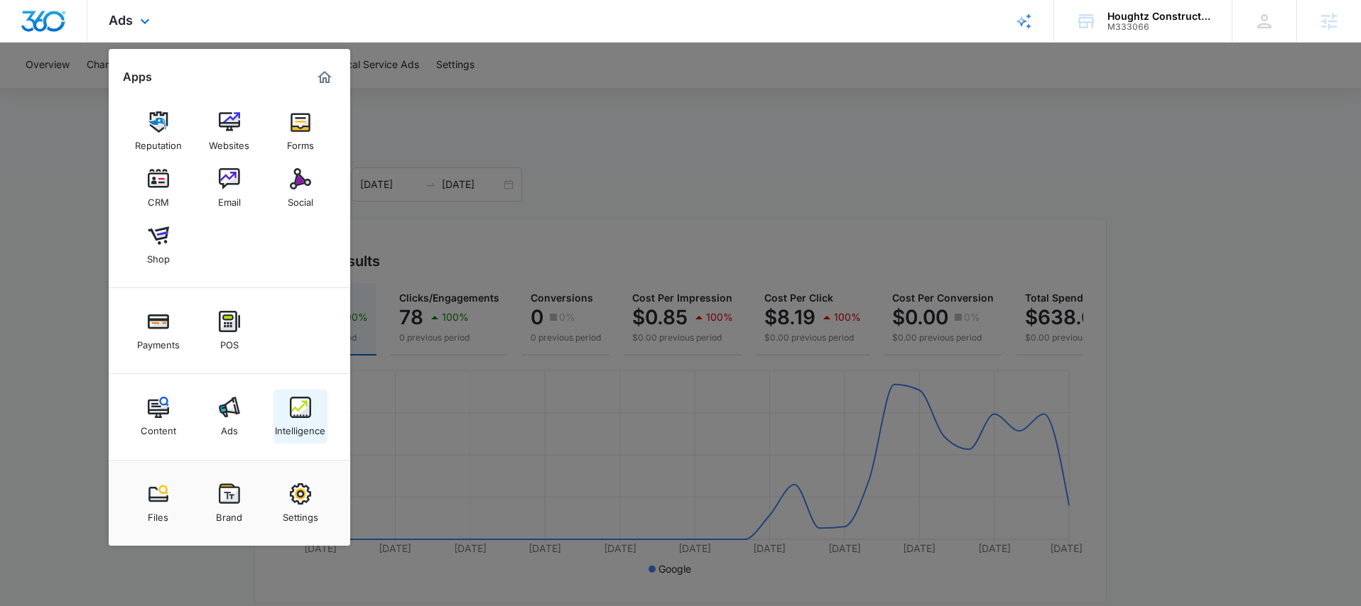
click at [290, 403] on img at bounding box center [300, 407] width 21 height 21
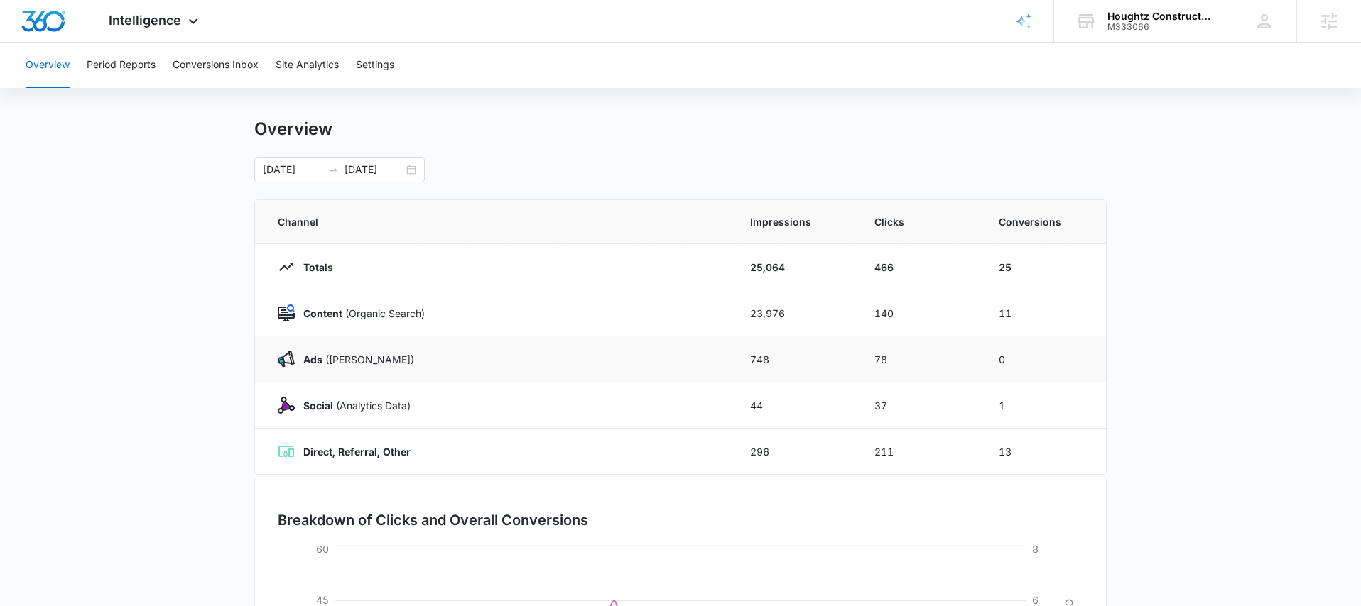
scroll to position [12, 0]
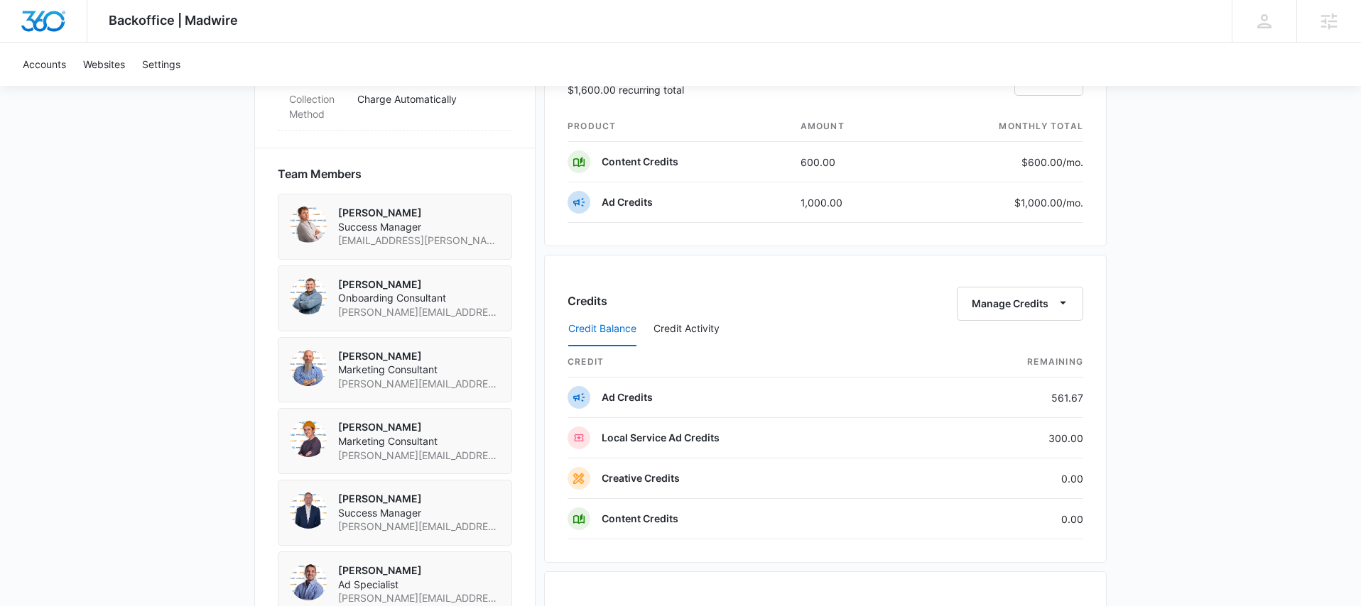
scroll to position [955, 0]
click at [682, 329] on button "Credit Activity" at bounding box center [686, 330] width 66 height 34
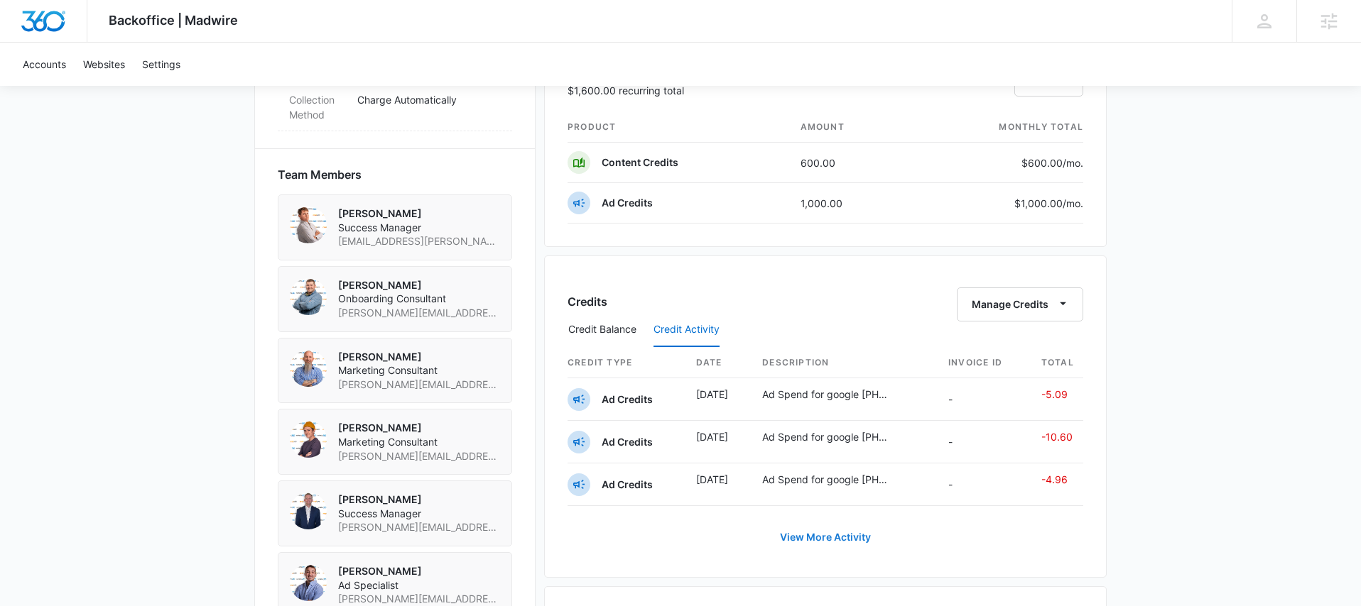
click at [817, 531] on button "View More Activity" at bounding box center [825, 538] width 119 height 34
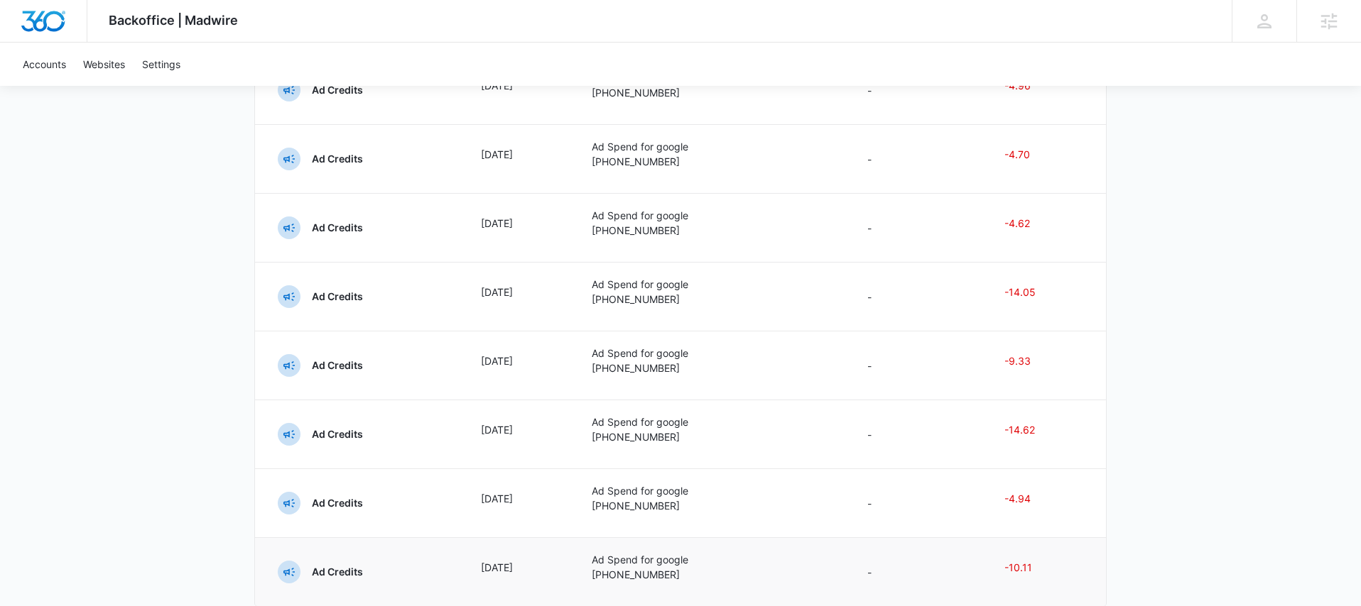
scroll to position [460, 0]
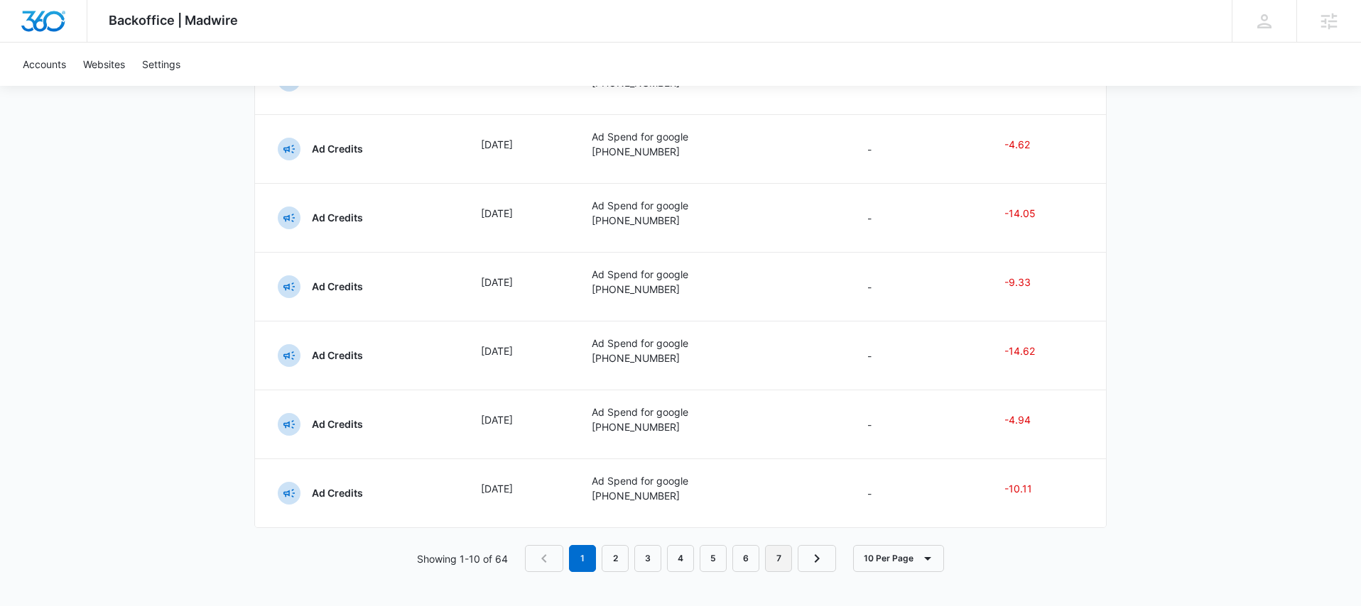
click at [775, 559] on link "7" at bounding box center [778, 558] width 27 height 27
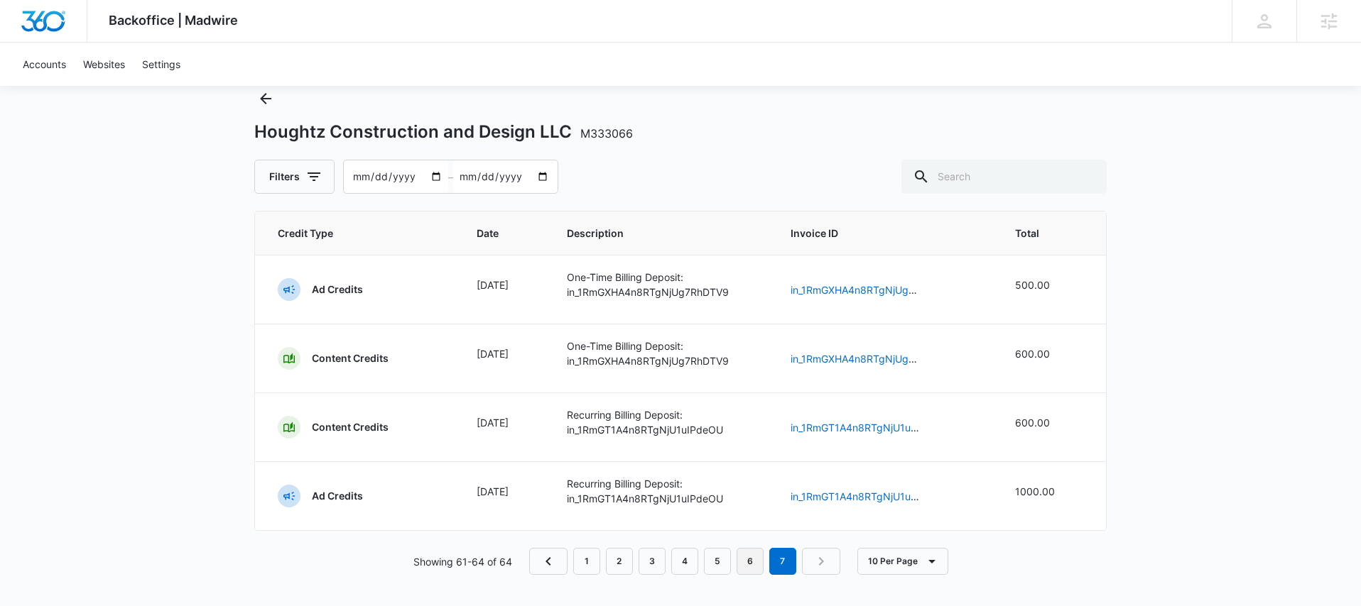
scroll to position [47, 0]
click at [756, 563] on link "6" at bounding box center [749, 558] width 27 height 27
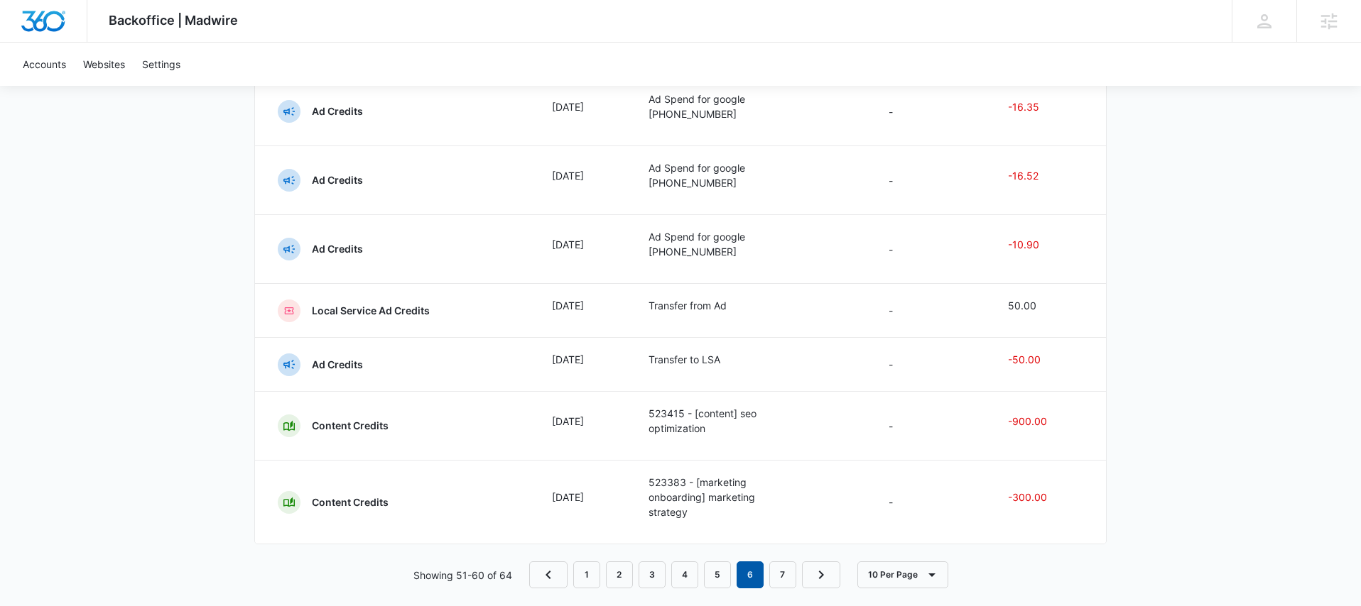
scroll to position [445, 0]
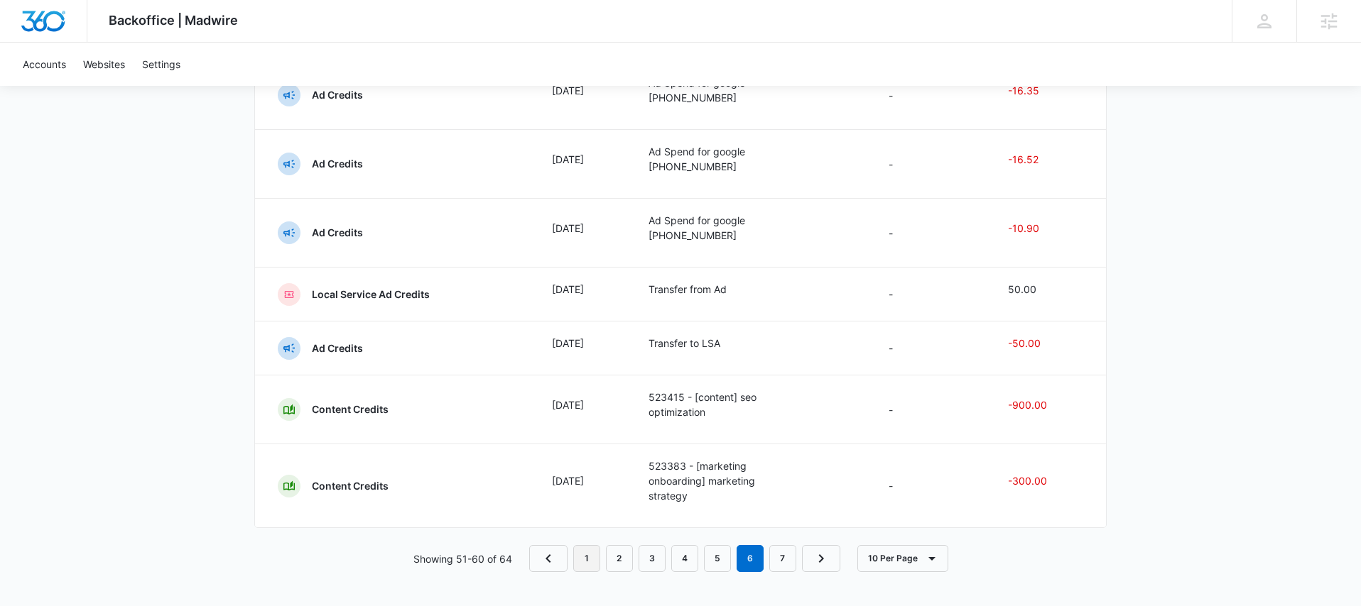
click at [591, 562] on link "1" at bounding box center [586, 558] width 27 height 27
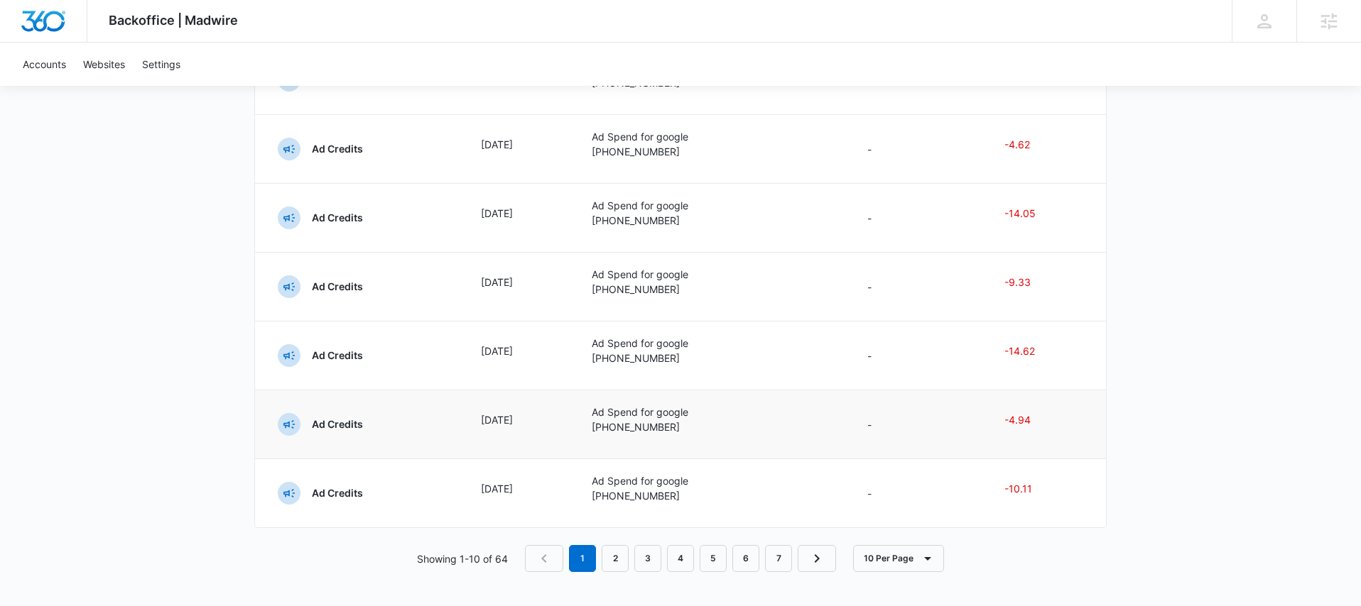
scroll to position [0, 0]
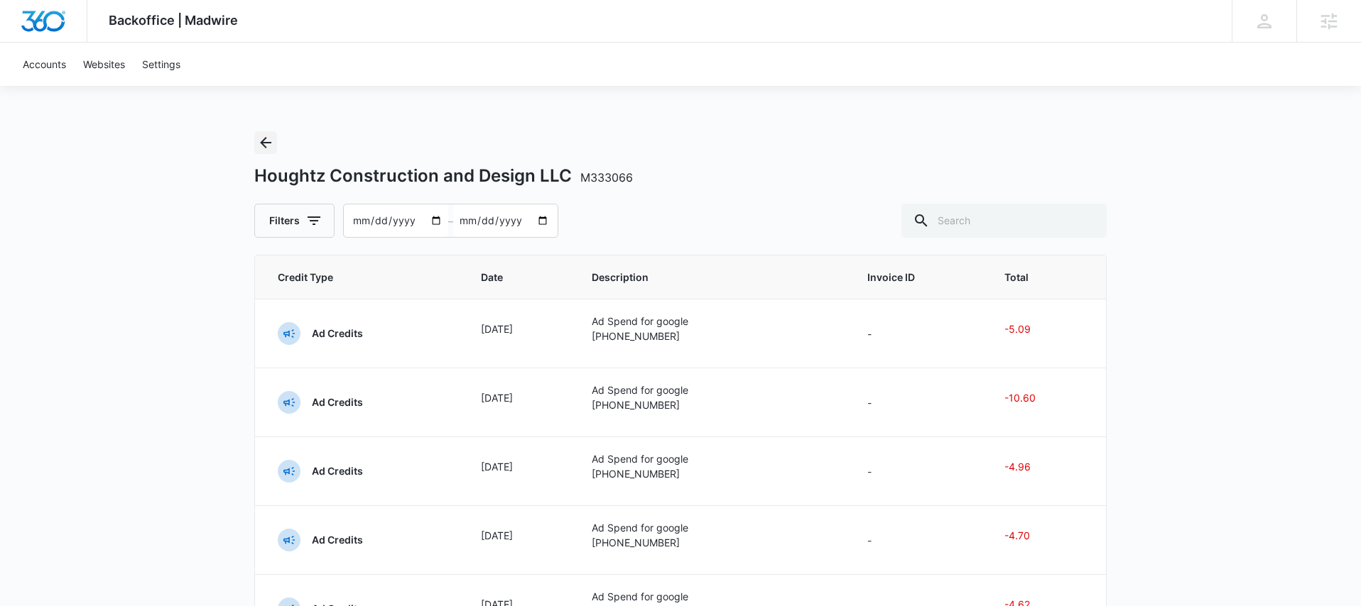
click at [263, 144] on icon "Back" at bounding box center [265, 142] width 17 height 17
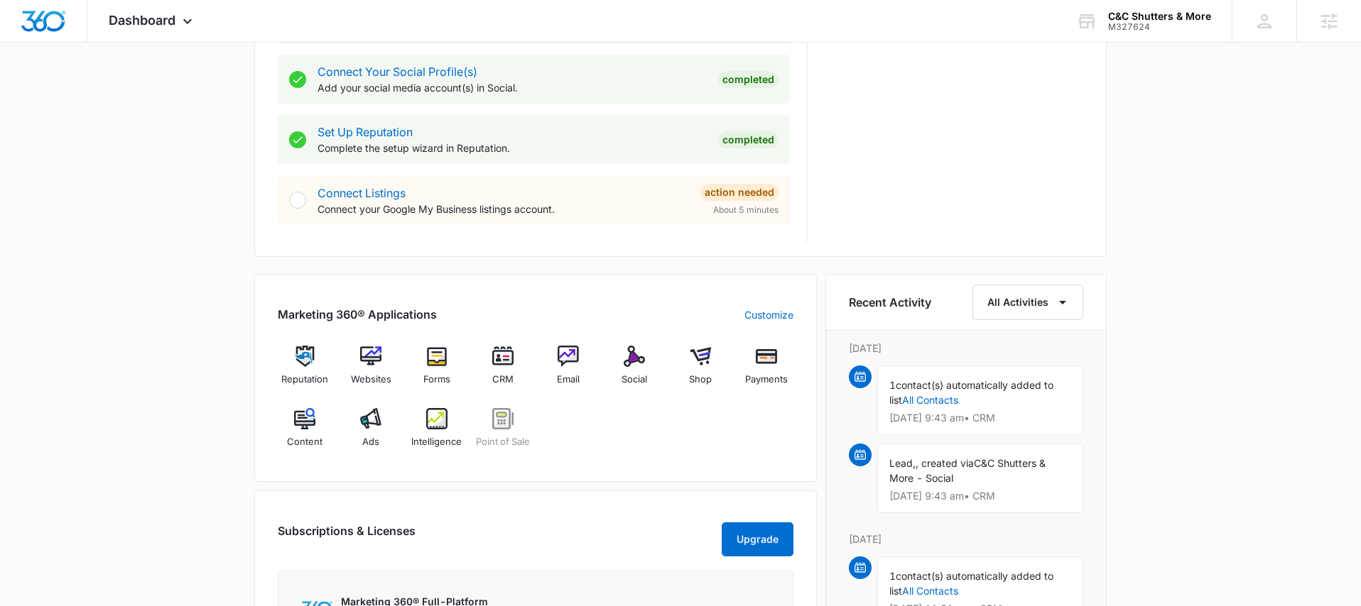
scroll to position [654, 0]
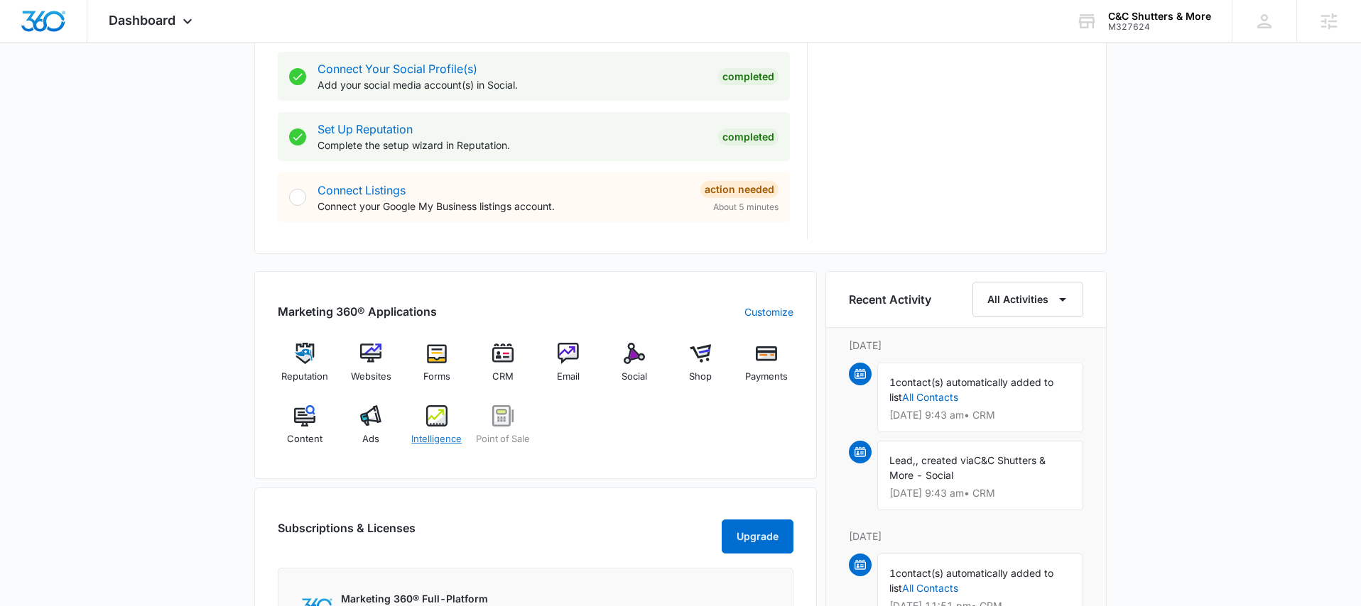
click at [438, 431] on div "Intelligence" at bounding box center [437, 431] width 55 height 51
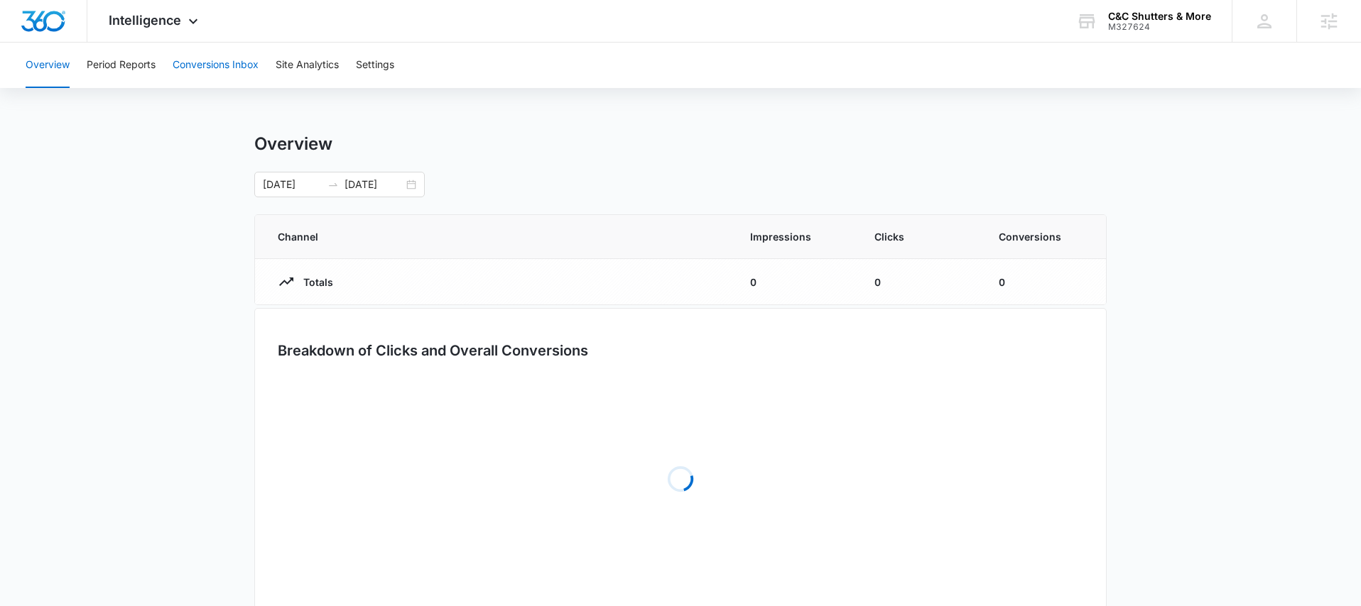
click at [216, 73] on button "Conversions Inbox" at bounding box center [216, 65] width 86 height 45
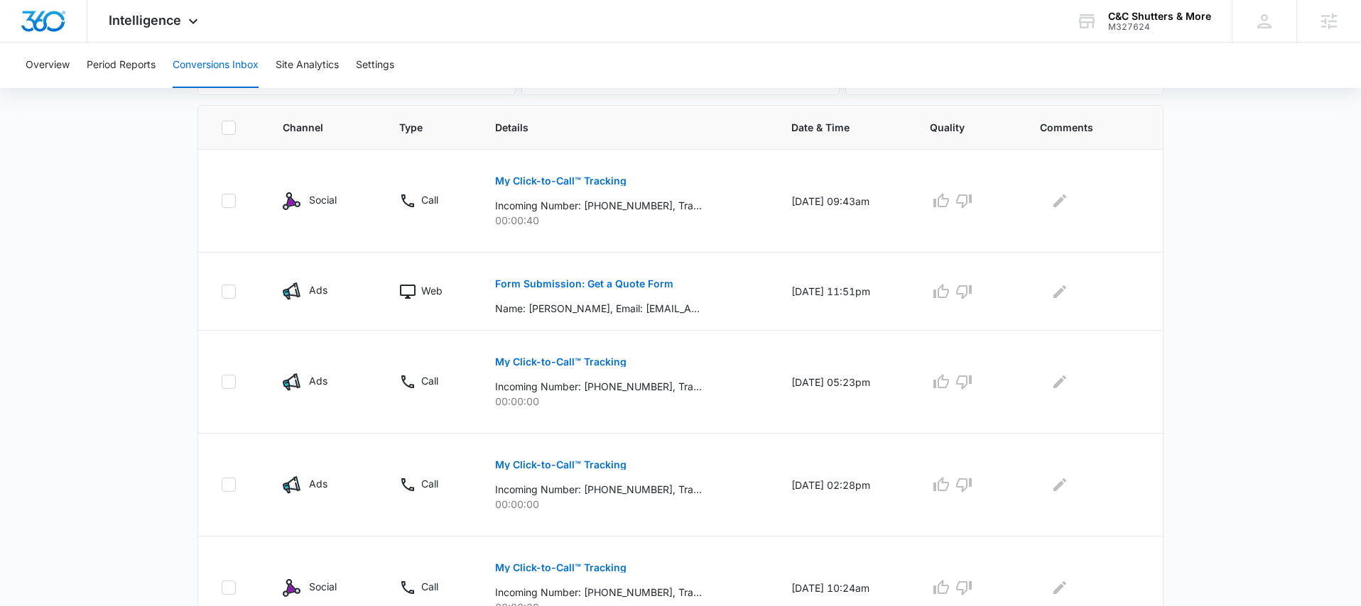
scroll to position [295, 0]
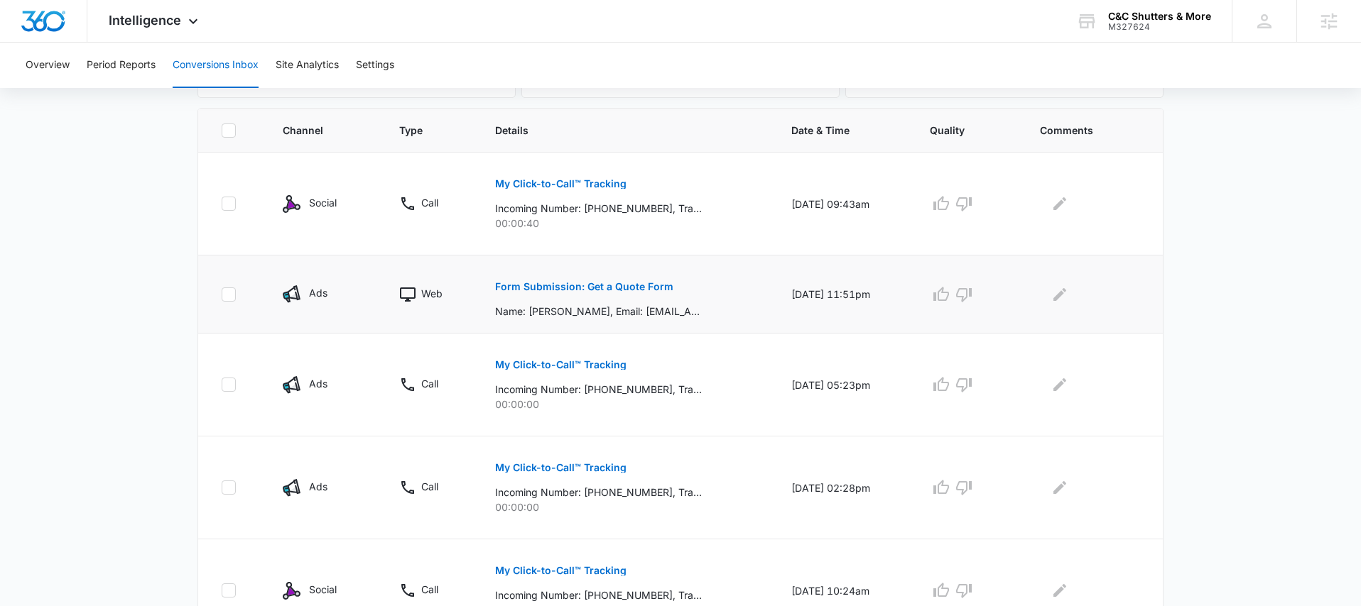
click at [613, 289] on p "Form Submission: Get a Quote Form" at bounding box center [584, 287] width 178 height 10
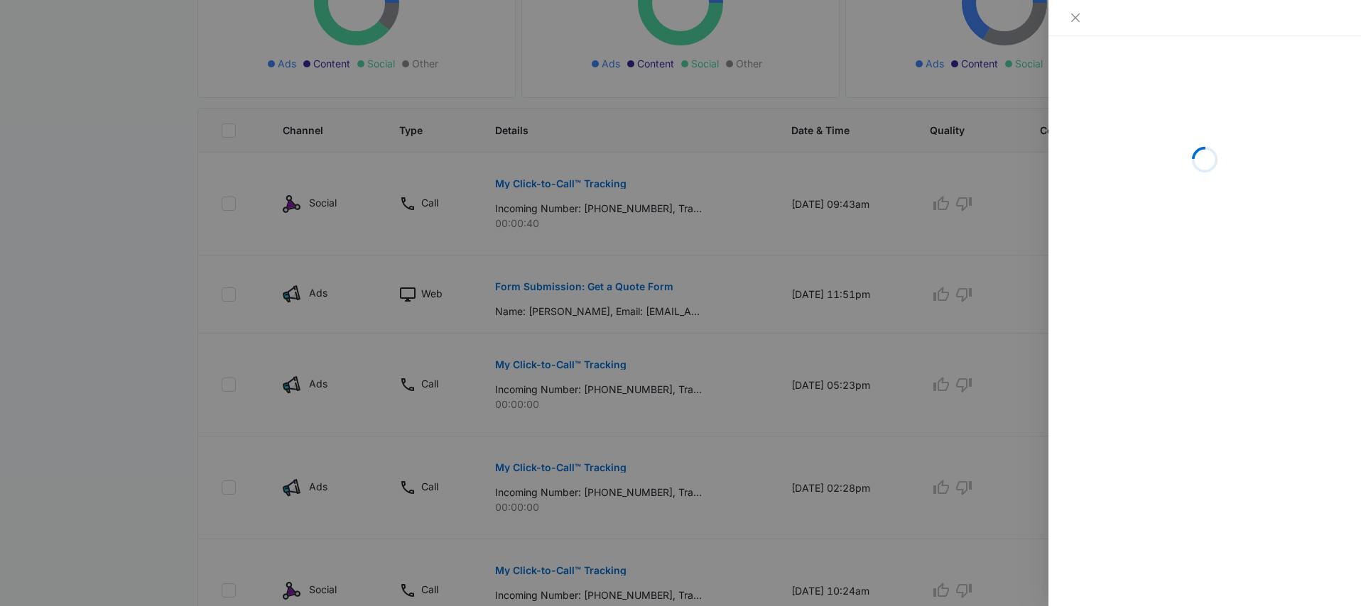
click at [638, 300] on div at bounding box center [680, 303] width 1361 height 606
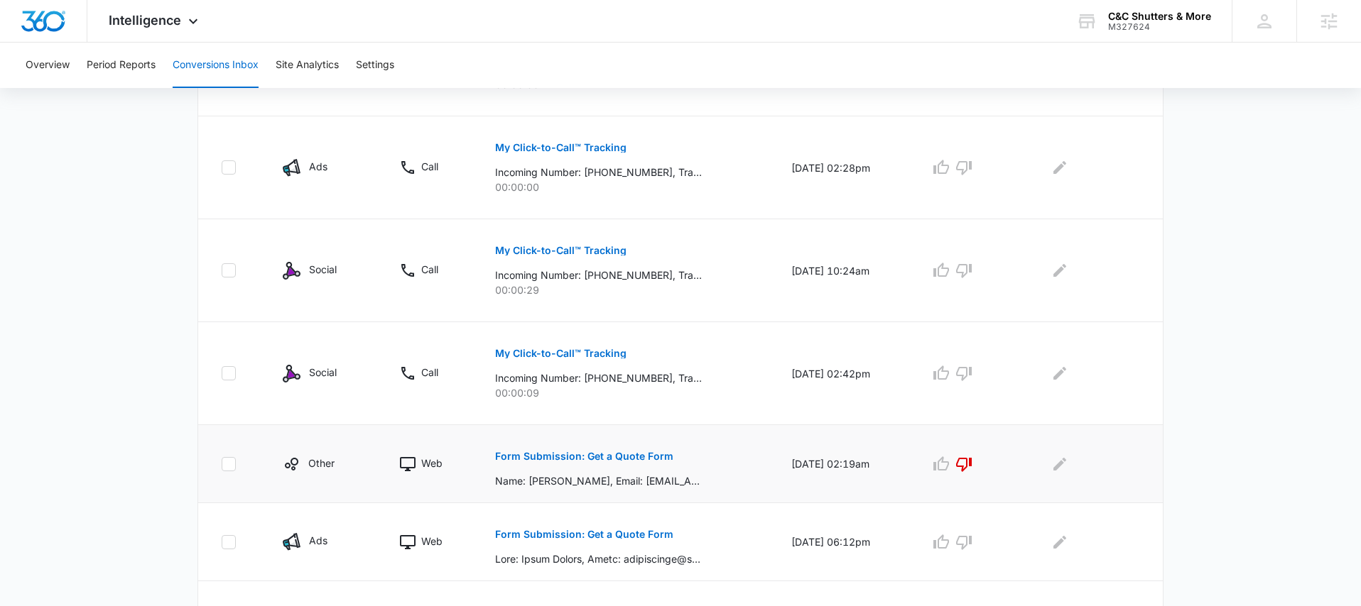
scroll to position [670, 0]
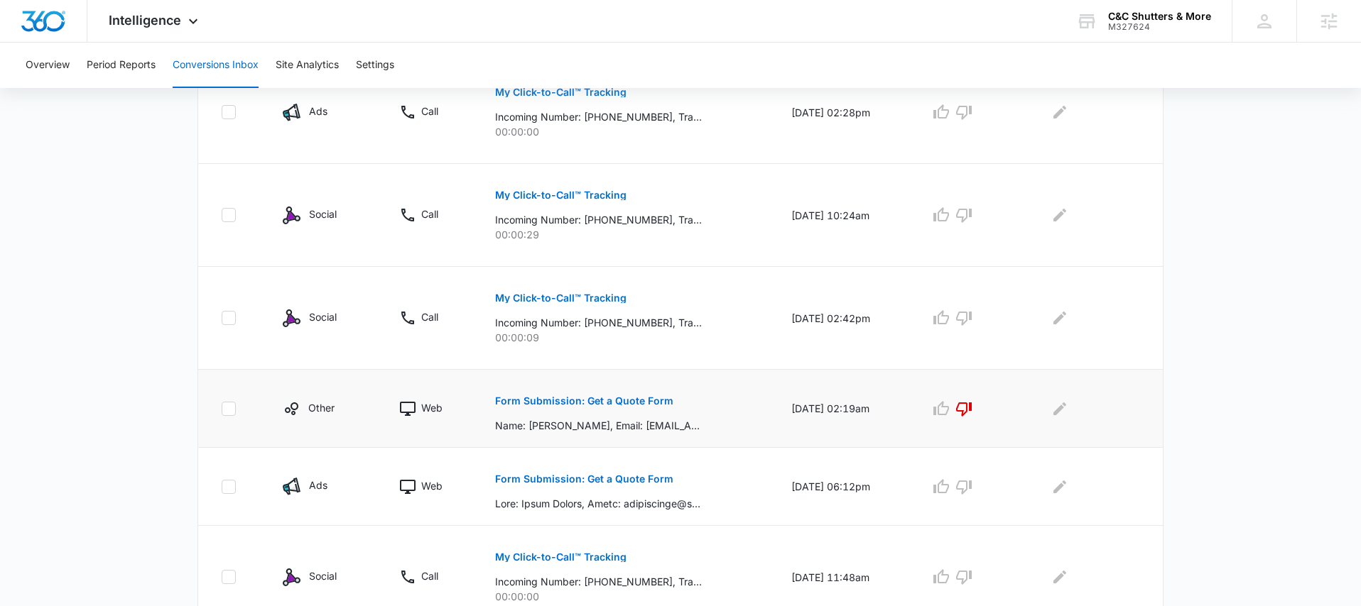
click at [619, 403] on p "Form Submission: Get a Quote Form" at bounding box center [584, 401] width 178 height 10
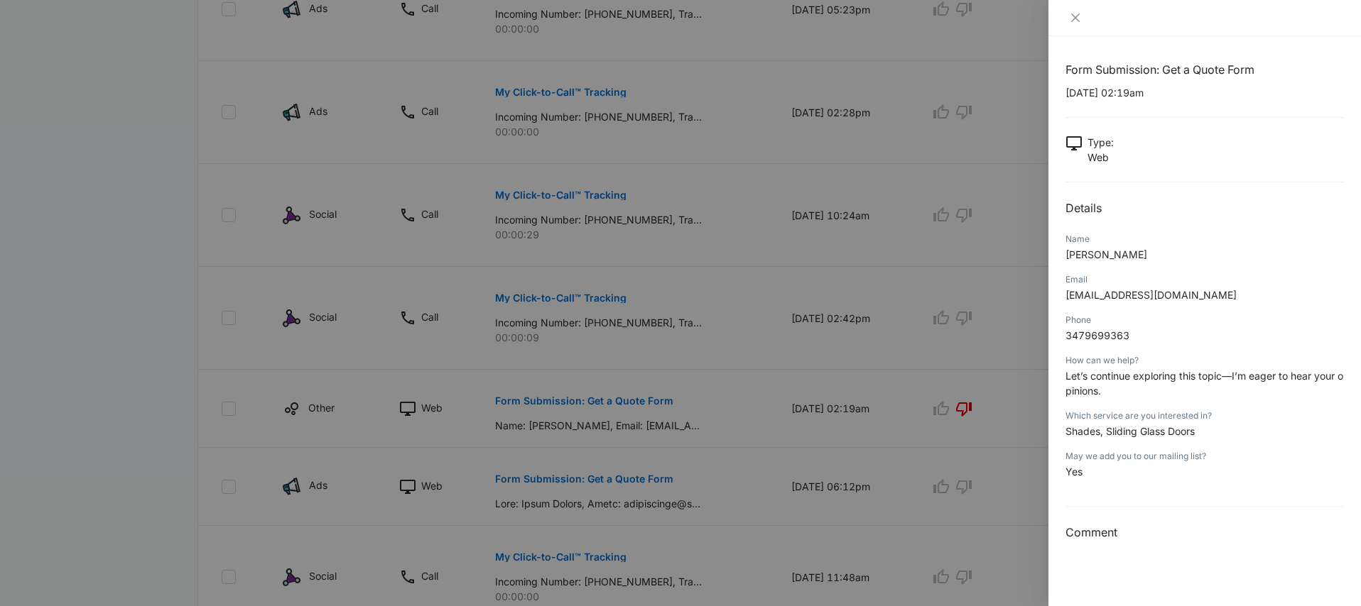
click at [793, 486] on div at bounding box center [680, 303] width 1361 height 606
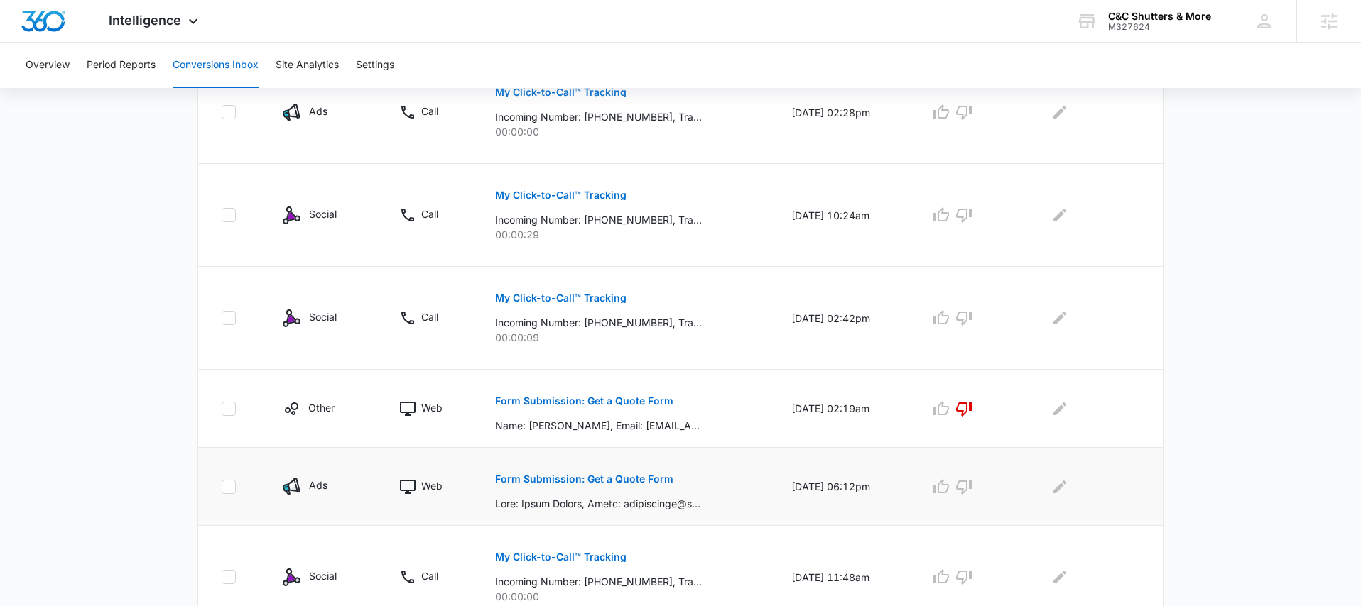
click at [586, 479] on p "Form Submission: Get a Quote Form" at bounding box center [584, 479] width 178 height 10
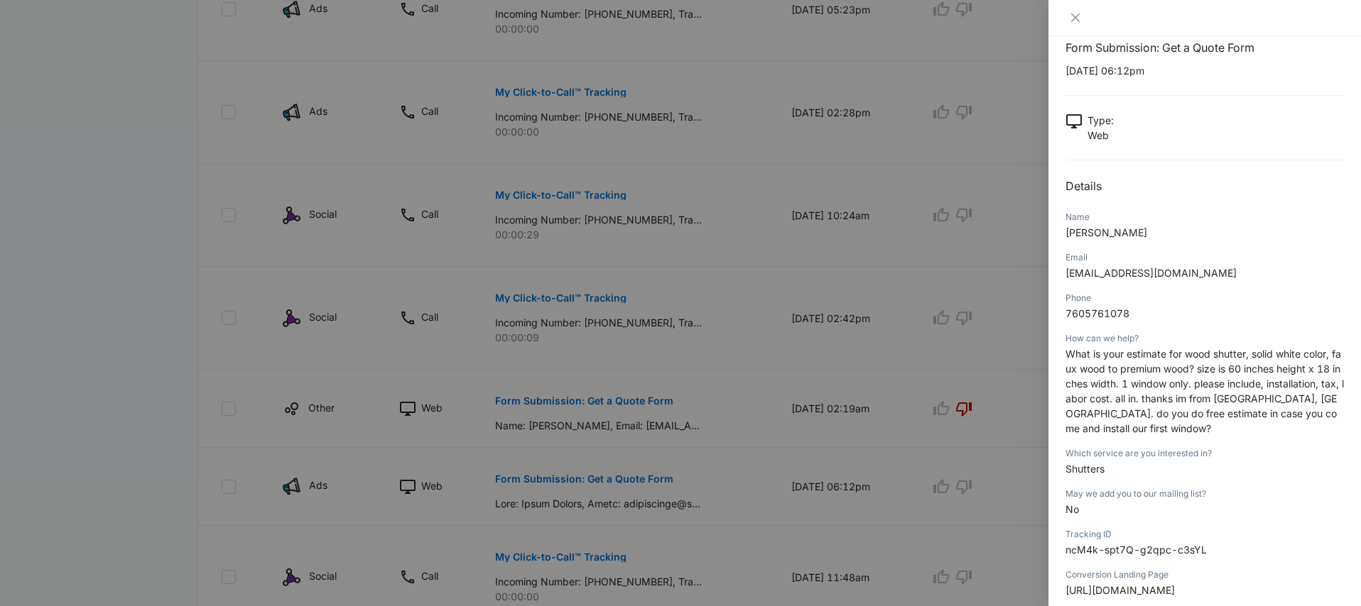
scroll to position [13, 0]
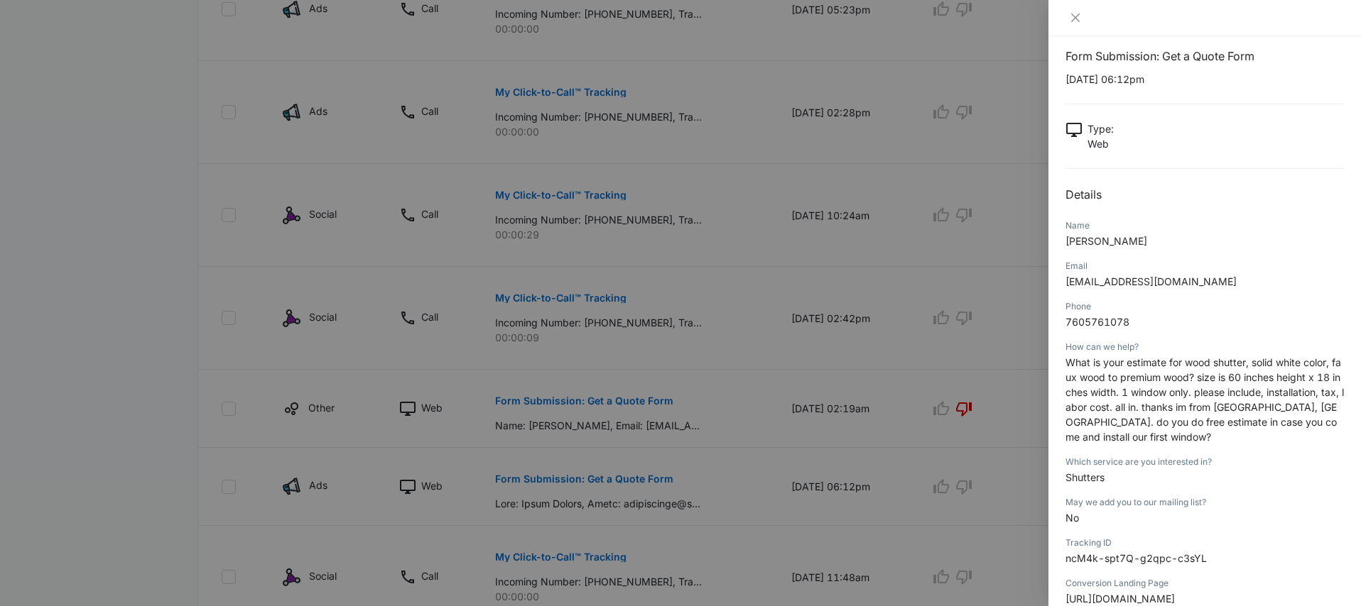
click at [741, 337] on div at bounding box center [680, 303] width 1361 height 606
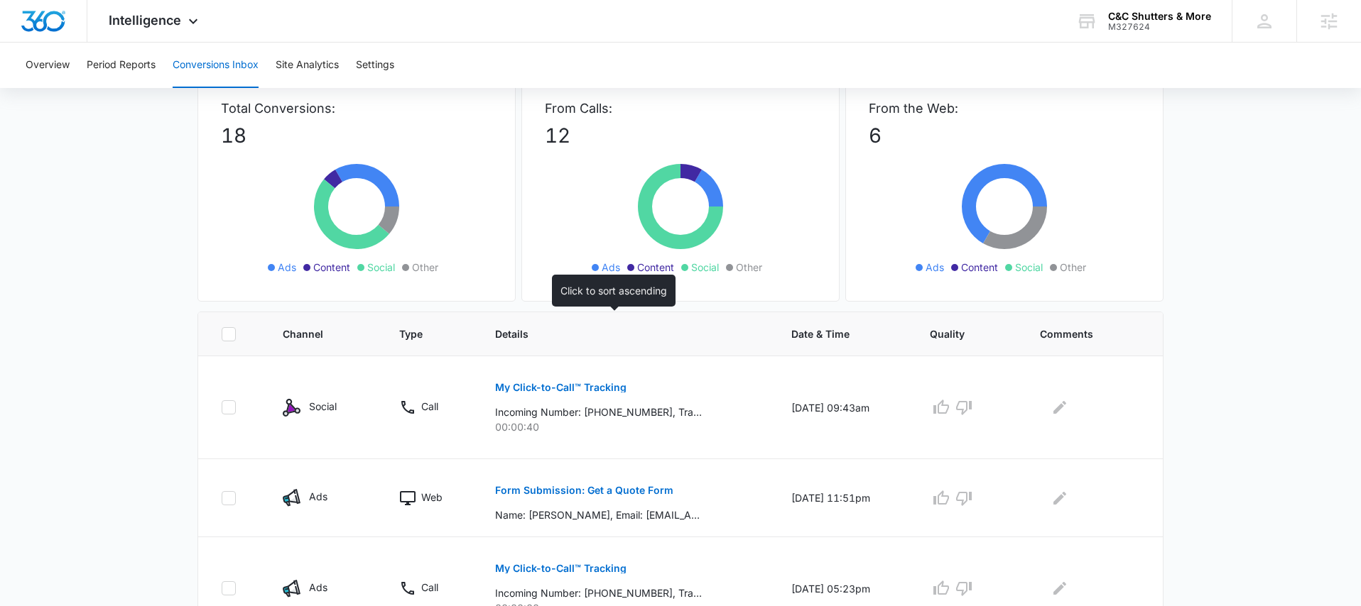
scroll to position [80, 0]
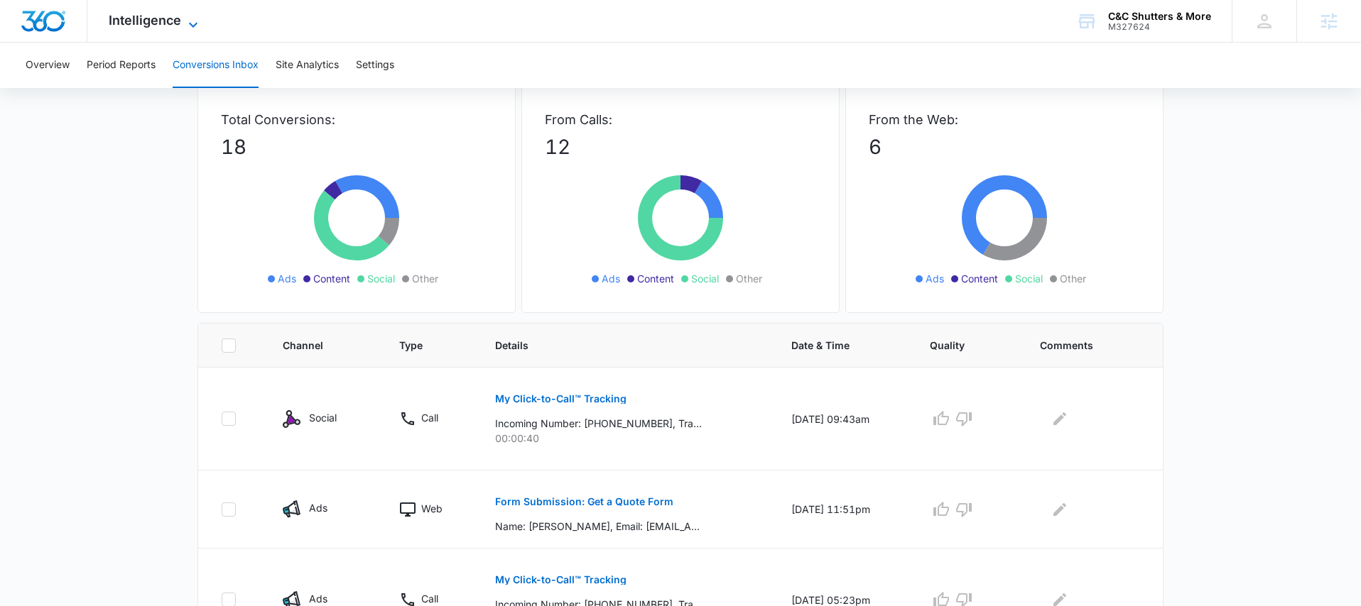
click at [198, 20] on icon at bounding box center [193, 24] width 17 height 17
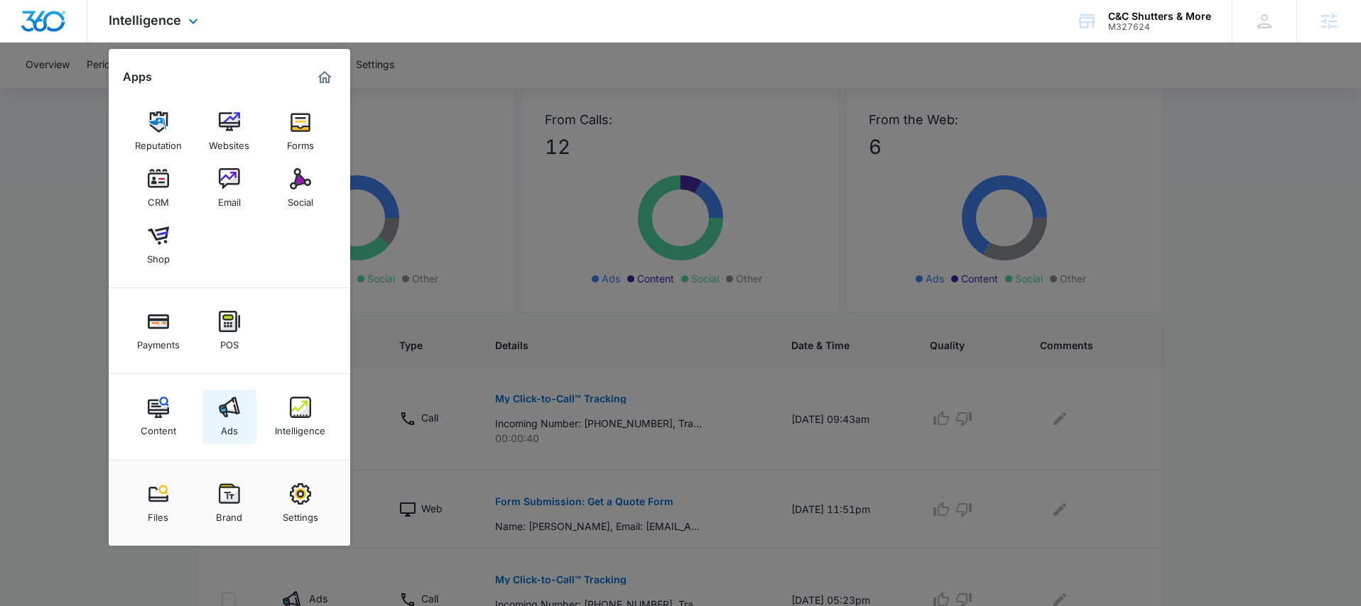
click at [229, 425] on div "Ads" at bounding box center [229, 427] width 17 height 18
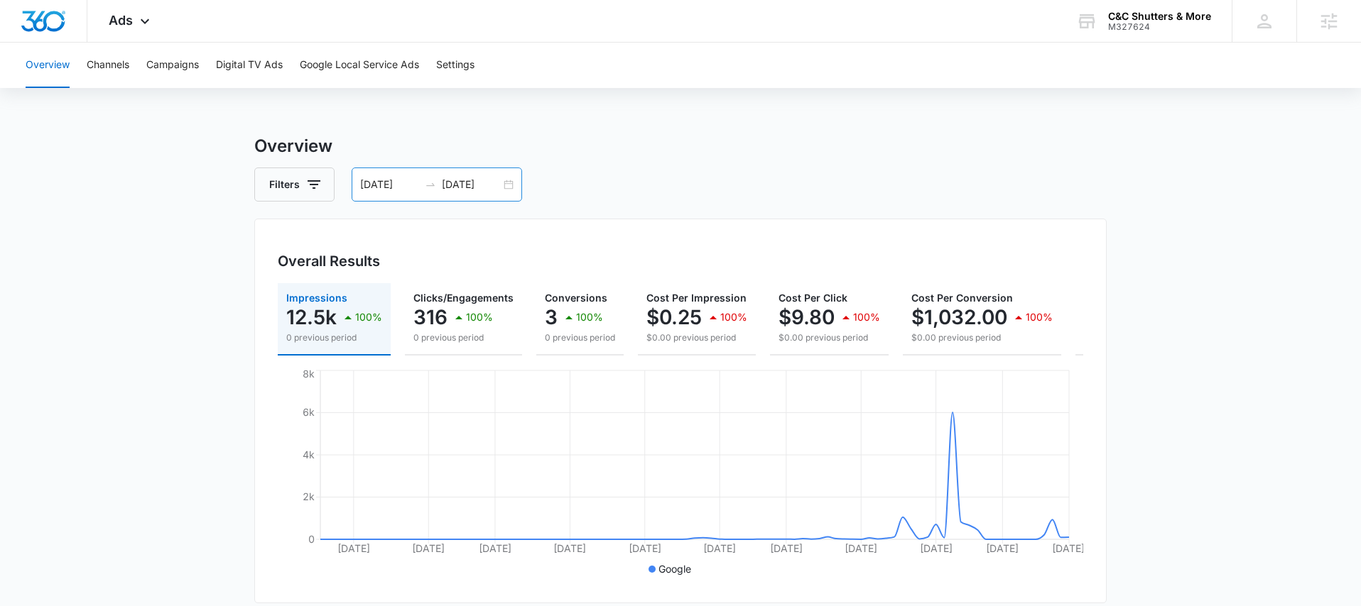
click at [507, 184] on div "04/15/2025 07/14/2025" at bounding box center [437, 185] width 170 height 34
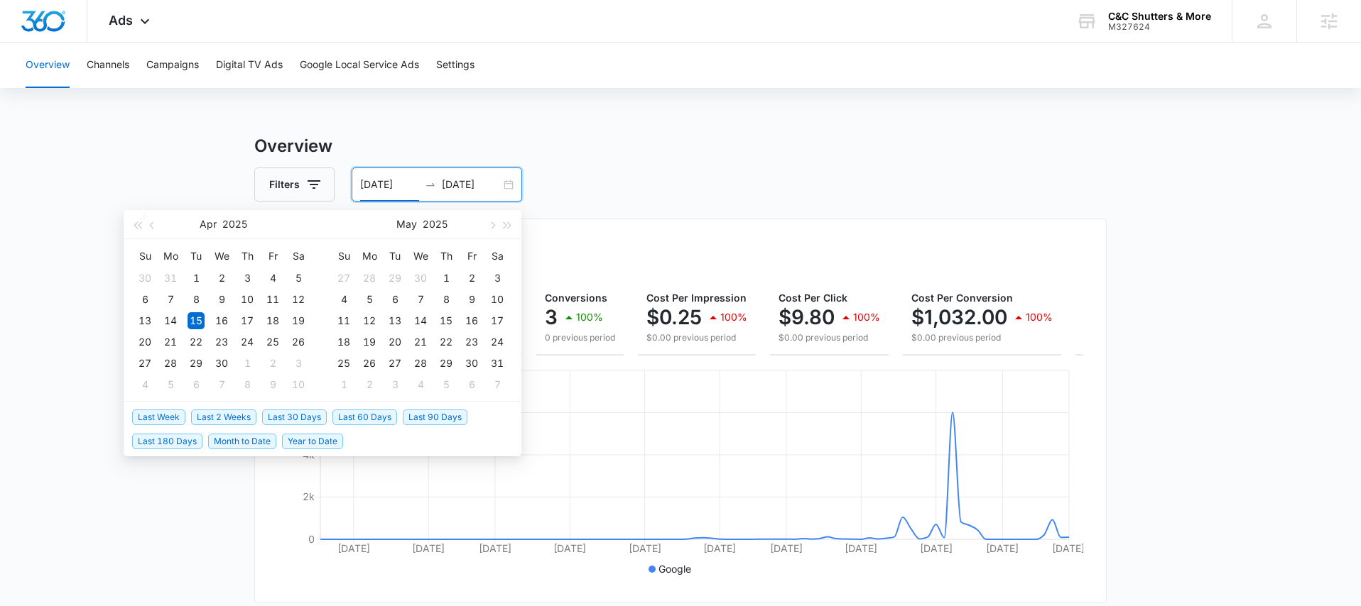
click at [286, 417] on span "Last 30 Days" at bounding box center [294, 418] width 65 height 16
type input "07/14/2025"
type input "08/13/2025"
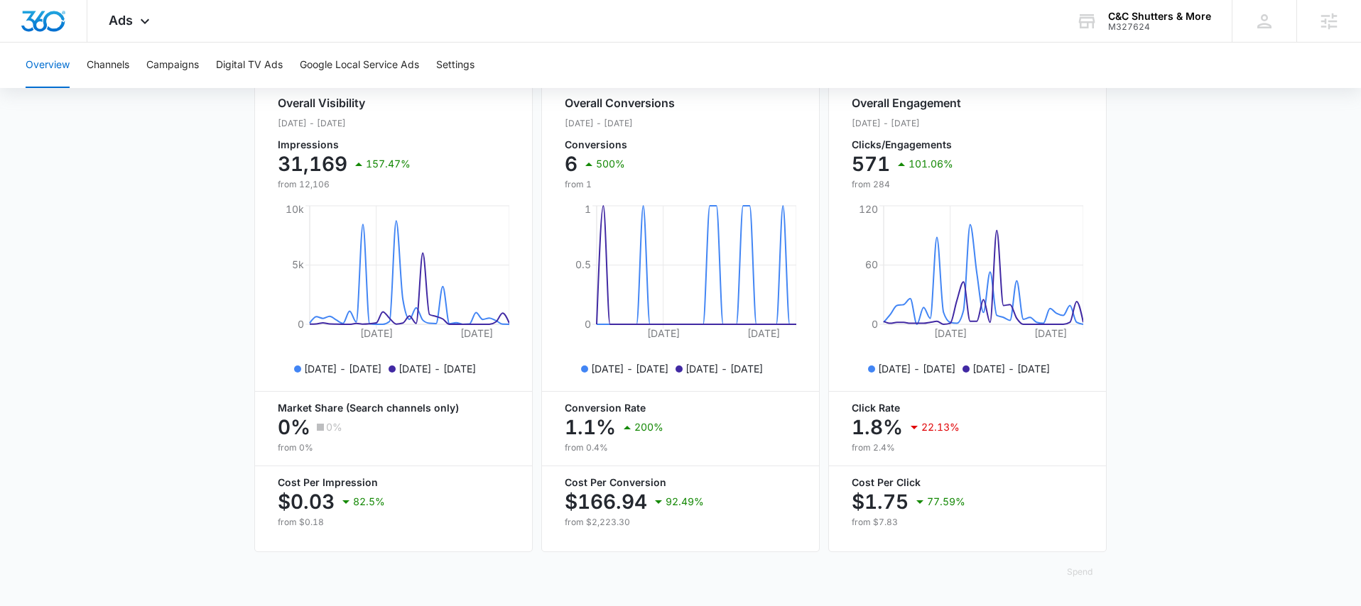
scroll to position [67, 0]
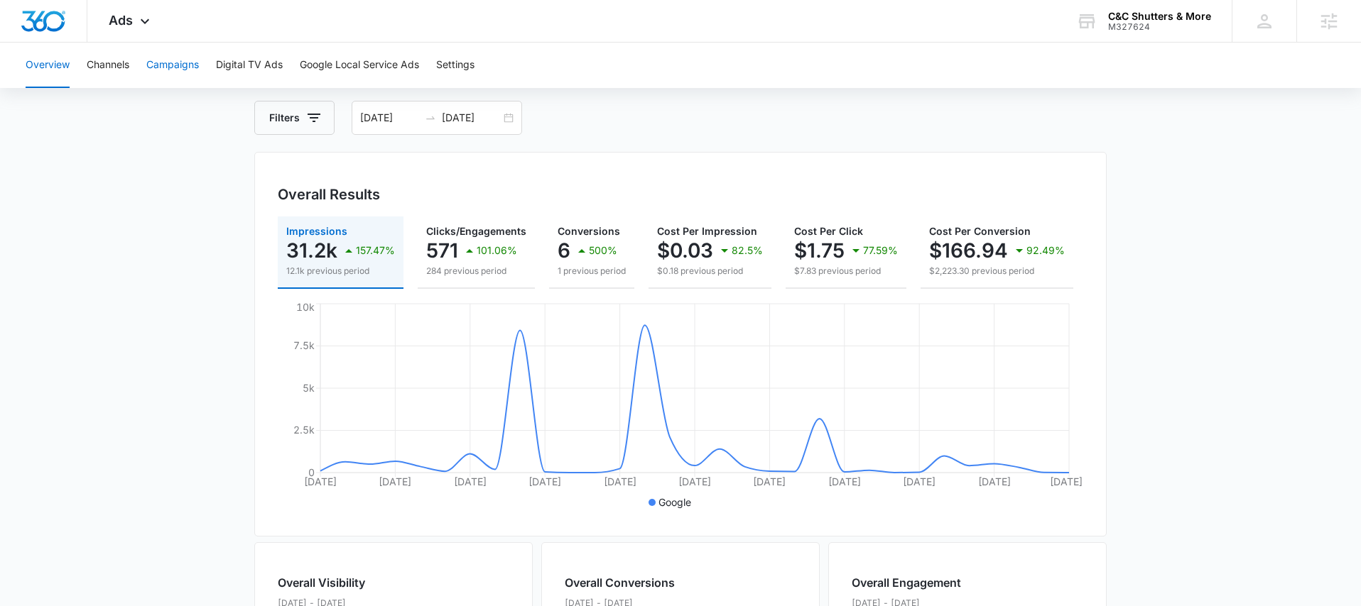
click at [169, 67] on button "Campaigns" at bounding box center [172, 65] width 53 height 45
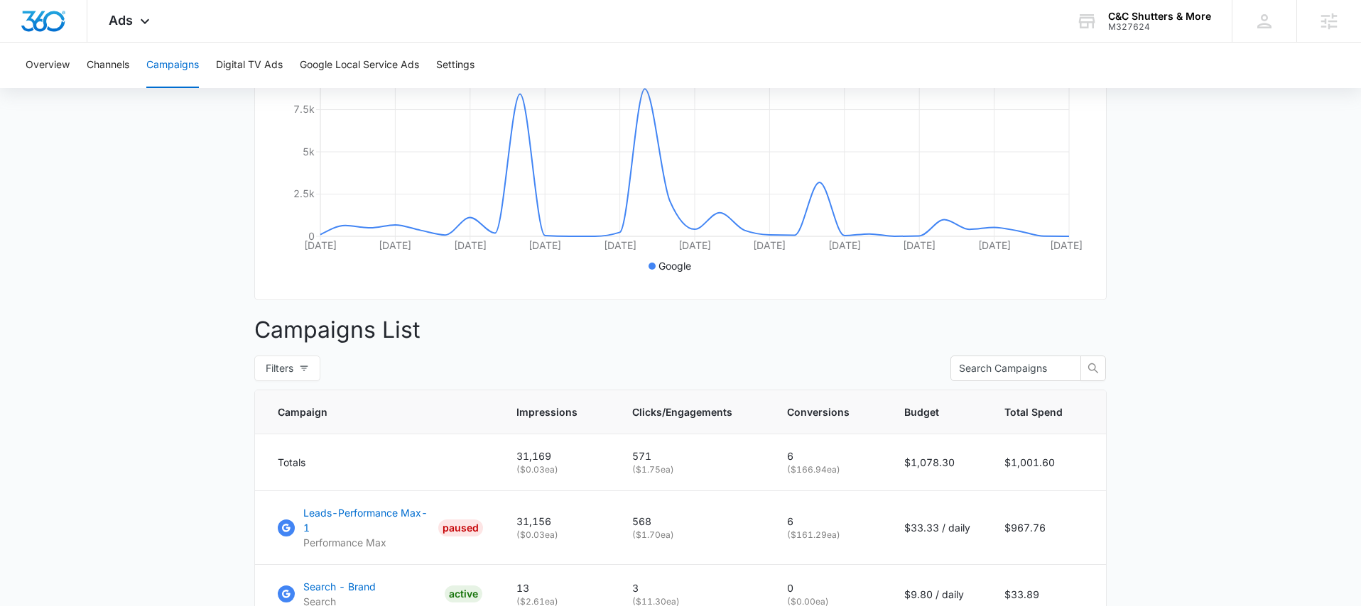
scroll to position [302, 0]
click at [147, 23] on icon at bounding box center [144, 24] width 17 height 17
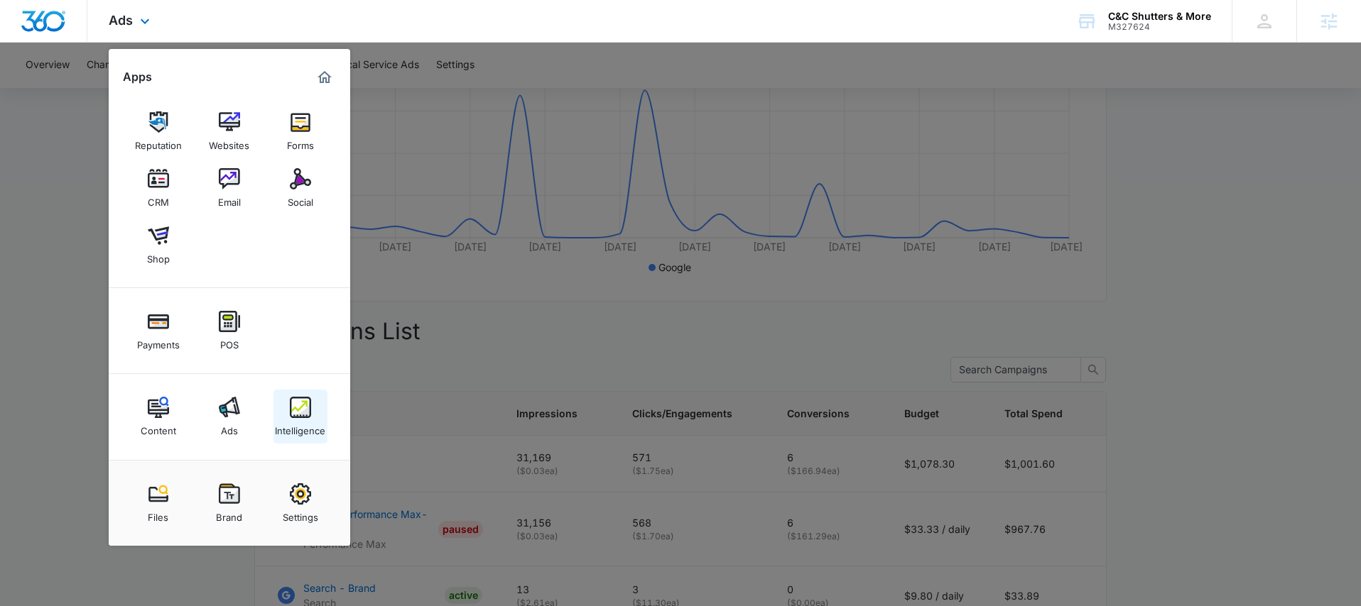
click at [305, 420] on div "Intelligence" at bounding box center [300, 427] width 50 height 18
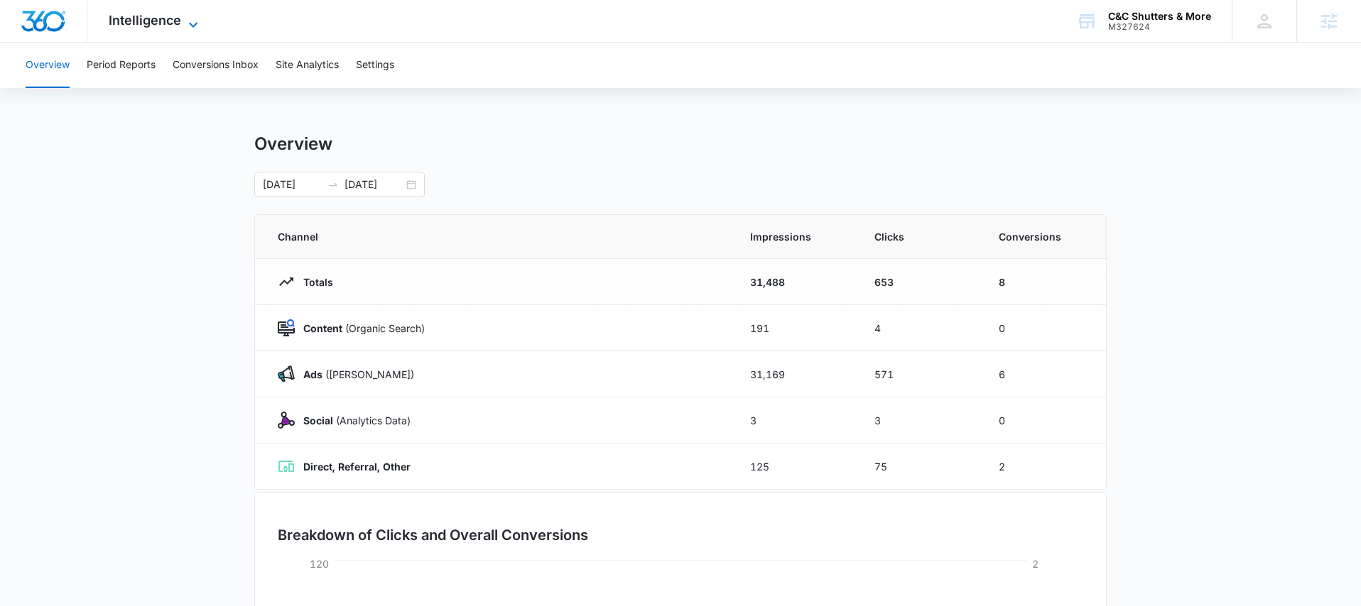
click at [174, 27] on span "Intelligence" at bounding box center [145, 20] width 72 height 15
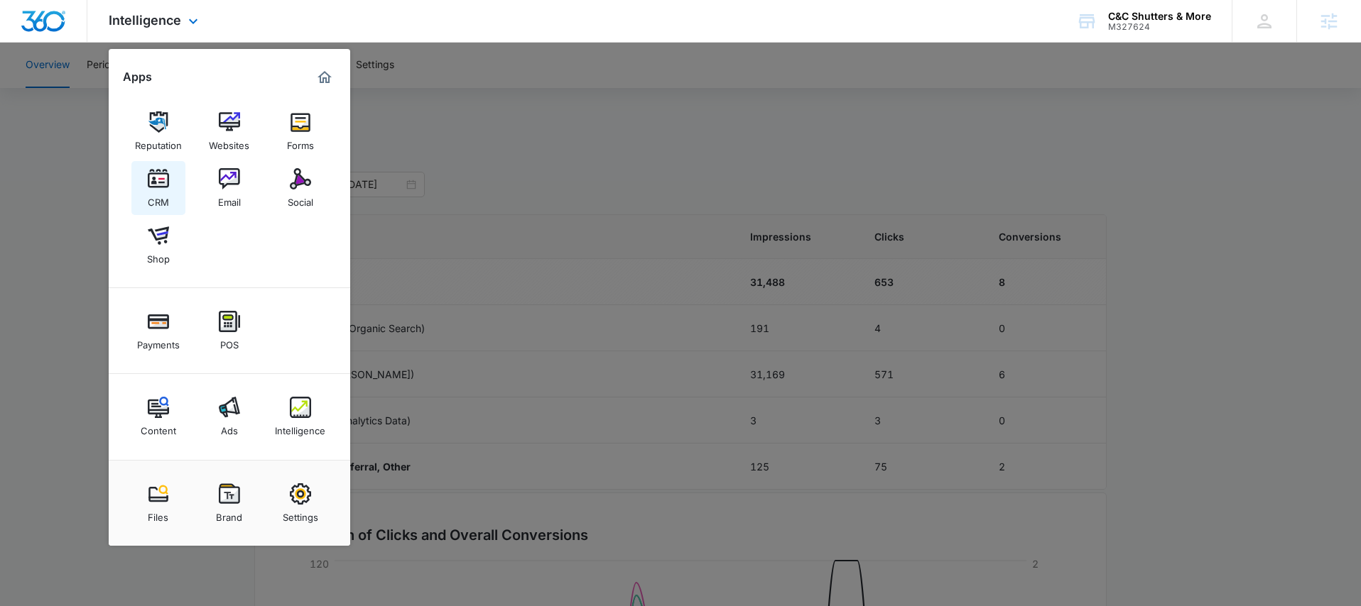
click at [162, 181] on img at bounding box center [158, 178] width 21 height 21
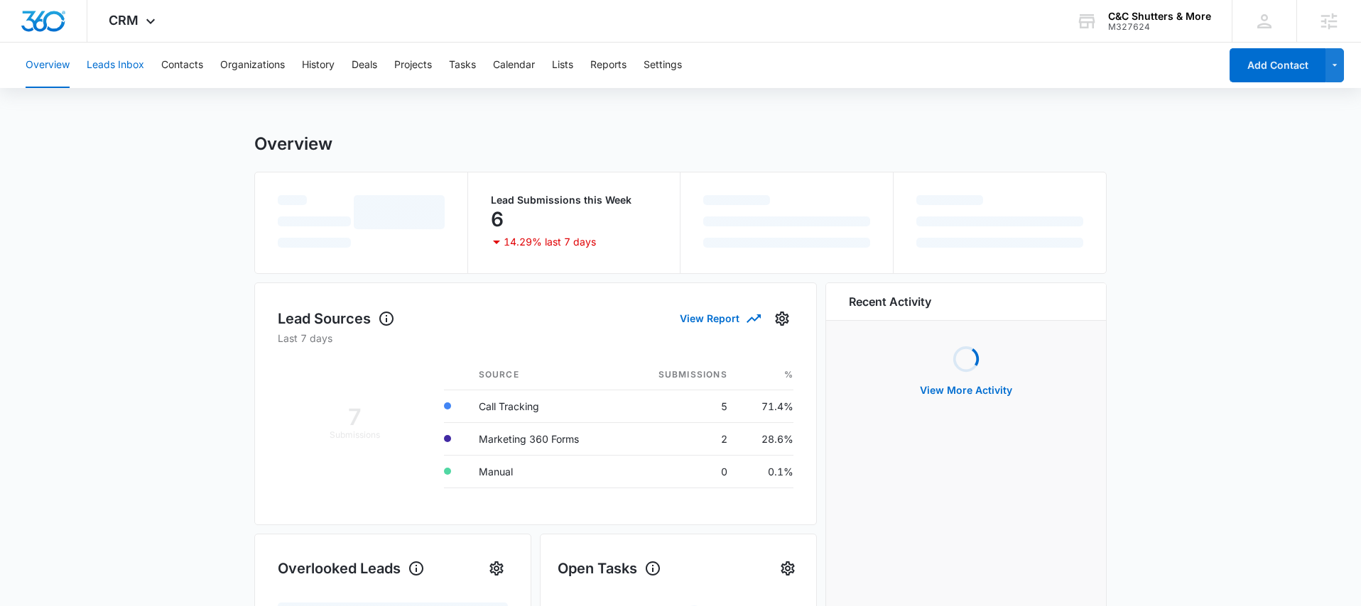
click at [129, 71] on button "Leads Inbox" at bounding box center [116, 65] width 58 height 45
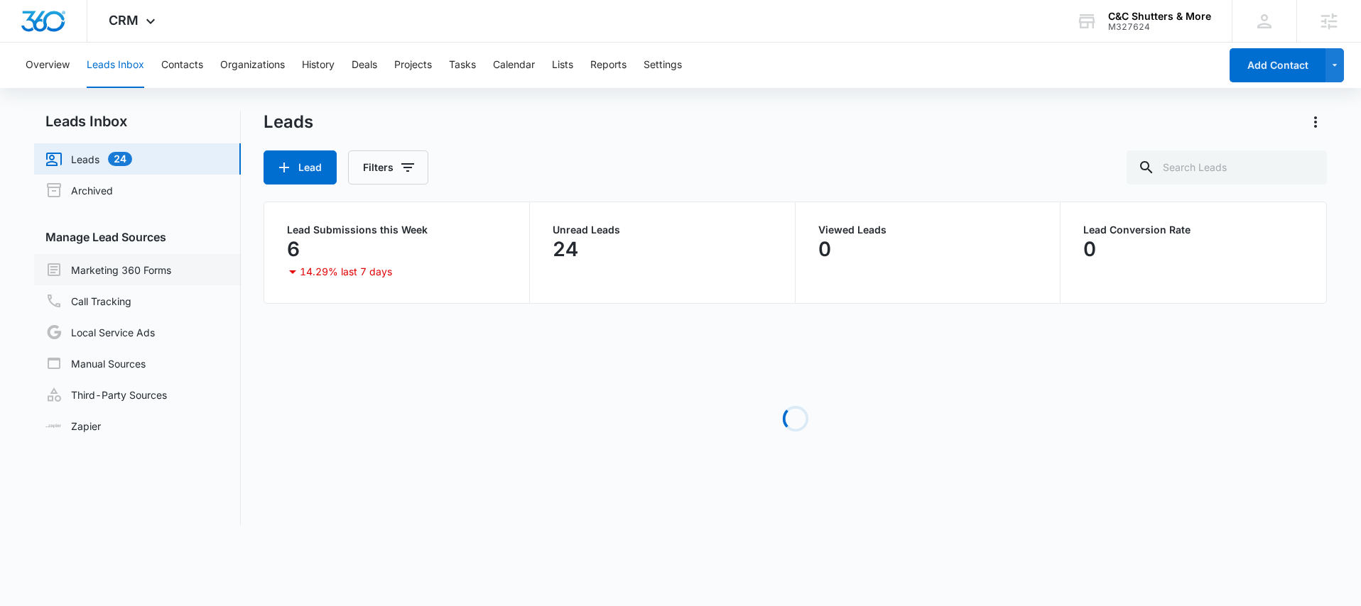
click at [170, 272] on link "Marketing 360 Forms" at bounding box center [108, 269] width 126 height 17
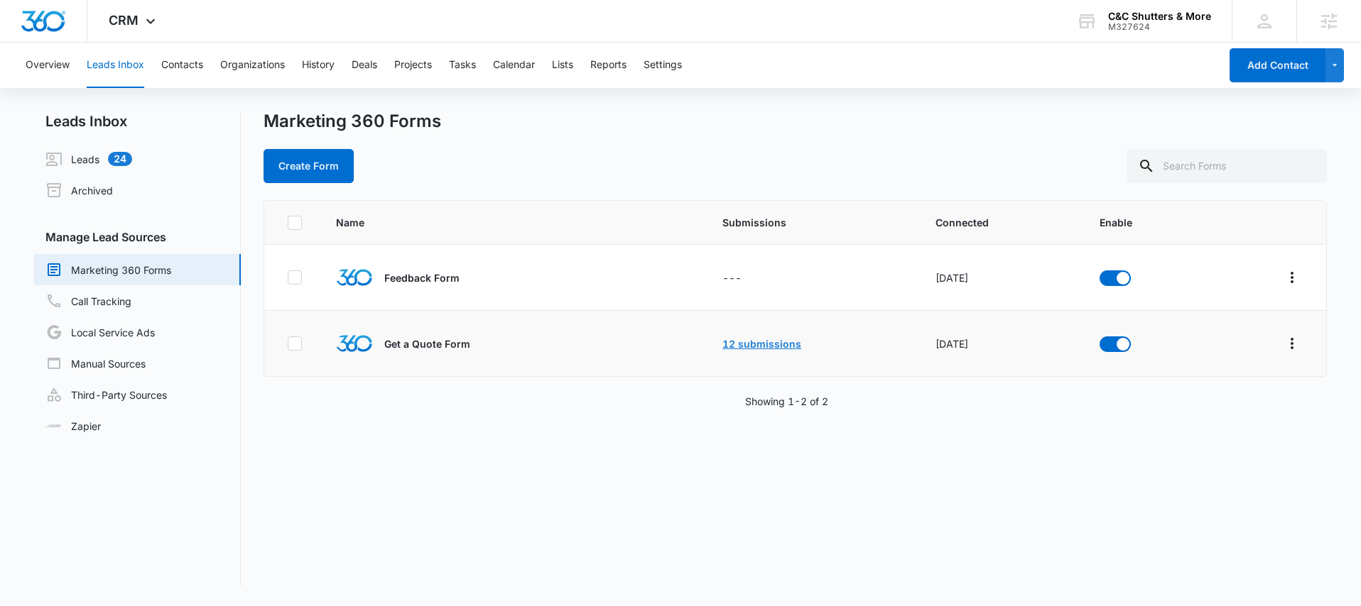
click at [744, 345] on link "12 submissions" at bounding box center [761, 344] width 79 height 12
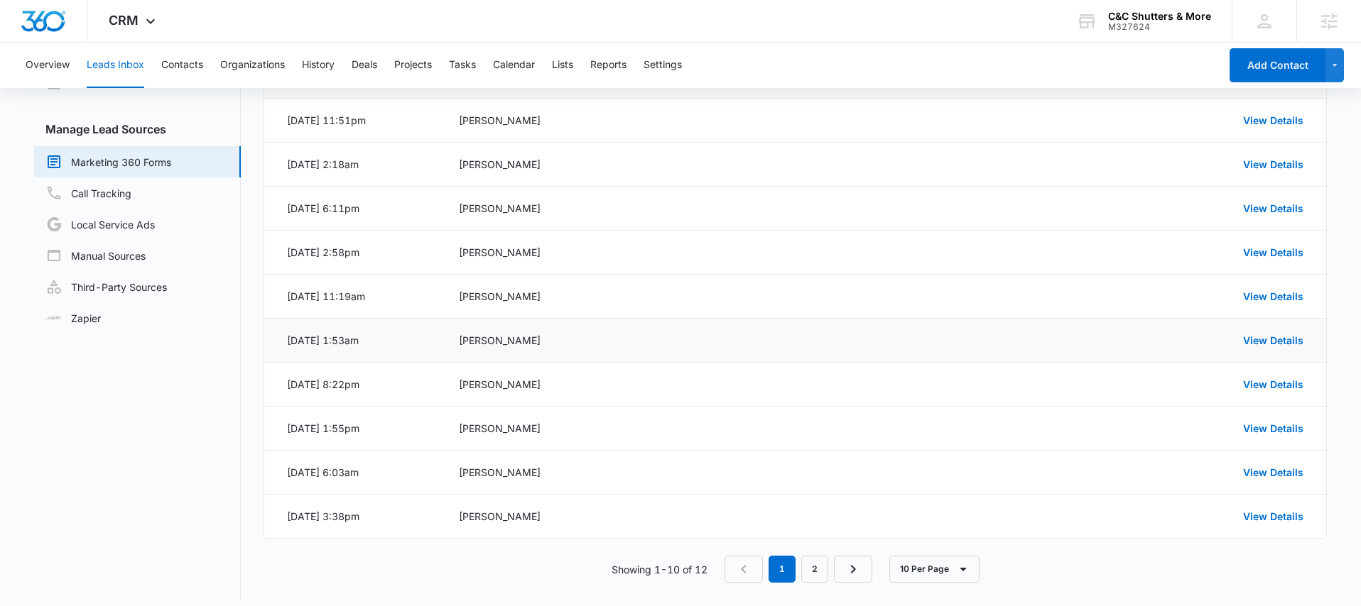
scroll to position [119, 0]
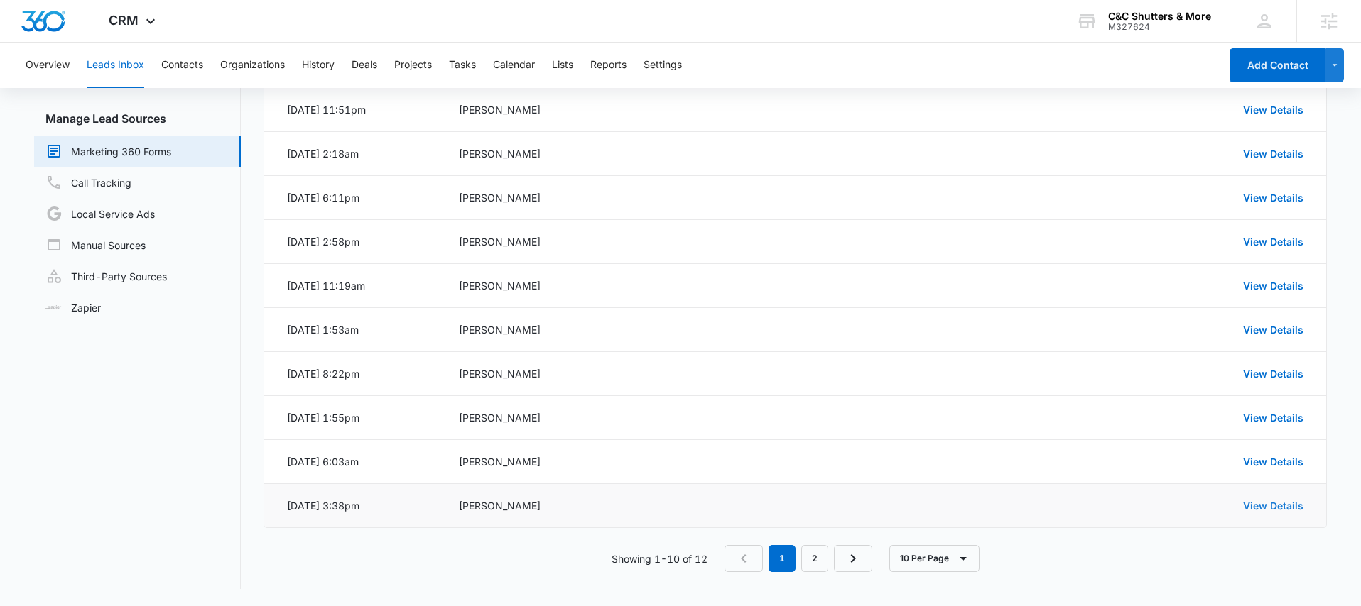
click at [1278, 508] on link "View Details" at bounding box center [1273, 506] width 60 height 12
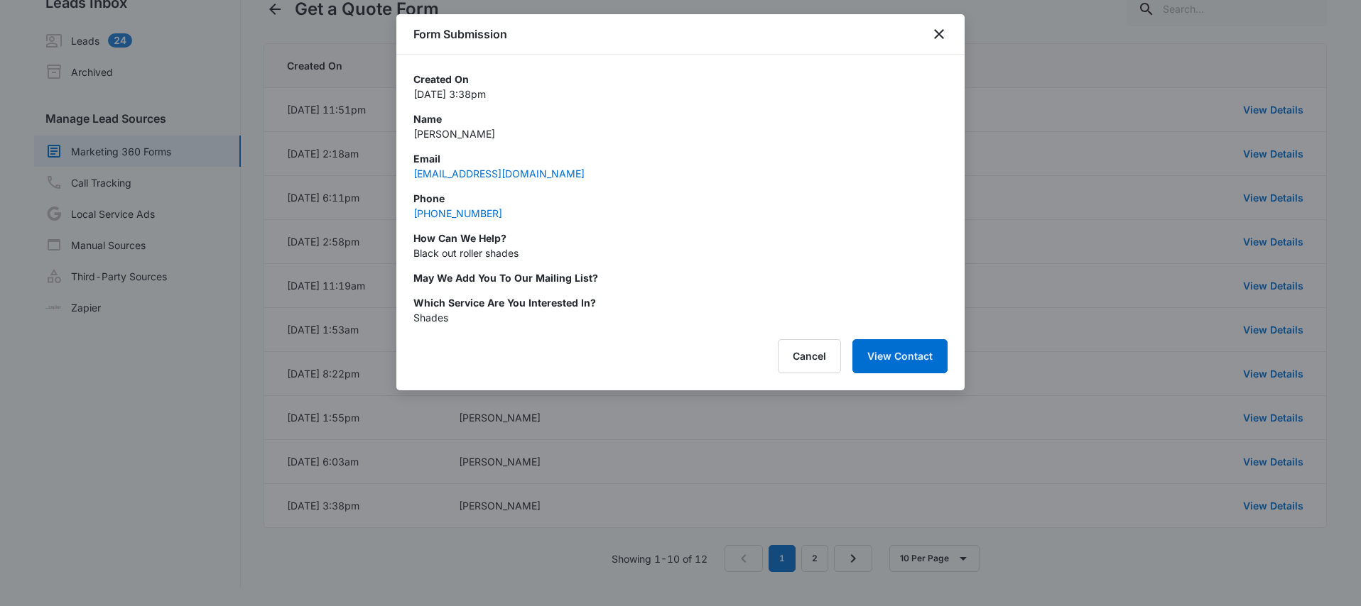
click at [1141, 434] on div at bounding box center [680, 303] width 1361 height 606
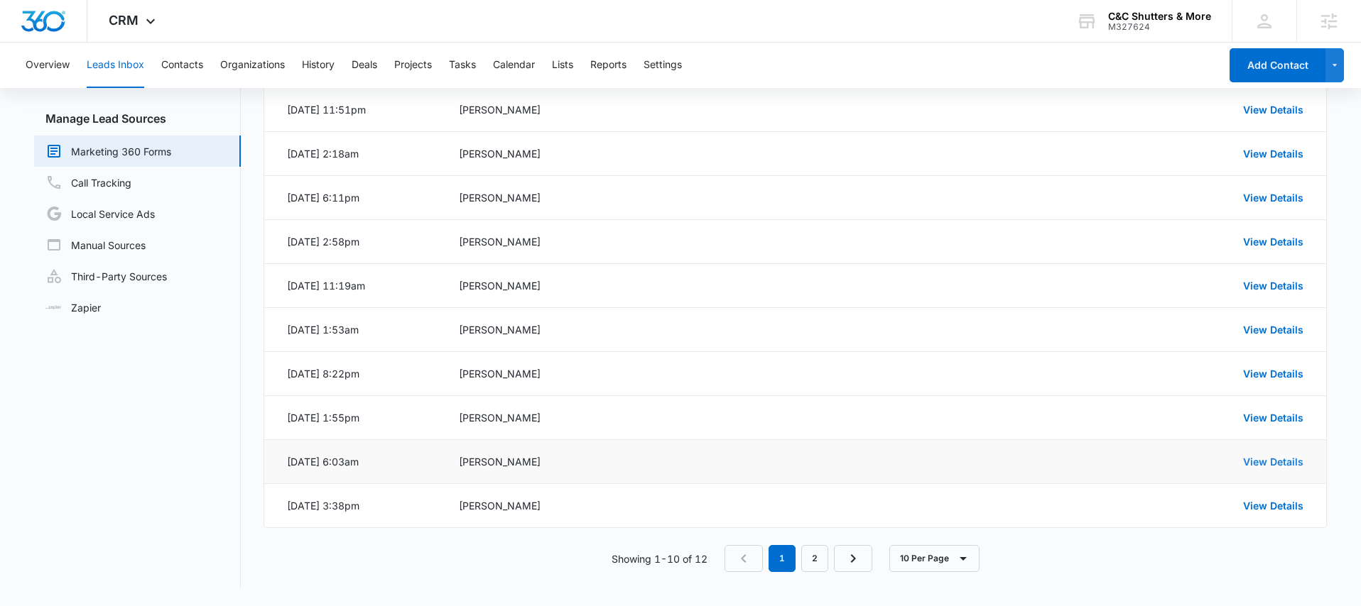
click at [1280, 467] on link "View Details" at bounding box center [1273, 462] width 60 height 12
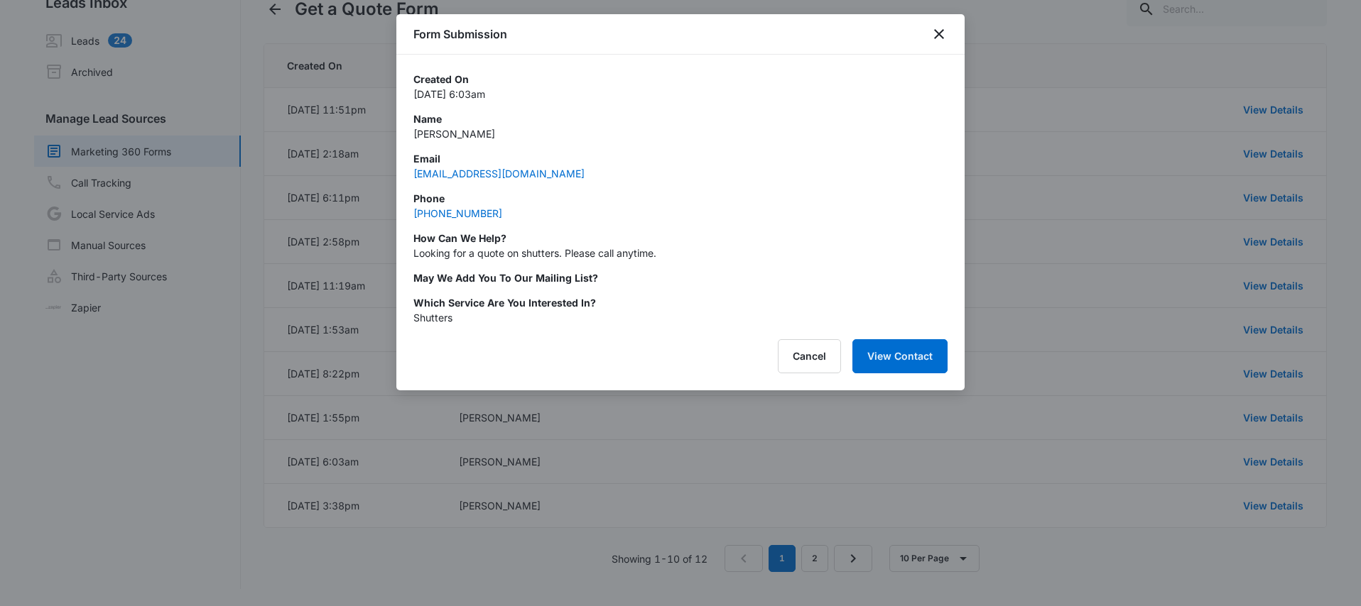
click at [1171, 435] on div at bounding box center [680, 303] width 1361 height 606
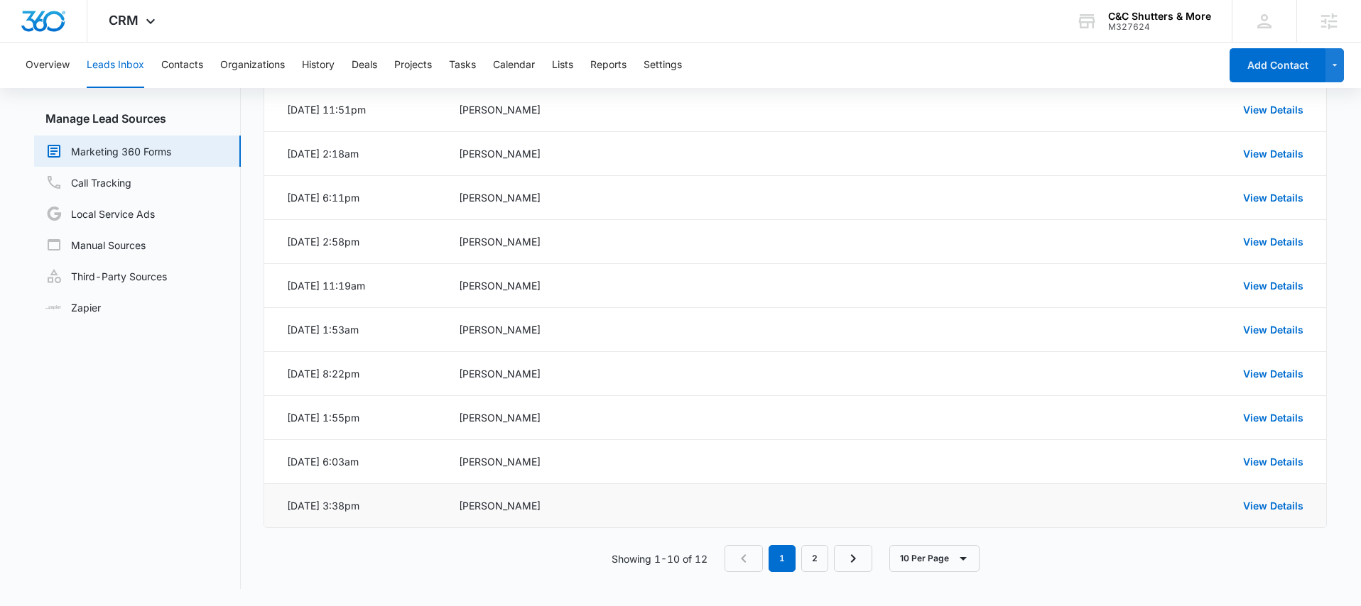
click at [1274, 496] on td "View Details" at bounding box center [1121, 506] width 410 height 44
click at [1272, 508] on link "View Details" at bounding box center [1273, 506] width 60 height 12
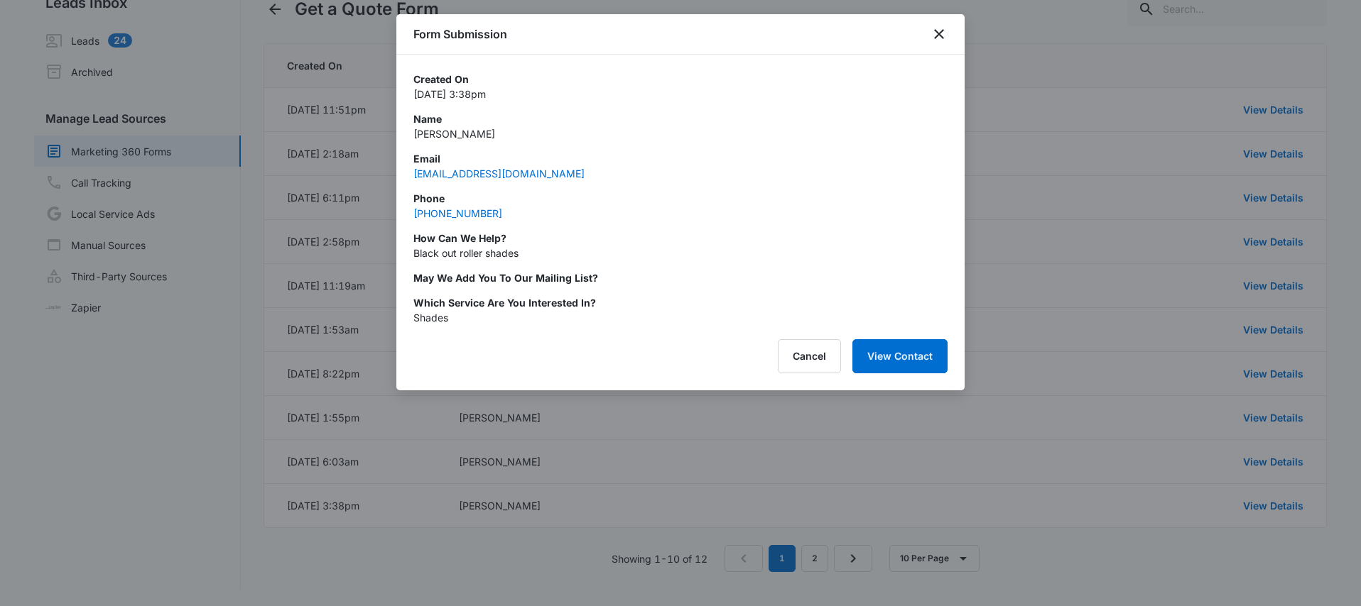
click at [1073, 387] on div at bounding box center [680, 303] width 1361 height 606
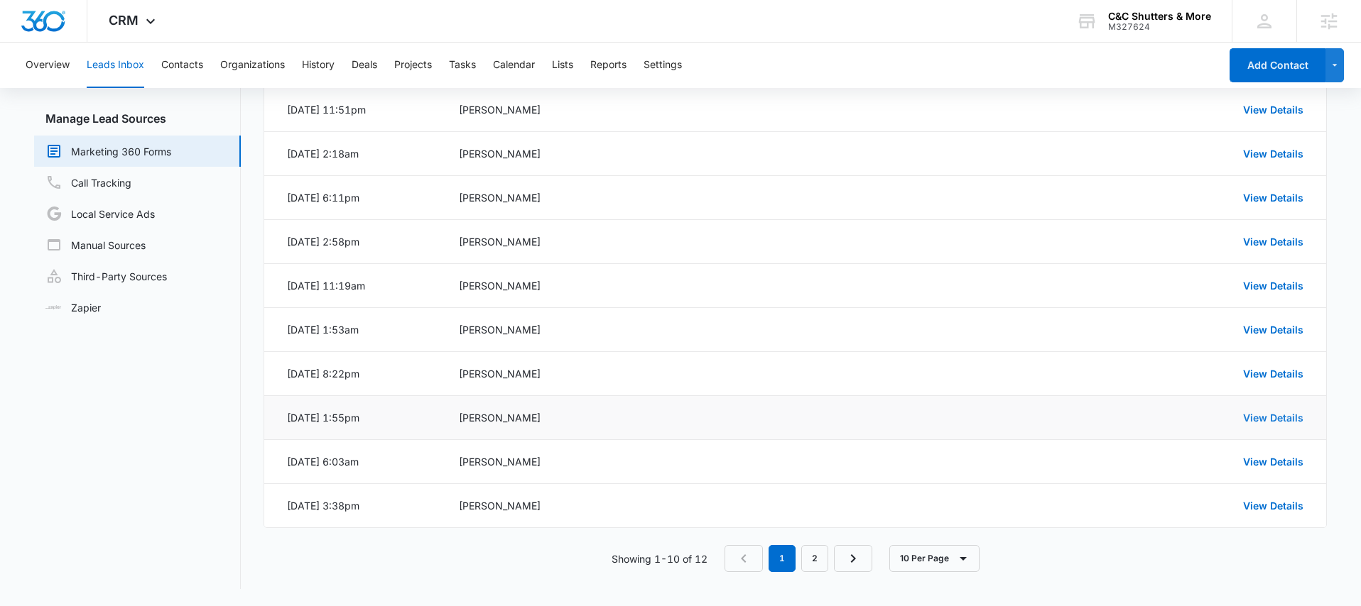
click at [1275, 420] on link "View Details" at bounding box center [1273, 418] width 60 height 12
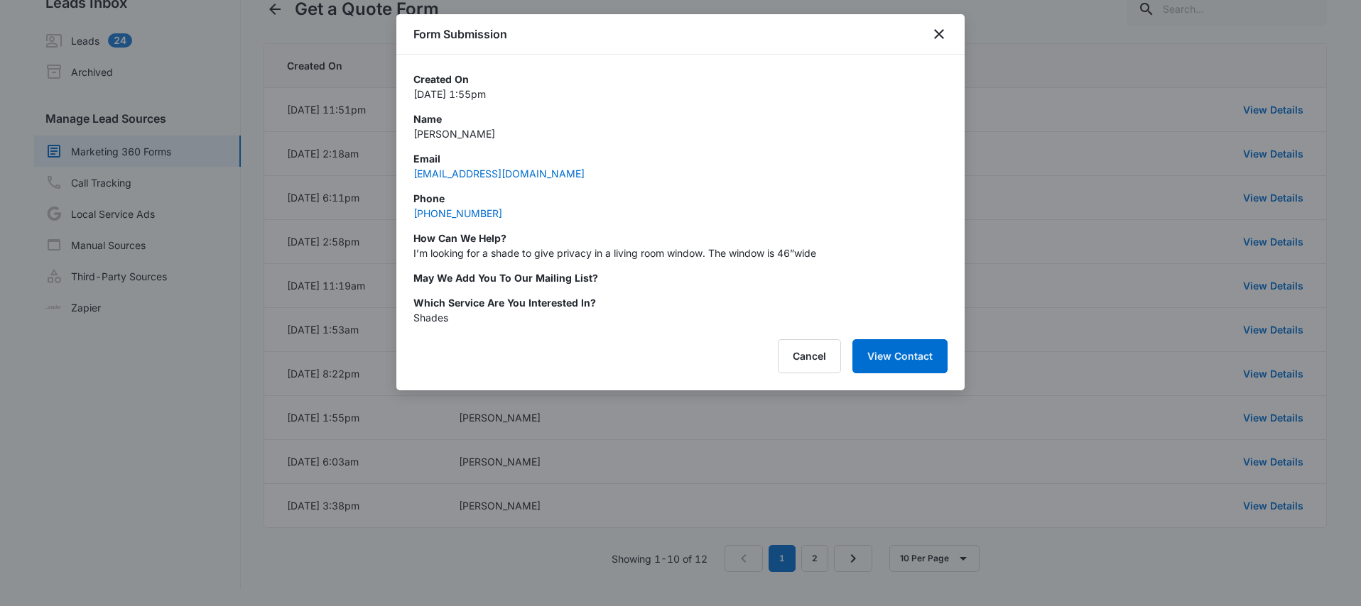
click at [1136, 408] on div at bounding box center [680, 303] width 1361 height 606
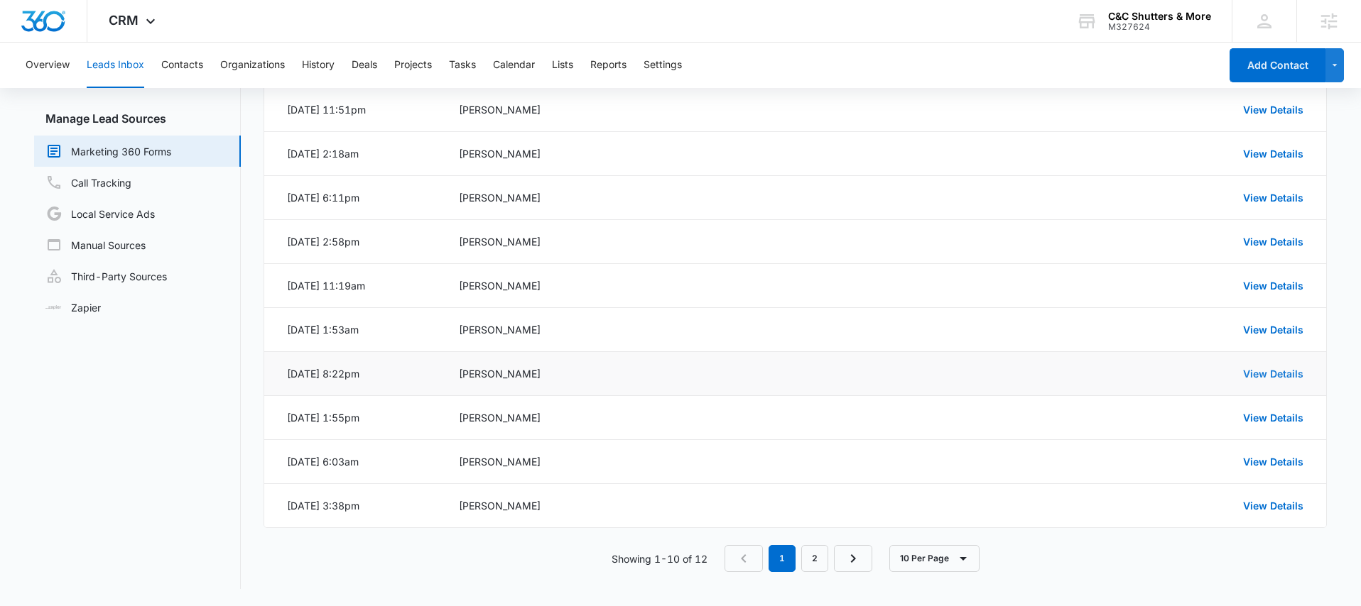
click at [1280, 376] on link "View Details" at bounding box center [1273, 374] width 60 height 12
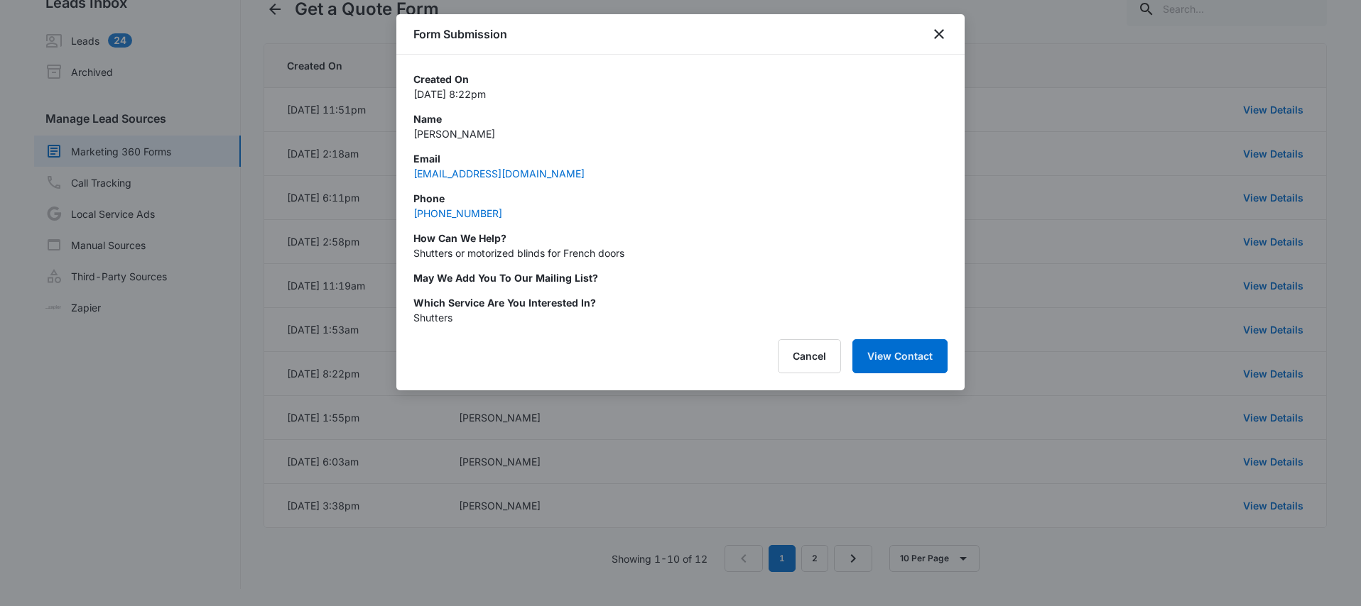
click at [1148, 351] on div at bounding box center [680, 303] width 1361 height 606
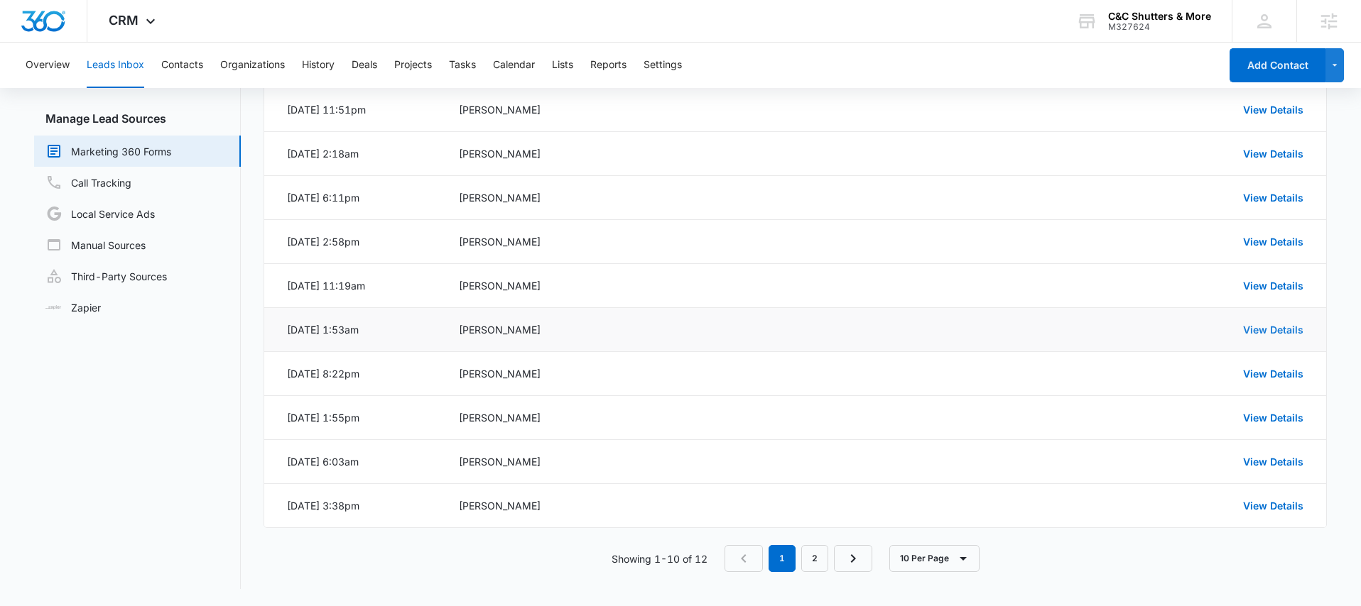
click at [1275, 330] on link "View Details" at bounding box center [1273, 330] width 60 height 12
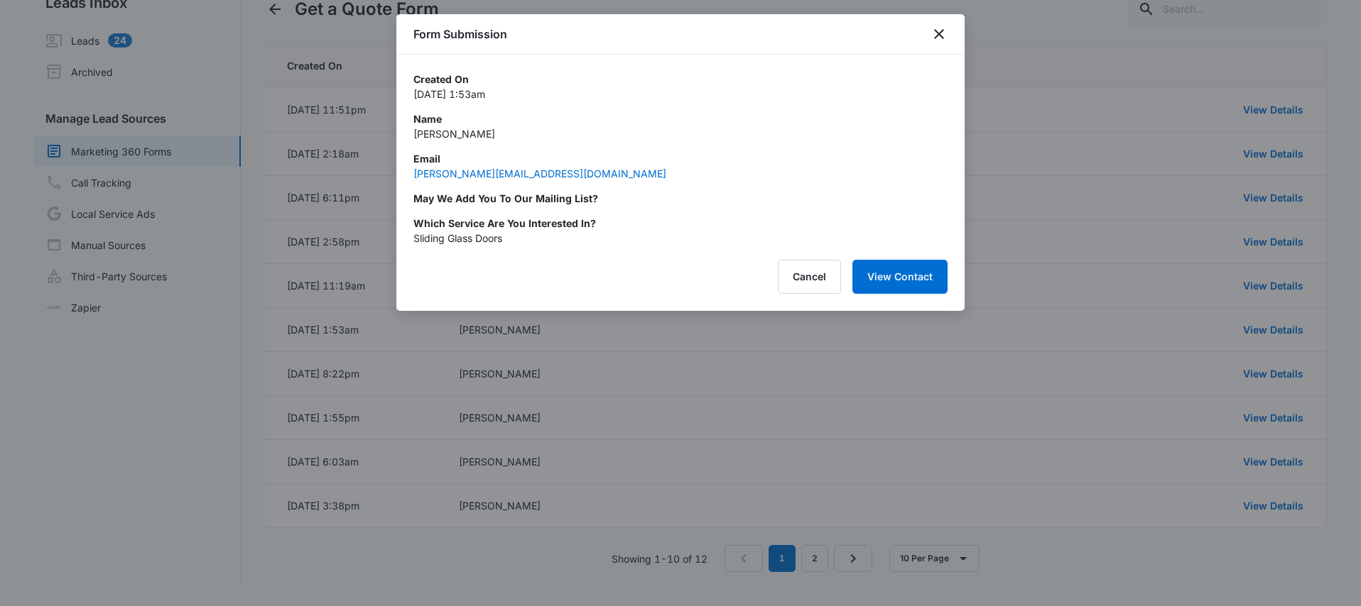
click at [1164, 300] on div at bounding box center [680, 303] width 1361 height 606
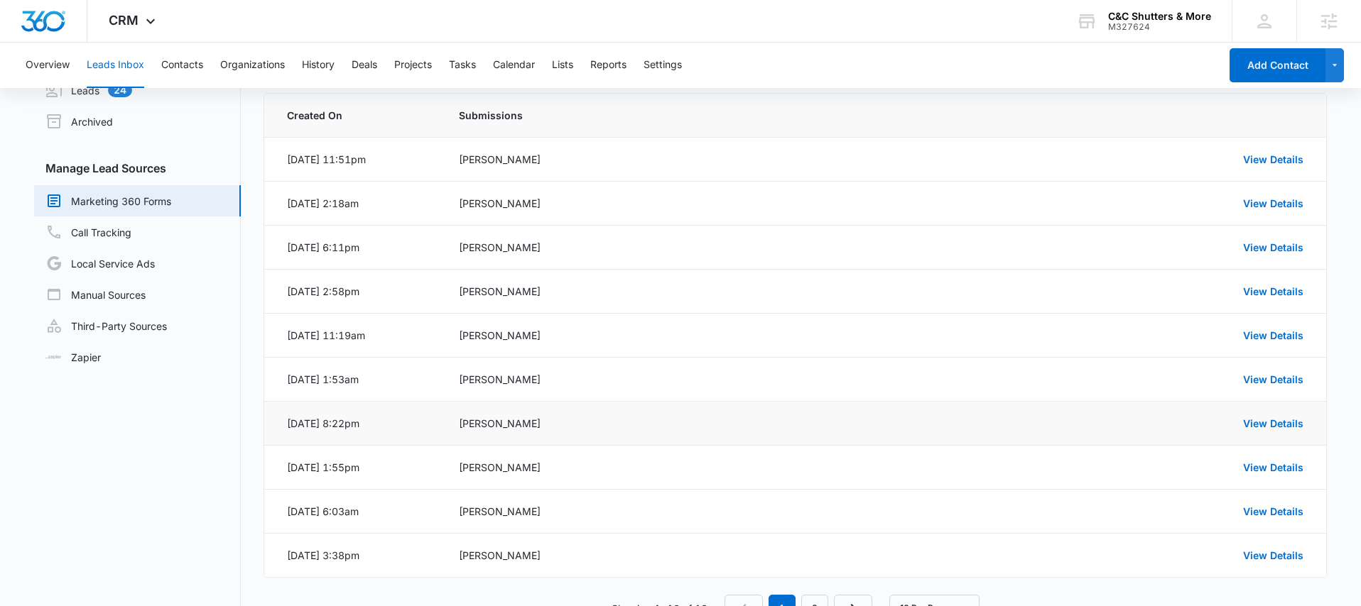
scroll to position [68, 0]
click at [1275, 200] on link "View Details" at bounding box center [1273, 204] width 60 height 12
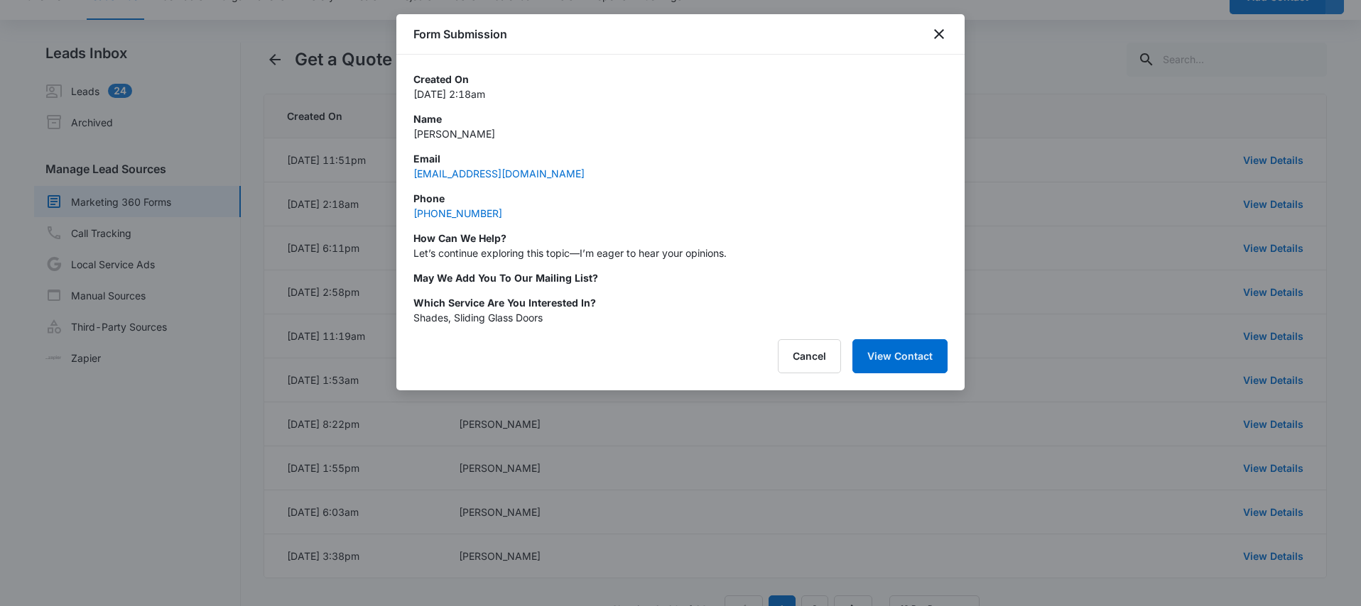
click at [1082, 262] on div at bounding box center [680, 303] width 1361 height 606
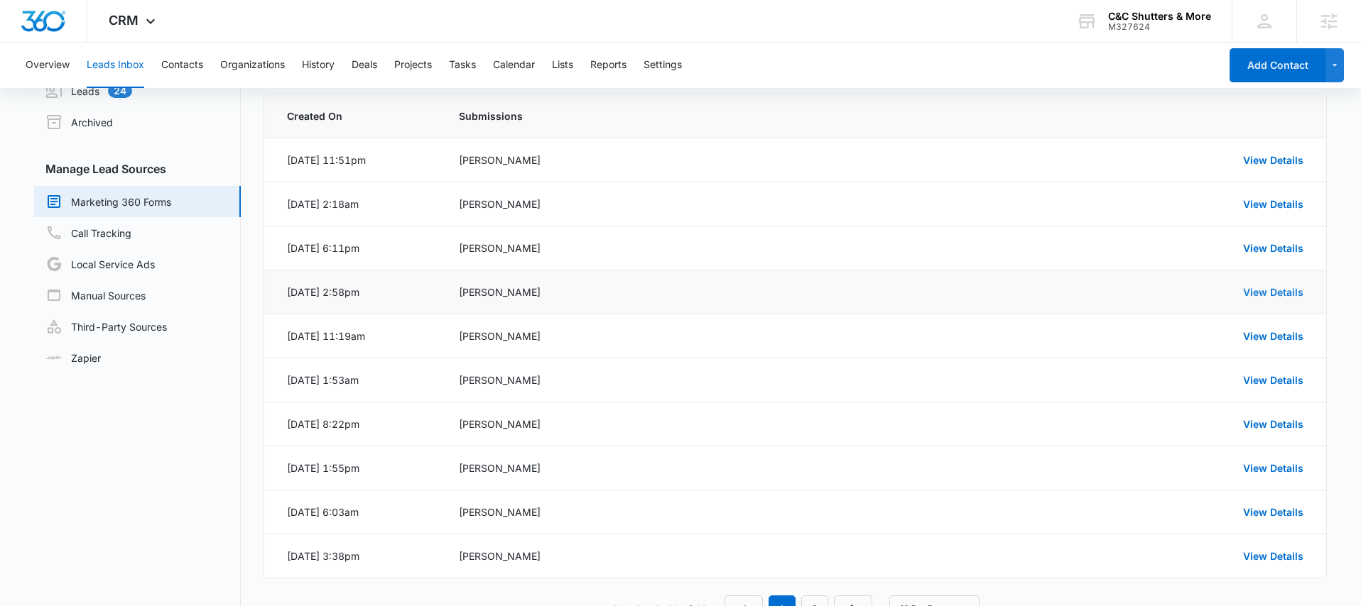
click at [1261, 290] on link "View Details" at bounding box center [1273, 292] width 60 height 12
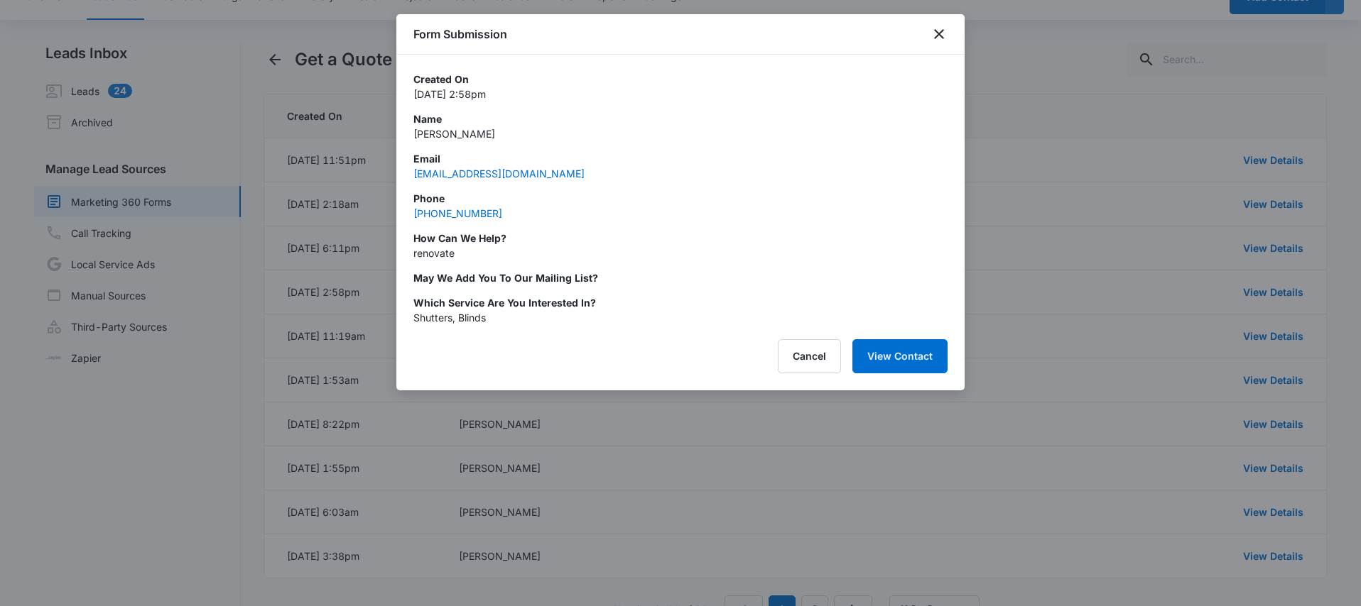
click at [1082, 254] on div at bounding box center [680, 303] width 1361 height 606
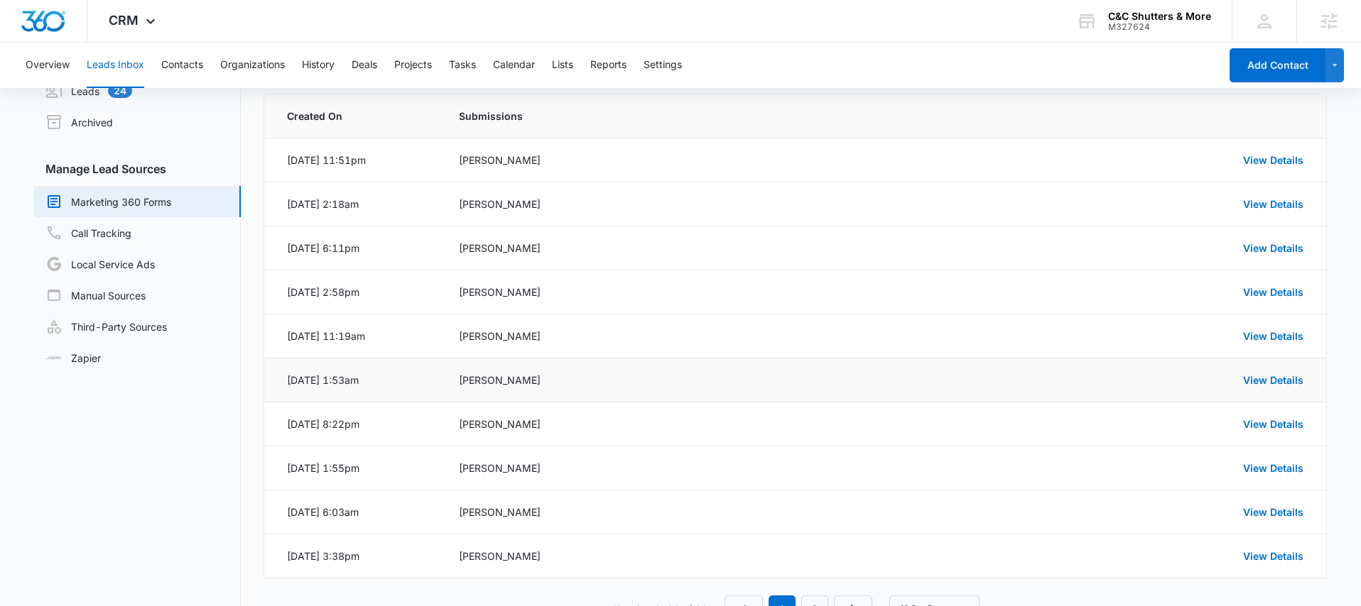
click at [1243, 369] on td "View Details" at bounding box center [1121, 381] width 410 height 44
click at [1246, 374] on div "View Details" at bounding box center [1118, 380] width 371 height 15
click at [1251, 376] on link "View Details" at bounding box center [1273, 380] width 60 height 12
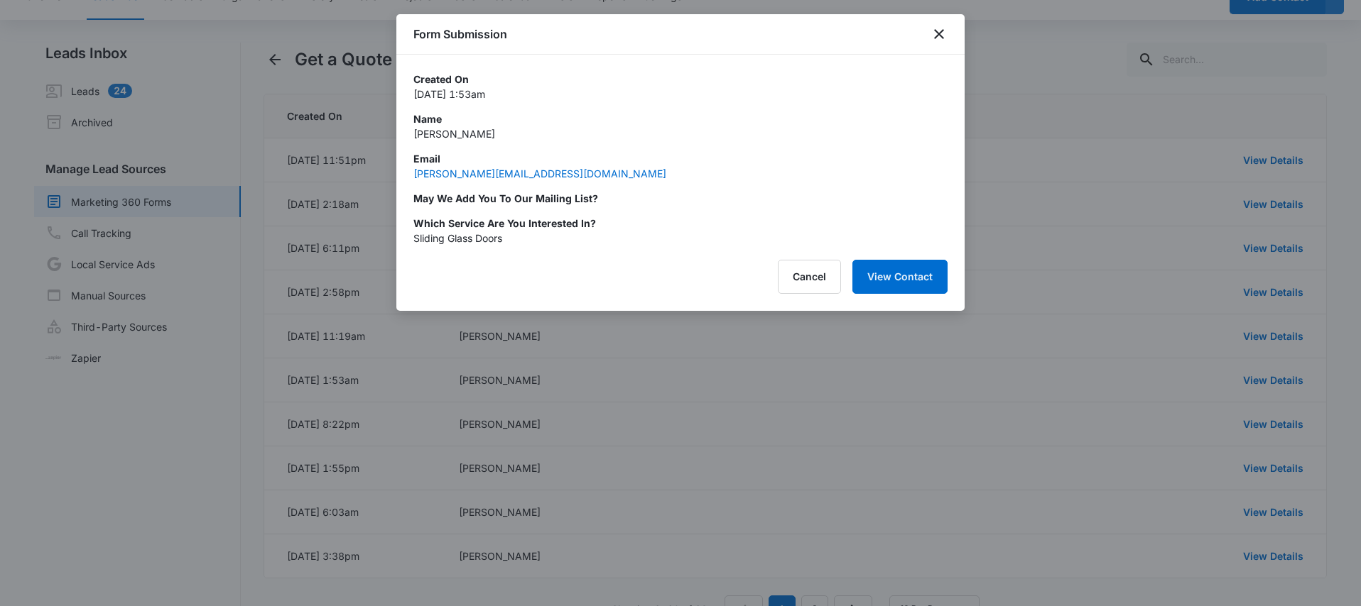
click at [1149, 255] on div at bounding box center [680, 303] width 1361 height 606
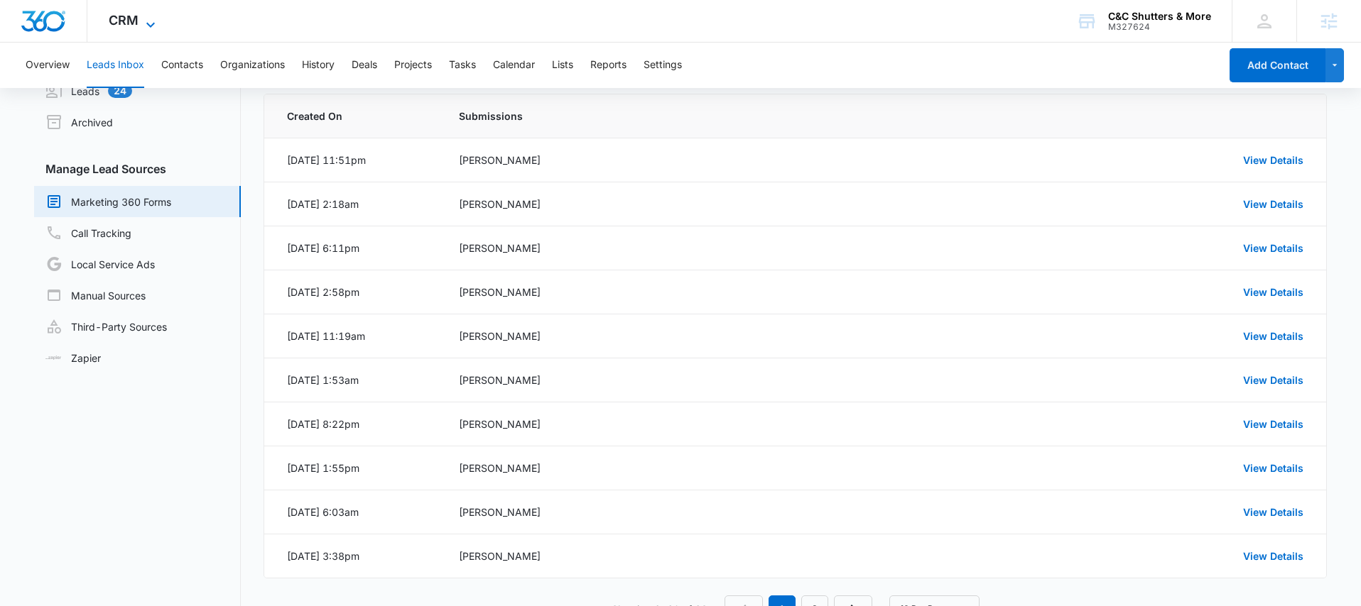
click at [145, 18] on icon at bounding box center [150, 24] width 17 height 17
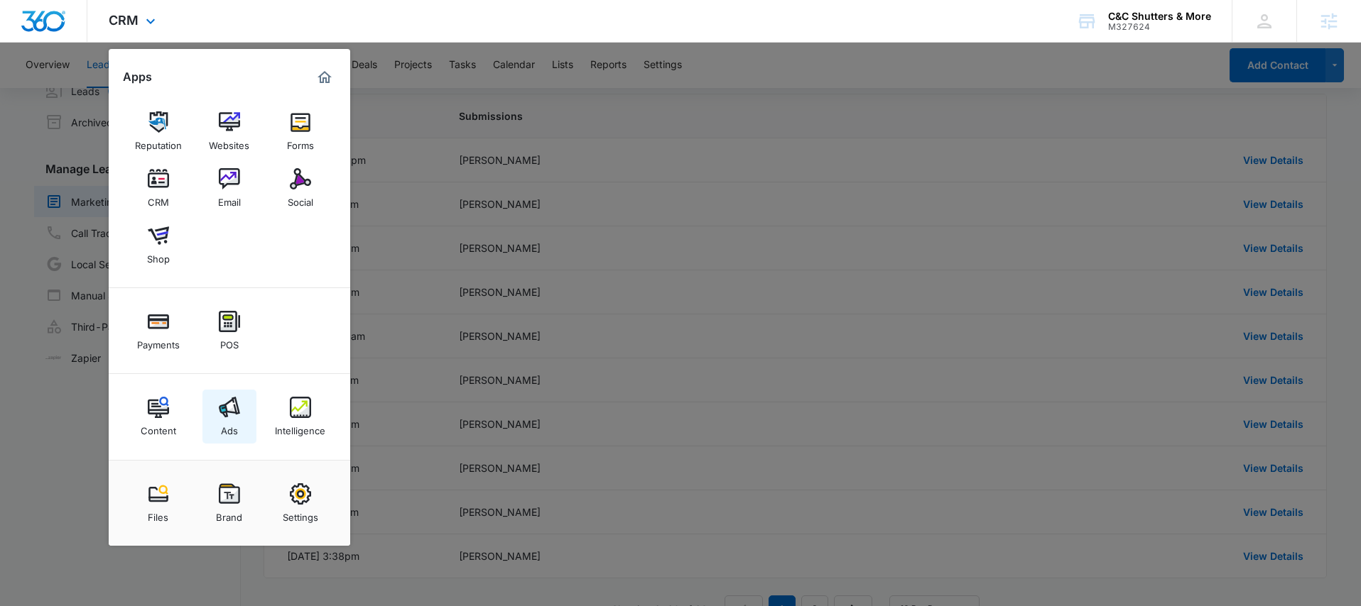
click at [241, 406] on link "Ads" at bounding box center [229, 417] width 54 height 54
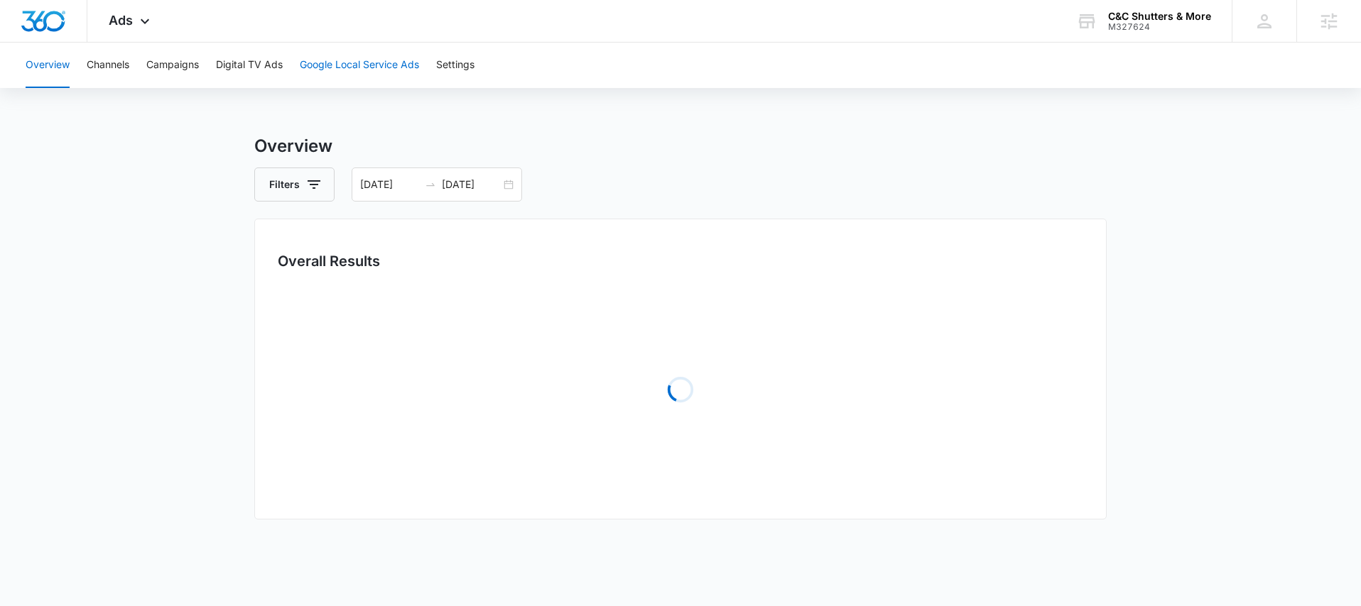
click at [310, 64] on button "Google Local Service Ads" at bounding box center [359, 65] width 119 height 45
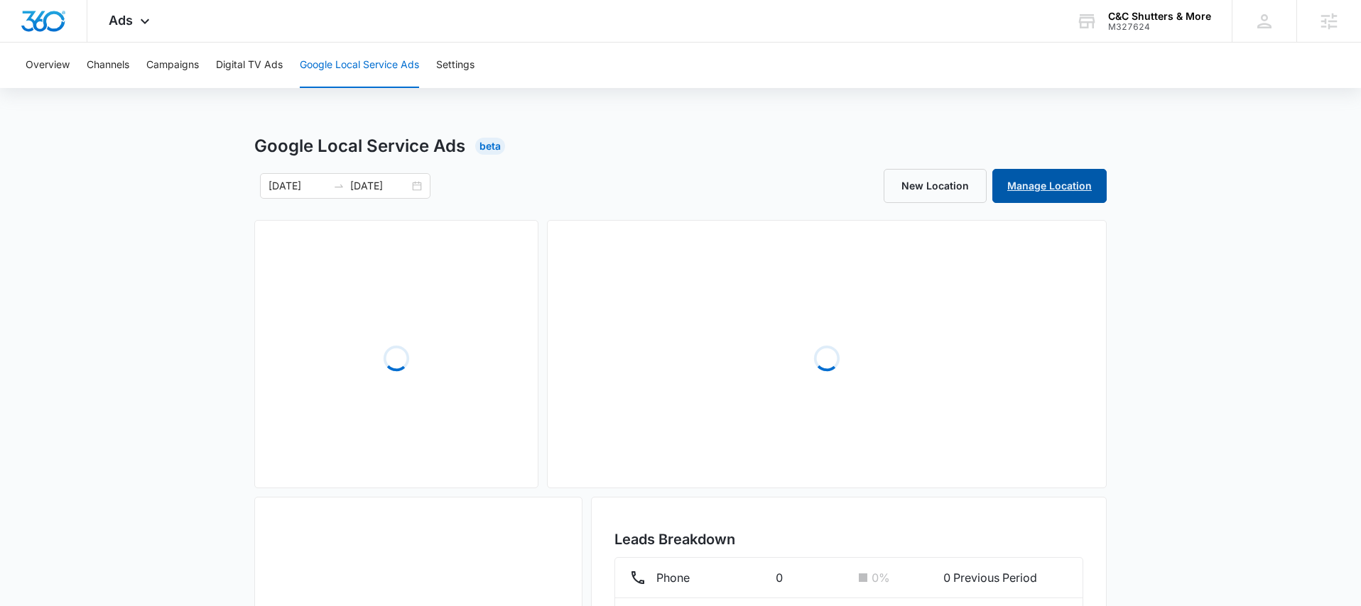
click at [1071, 193] on link "Manage Location" at bounding box center [1049, 186] width 114 height 34
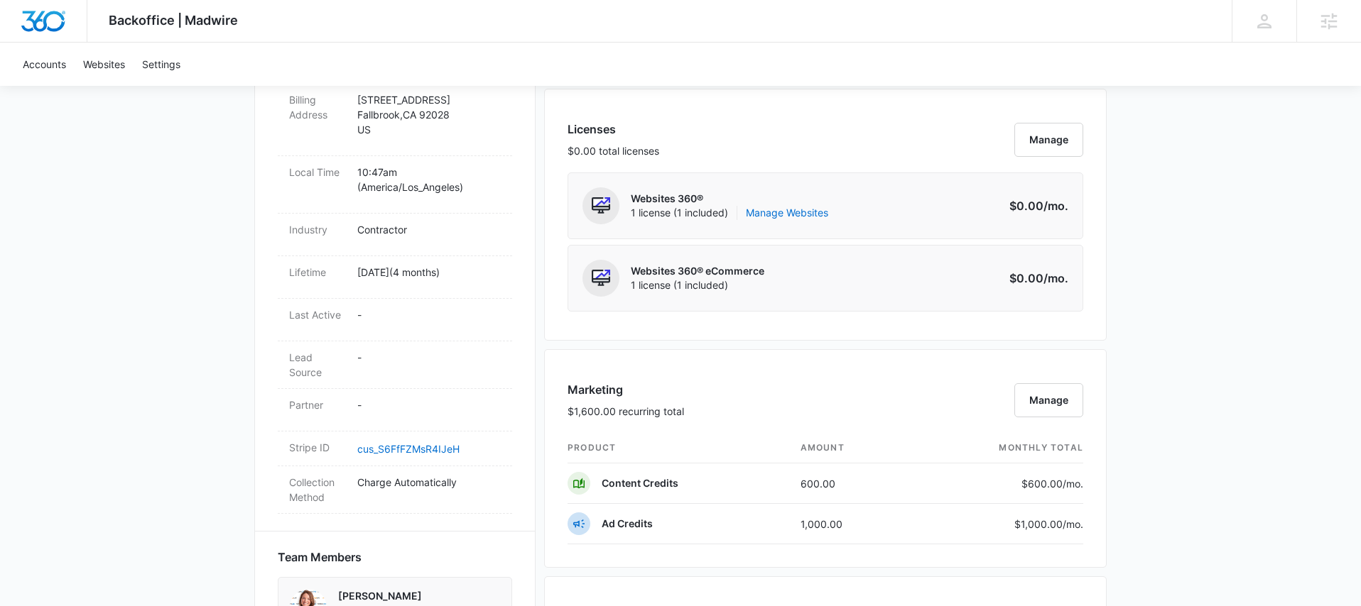
scroll to position [891, 0]
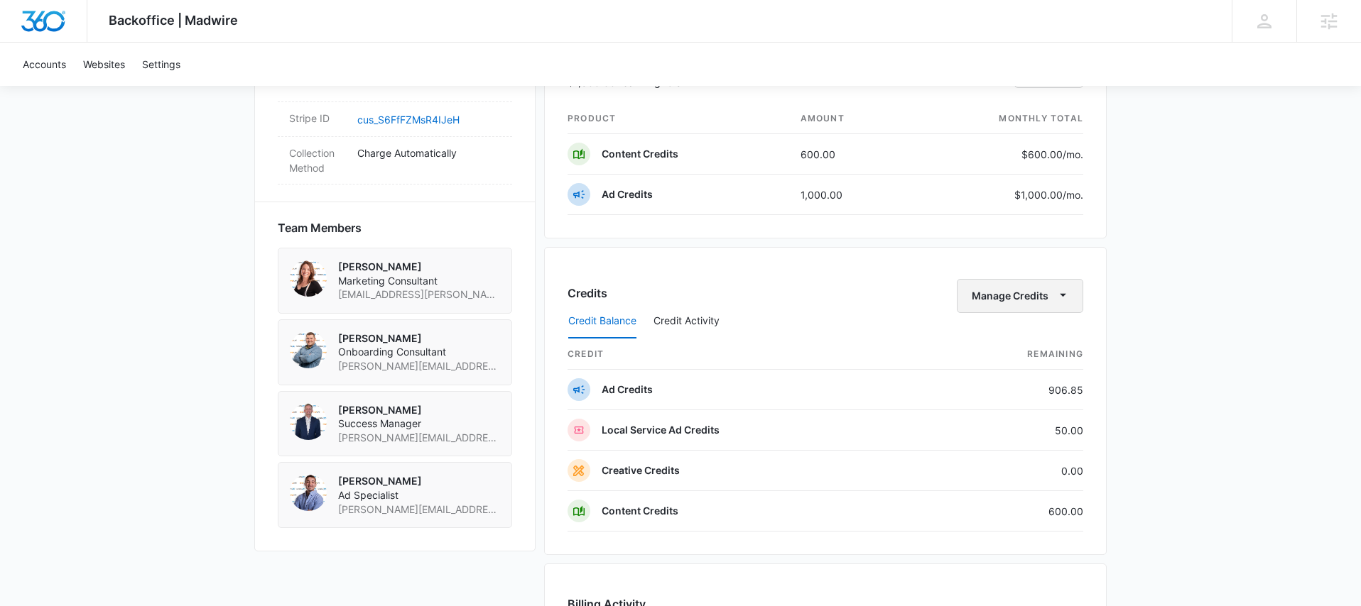
click at [1064, 296] on icon "button" at bounding box center [1062, 295] width 15 height 15
click at [1023, 339] on div "Transfer Credits" at bounding box center [1012, 342] width 75 height 10
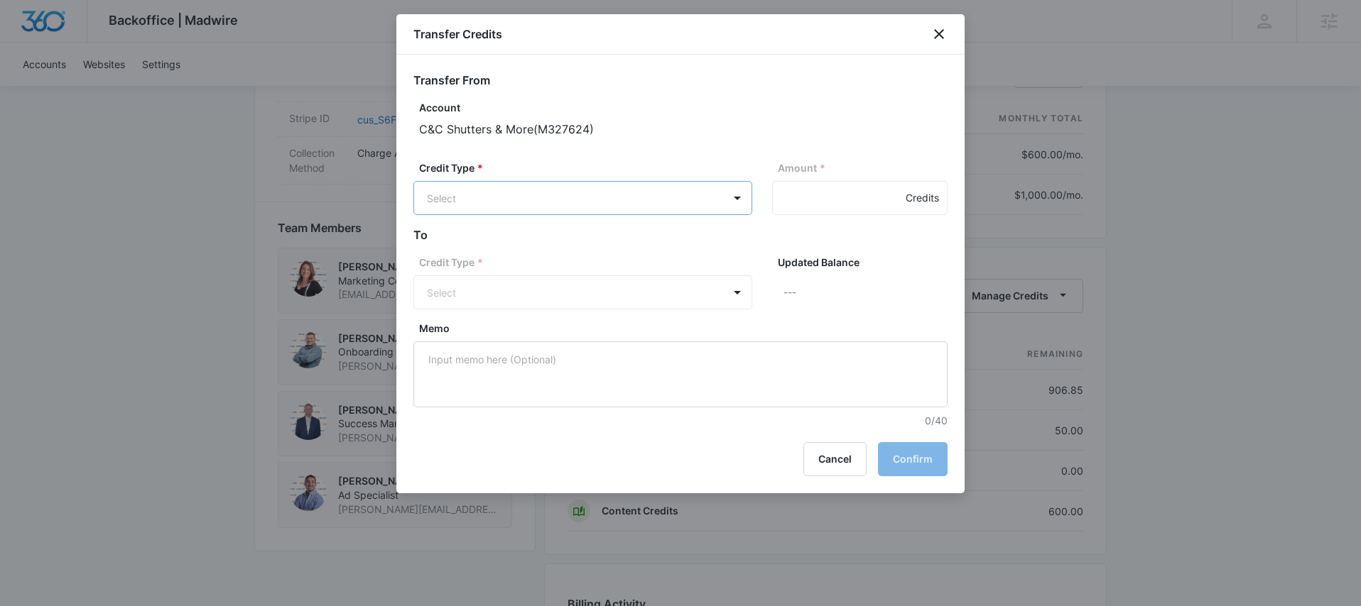
click at [702, 198] on body "Backoffice | Madwire Apps Settings MD [PERSON_NAME] [PERSON_NAME][EMAIL_ADDRESS…" at bounding box center [680, 86] width 1361 height 1954
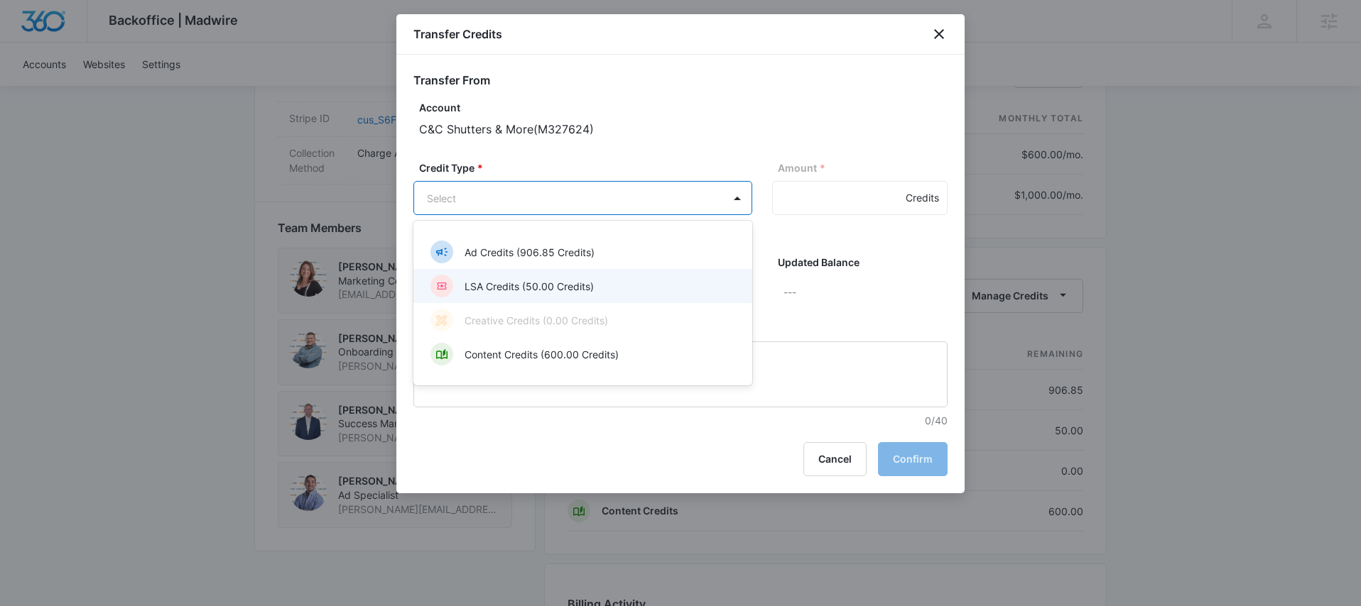
click at [626, 281] on div "LSA Credits (50.00 Credits)" at bounding box center [581, 286] width 302 height 23
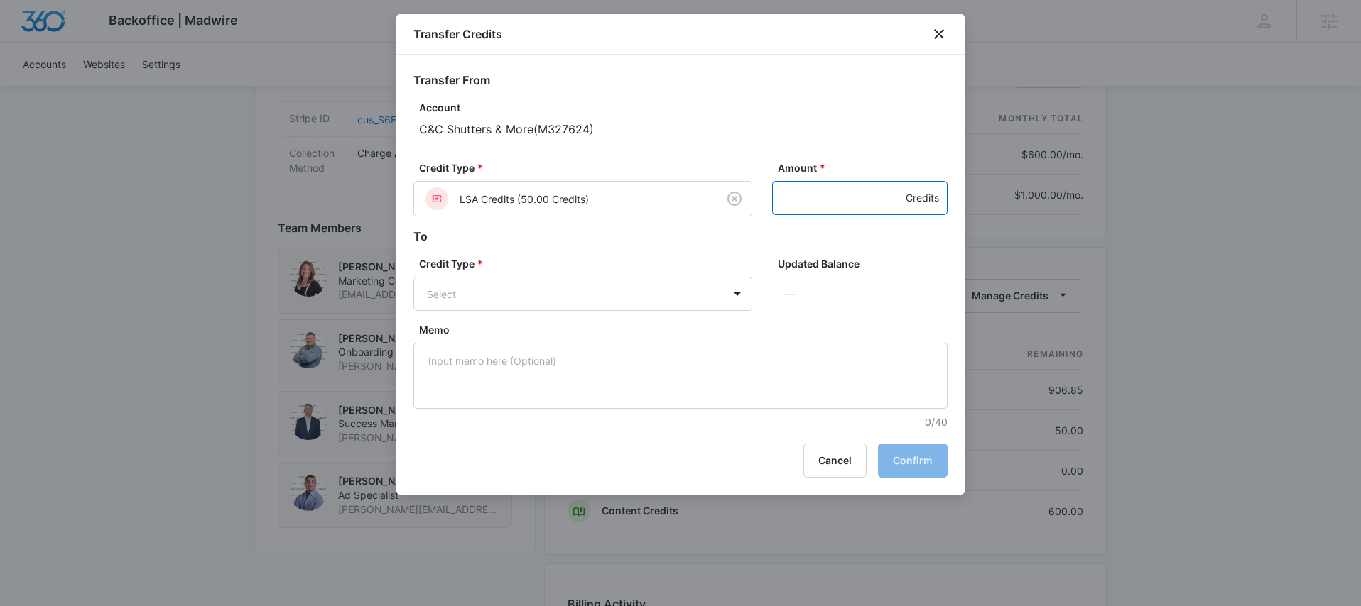
click at [786, 199] on input "Amount *" at bounding box center [859, 198] width 175 height 34
type input "3"
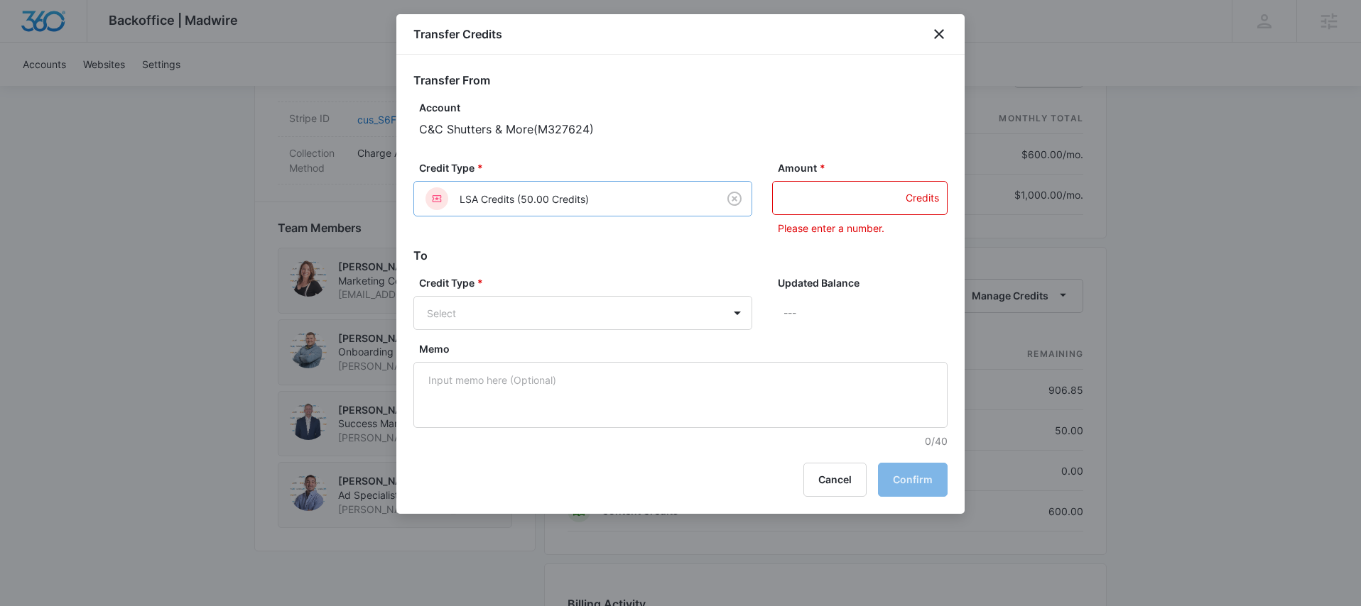
click at [700, 207] on body "Backoffice | Madwire Apps Settings MD [PERSON_NAME] [PERSON_NAME][EMAIL_ADDRESS…" at bounding box center [680, 86] width 1361 height 1954
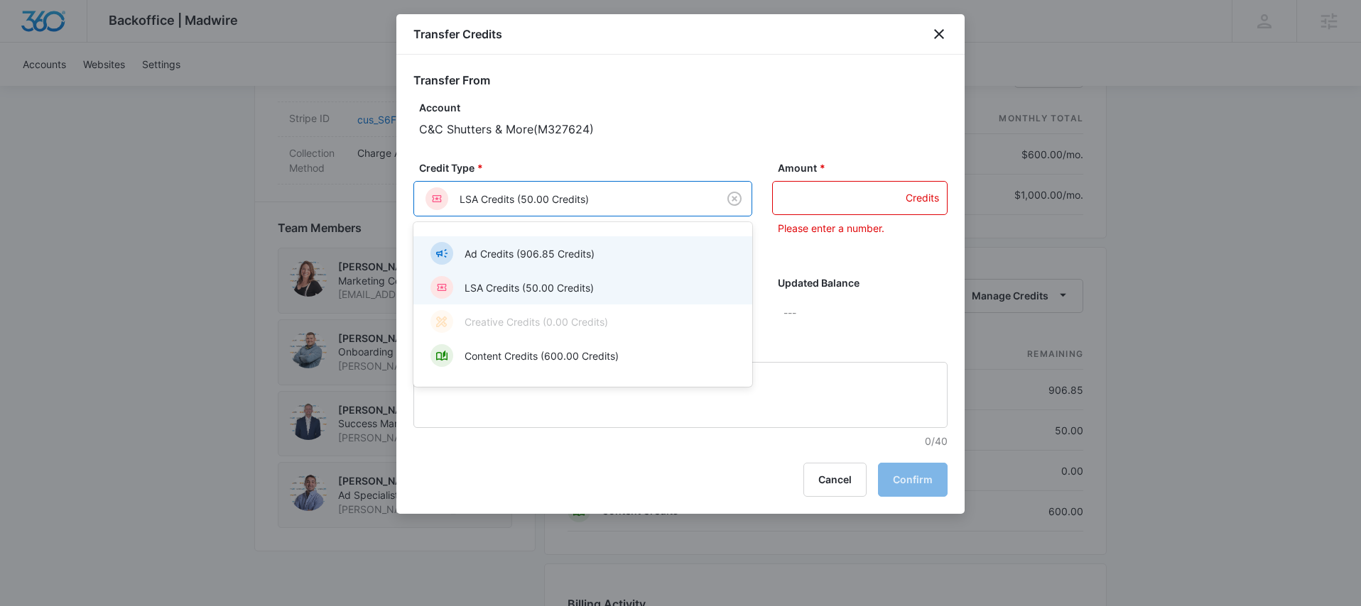
click at [579, 257] on p "Ad Credits (906.85 Credits)" at bounding box center [529, 253] width 130 height 15
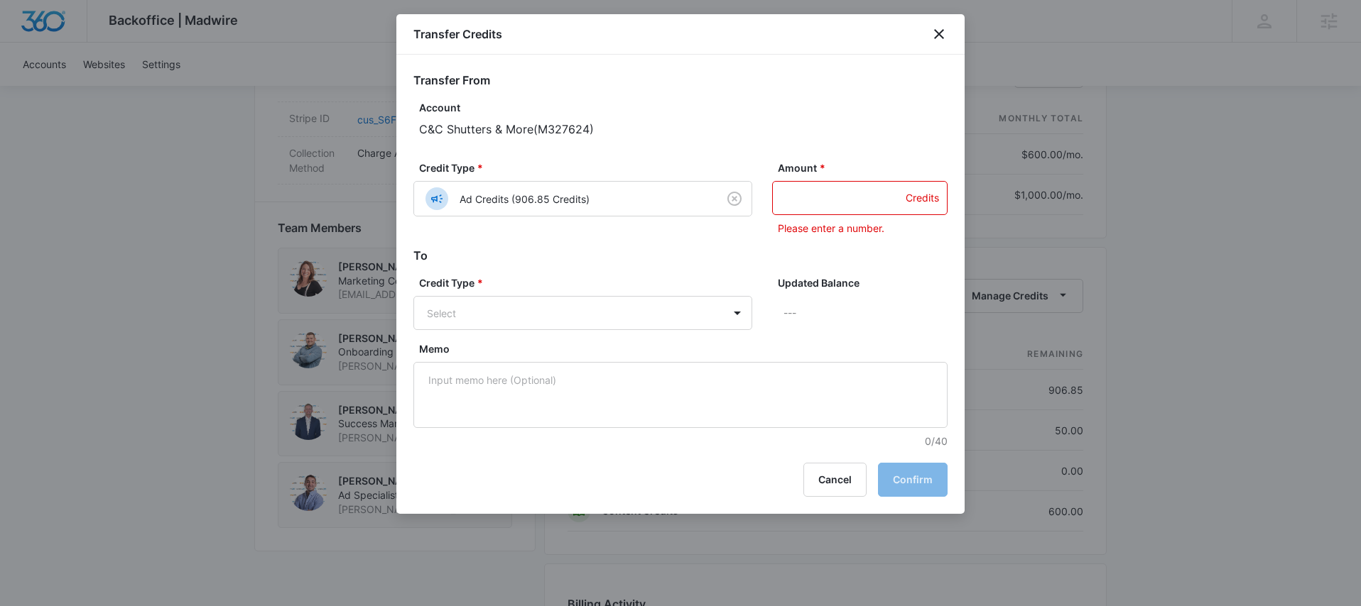
click at [818, 204] on input "Amount *" at bounding box center [859, 198] width 175 height 34
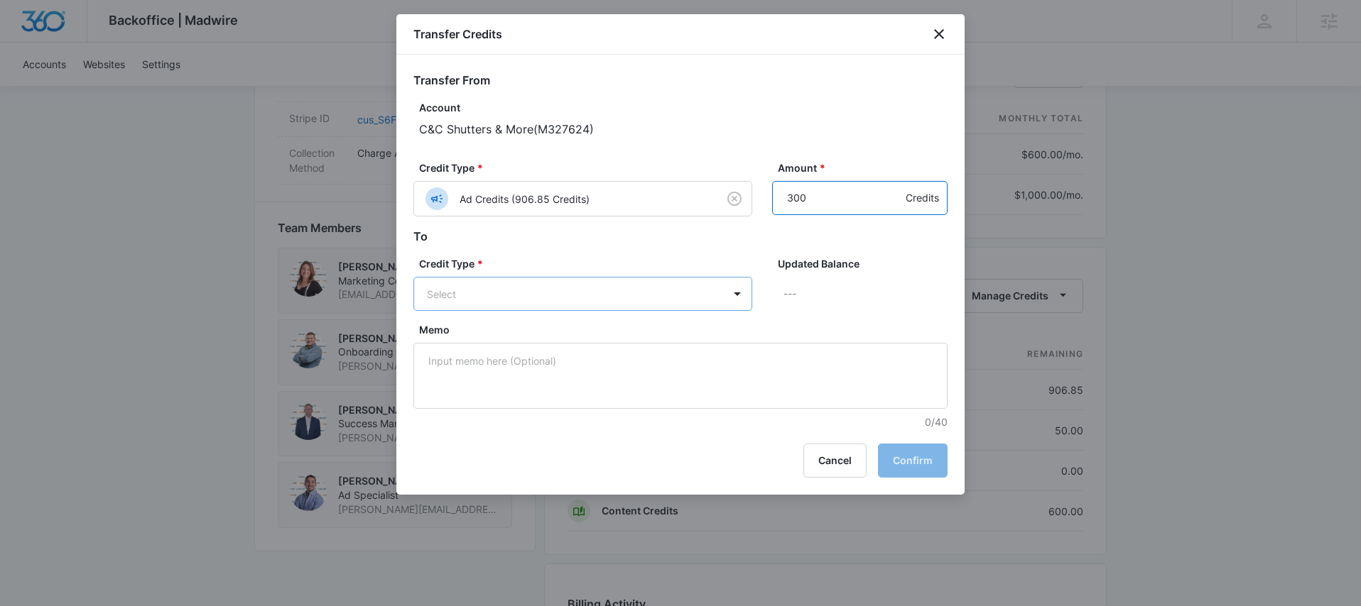
type input "300"
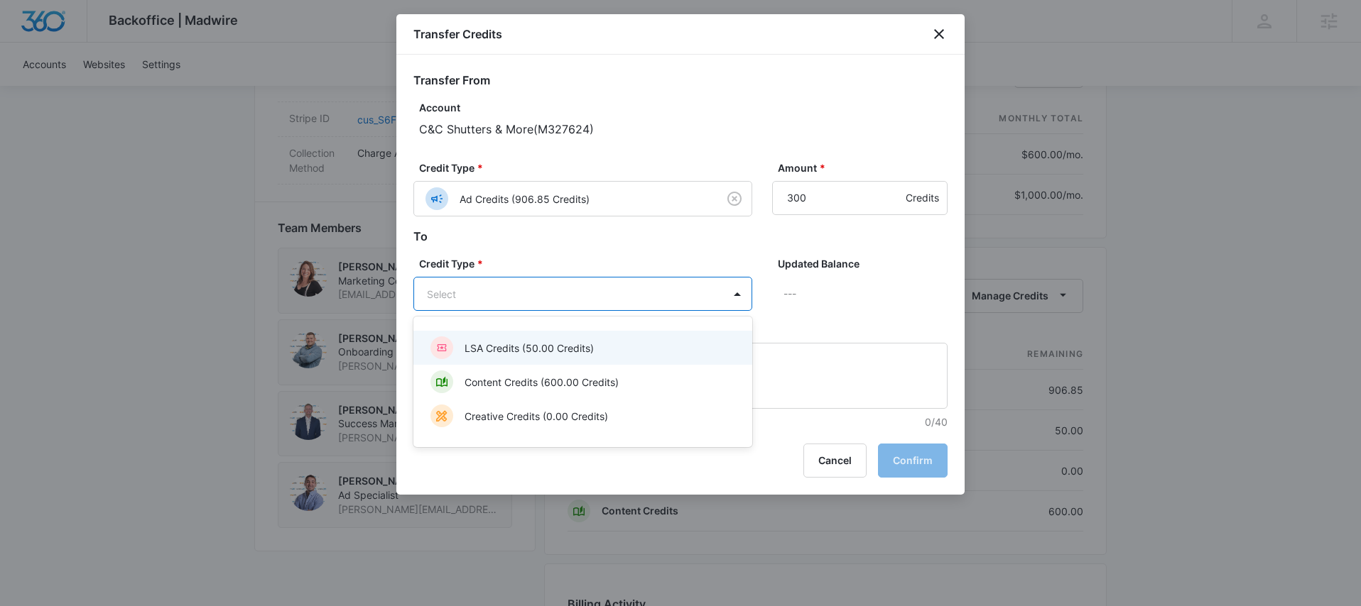
click at [713, 295] on body "Backoffice | Madwire Apps Settings MD Mike Davin Mike.Davin@madwire.com My Prof…" at bounding box center [680, 86] width 1361 height 1954
click at [634, 341] on div "LSA Credits (50.00 Credits)" at bounding box center [581, 348] width 302 height 23
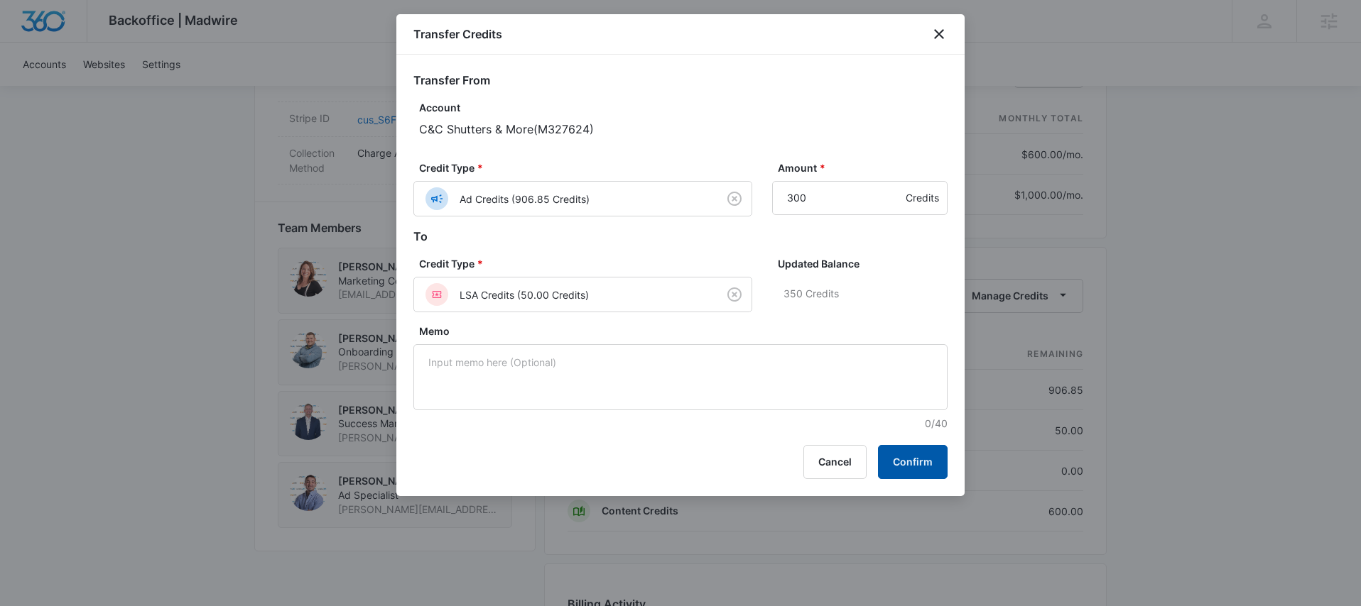
click at [892, 456] on button "Confirm" at bounding box center [913, 462] width 70 height 34
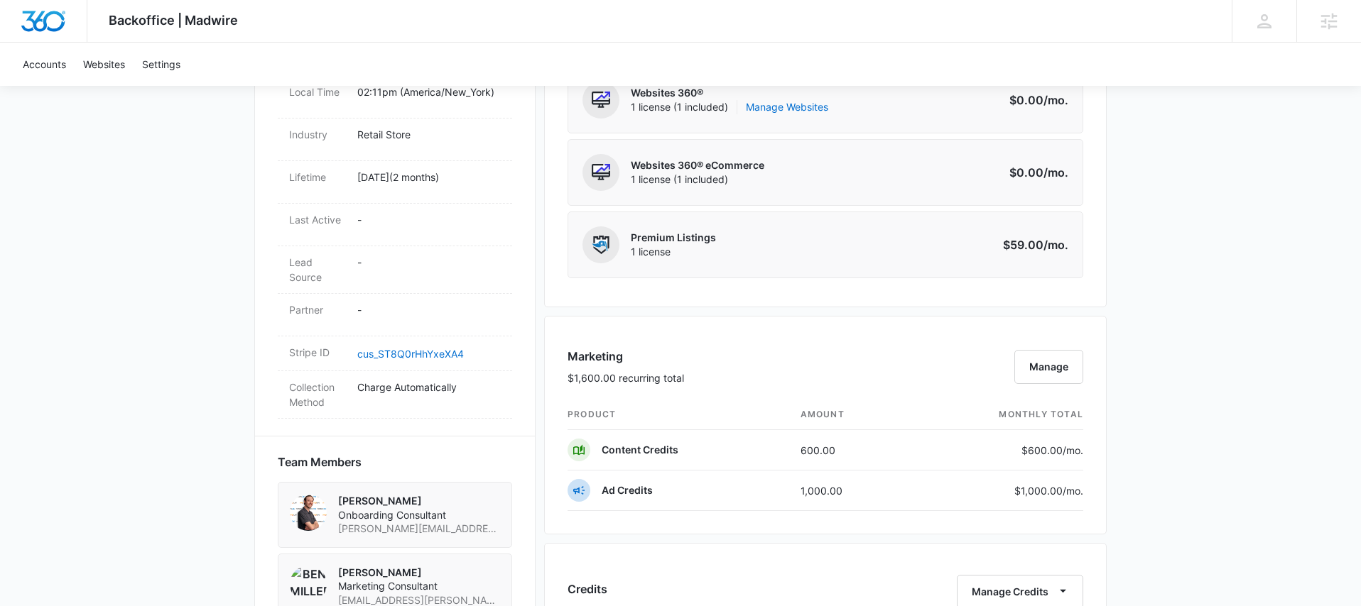
scroll to position [816, 0]
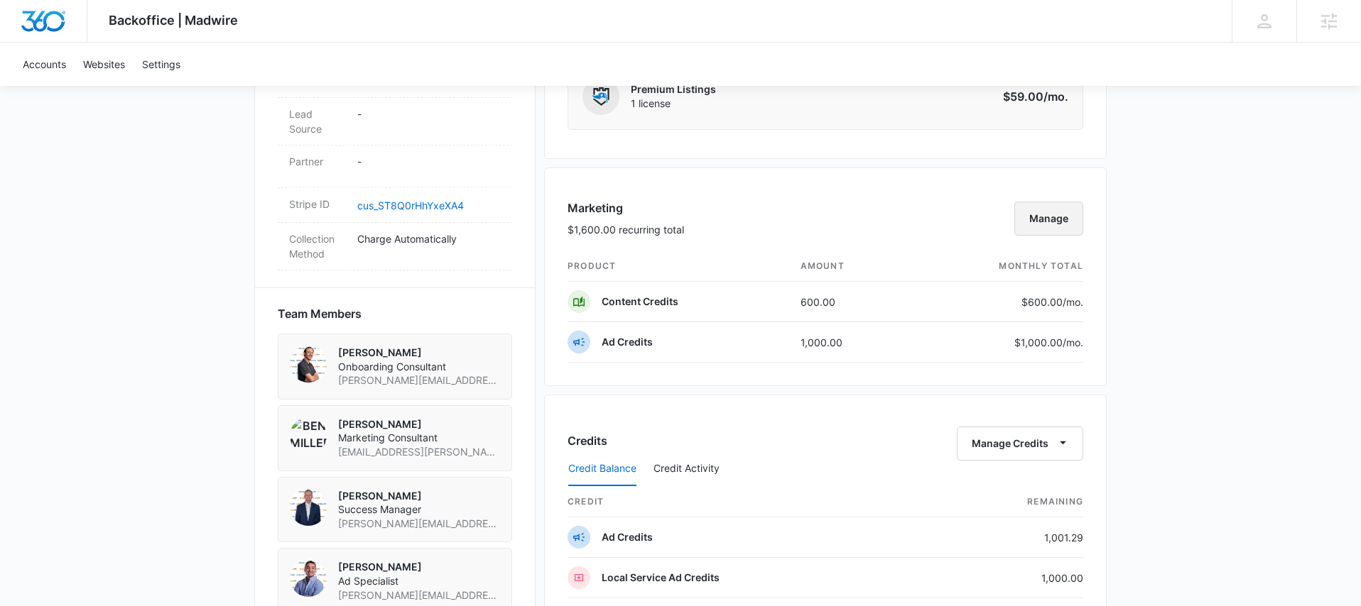
click at [1070, 216] on button "Manage" at bounding box center [1048, 219] width 69 height 34
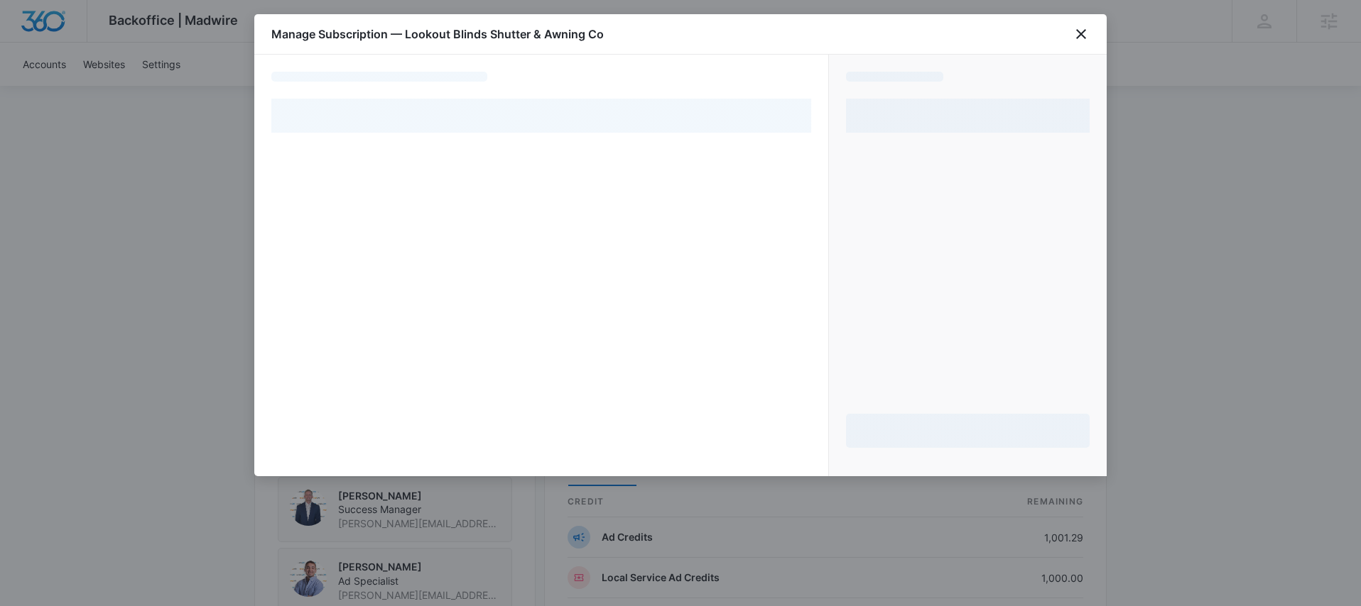
select select "pm_1Rlx7jA4n8RTgNjU26SjadiC"
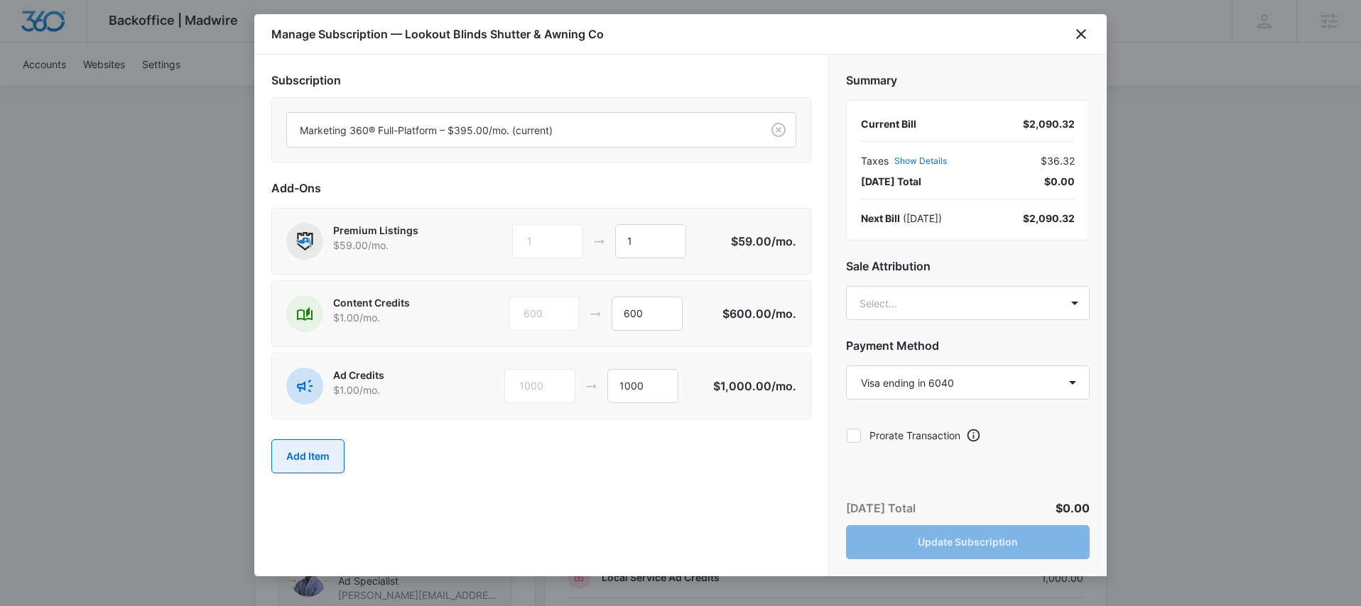
click at [297, 450] on button "Add Item" at bounding box center [307, 457] width 73 height 34
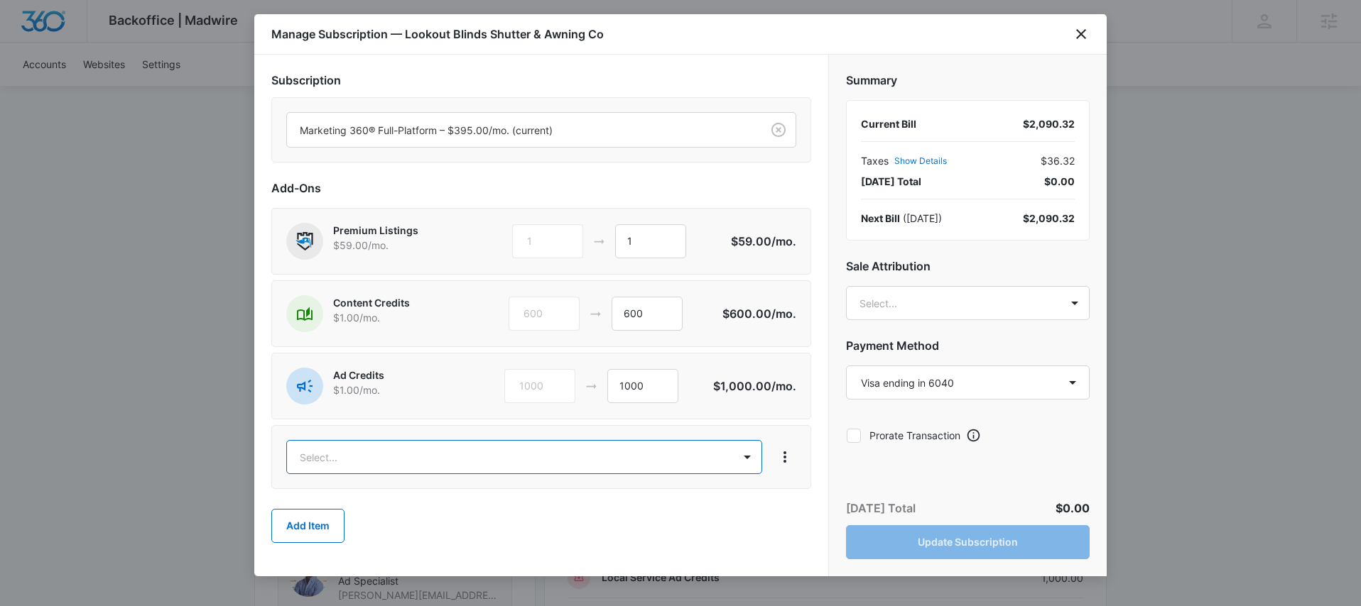
click at [360, 449] on body "Backoffice | Madwire Apps Settings MD Mike Davin Mike.Davin@madwire.com My Prof…" at bounding box center [680, 329] width 1361 height 2290
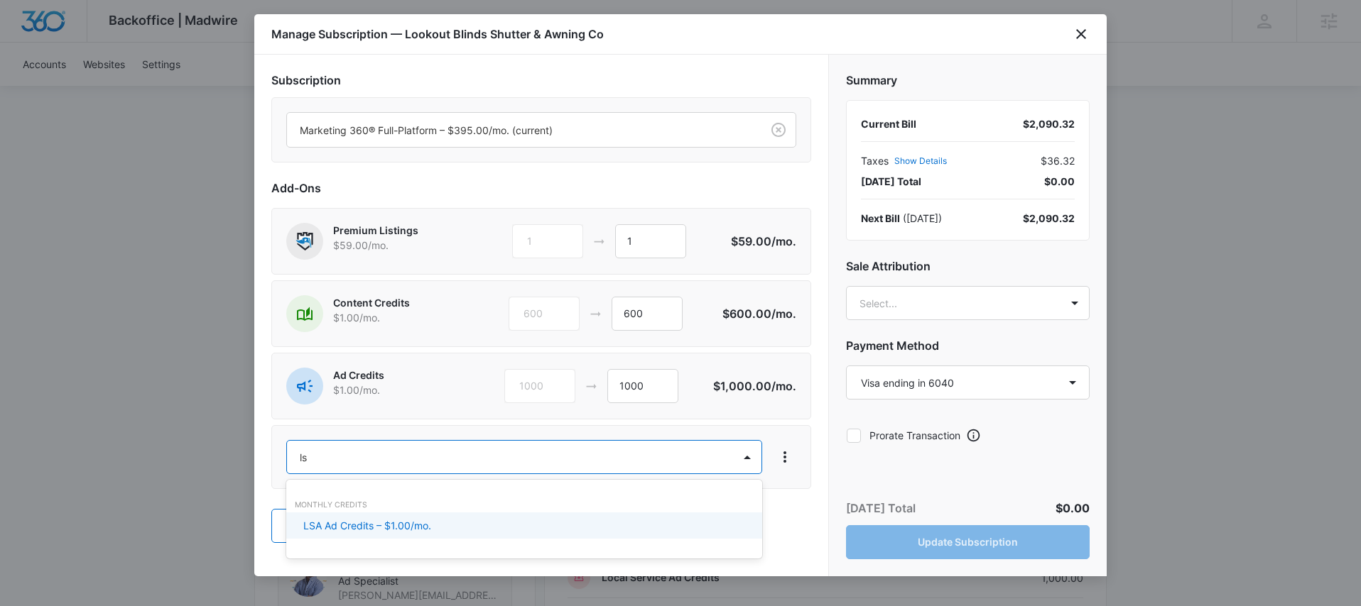
type input "lsa"
click at [371, 537] on div "LSA Ad Credits – $1.00/mo." at bounding box center [524, 526] width 476 height 26
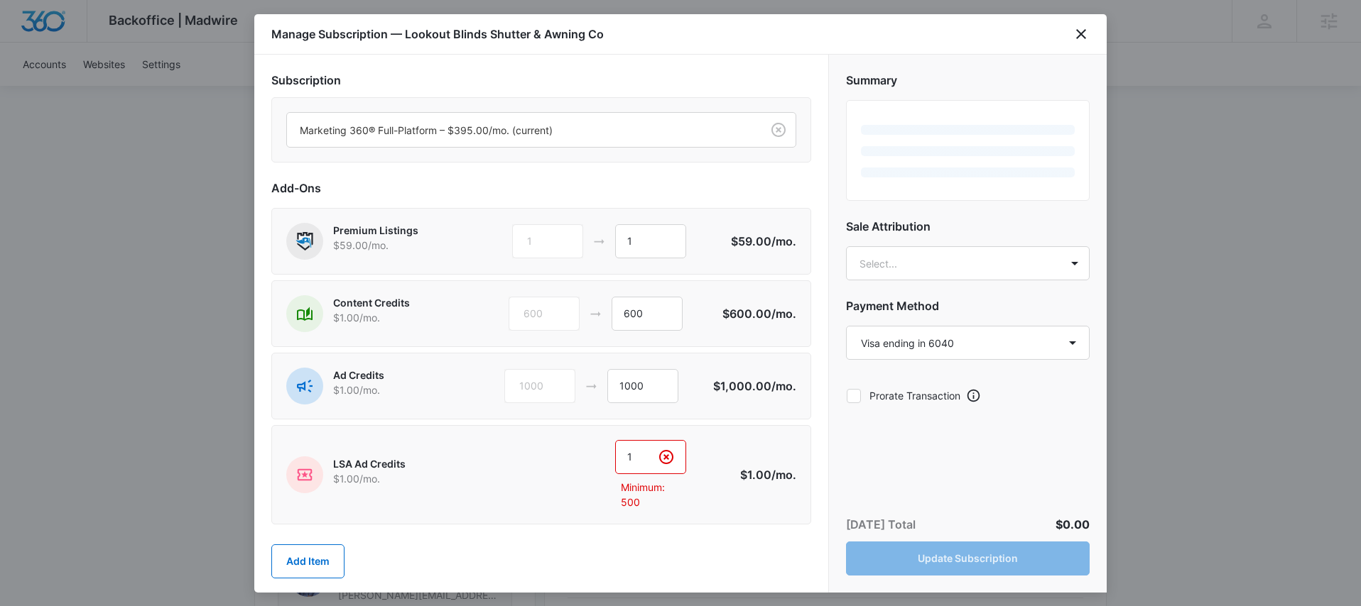
click at [632, 464] on input "1" at bounding box center [650, 457] width 71 height 34
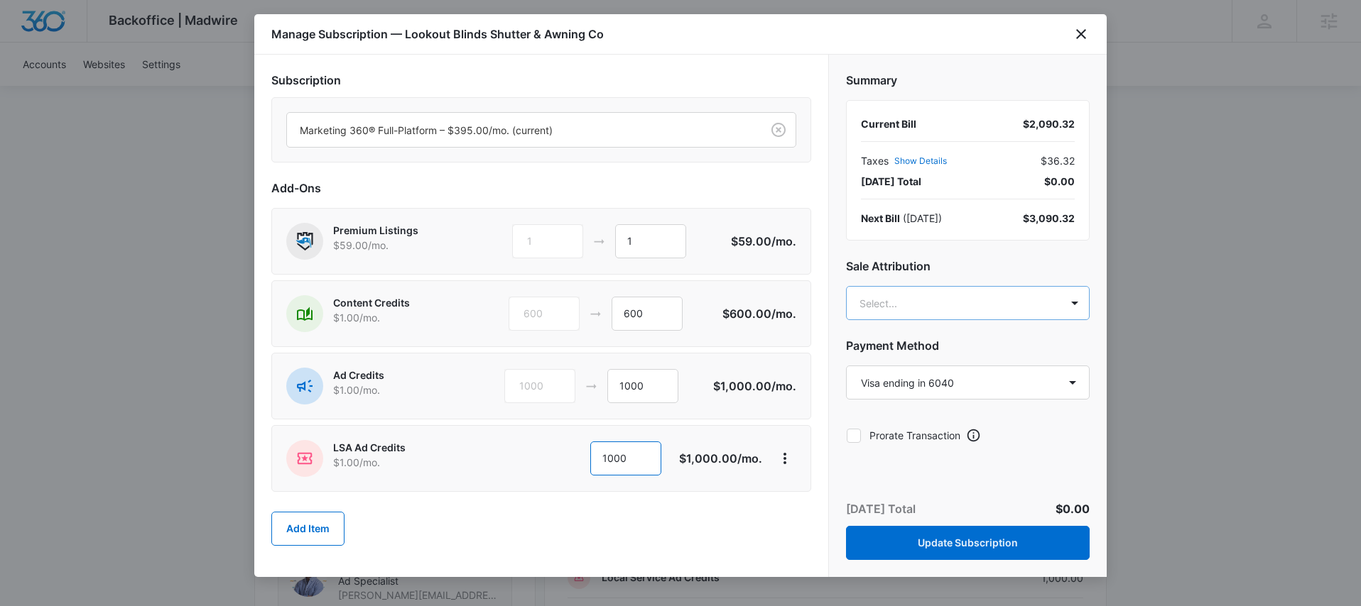
type input "1000"
click at [973, 303] on body "Backoffice | Madwire Apps Settings MD Mike Davin Mike.Davin@madwire.com My Prof…" at bounding box center [680, 329] width 1361 height 2290
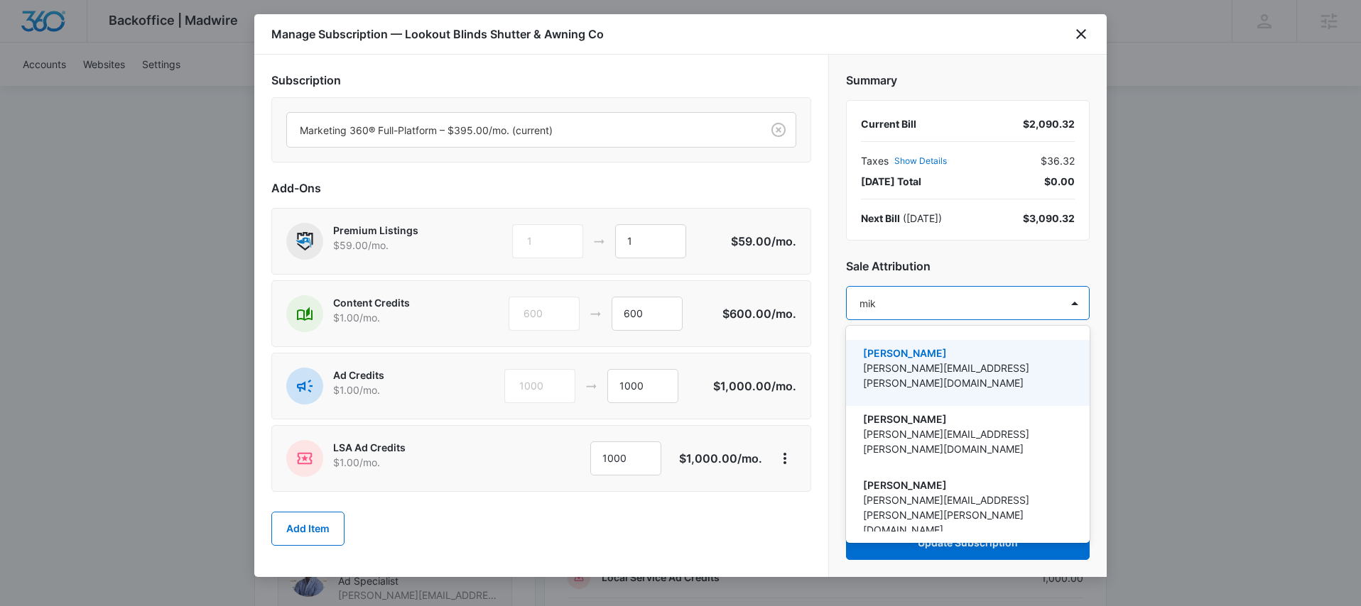
type input "mike"
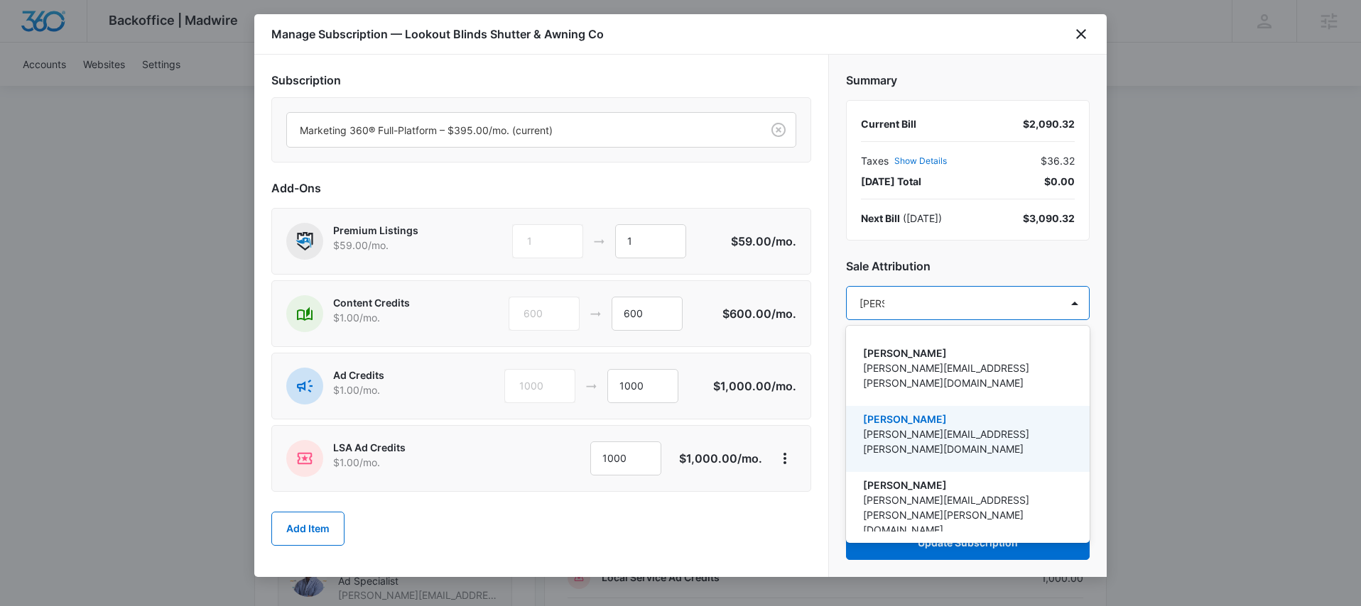
click at [906, 412] on p "[PERSON_NAME]" at bounding box center [966, 419] width 207 height 15
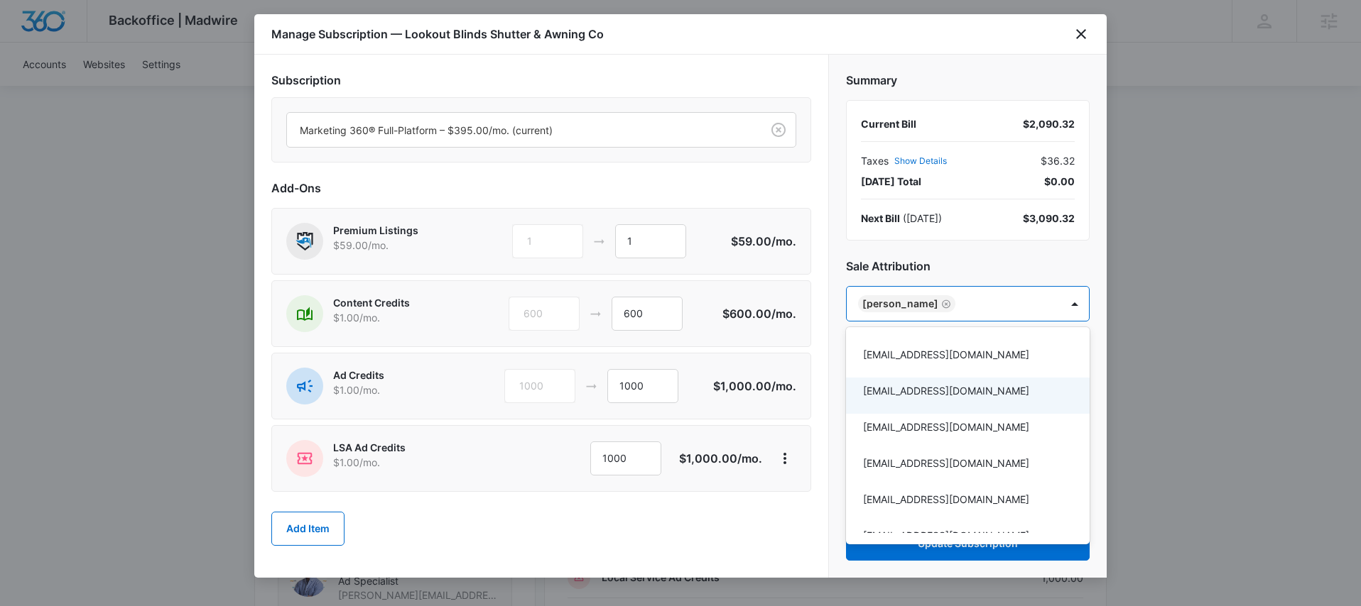
click at [788, 508] on div at bounding box center [680, 303] width 1361 height 606
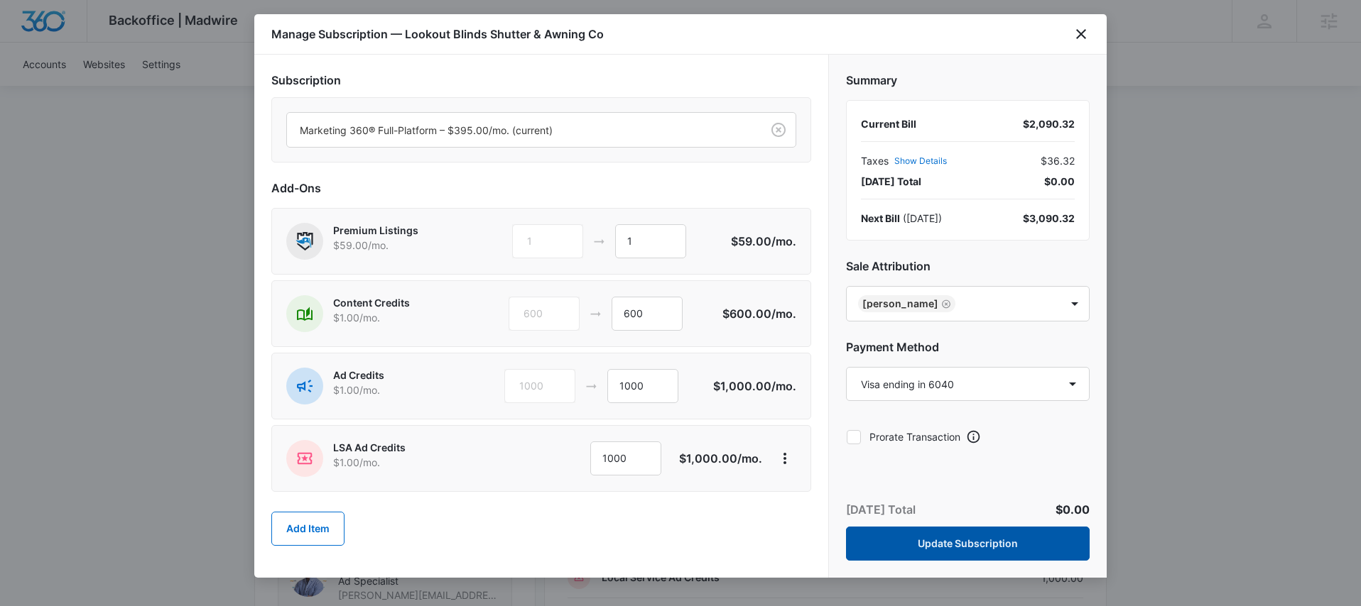
click at [893, 543] on button "Update Subscription" at bounding box center [968, 544] width 244 height 34
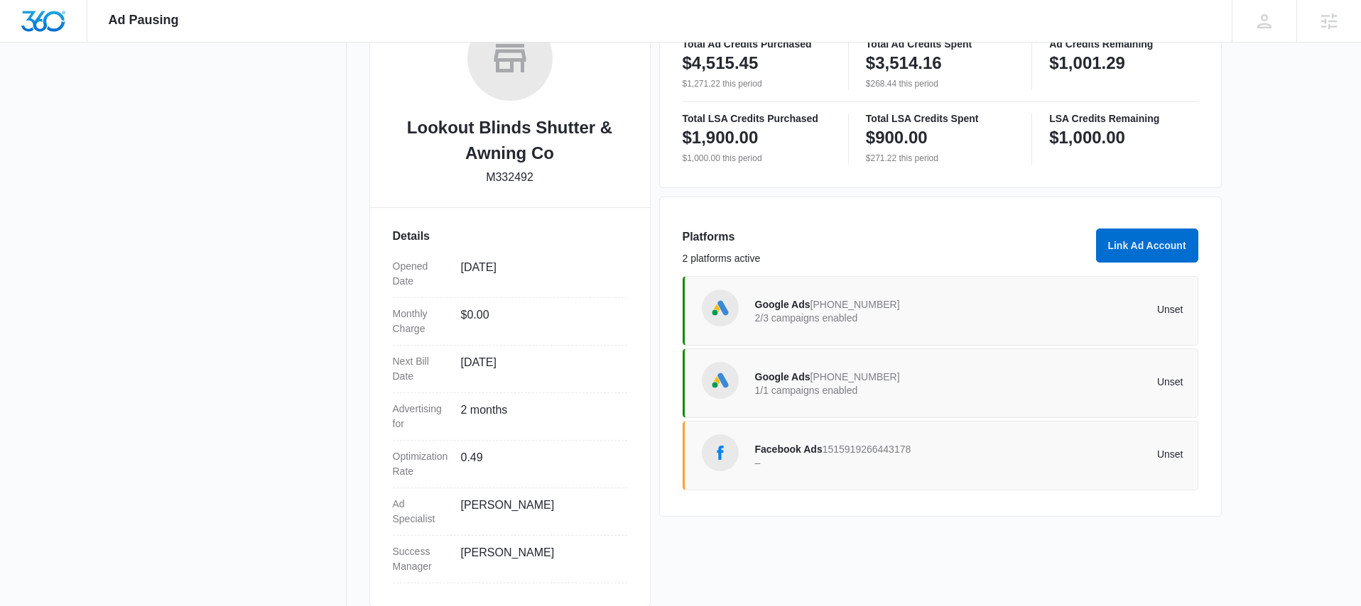
scroll to position [274, 0]
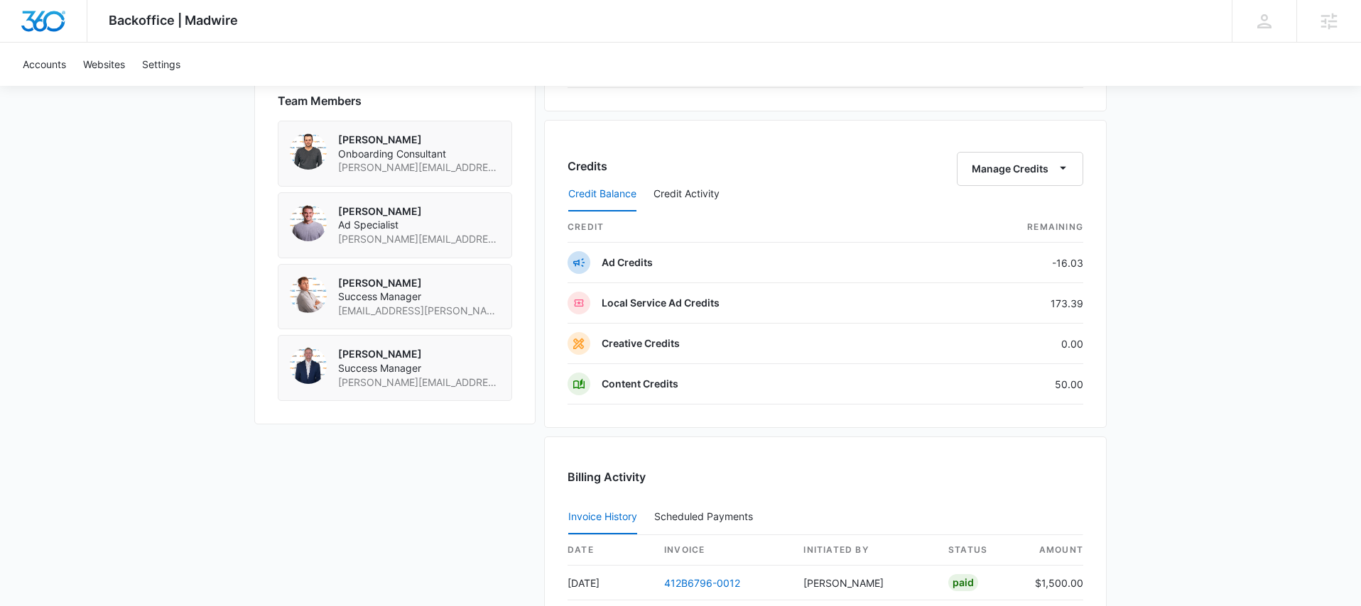
scroll to position [1012, 0]
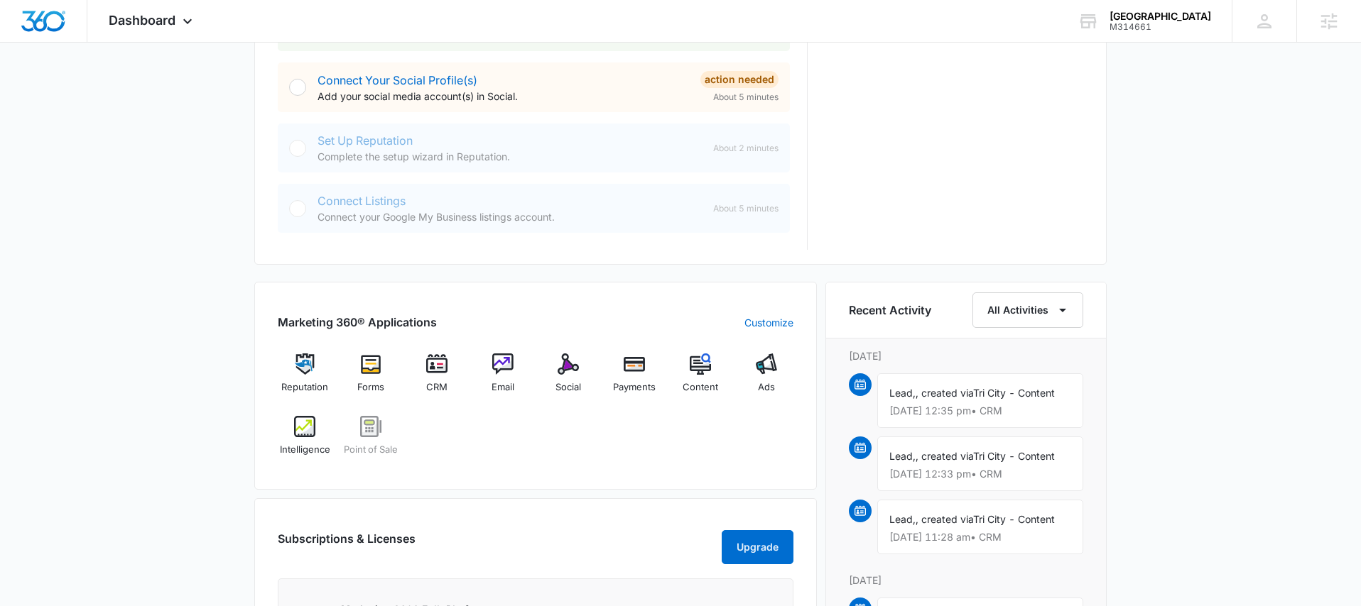
scroll to position [665, 0]
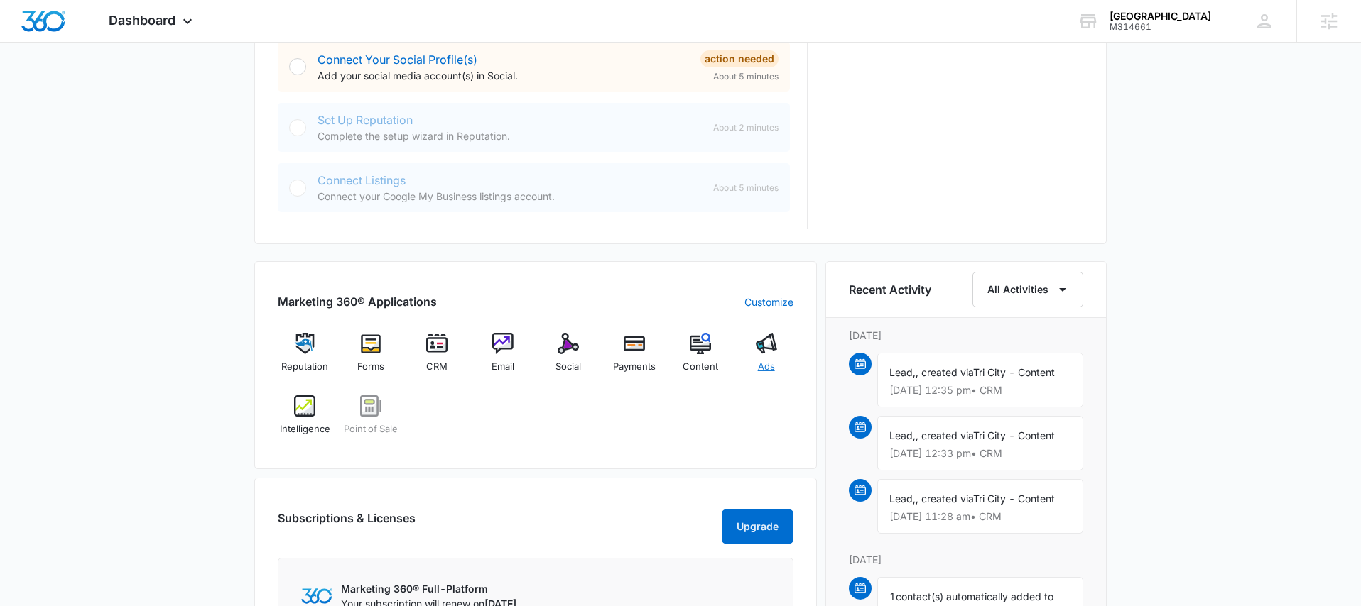
click at [763, 366] on span "Ads" at bounding box center [766, 367] width 17 height 14
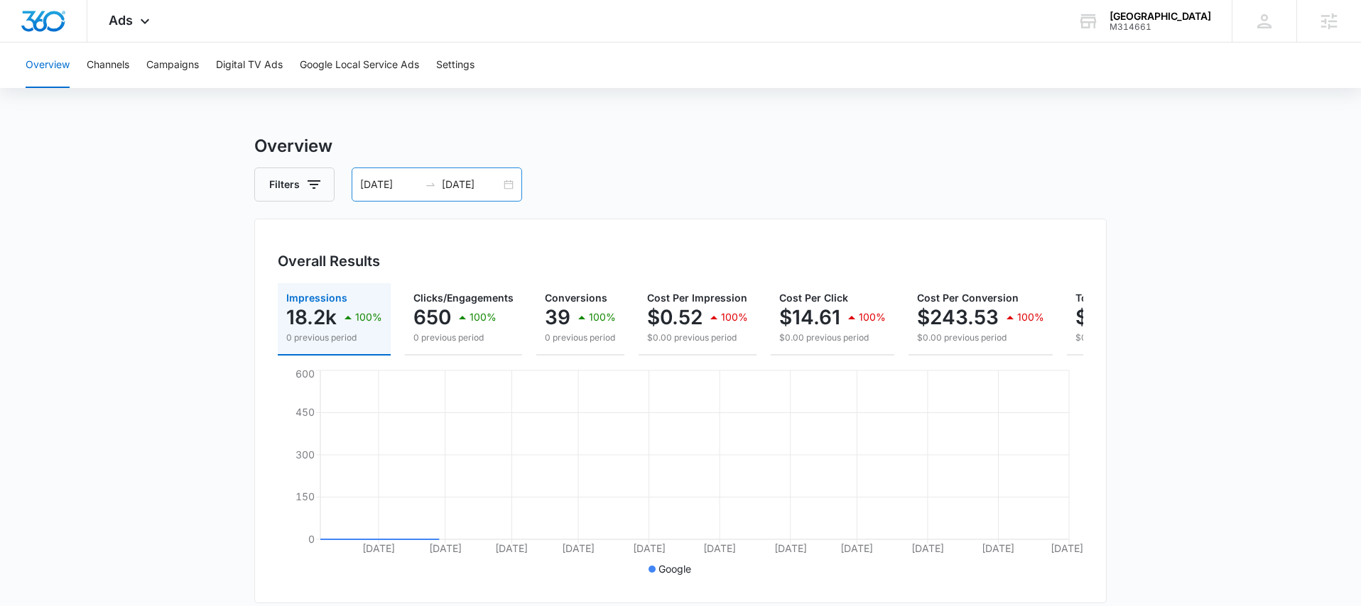
click at [508, 181] on div "12/24/2024 06/22/2025" at bounding box center [437, 185] width 170 height 34
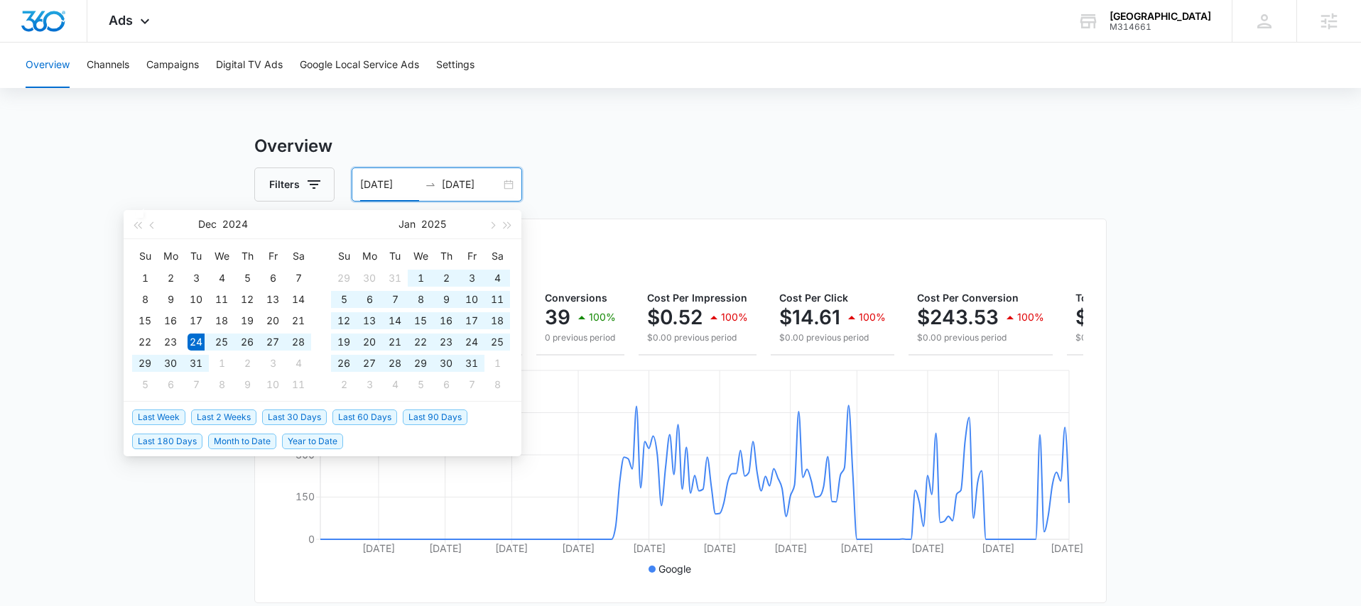
click at [222, 420] on span "Last 2 Weeks" at bounding box center [223, 418] width 65 height 16
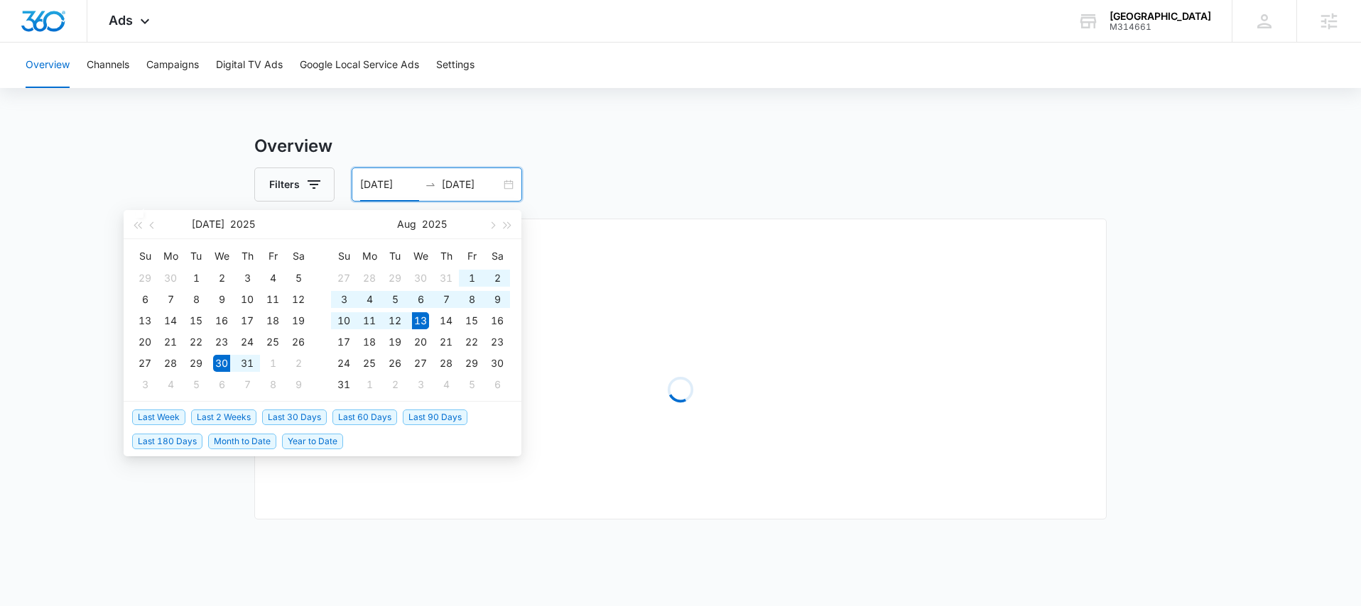
type input "[DATE]"
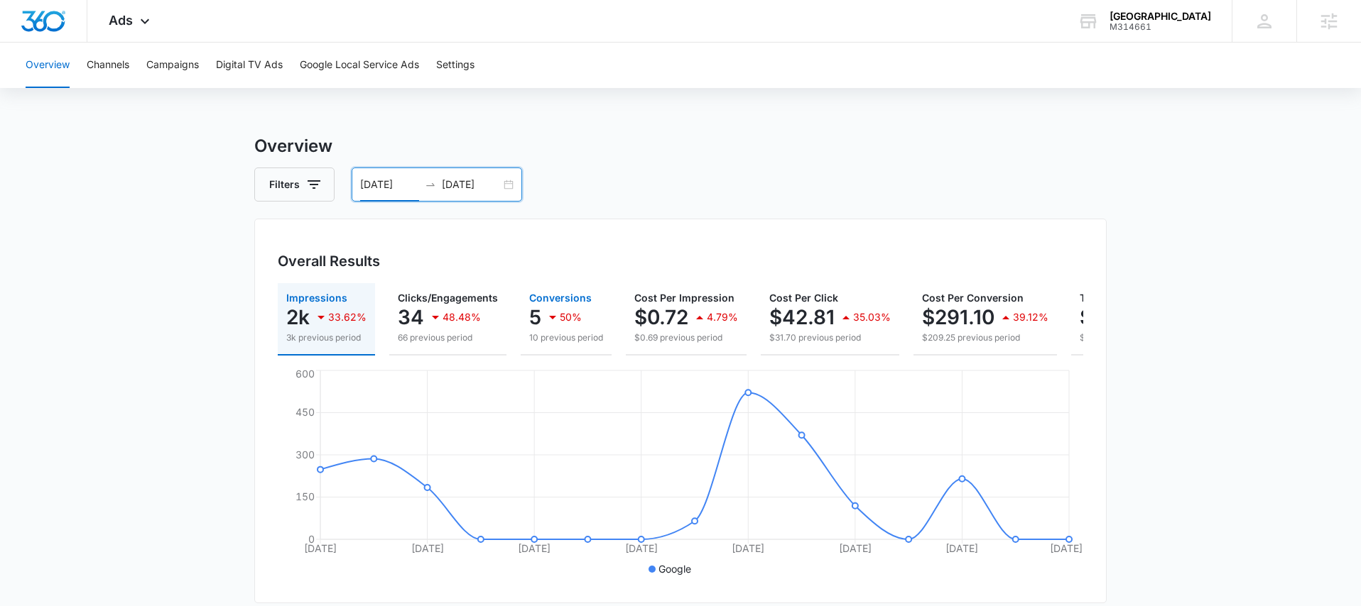
click at [549, 315] on icon "button" at bounding box center [552, 317] width 17 height 17
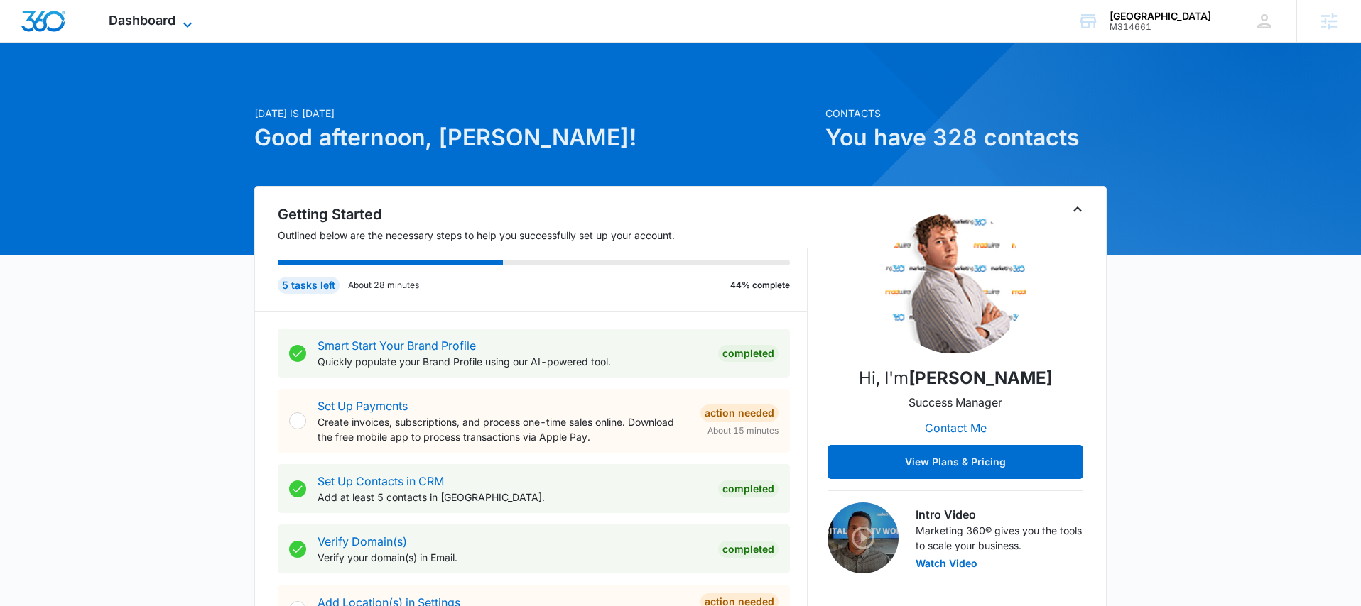
click at [173, 26] on span "Dashboard" at bounding box center [142, 20] width 67 height 15
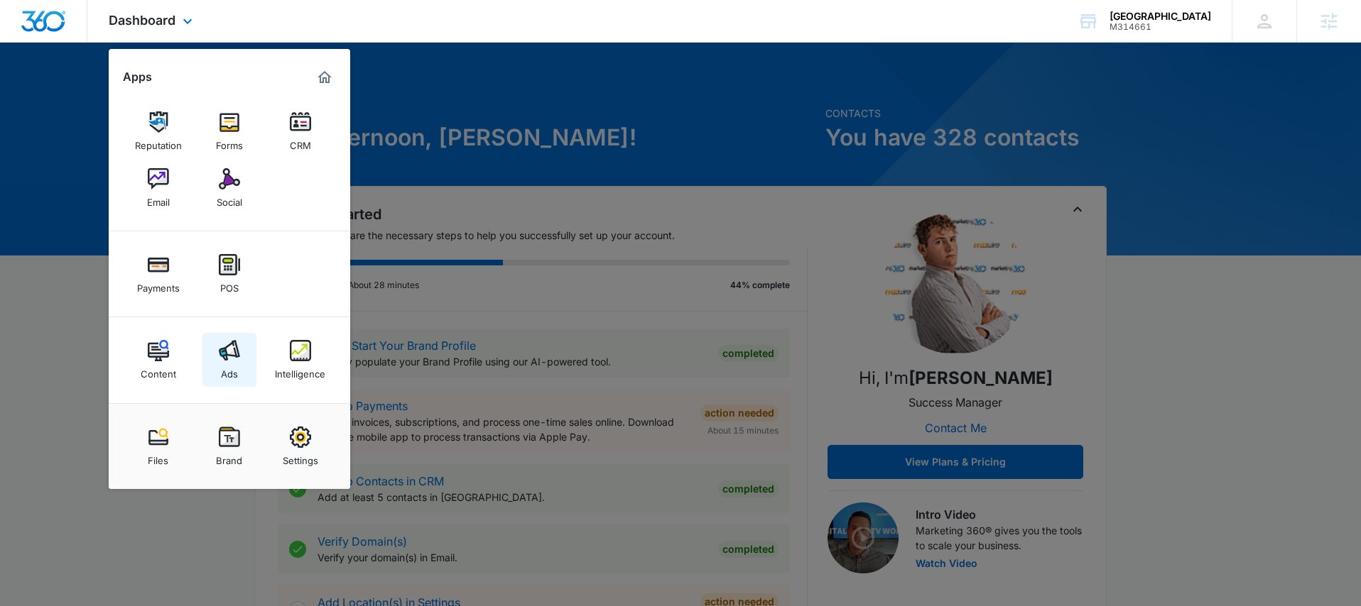
click at [236, 363] on div "Ads" at bounding box center [229, 370] width 17 height 18
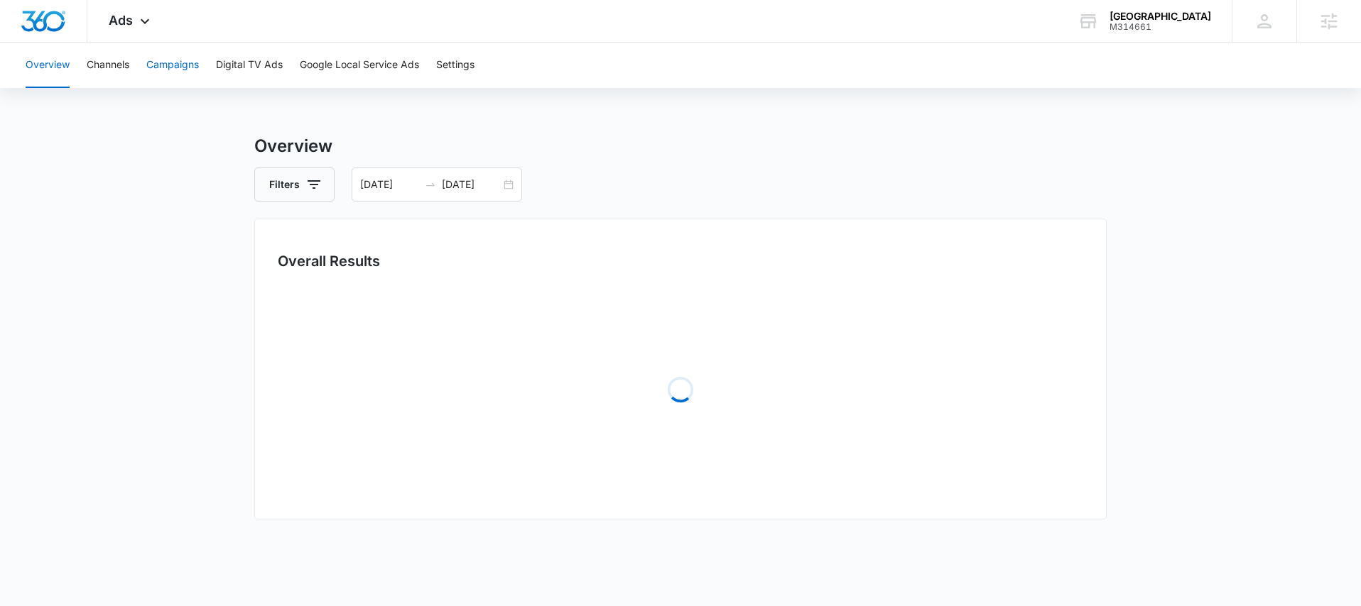
click at [185, 75] on button "Campaigns" at bounding box center [172, 65] width 53 height 45
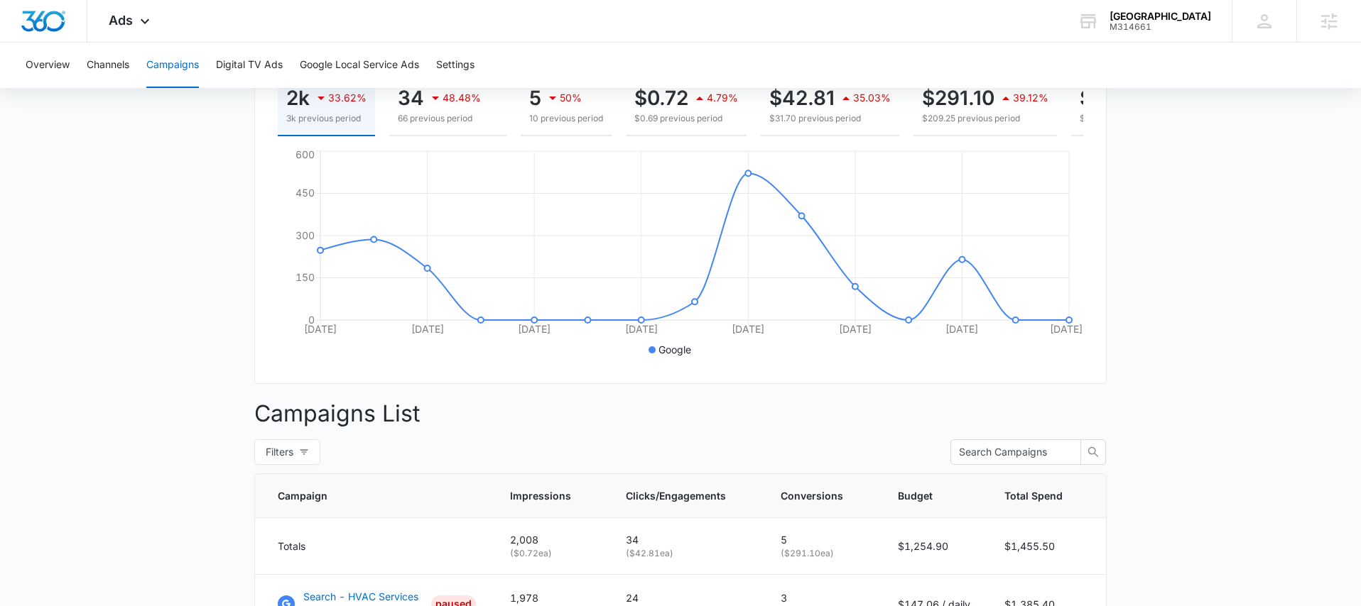
scroll to position [42, 0]
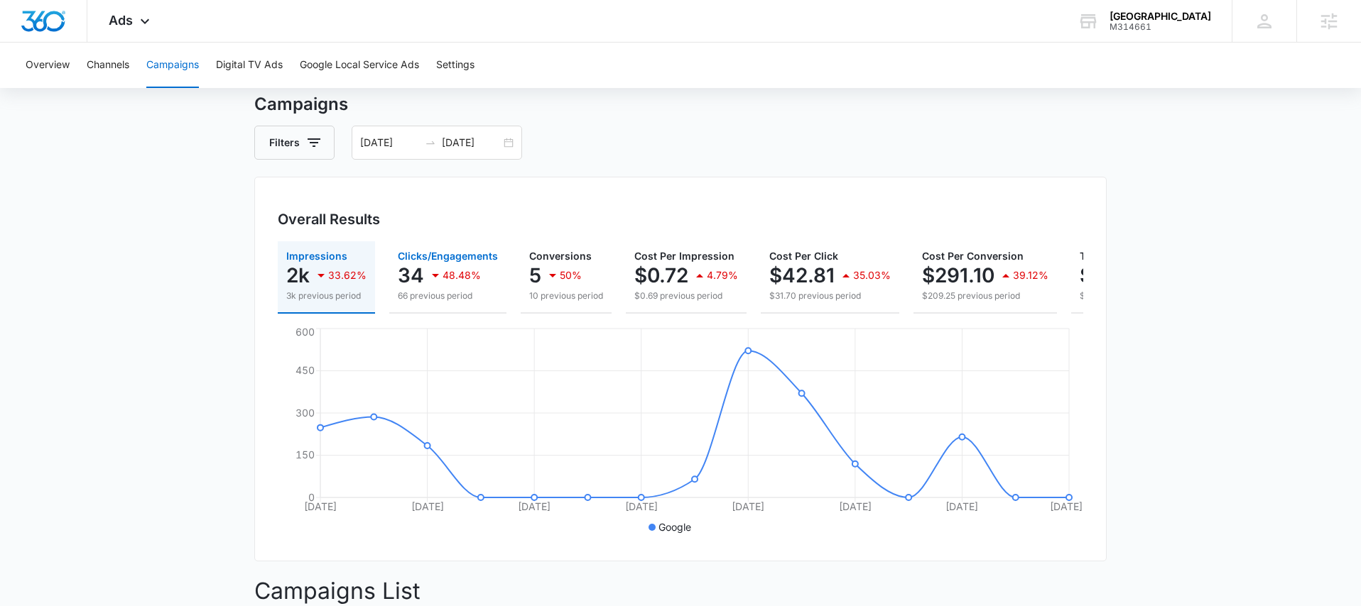
click at [395, 263] on button "Clicks/Engagements 34 48.48% 66 previous period" at bounding box center [447, 277] width 117 height 72
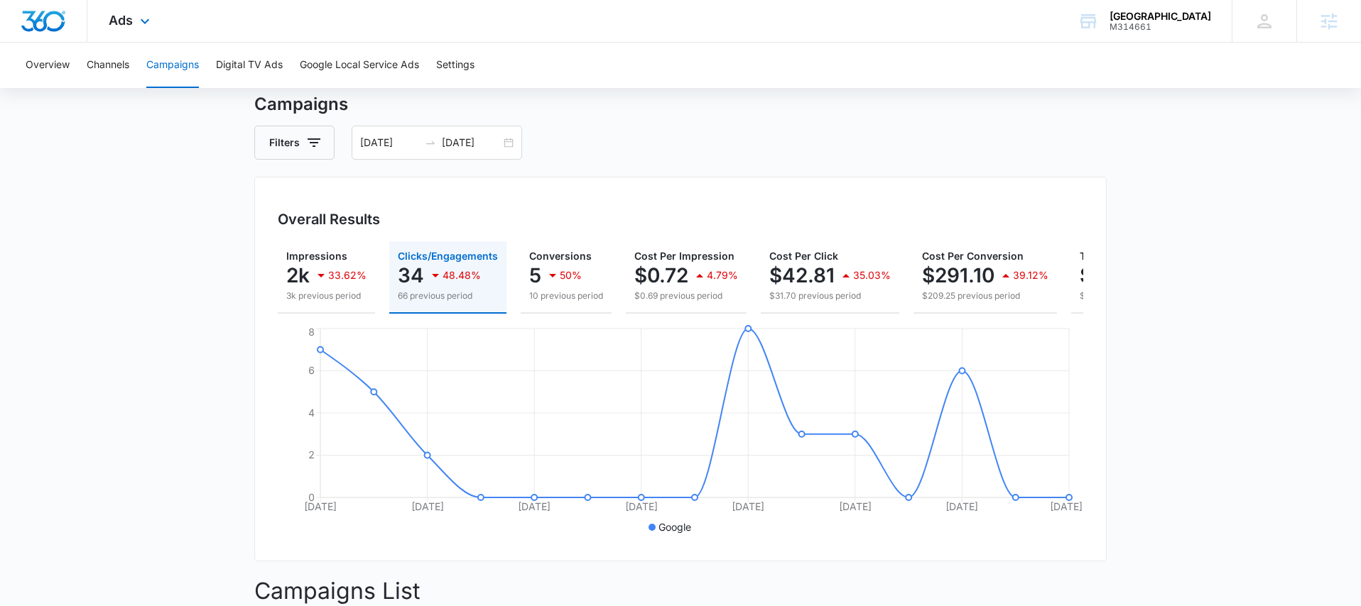
click at [143, 36] on div "Ads Apps Reputation Forms CRM Email Social Payments POS Content Ads Intelligenc…" at bounding box center [130, 21] width 87 height 42
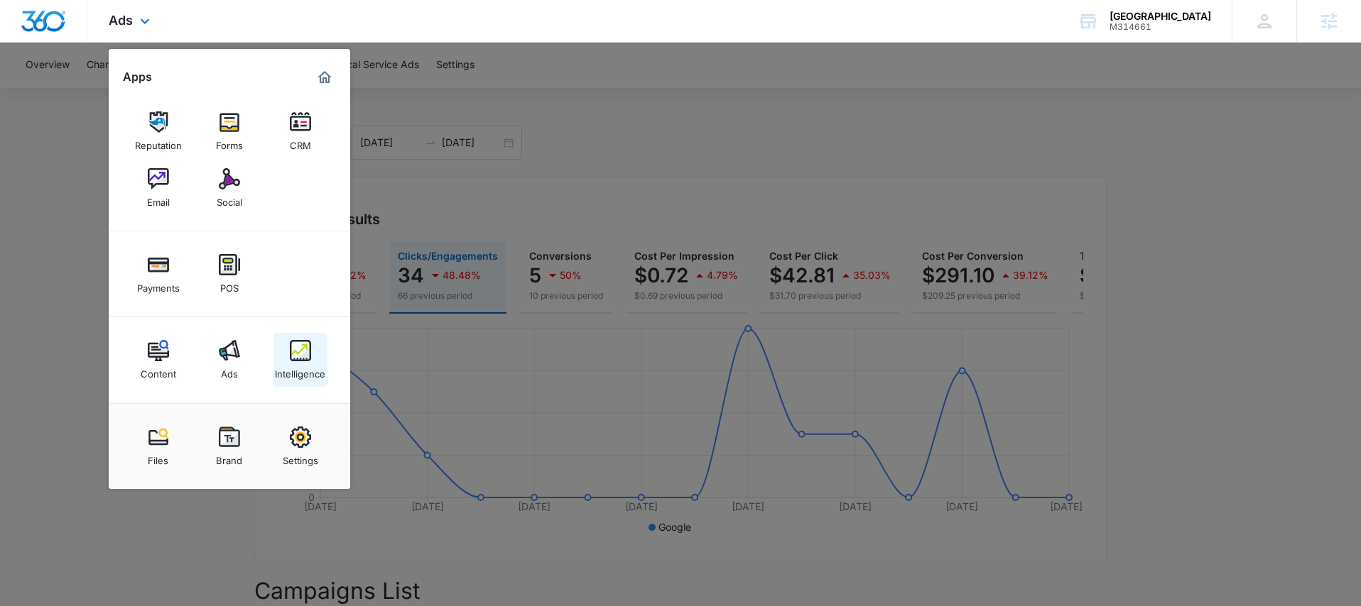
click at [310, 364] on div "Intelligence" at bounding box center [300, 370] width 50 height 18
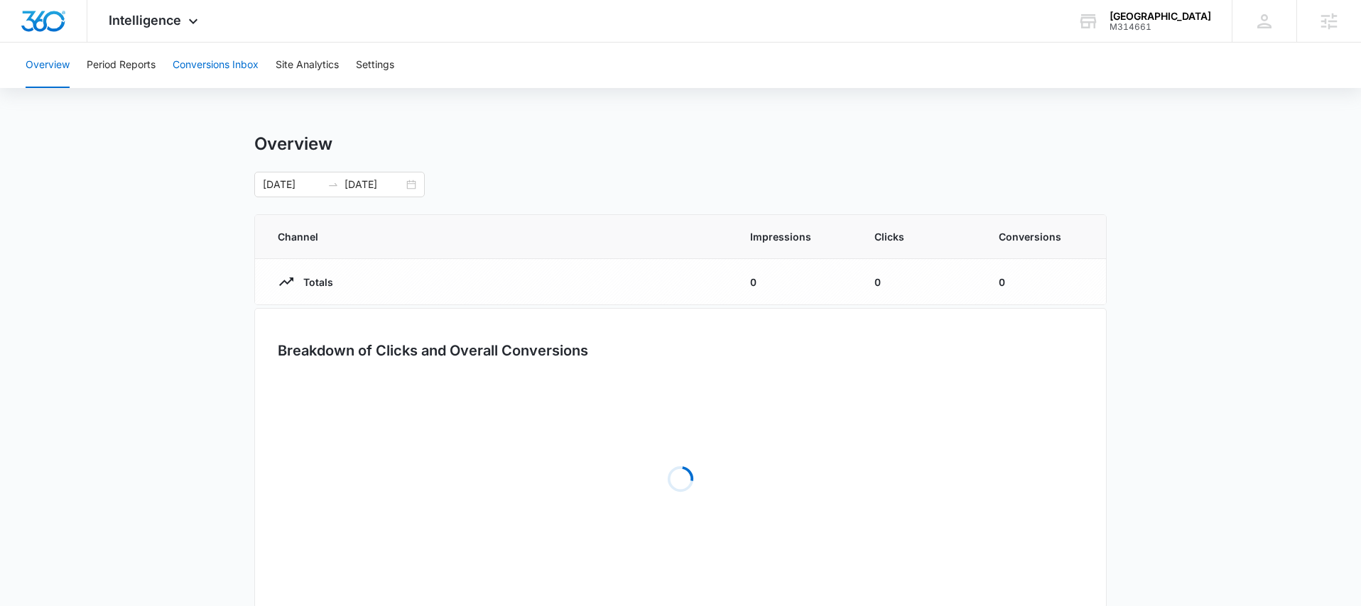
click at [211, 76] on button "Conversions Inbox" at bounding box center [216, 65] width 86 height 45
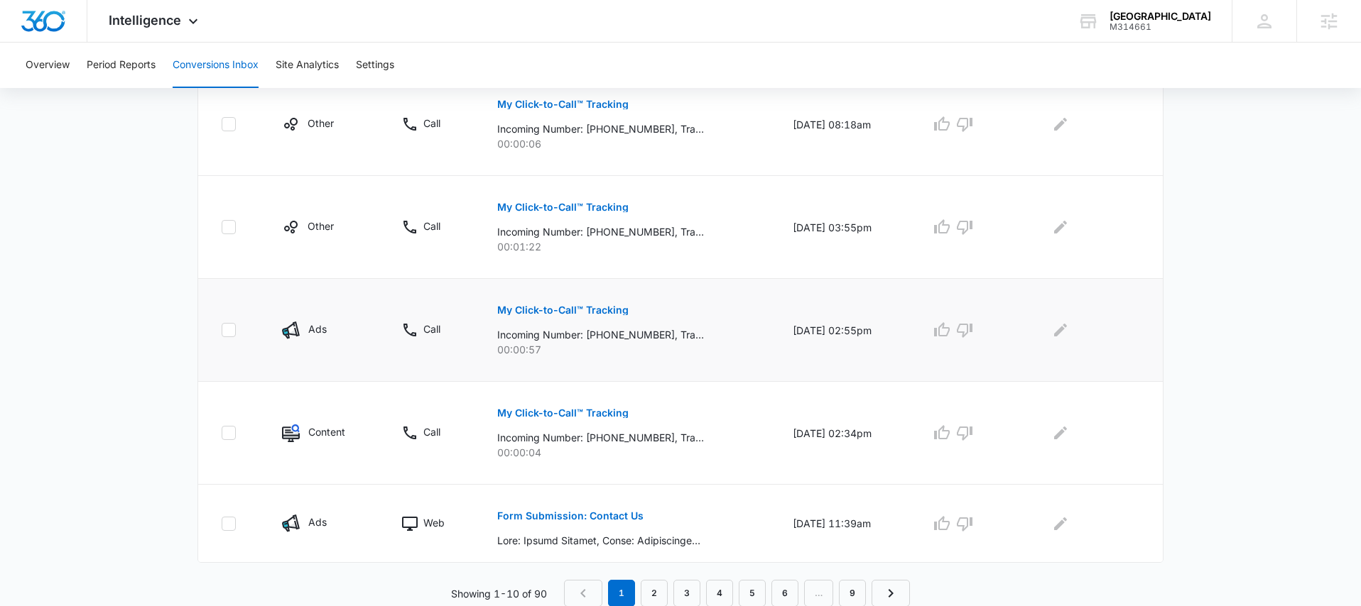
scroll to position [890, 0]
click at [660, 590] on link "2" at bounding box center [654, 592] width 27 height 27
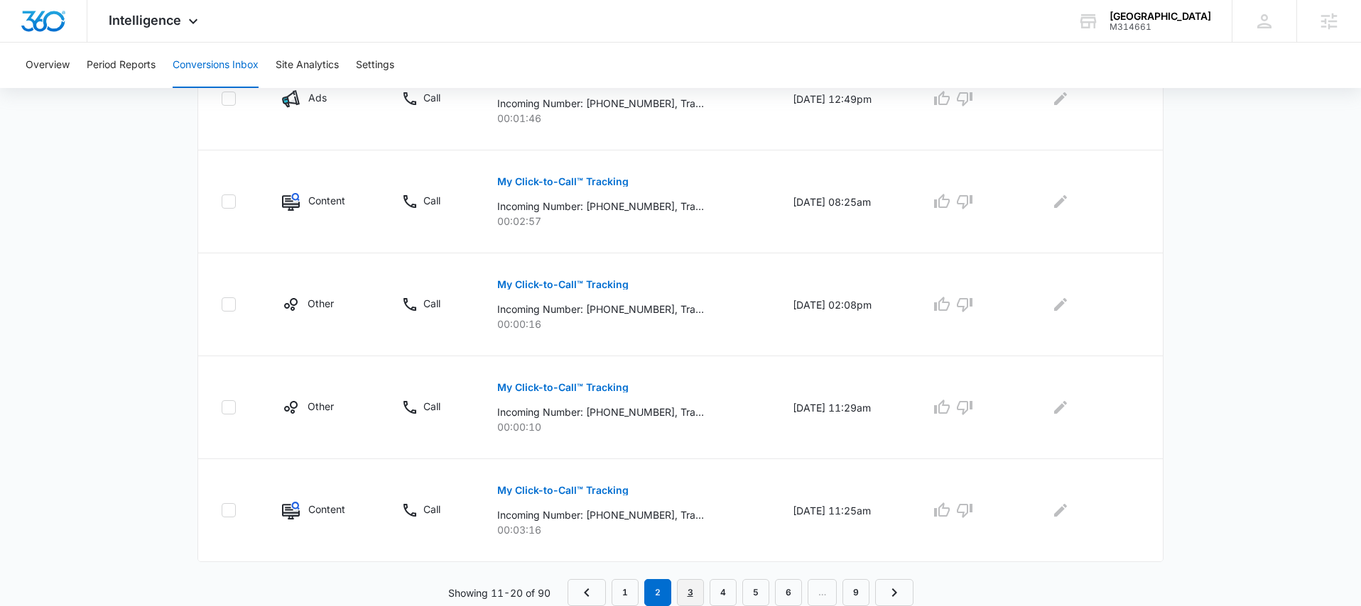
click at [687, 586] on link "3" at bounding box center [690, 592] width 27 height 27
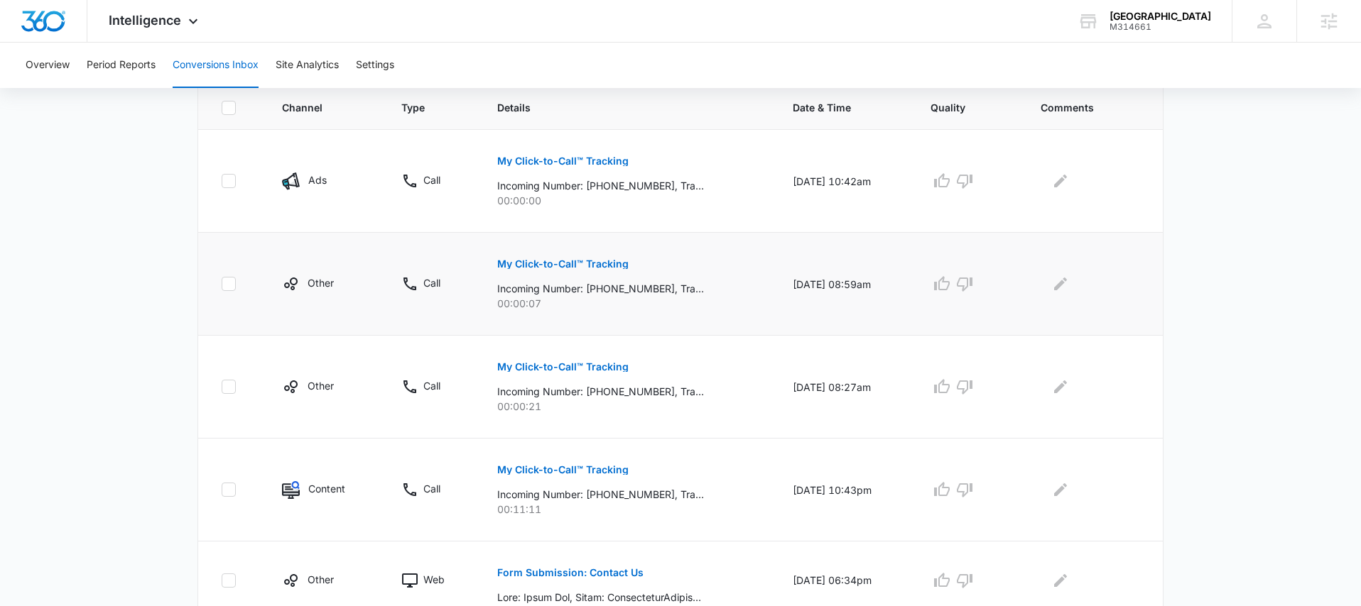
scroll to position [0, 0]
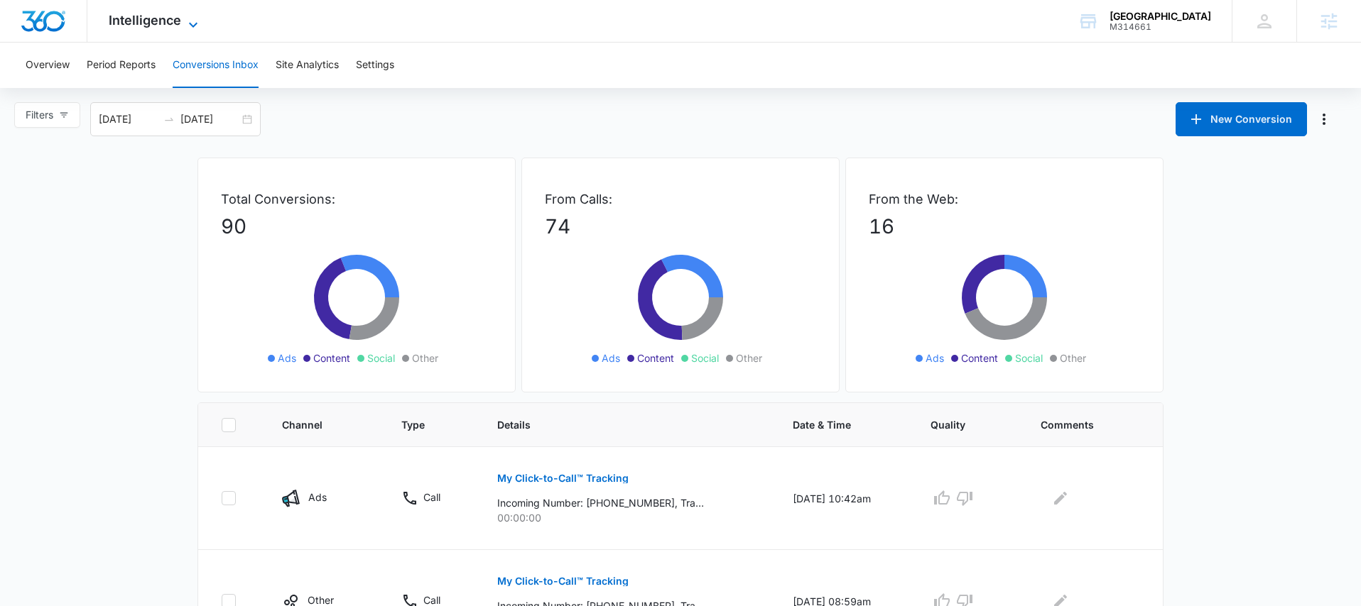
click at [191, 22] on icon at bounding box center [193, 24] width 17 height 17
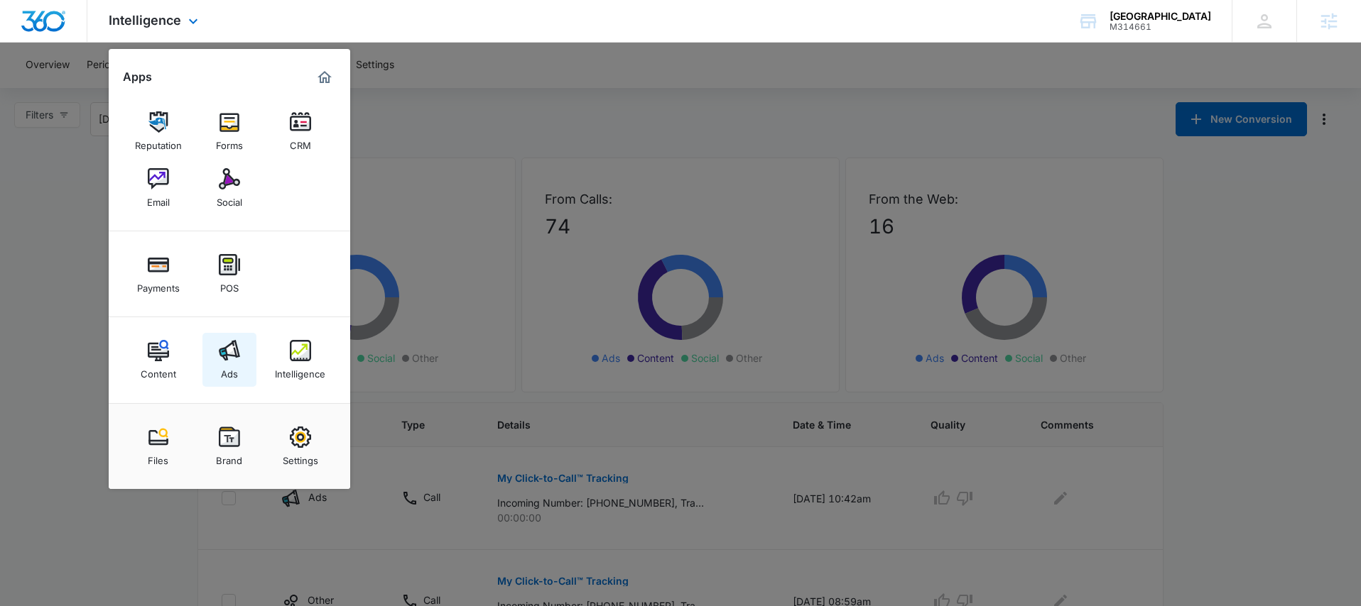
click at [233, 339] on link "Ads" at bounding box center [229, 360] width 54 height 54
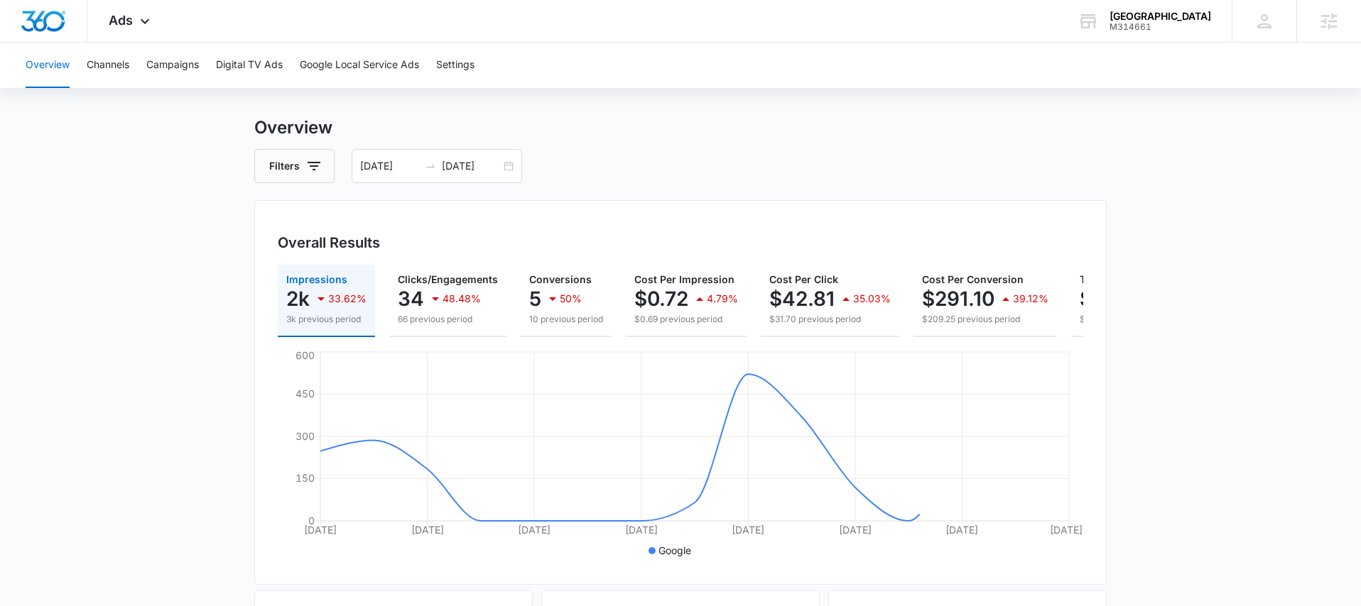
scroll to position [43, 0]
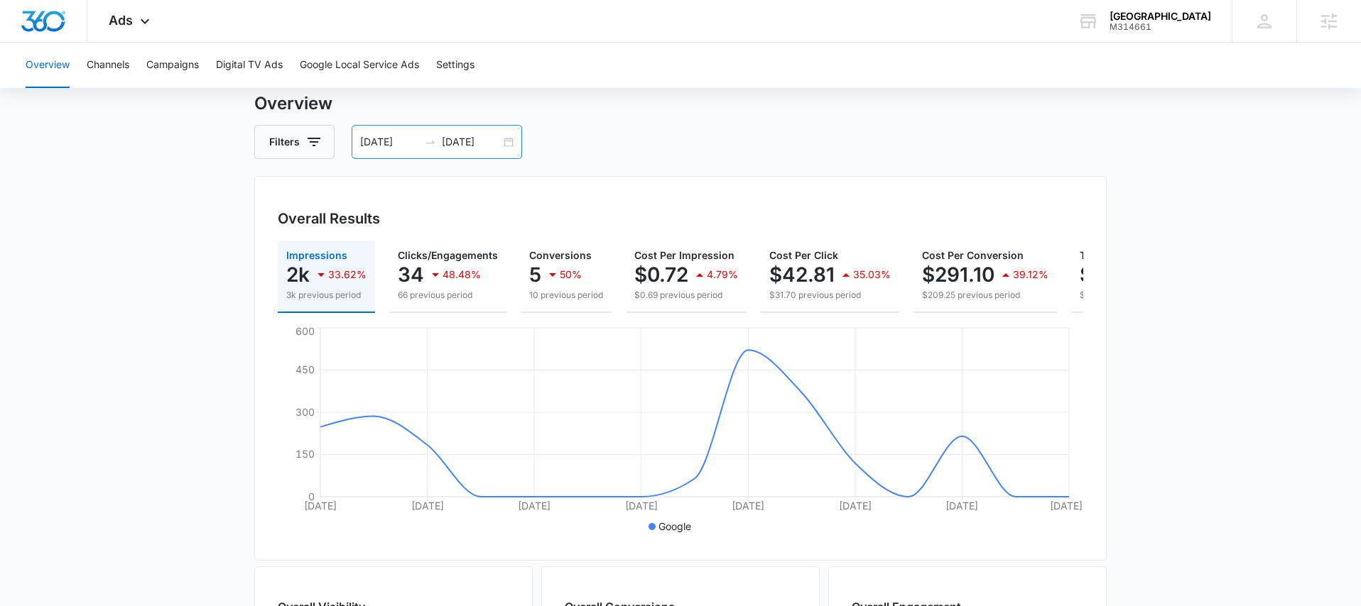
click at [511, 145] on div "07/30/2025 08/13/2025" at bounding box center [437, 142] width 170 height 34
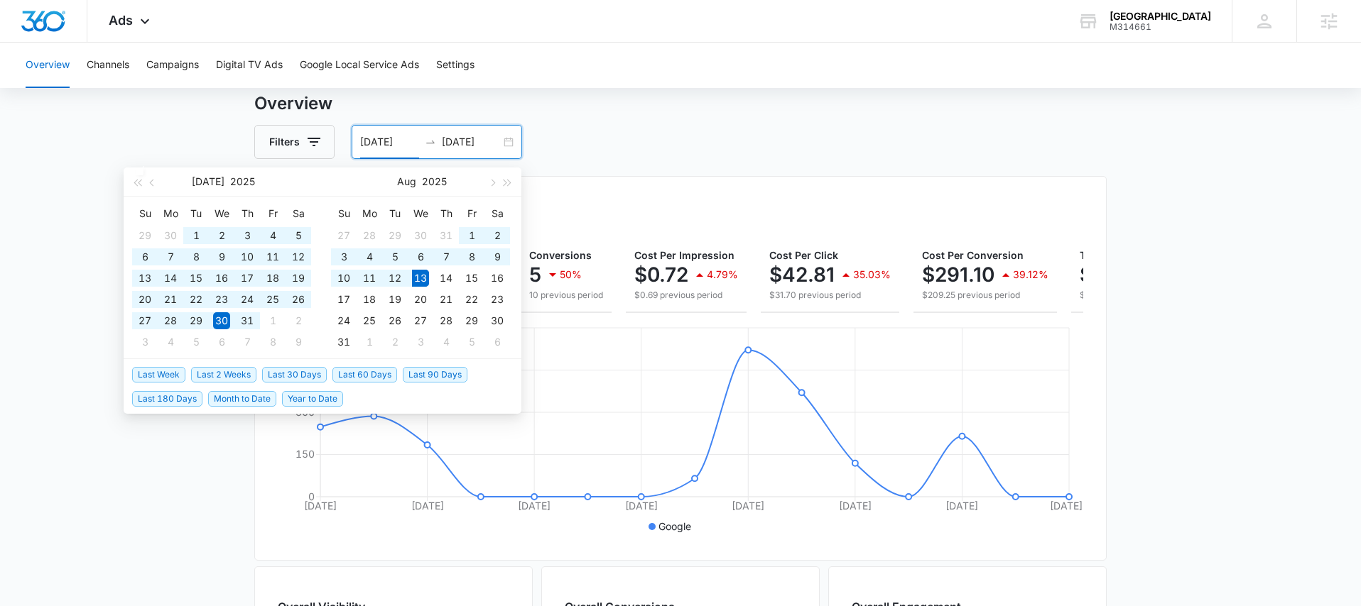
click at [356, 381] on span "Last 60 Days" at bounding box center [364, 375] width 65 height 16
type input "06/14/2025"
